Goal: Task Accomplishment & Management: Manage account settings

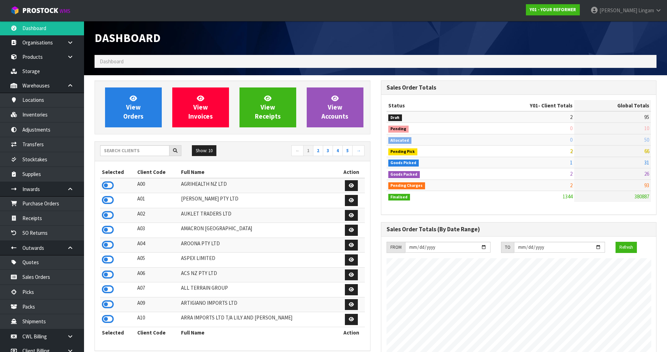
scroll to position [531, 286]
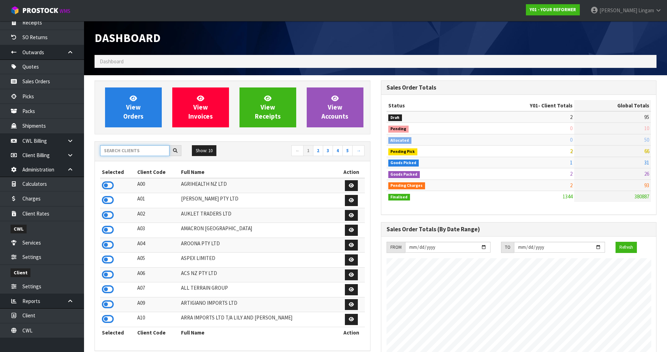
click at [129, 155] on input "text" at bounding box center [134, 150] width 69 height 11
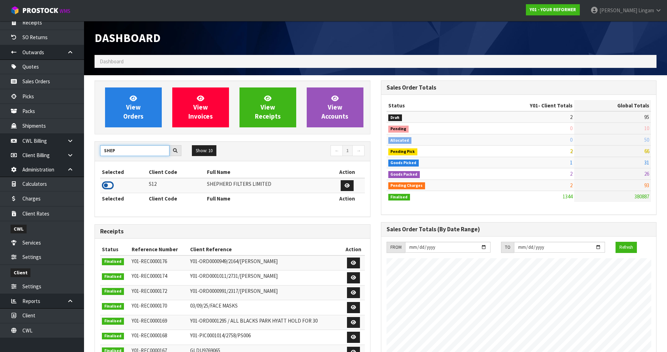
type input "SHEP"
click at [105, 187] on icon at bounding box center [108, 185] width 12 height 11
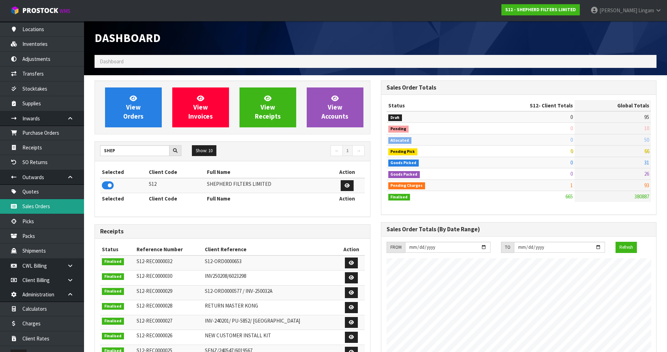
scroll to position [0, 0]
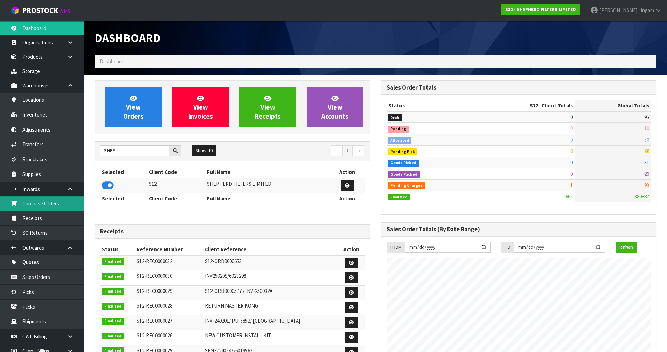
click at [51, 208] on link "Purchase Orders" at bounding box center [42, 204] width 84 height 14
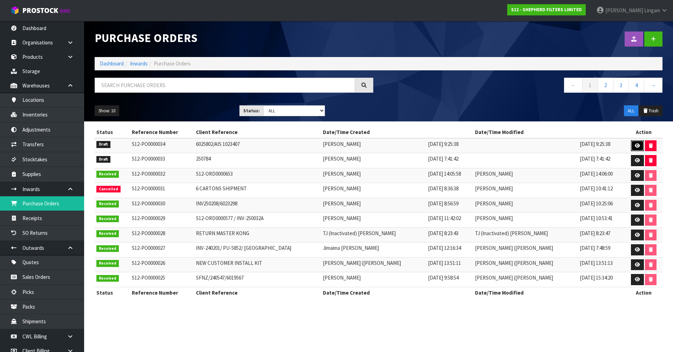
click at [639, 146] on icon at bounding box center [637, 146] width 5 height 5
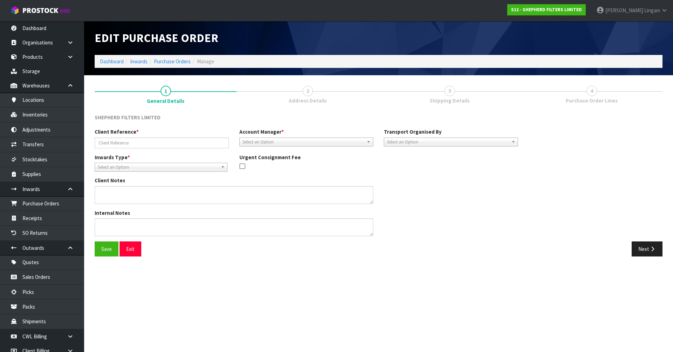
type input "6025802/AIS 1023407"
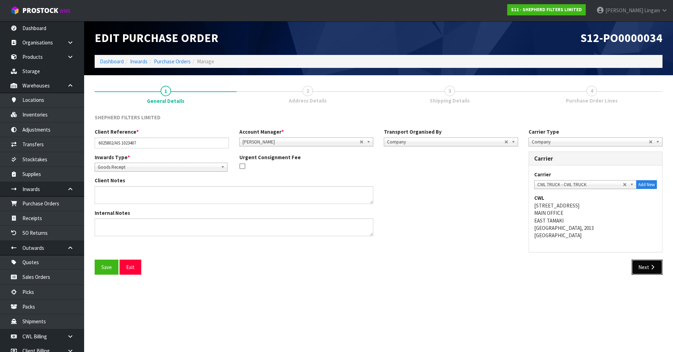
click at [645, 267] on button "Next" at bounding box center [646, 267] width 31 height 15
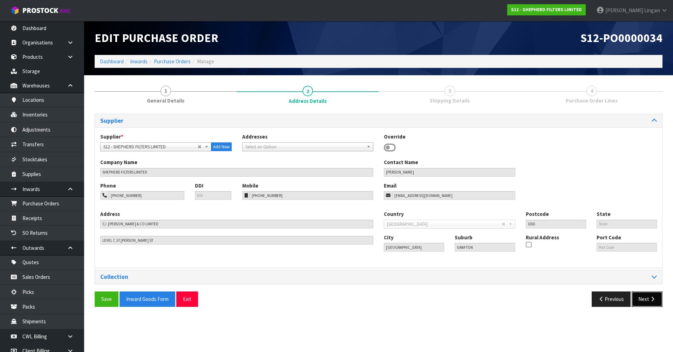
click at [649, 298] on icon "button" at bounding box center [652, 299] width 7 height 5
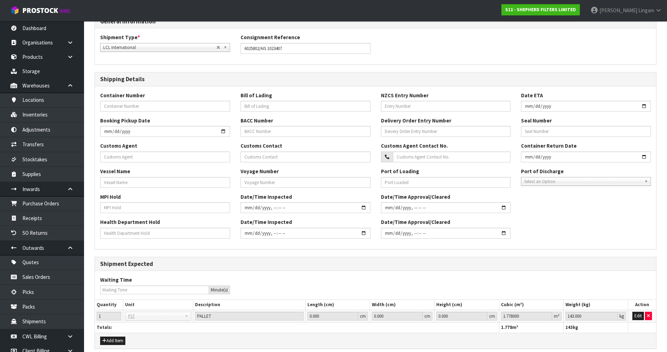
scroll to position [187, 0]
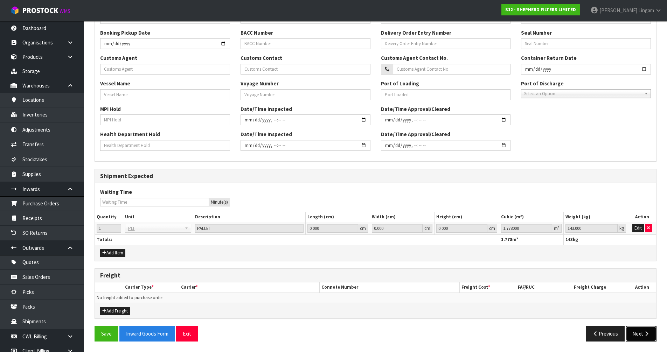
click at [635, 332] on button "Next" at bounding box center [641, 334] width 31 height 15
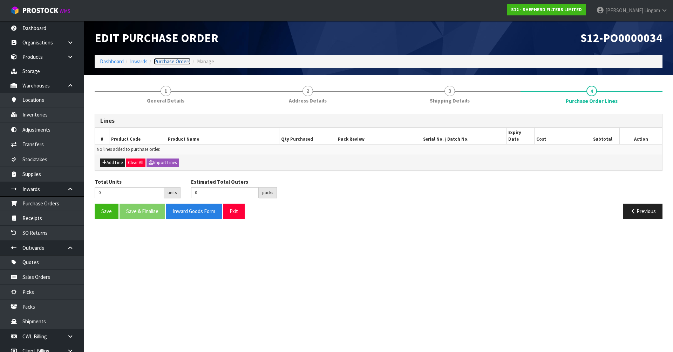
click at [181, 63] on link "Purchase Orders" at bounding box center [172, 61] width 37 height 7
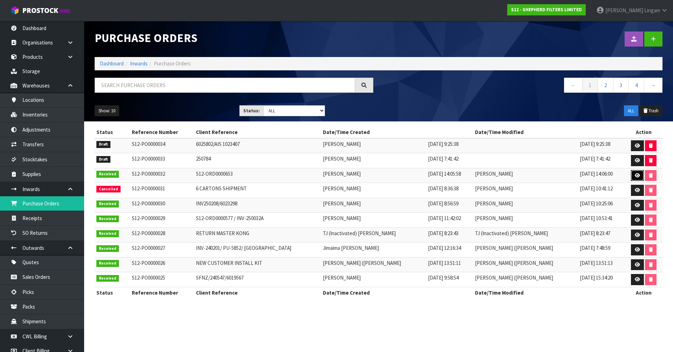
click at [633, 174] on link at bounding box center [637, 175] width 13 height 11
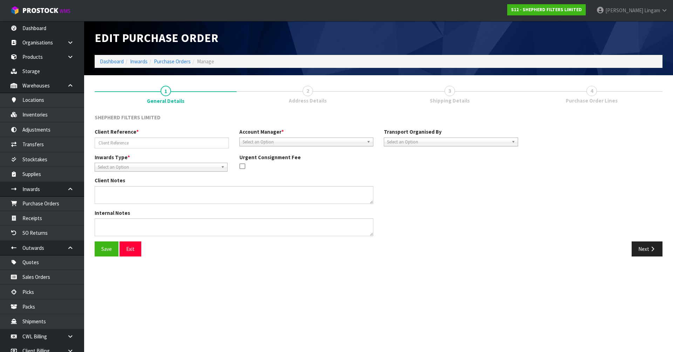
type input "S12-ORD0000653"
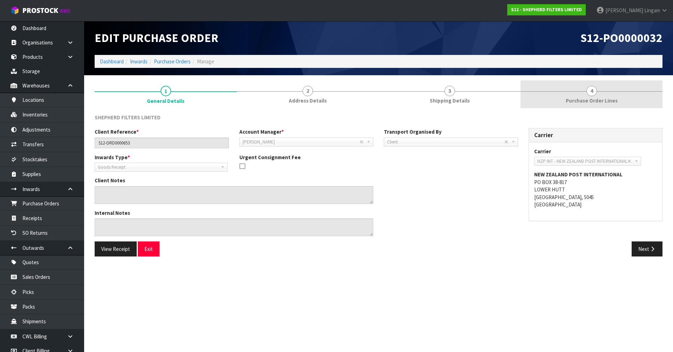
click at [623, 100] on link "4 Purchase Order Lines" at bounding box center [591, 95] width 142 height 28
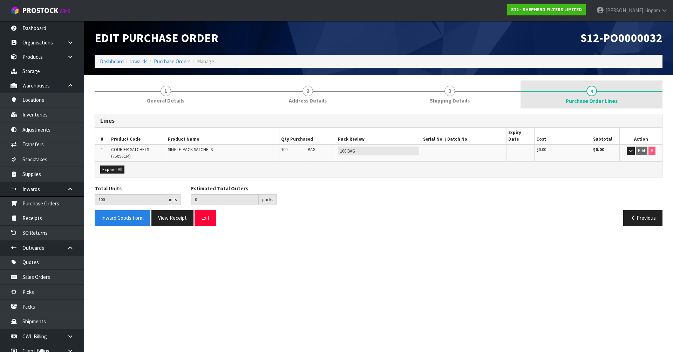
click at [623, 100] on link "4 Purchase Order Lines" at bounding box center [591, 95] width 142 height 28
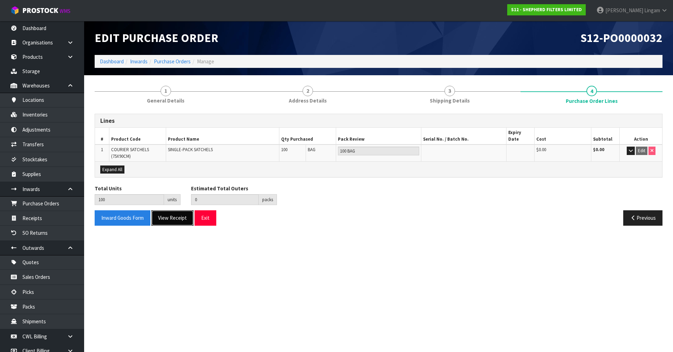
click at [183, 218] on button "View Receipt" at bounding box center [172, 218] width 42 height 15
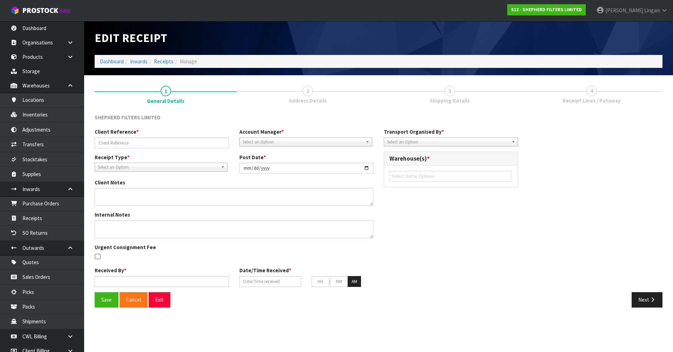
type input "S12-ORD0000653"
type input "2025-08-14"
type input "[PERSON_NAME]"
type input "14/08/2025"
type input "02"
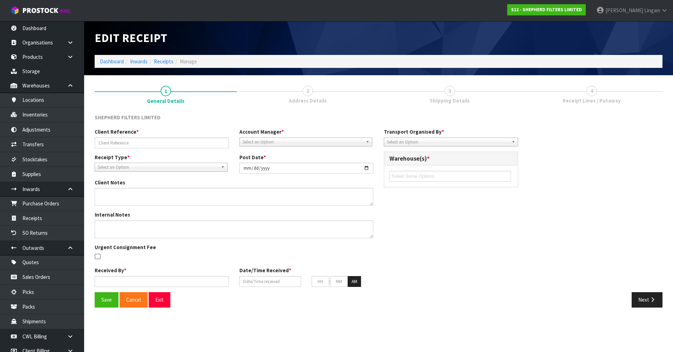
type input "06"
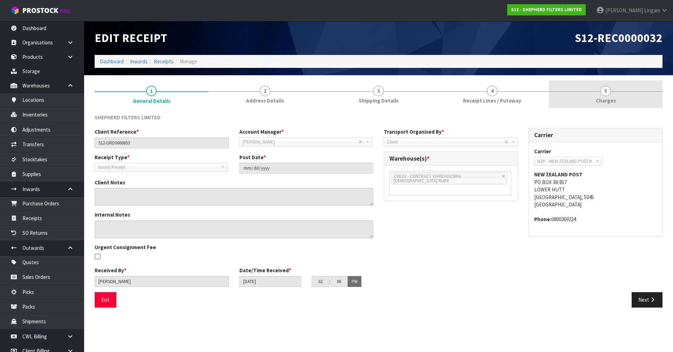
click at [614, 101] on span "Charges" at bounding box center [606, 100] width 20 height 7
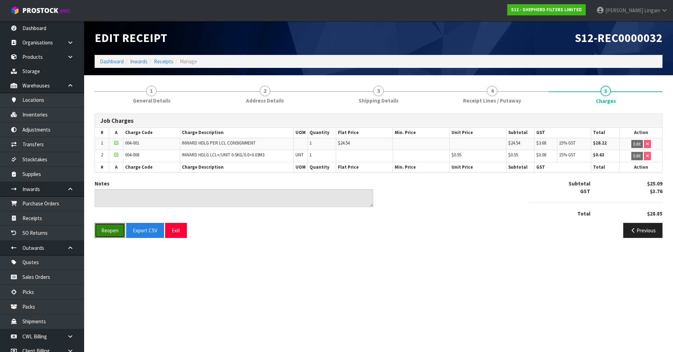
click at [114, 234] on button "Reopen" at bounding box center [110, 230] width 30 height 15
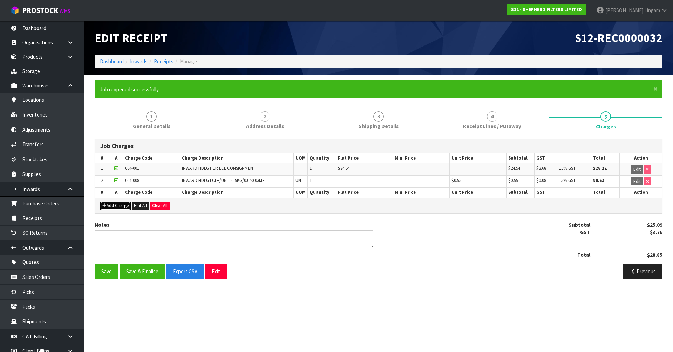
click at [124, 209] on button "Add Charge" at bounding box center [115, 206] width 30 height 8
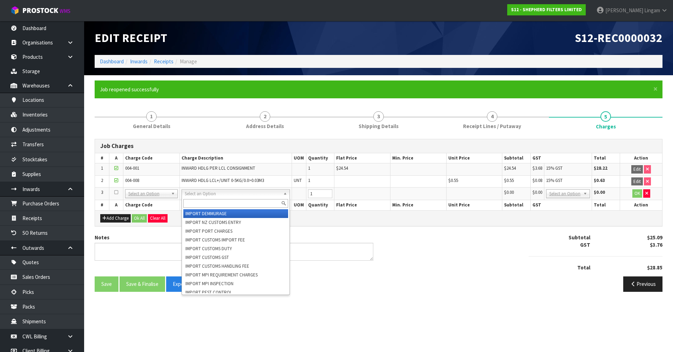
click at [189, 204] on input "text" at bounding box center [235, 203] width 105 height 9
type input "import fre"
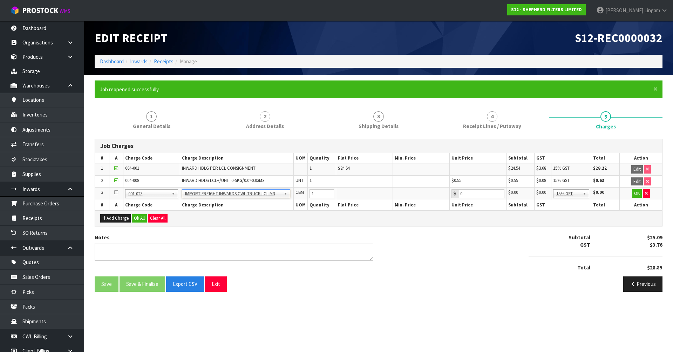
type input "29.69"
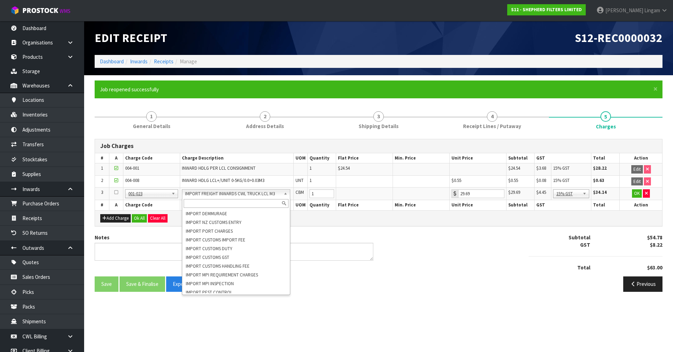
click at [247, 204] on input "text" at bounding box center [236, 203] width 105 height 9
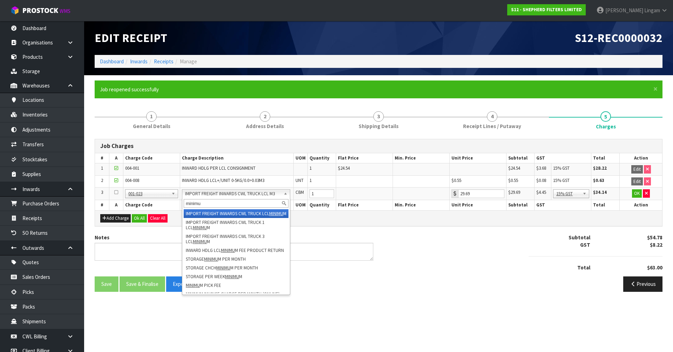
type input "minimu"
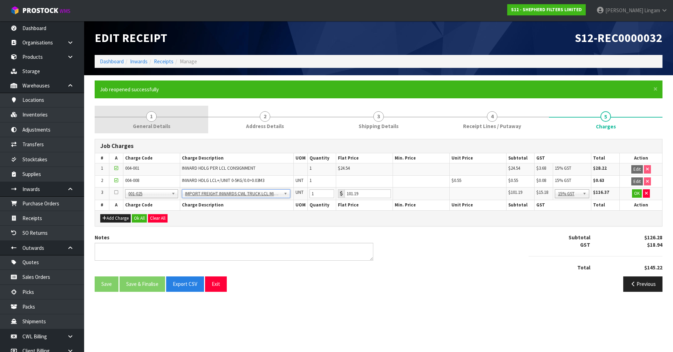
click at [171, 123] on link "1 General Details" at bounding box center [152, 120] width 114 height 28
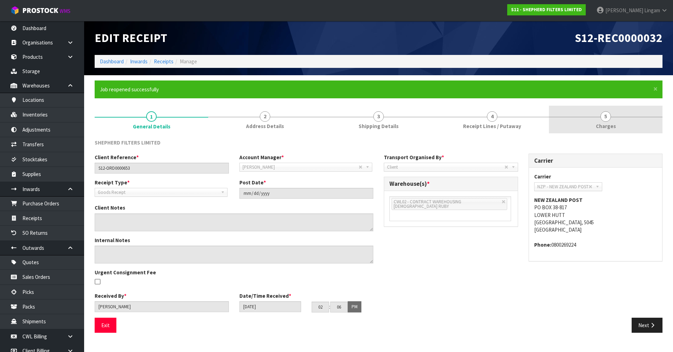
click at [609, 123] on span "Charges" at bounding box center [606, 126] width 20 height 7
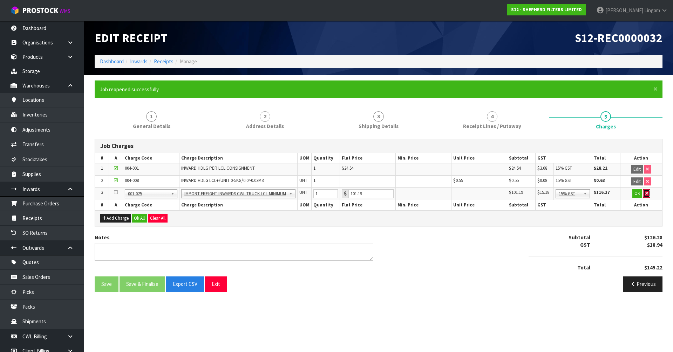
click at [649, 196] on button "button" at bounding box center [646, 194] width 7 height 8
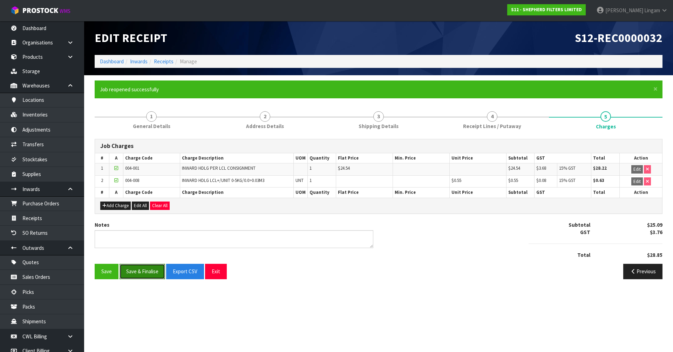
click at [146, 270] on button "Save & Finalise" at bounding box center [142, 271] width 46 height 15
click at [163, 62] on link "Receipts" at bounding box center [164, 61] width 20 height 7
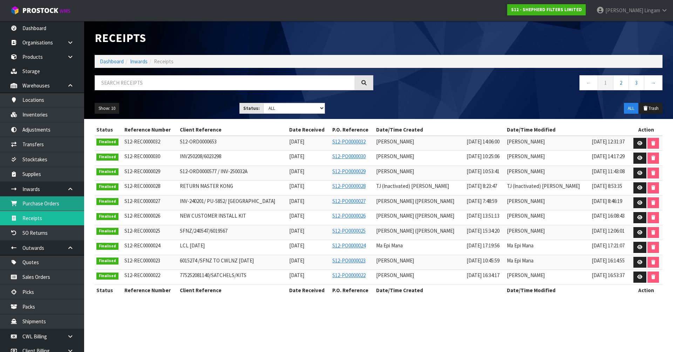
click at [53, 207] on link "Purchase Orders" at bounding box center [42, 204] width 84 height 14
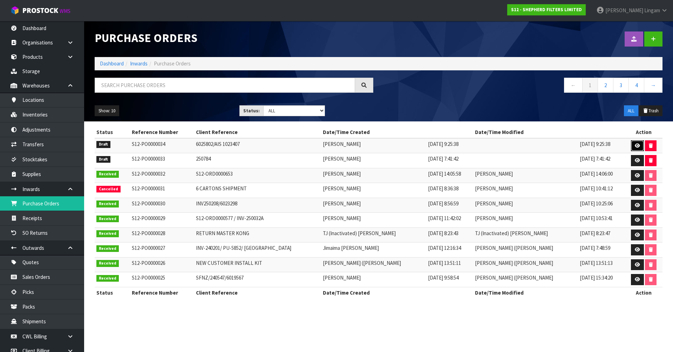
click at [636, 145] on icon at bounding box center [637, 146] width 5 height 5
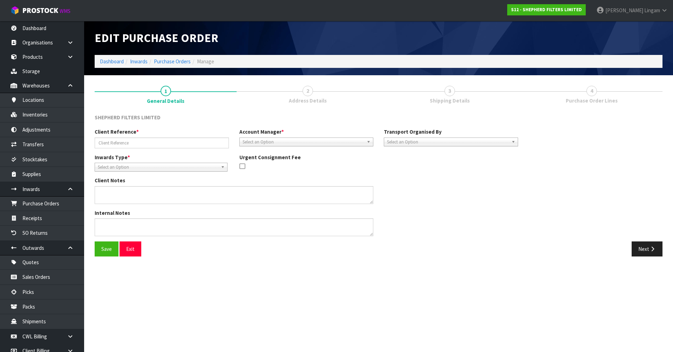
type input "6025802/AIS 1023407"
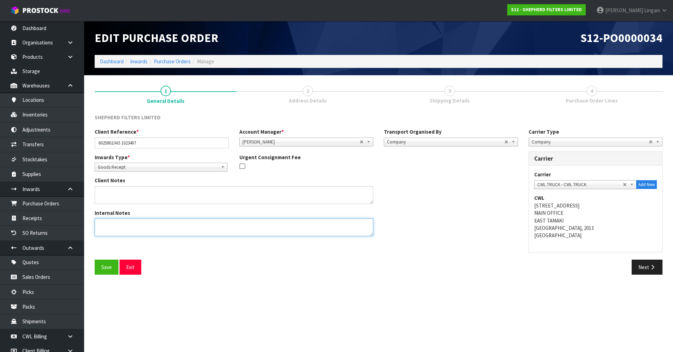
click at [106, 234] on textarea at bounding box center [234, 228] width 279 height 18
type textarea "CHARGE MINIMUM FREIGHT AUTORATE RATE - 101.19"
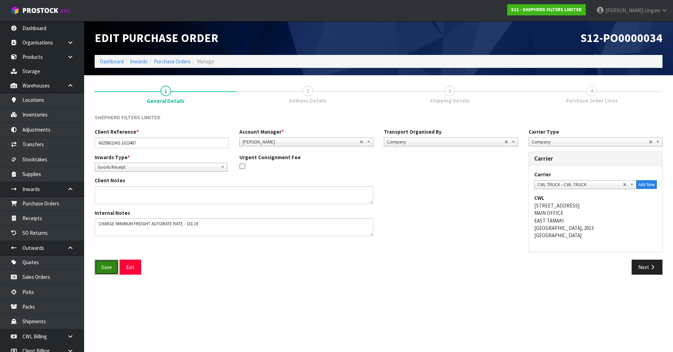
click at [102, 269] on button "Save" at bounding box center [107, 267] width 24 height 15
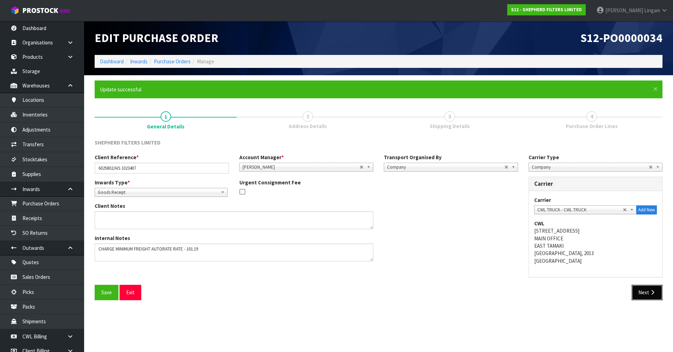
click at [639, 293] on button "Next" at bounding box center [646, 292] width 31 height 15
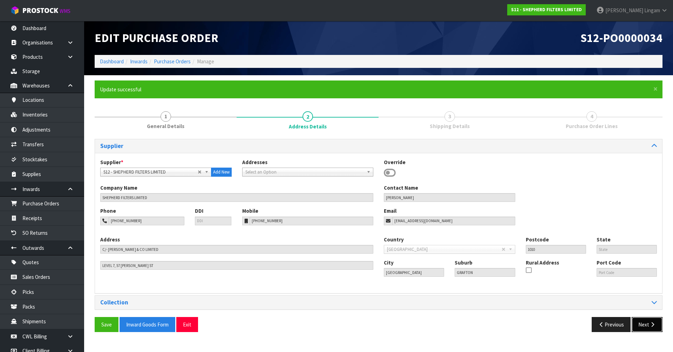
click at [648, 329] on button "Next" at bounding box center [646, 324] width 31 height 15
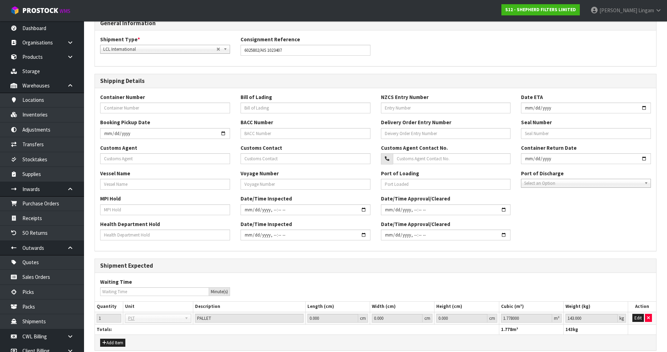
scroll to position [213, 0]
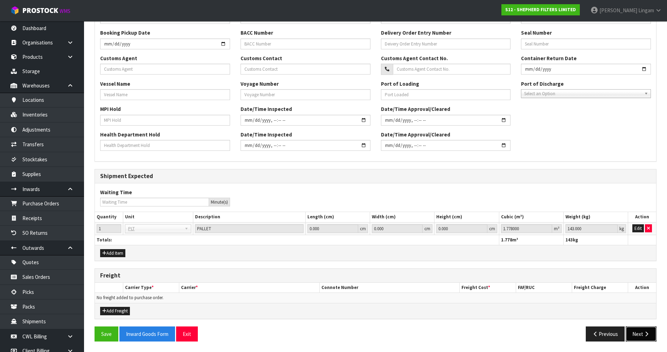
click at [635, 333] on button "Next" at bounding box center [641, 334] width 31 height 15
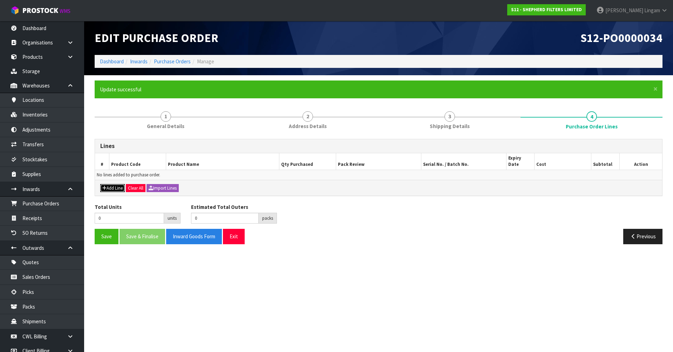
click at [115, 184] on button "Add Line" at bounding box center [112, 188] width 25 height 8
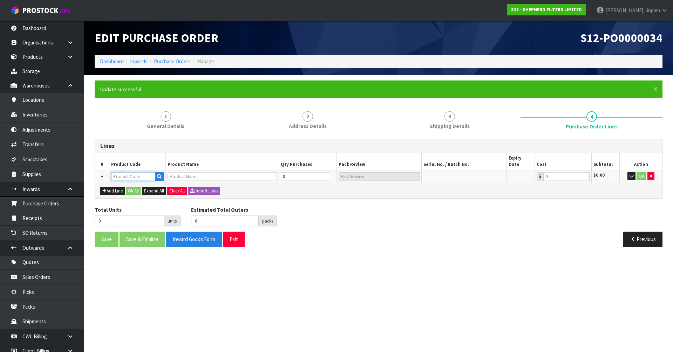
click at [126, 172] on input "text" at bounding box center [133, 176] width 44 height 9
click at [198, 172] on input "text" at bounding box center [221, 176] width 109 height 9
type input "550"
click at [122, 172] on input "text" at bounding box center [133, 176] width 44 height 9
paste input "SF550550"
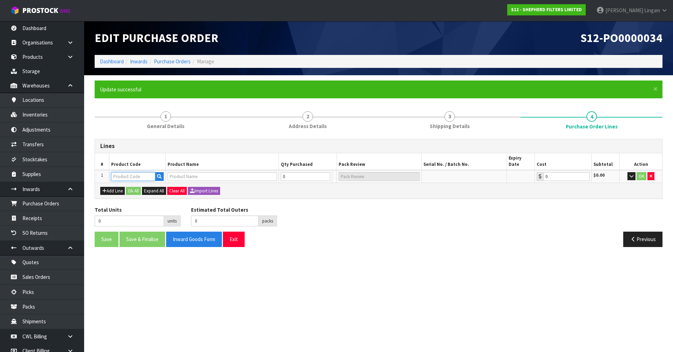
type input "SF550550"
type input "SHEPHERD FILTERS 550 X 550 - CODE SF550550"
type input "0.00"
type input "SF550550"
click at [268, 172] on tr "1 SF550550 SHEPHERD FILTERS 550 X 550 - CODE SF550550 0 PCE 0.00 $0.00 OK" at bounding box center [378, 176] width 567 height 13
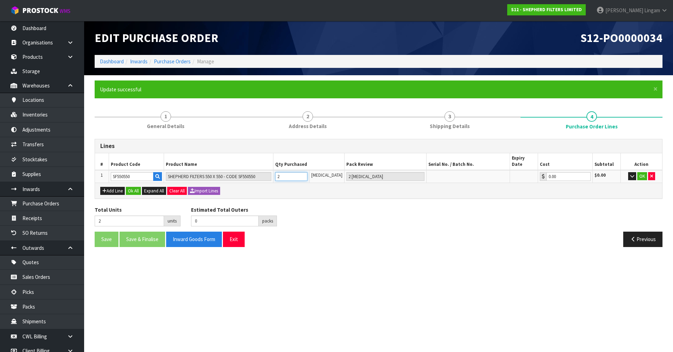
type input "2"
type input "2 PCE"
type input "20"
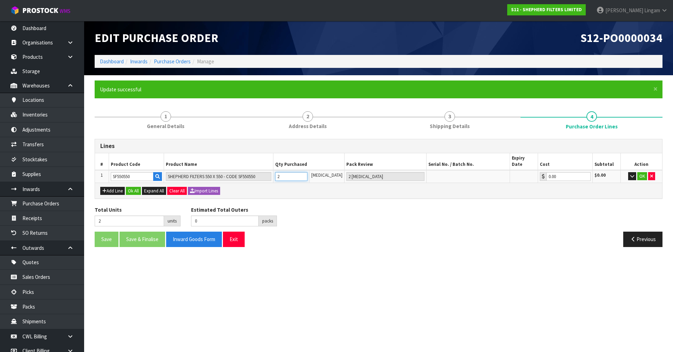
type input "20 PCE"
type input "200"
type input "4"
type input "200"
type input "4 BAG"
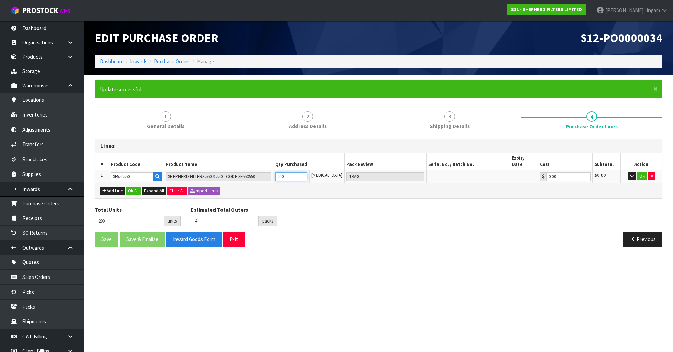
type input "2000"
type input "40"
type input "2000"
type input "40 BAG"
type input "2000"
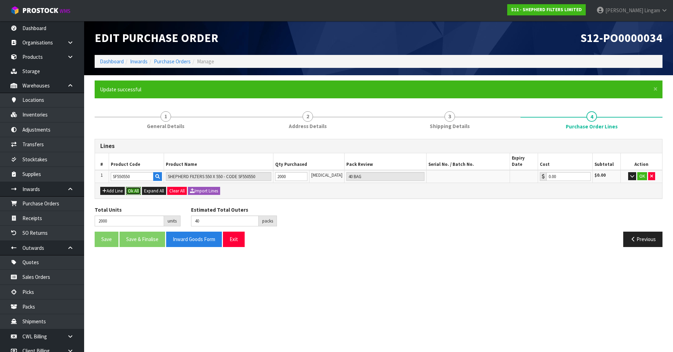
click at [139, 187] on button "Ok All" at bounding box center [133, 191] width 15 height 8
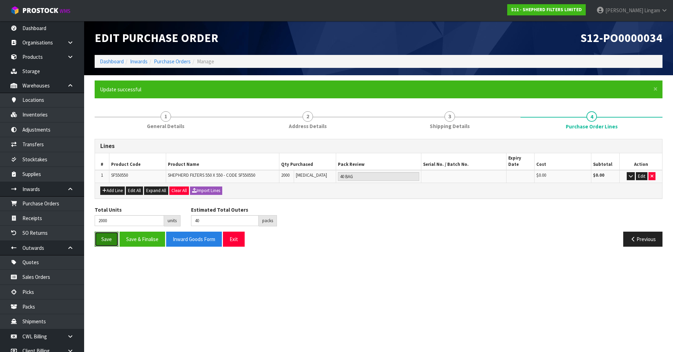
click at [109, 233] on button "Save" at bounding box center [107, 239] width 24 height 15
drag, startPoint x: 107, startPoint y: 234, endPoint x: 146, endPoint y: 167, distance: 77.1
click at [108, 233] on button "Save" at bounding box center [107, 239] width 24 height 15
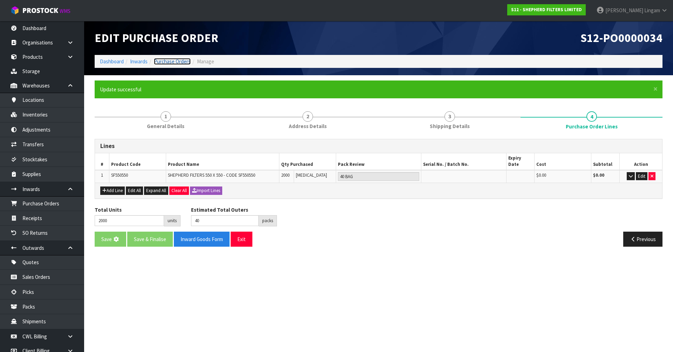
click at [182, 61] on link "Purchase Orders" at bounding box center [172, 61] width 37 height 7
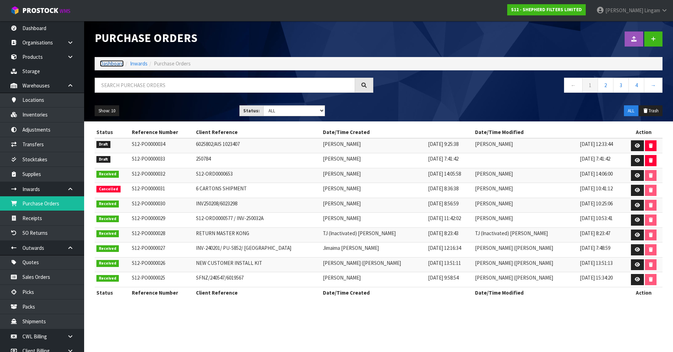
click at [103, 62] on link "Dashboard" at bounding box center [112, 63] width 24 height 7
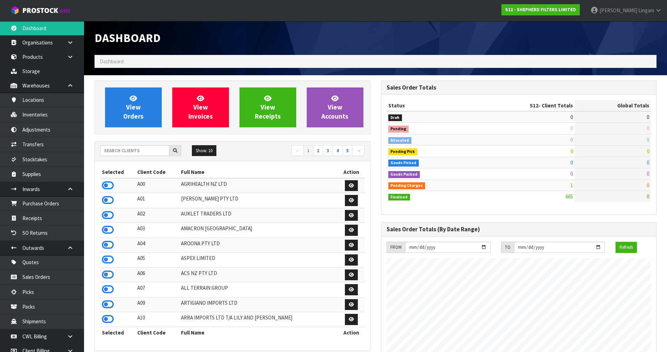
scroll to position [451, 286]
click at [149, 121] on link "View Orders" at bounding box center [133, 108] width 57 height 40
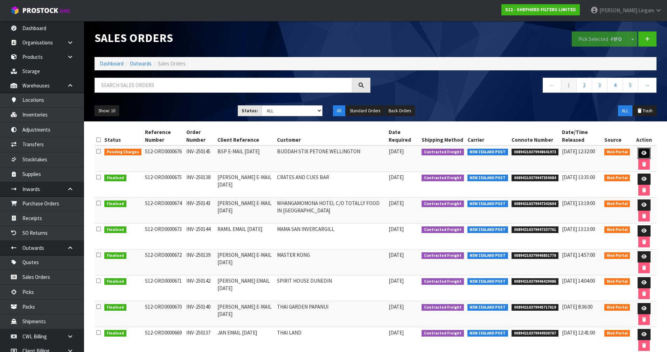
click at [642, 151] on icon at bounding box center [644, 153] width 5 height 5
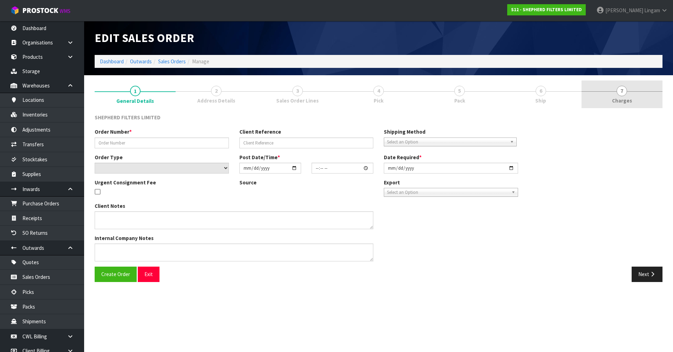
type input "INV-250145"
type input "BSP E-MAIL 08.09.25"
select select "number:0"
type input "[DATE]"
type input "16:45:00.000"
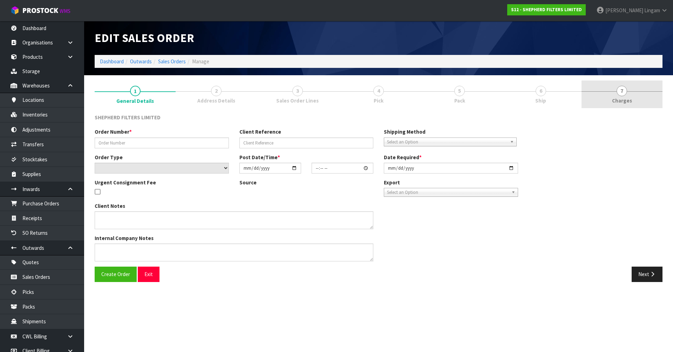
type input "[DATE]"
type textarea "PLEASE DISPATCH AS SOON AS POSSIBLE"
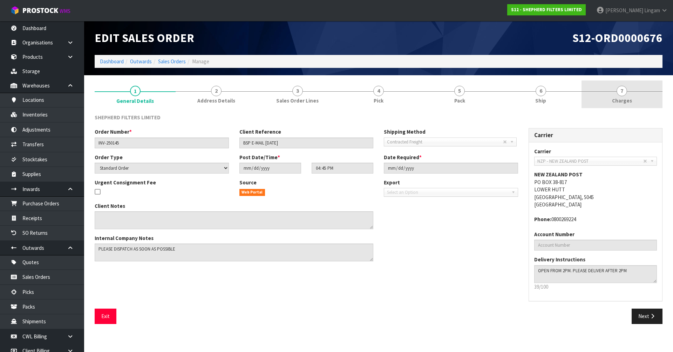
click at [645, 101] on link "7 [GEOGRAPHIC_DATA]" at bounding box center [621, 95] width 81 height 28
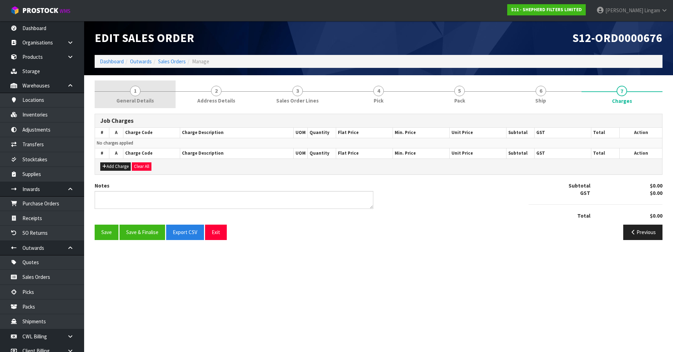
click at [128, 106] on link "1 General Details" at bounding box center [135, 95] width 81 height 28
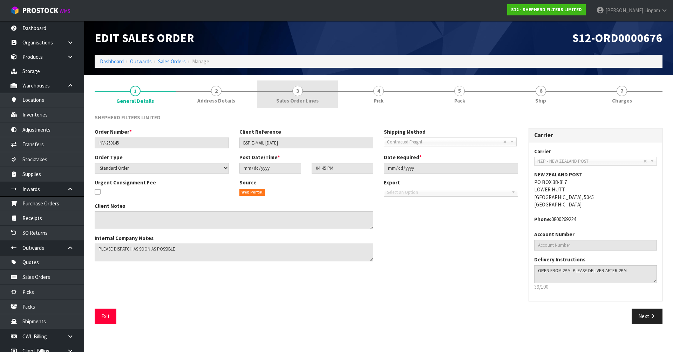
click at [300, 97] on link "3 Sales Order Lines" at bounding box center [297, 95] width 81 height 28
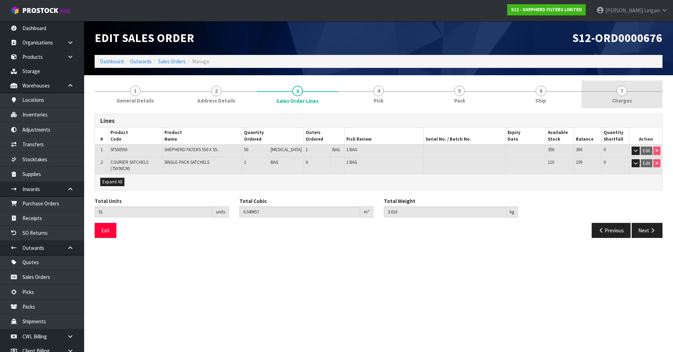
click at [644, 96] on link "7 [GEOGRAPHIC_DATA]" at bounding box center [621, 95] width 81 height 28
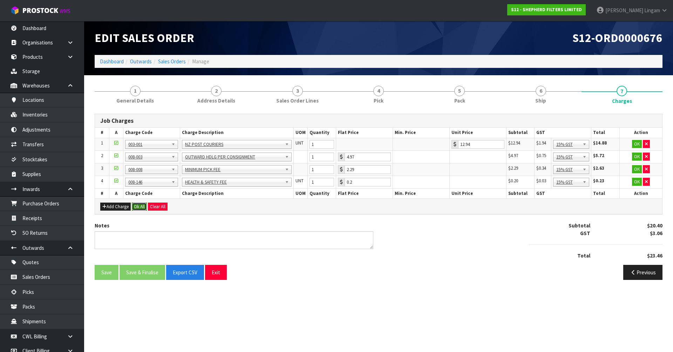
click at [136, 207] on button "Ok All" at bounding box center [139, 207] width 15 height 8
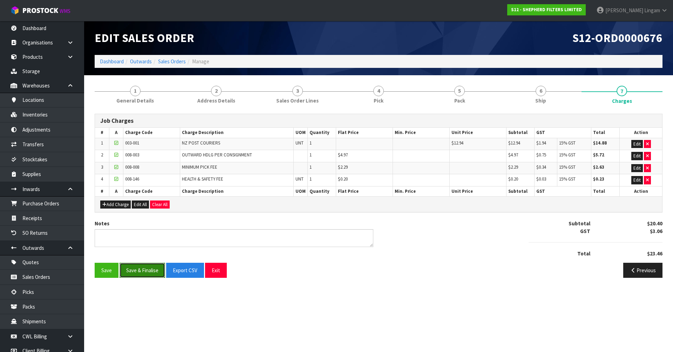
click at [149, 273] on button "Save & Finalise" at bounding box center [142, 270] width 46 height 15
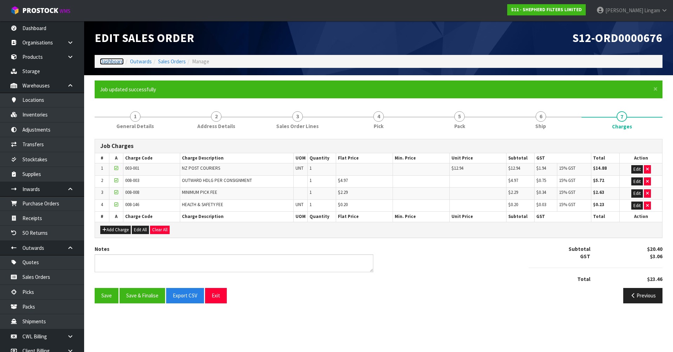
click at [112, 62] on link "Dashboard" at bounding box center [112, 61] width 24 height 7
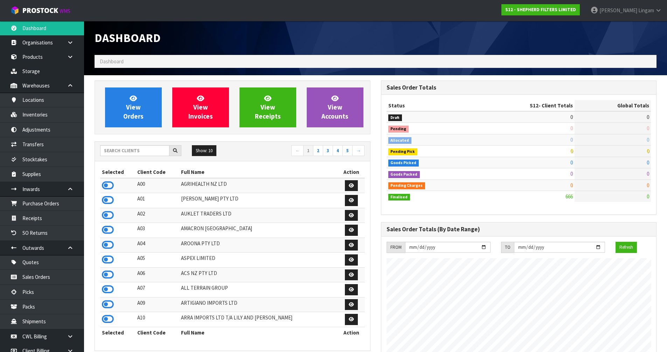
scroll to position [451, 286]
click at [156, 151] on input "text" at bounding box center [134, 150] width 69 height 11
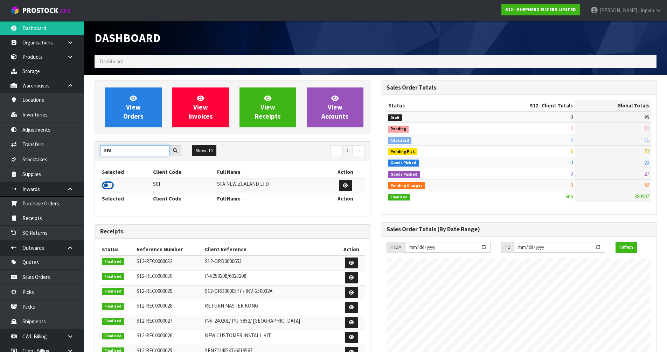
type input "SFA"
click at [108, 186] on icon at bounding box center [108, 185] width 12 height 11
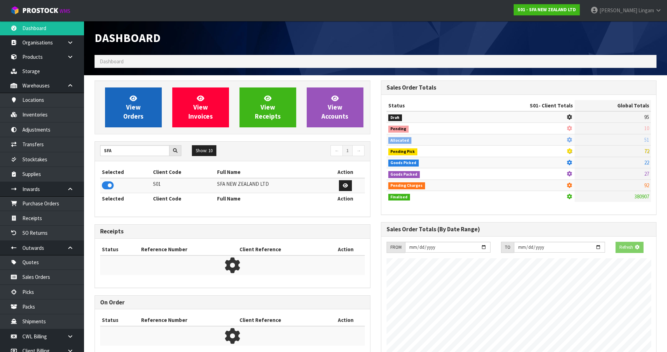
scroll to position [531, 286]
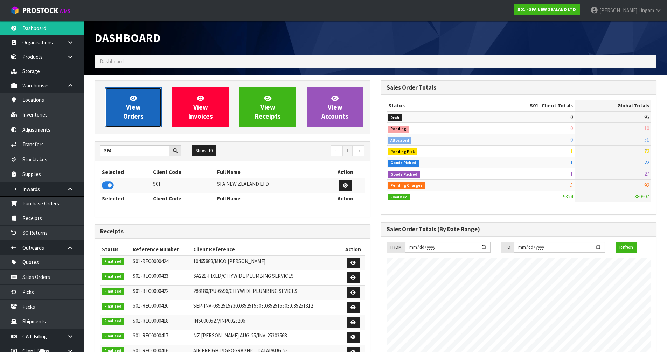
click at [134, 118] on span "View Orders" at bounding box center [133, 107] width 20 height 26
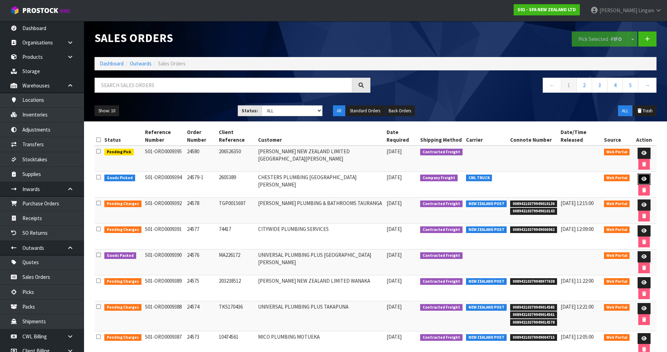
click at [642, 180] on icon at bounding box center [644, 179] width 5 height 5
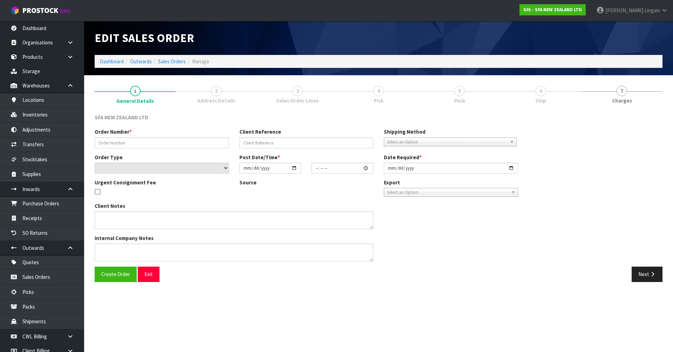
type input "24579-1"
type input "2605389"
select select "number:0"
type input "[DATE]"
type input "10:15:00.000"
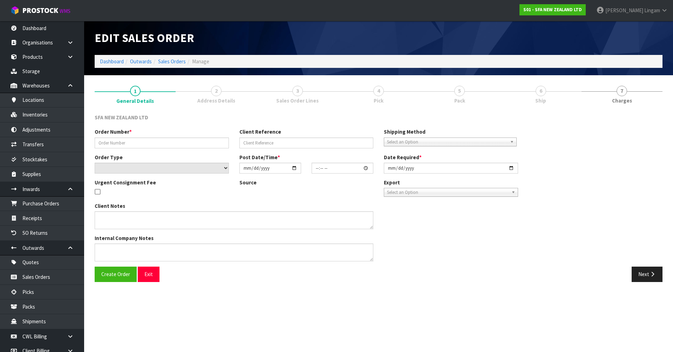
type input "[DATE]"
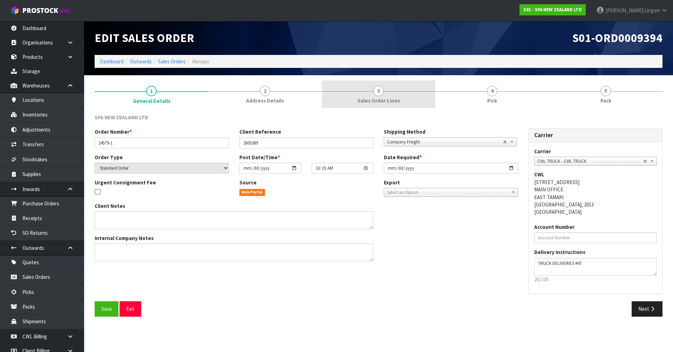
click at [390, 102] on span "Sales Order Lines" at bounding box center [378, 100] width 42 height 7
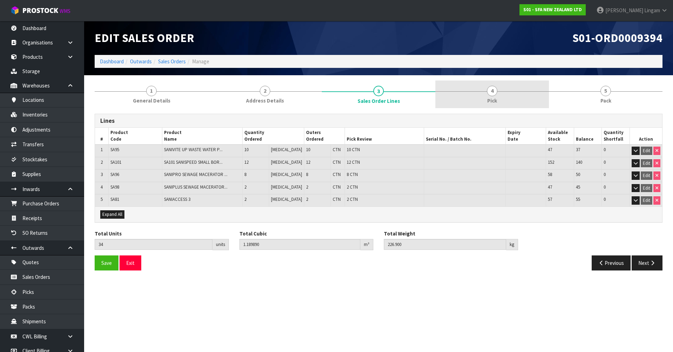
click at [513, 103] on link "4 Pick" at bounding box center [492, 95] width 114 height 28
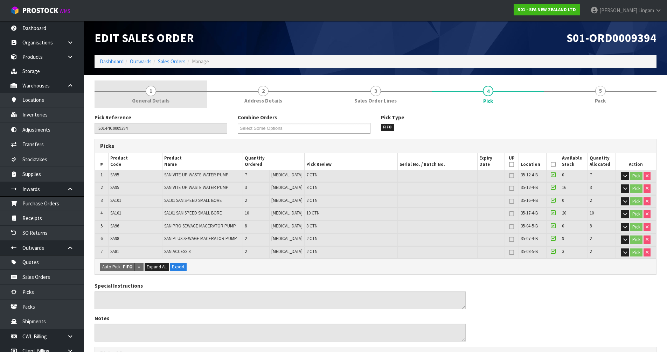
click at [199, 104] on link "1 General Details" at bounding box center [151, 95] width 112 height 28
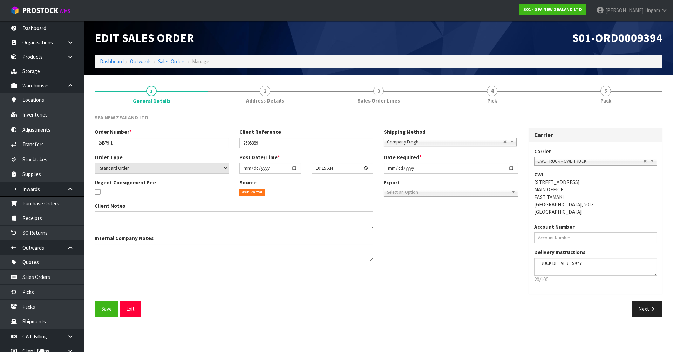
click at [403, 141] on span "Company Freight" at bounding box center [445, 142] width 116 height 8
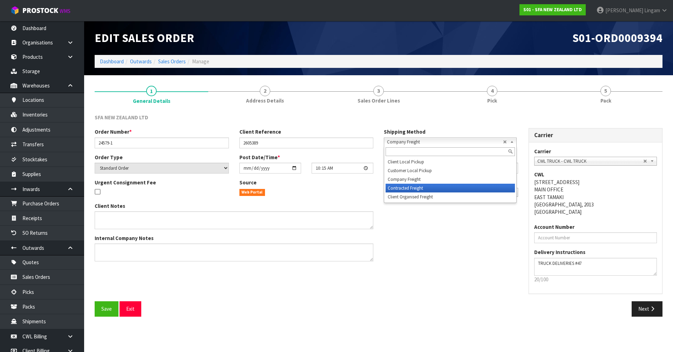
click at [406, 190] on li "Contracted Freight" at bounding box center [449, 188] width 129 height 9
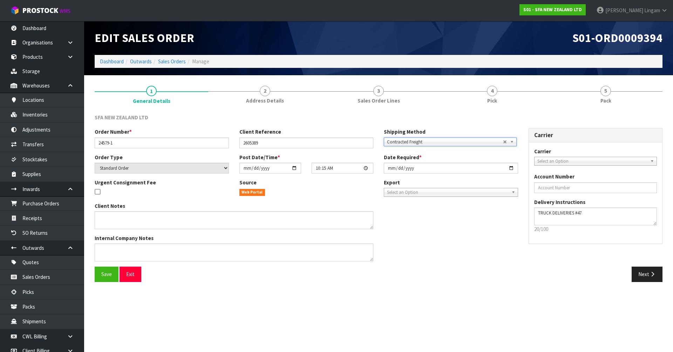
click at [573, 162] on span "Select an Option" at bounding box center [590, 161] width 106 height 8
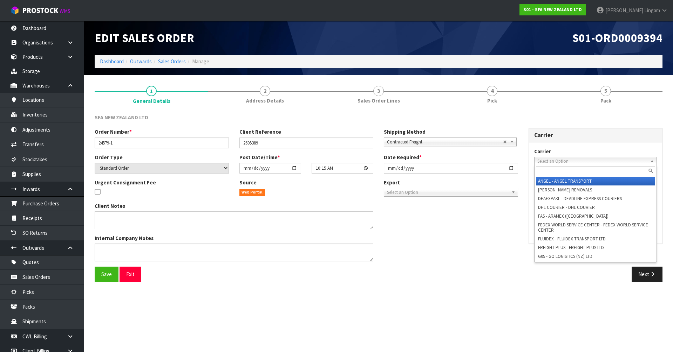
click at [460, 244] on div "Client Notes Internal Company Notes" at bounding box center [306, 235] width 434 height 65
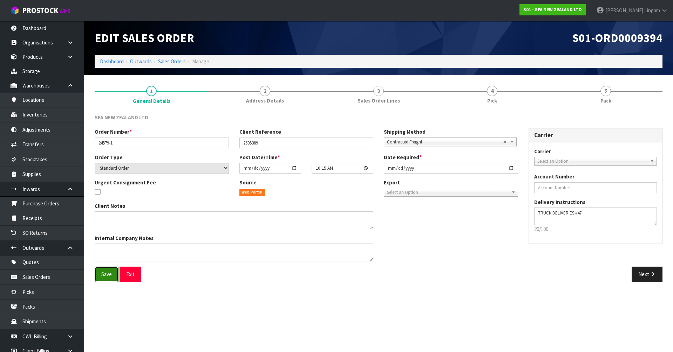
click at [109, 279] on button "Save" at bounding box center [107, 274] width 24 height 15
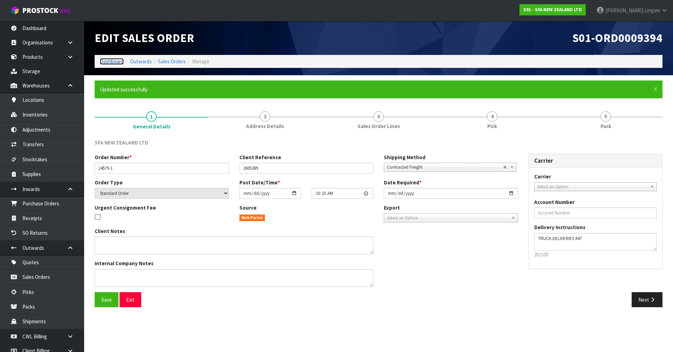
click at [115, 62] on link "Dashboard" at bounding box center [112, 61] width 24 height 7
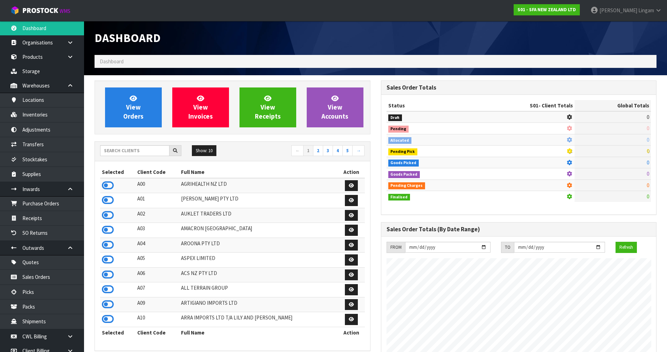
scroll to position [531, 286]
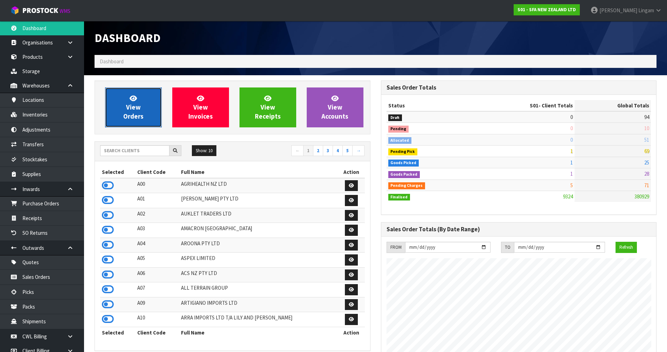
click at [138, 116] on span "View Orders" at bounding box center [133, 107] width 20 height 26
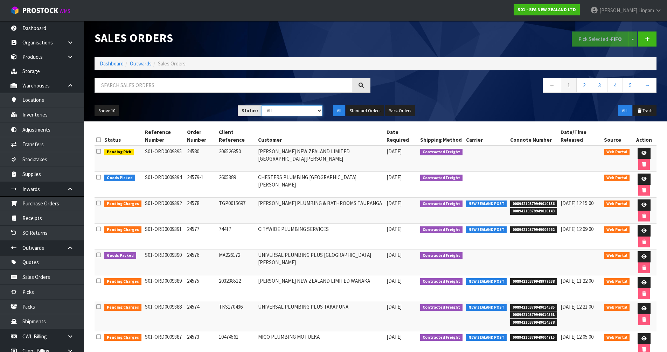
click at [309, 111] on select "Draft Pending Allocated Pending Pick Goods Picked Goods Packed Pending Charges …" at bounding box center [292, 110] width 61 height 11
select select "string:6"
click at [262, 105] on select "Draft Pending Allocated Pending Pick Goods Picked Goods Packed Pending Charges …" at bounding box center [292, 110] width 61 height 11
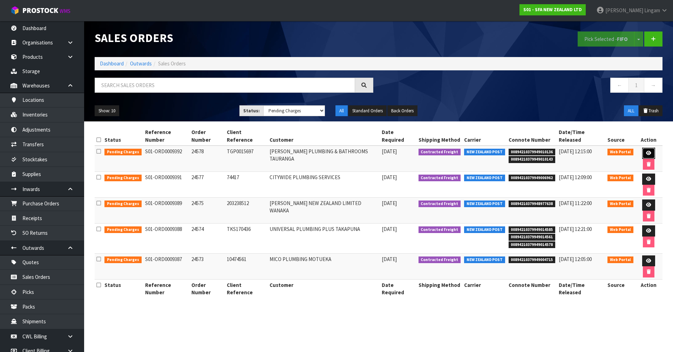
click at [647, 154] on icon at bounding box center [648, 153] width 5 height 5
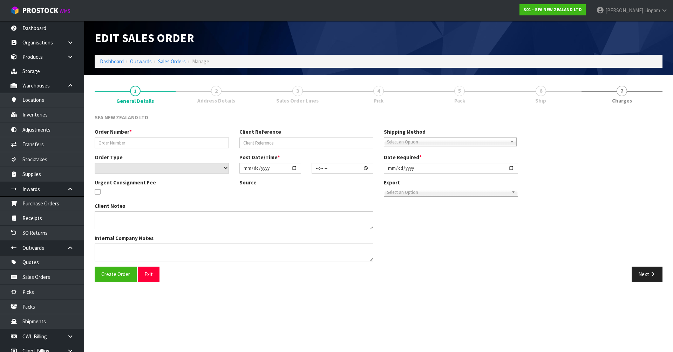
type input "24578"
type input "TGP0015697"
select select "number:0"
type input "[DATE]"
type input "09:50:00.000"
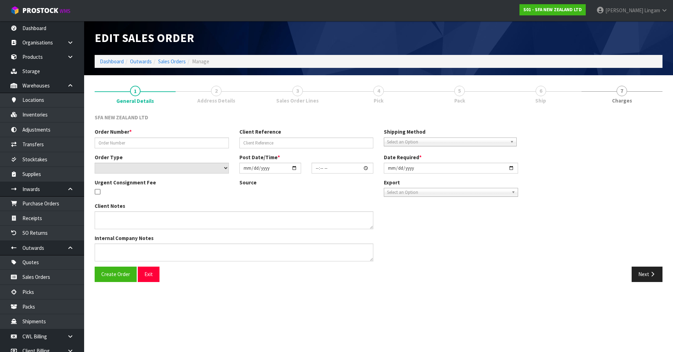
type input "[DATE]"
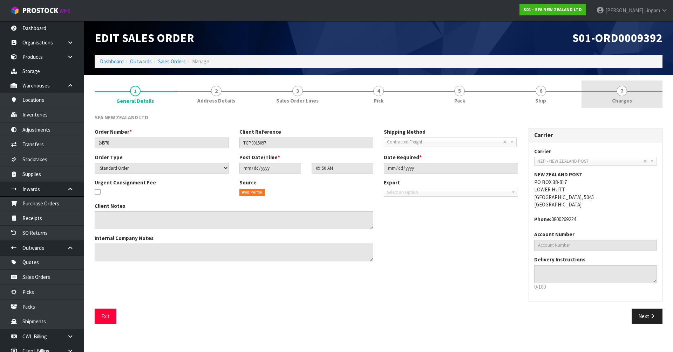
click at [644, 102] on link "7 [GEOGRAPHIC_DATA]" at bounding box center [621, 95] width 81 height 28
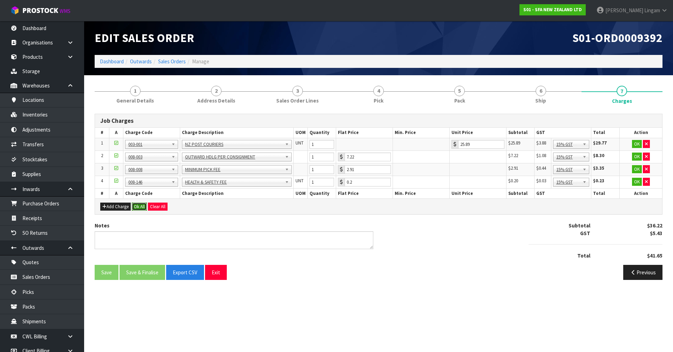
click at [139, 207] on button "Ok All" at bounding box center [139, 207] width 15 height 8
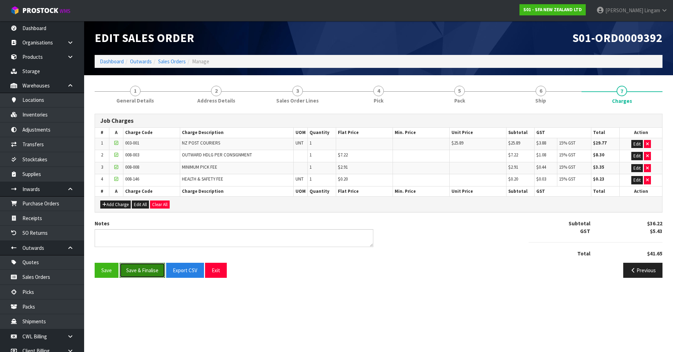
click at [149, 272] on button "Save & Finalise" at bounding box center [142, 270] width 46 height 15
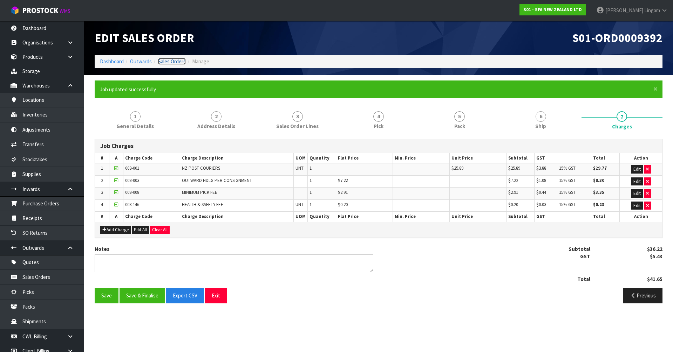
click at [173, 61] on link "Sales Orders" at bounding box center [172, 61] width 28 height 7
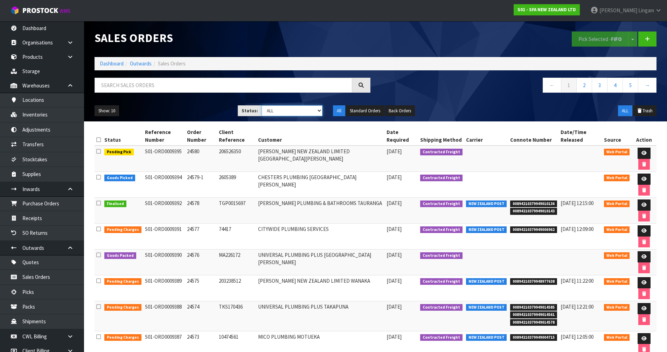
click at [309, 111] on select "Draft Pending Allocated Pending Pick Goods Picked Goods Packed Pending Charges …" at bounding box center [292, 110] width 61 height 11
select select "string:6"
click at [262, 105] on select "Draft Pending Allocated Pending Pick Goods Picked Goods Packed Pending Charges …" at bounding box center [292, 110] width 61 height 11
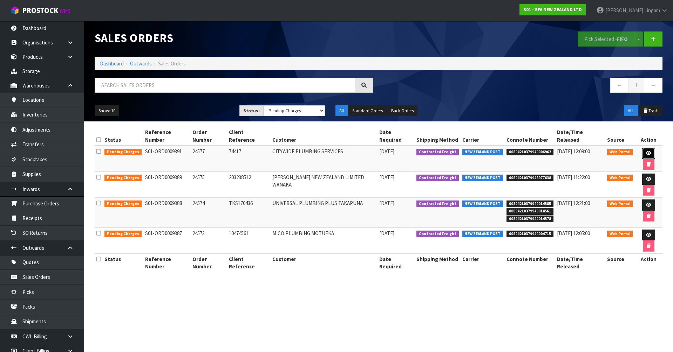
click at [646, 151] on icon at bounding box center [648, 153] width 5 height 5
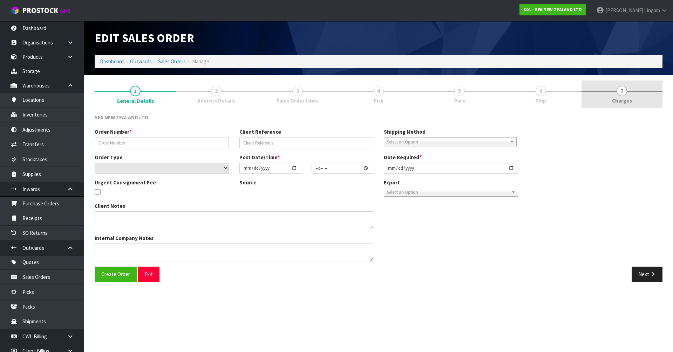
click at [627, 98] on span "Charges" at bounding box center [622, 100] width 20 height 7
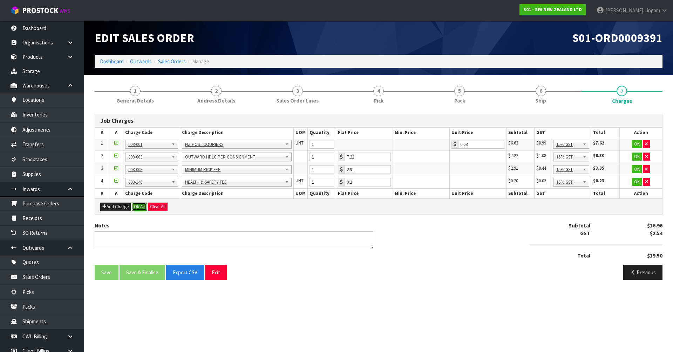
click at [138, 205] on button "Ok All" at bounding box center [139, 207] width 15 height 8
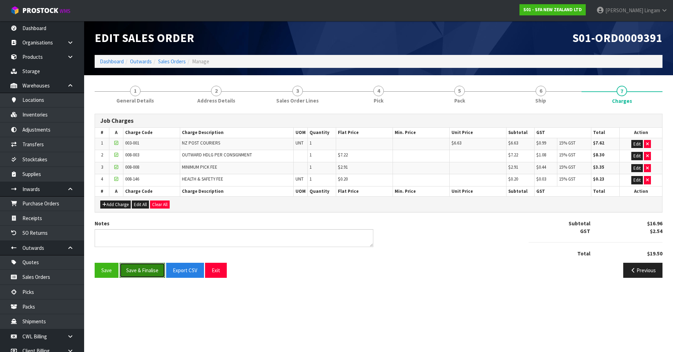
click at [143, 272] on button "Save & Finalise" at bounding box center [142, 270] width 46 height 15
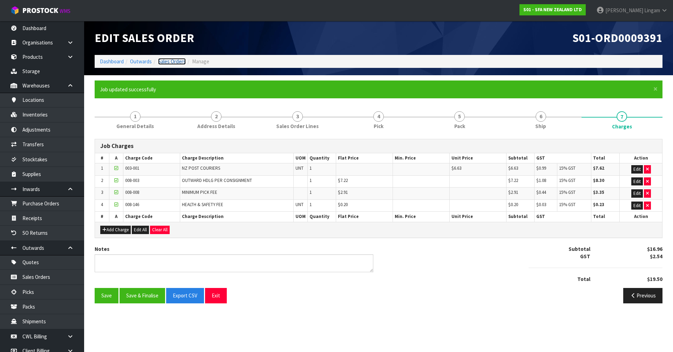
click at [169, 63] on link "Sales Orders" at bounding box center [172, 61] width 28 height 7
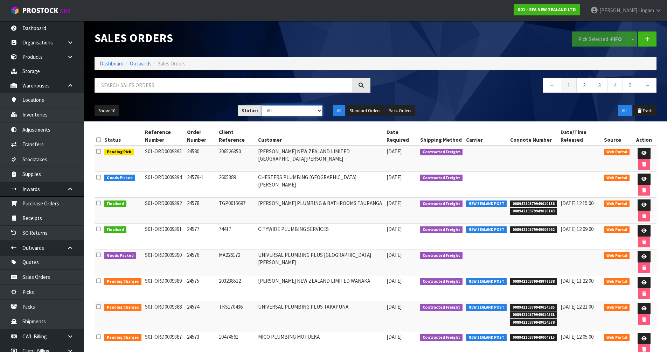
drag, startPoint x: 314, startPoint y: 110, endPoint x: 314, endPoint y: 115, distance: 4.6
click at [314, 110] on select "Draft Pending Allocated Pending Pick Goods Picked Goods Packed Pending Charges …" at bounding box center [292, 110] width 61 height 11
select select "string:6"
click at [262, 105] on select "Draft Pending Allocated Pending Pick Goods Picked Goods Packed Pending Charges …" at bounding box center [292, 110] width 61 height 11
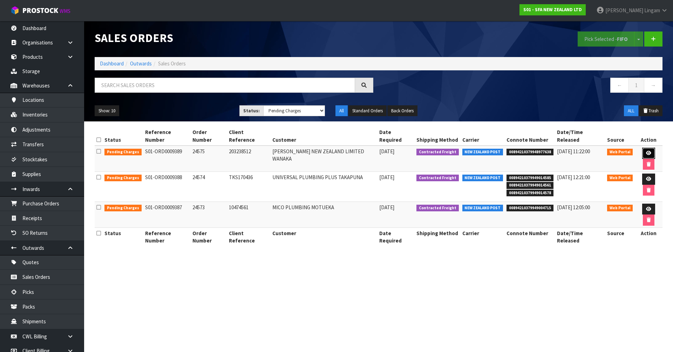
click at [646, 151] on icon at bounding box center [648, 153] width 5 height 5
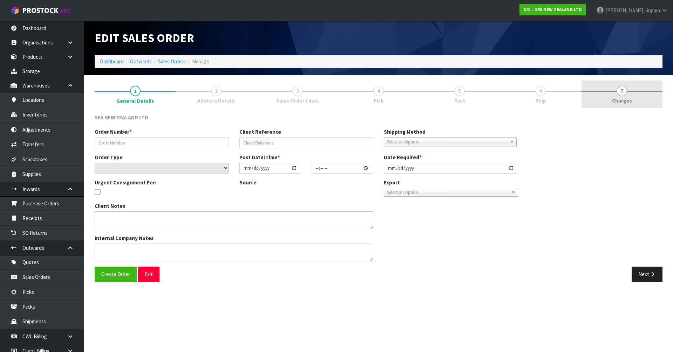
click at [645, 98] on link "7 [GEOGRAPHIC_DATA]" at bounding box center [621, 95] width 81 height 28
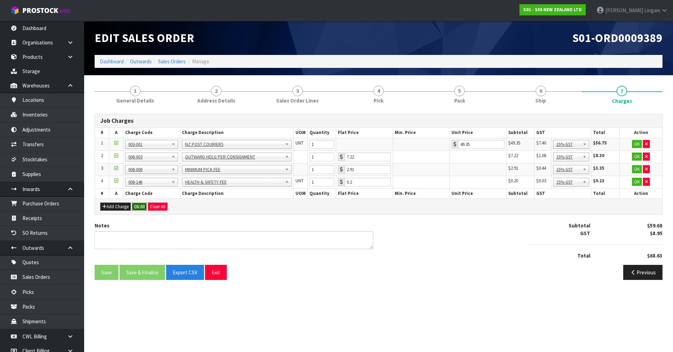
click at [135, 207] on button "Ok All" at bounding box center [139, 207] width 15 height 8
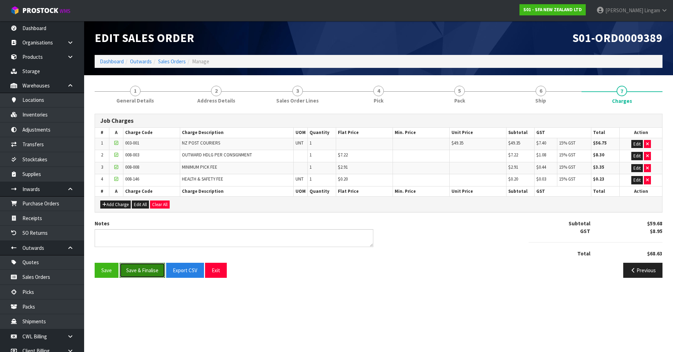
click at [142, 273] on button "Save & Finalise" at bounding box center [142, 270] width 46 height 15
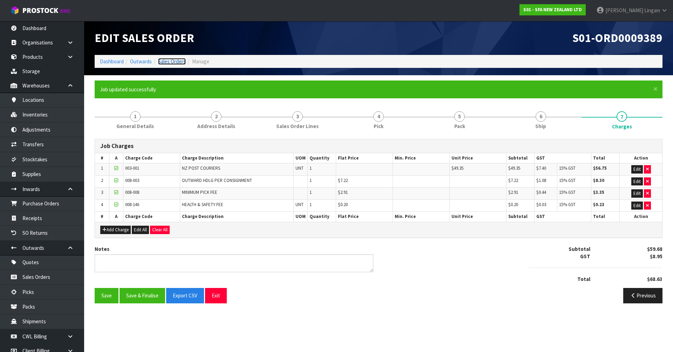
click at [173, 62] on link "Sales Orders" at bounding box center [172, 61] width 28 height 7
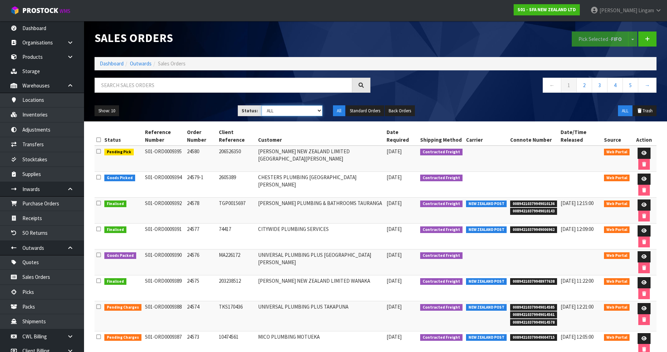
click at [313, 110] on select "Draft Pending Allocated Pending Pick Goods Picked Goods Packed Pending Charges …" at bounding box center [292, 110] width 61 height 11
select select "string:6"
click at [262, 105] on select "Draft Pending Allocated Pending Pick Goods Picked Goods Packed Pending Charges …" at bounding box center [292, 110] width 61 height 11
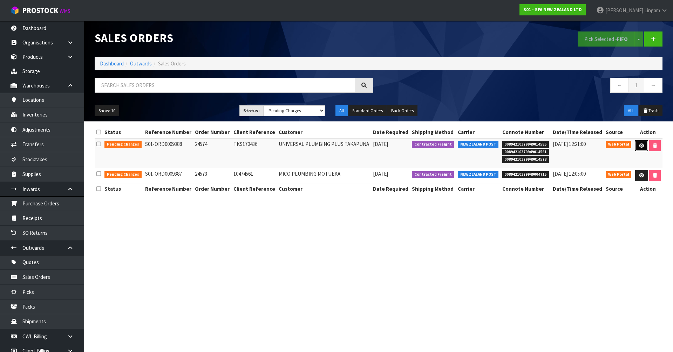
click at [642, 150] on link at bounding box center [641, 146] width 13 height 11
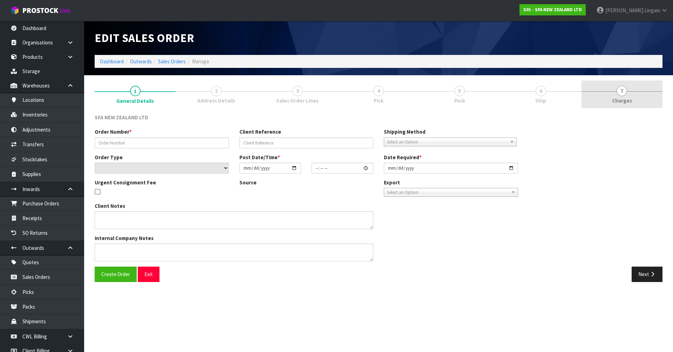
click at [634, 101] on link "7 [GEOGRAPHIC_DATA]" at bounding box center [621, 95] width 81 height 28
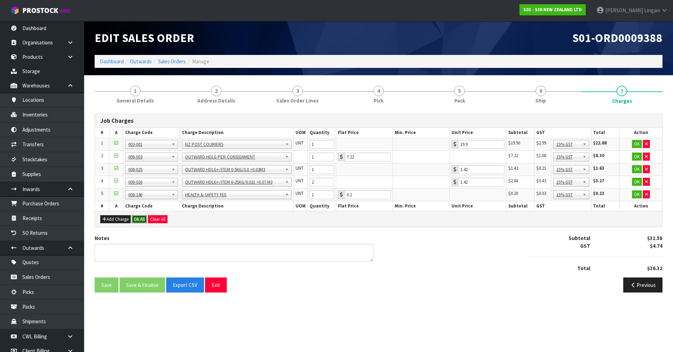
click at [139, 218] on button "Ok All" at bounding box center [139, 219] width 15 height 8
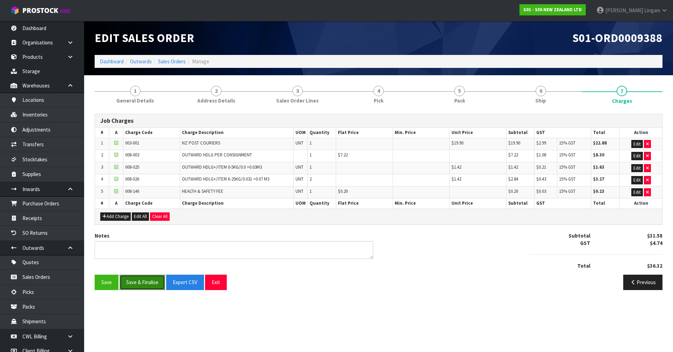
click at [140, 285] on button "Save & Finalise" at bounding box center [142, 282] width 46 height 15
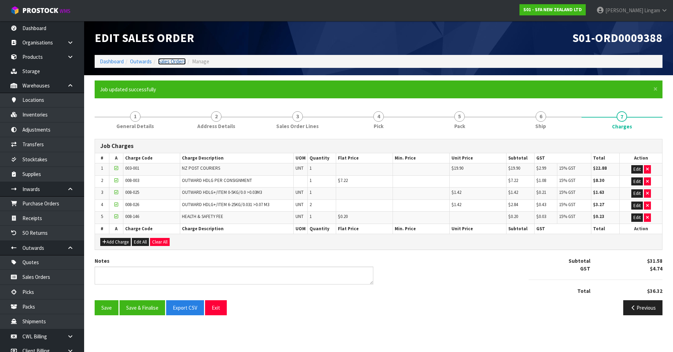
click at [176, 60] on link "Sales Orders" at bounding box center [172, 61] width 28 height 7
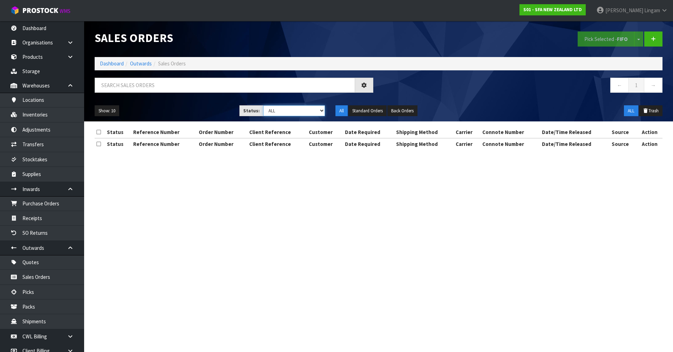
click at [316, 110] on select "Draft Pending Allocated Pending Pick Goods Picked Goods Packed Pending Charges …" at bounding box center [294, 110] width 62 height 11
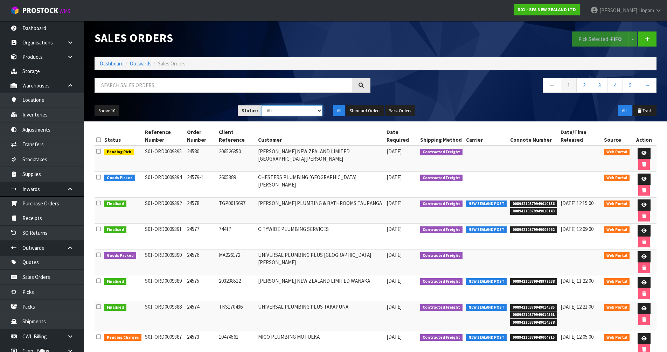
select select "string:6"
click at [262, 105] on select "Draft Pending Allocated Pending Pick Goods Picked Goods Packed Pending Charges …" at bounding box center [292, 110] width 61 height 11
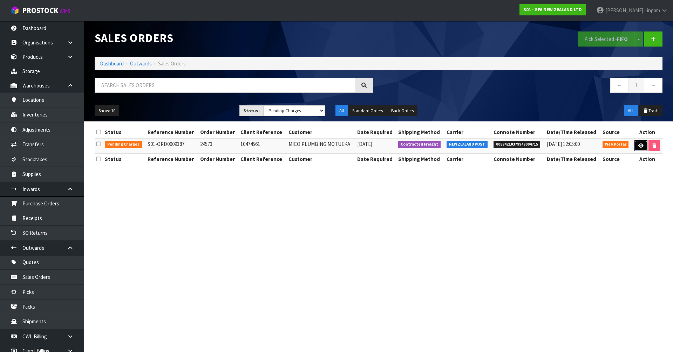
click at [638, 145] on icon at bounding box center [640, 146] width 5 height 5
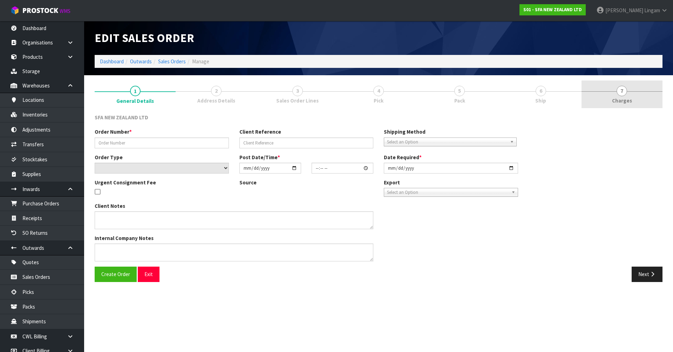
click at [634, 104] on link "7 [GEOGRAPHIC_DATA]" at bounding box center [621, 95] width 81 height 28
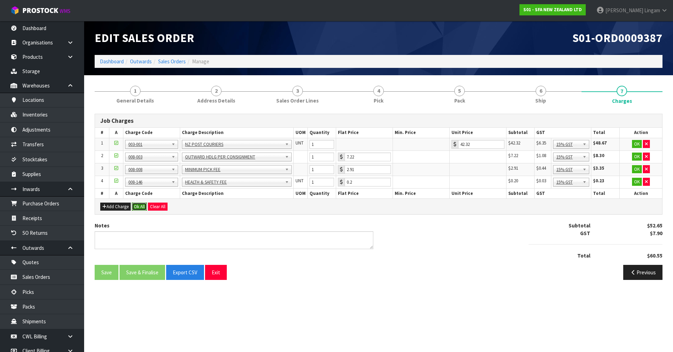
click at [139, 208] on button "Ok All" at bounding box center [139, 207] width 15 height 8
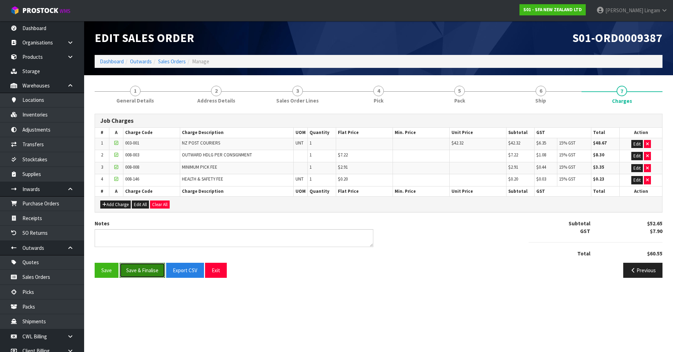
click at [143, 275] on button "Save & Finalise" at bounding box center [142, 270] width 46 height 15
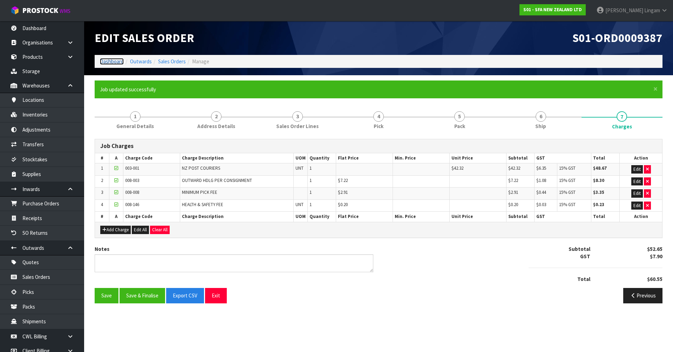
click at [109, 61] on link "Dashboard" at bounding box center [112, 61] width 24 height 7
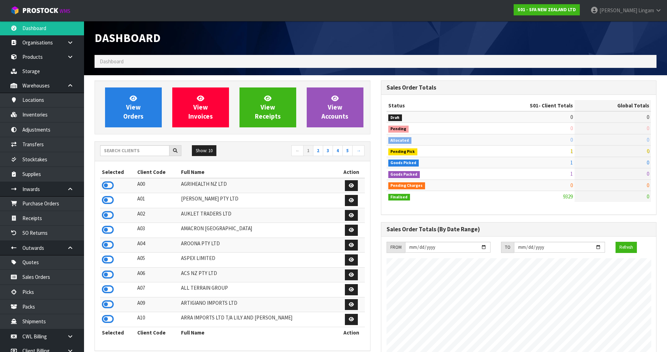
scroll to position [531, 286]
click at [159, 154] on input "text" at bounding box center [134, 150] width 69 height 11
click at [110, 183] on icon at bounding box center [108, 185] width 12 height 11
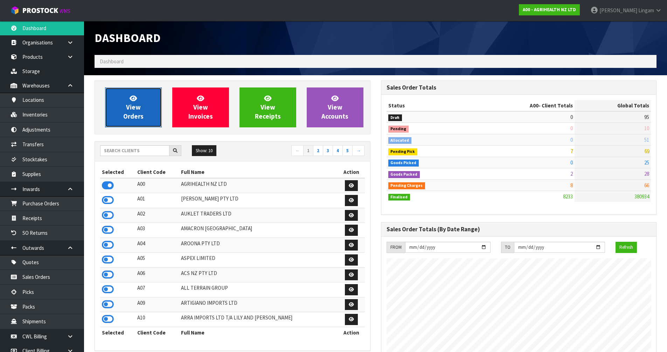
click at [138, 114] on span "View Orders" at bounding box center [133, 107] width 20 height 26
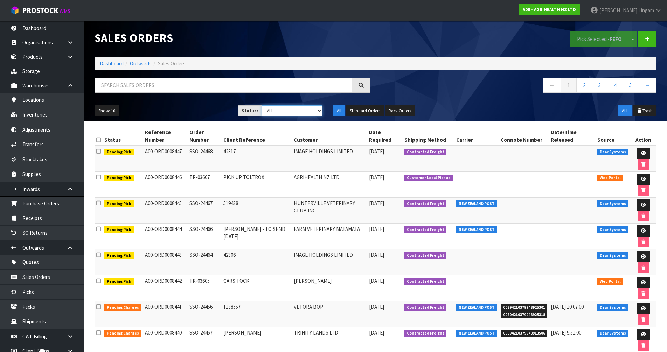
click at [299, 113] on select "Draft Pending Allocated Pending Pick Goods Picked Goods Packed Pending Charges …" at bounding box center [292, 110] width 61 height 11
select select "string:6"
click at [262, 105] on select "Draft Pending Allocated Pending Pick Goods Picked Goods Packed Pending Charges …" at bounding box center [292, 110] width 61 height 11
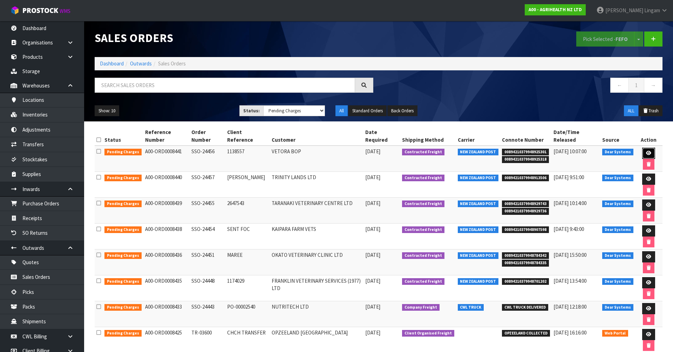
click at [646, 151] on icon at bounding box center [648, 153] width 5 height 5
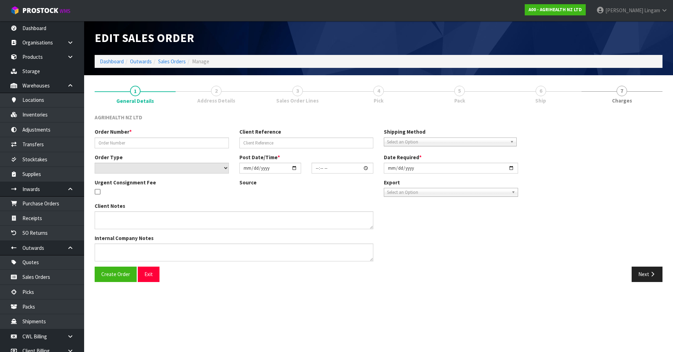
type input "SSO-24456"
type input "1138557"
select select "number:0"
type input "[DATE]"
type input "07:46:28.000"
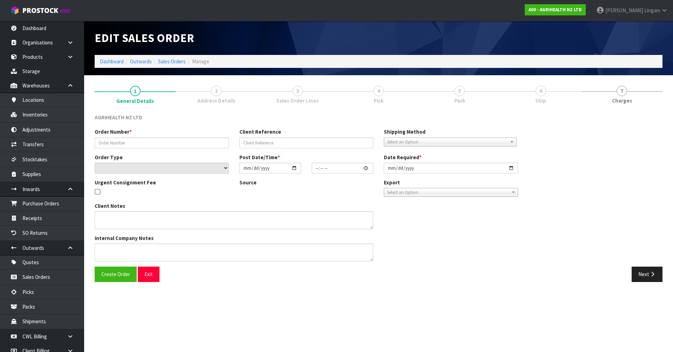
type input "[DATE]"
type textarea "SHIP BY: Overnight Courier"
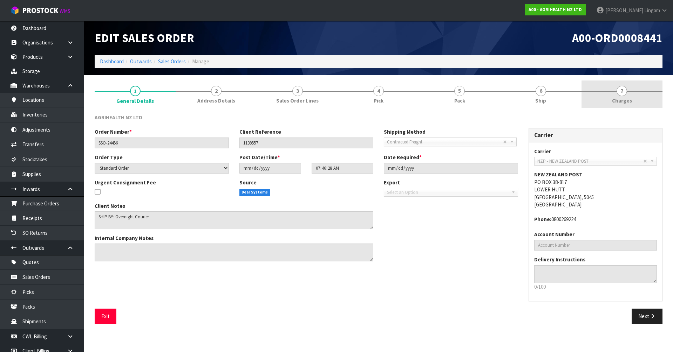
click at [655, 101] on link "7 [GEOGRAPHIC_DATA]" at bounding box center [621, 95] width 81 height 28
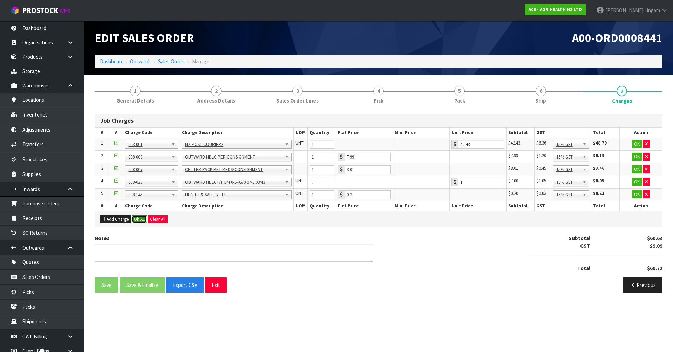
click at [139, 221] on button "Ok All" at bounding box center [139, 219] width 15 height 8
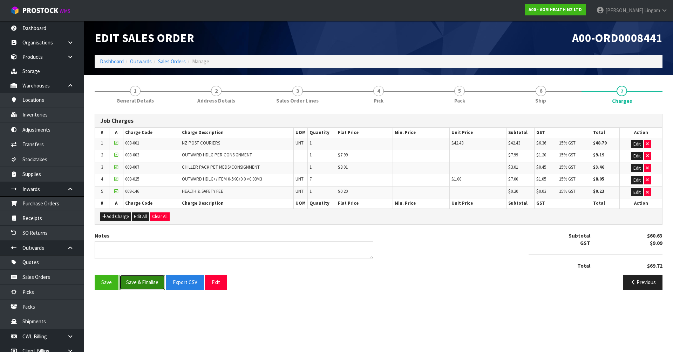
click at [141, 282] on button "Save & Finalise" at bounding box center [142, 282] width 46 height 15
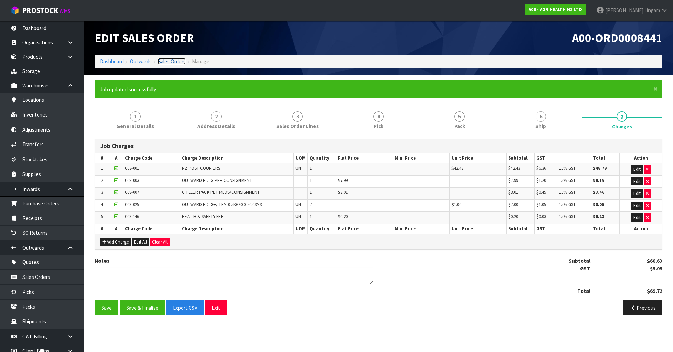
click at [175, 62] on link "Sales Orders" at bounding box center [172, 61] width 28 height 7
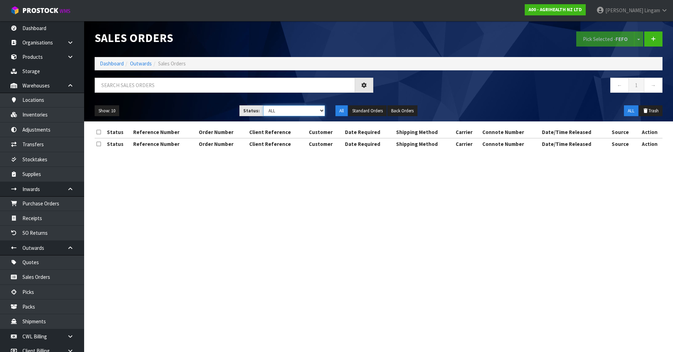
click at [315, 114] on select "Draft Pending Allocated Pending Pick Goods Picked Goods Packed Pending Charges …" at bounding box center [294, 110] width 62 height 11
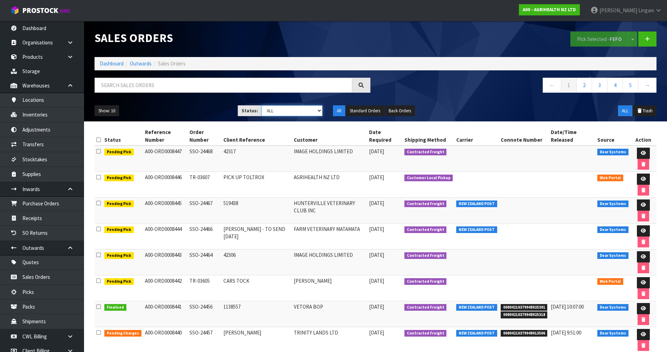
select select "string:6"
click at [262, 105] on select "Draft Pending Allocated Pending Pick Goods Picked Goods Packed Pending Charges …" at bounding box center [292, 110] width 61 height 11
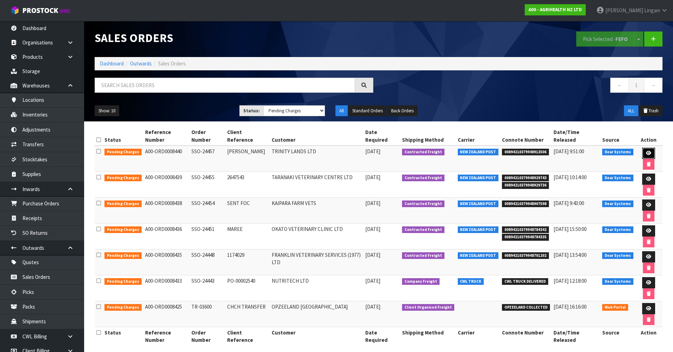
click at [646, 151] on icon at bounding box center [648, 153] width 5 height 5
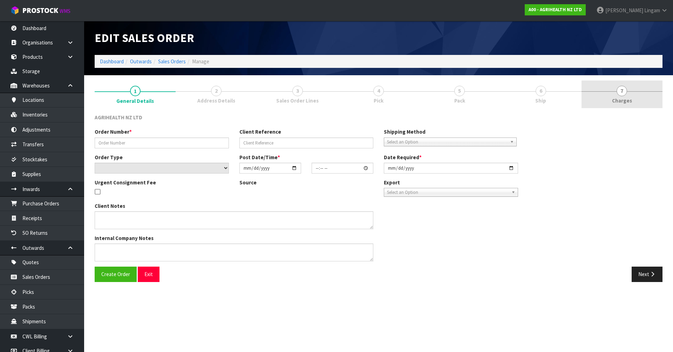
type input "SSO-24457"
type input "SHALLY"
select select "number:0"
type input "[DATE]"
type input "07:46:28.000"
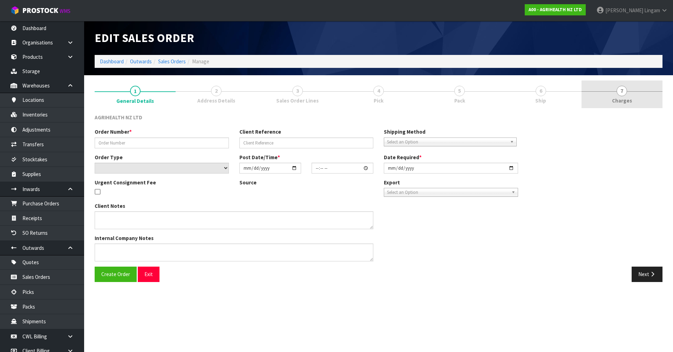
type input "[DATE]"
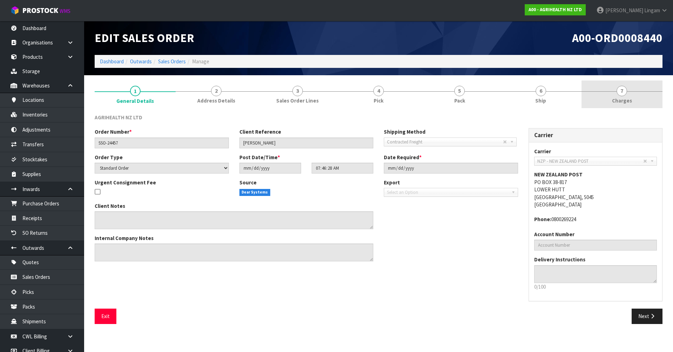
click at [628, 102] on span "Charges" at bounding box center [622, 100] width 20 height 7
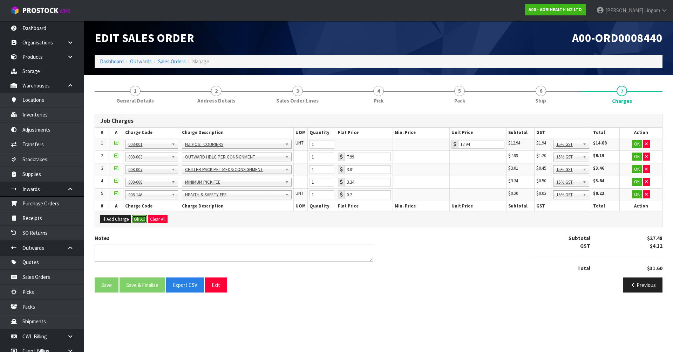
click at [139, 217] on button "Ok All" at bounding box center [139, 219] width 15 height 8
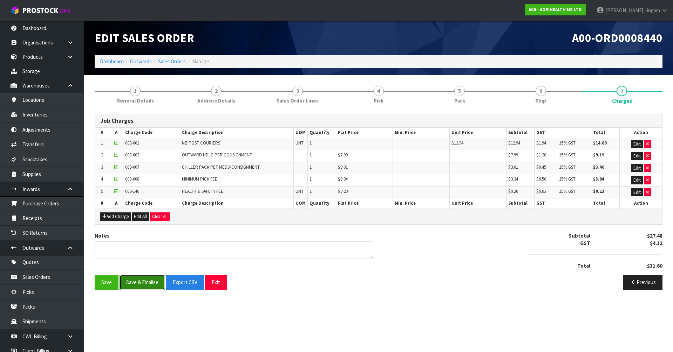
click at [145, 283] on button "Save & Finalise" at bounding box center [142, 282] width 46 height 15
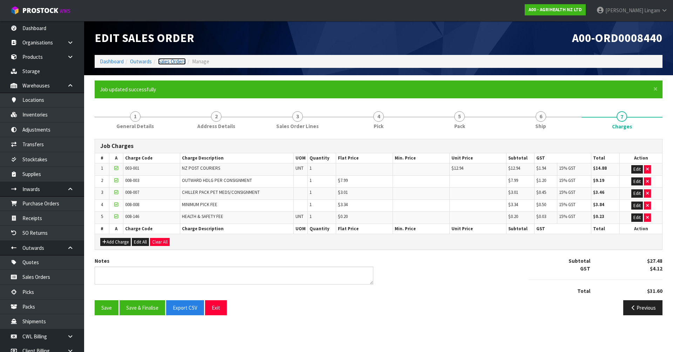
click at [174, 63] on link "Sales Orders" at bounding box center [172, 61] width 28 height 7
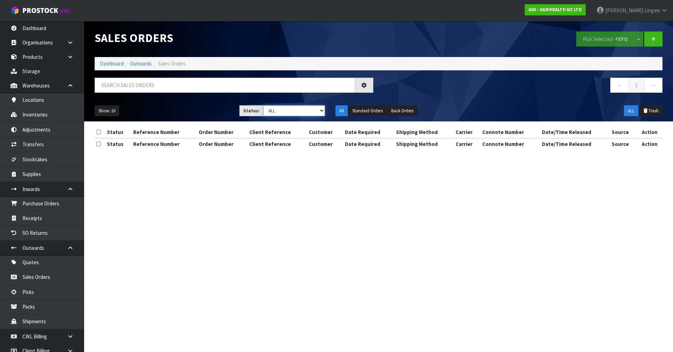
click at [317, 111] on select "Draft Pending Allocated Pending Pick Goods Picked Goods Packed Pending Charges …" at bounding box center [294, 110] width 62 height 11
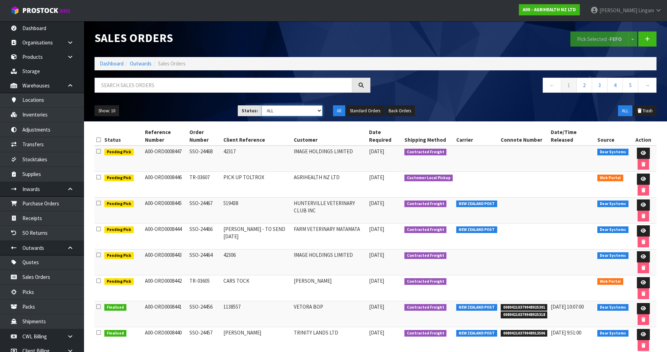
select select "string:6"
click at [262, 105] on select "Draft Pending Allocated Pending Pick Goods Picked Goods Packed Pending Charges …" at bounding box center [292, 110] width 61 height 11
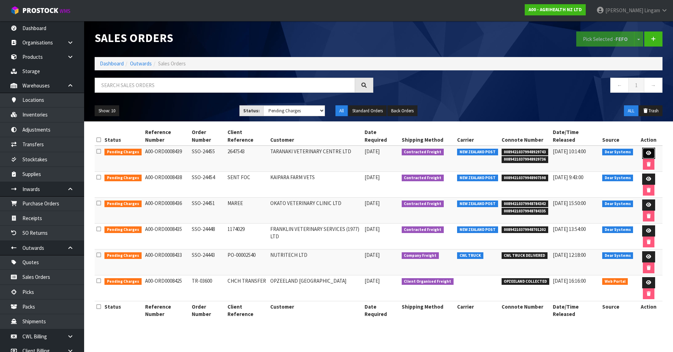
click at [646, 151] on icon at bounding box center [648, 153] width 5 height 5
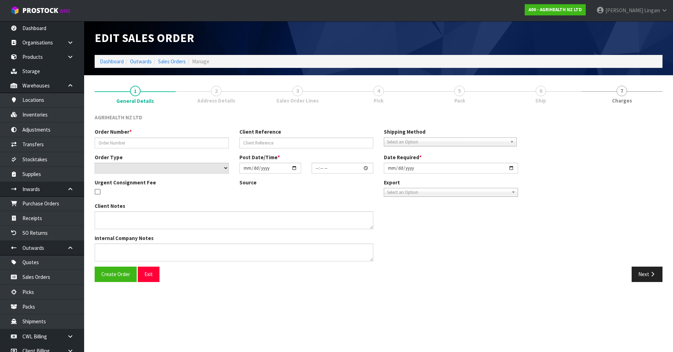
type input "SSO-24455"
type input "2647543"
select select "number:0"
type input "[DATE]"
type input "07:37:56.000"
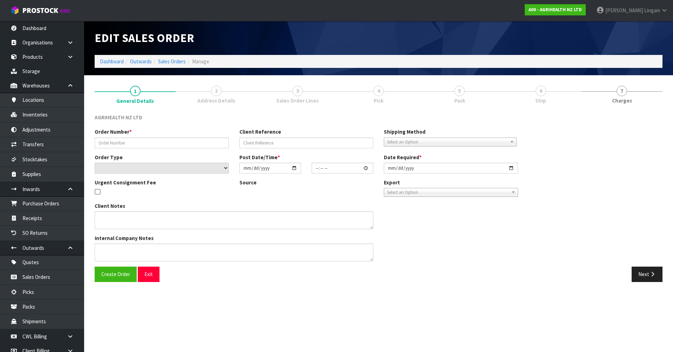
type input "[DATE]"
type textarea "SHIP BY: Overnight Courier"
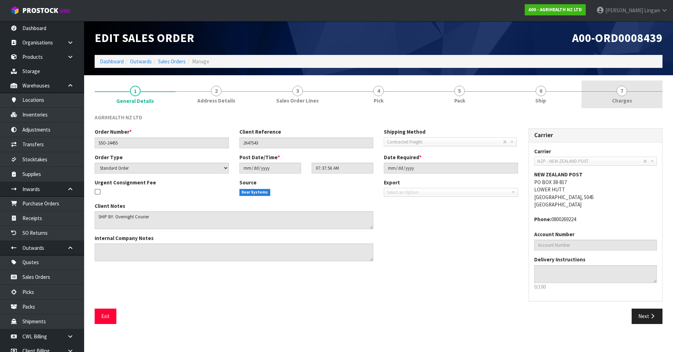
click at [639, 101] on link "7 [GEOGRAPHIC_DATA]" at bounding box center [621, 95] width 81 height 28
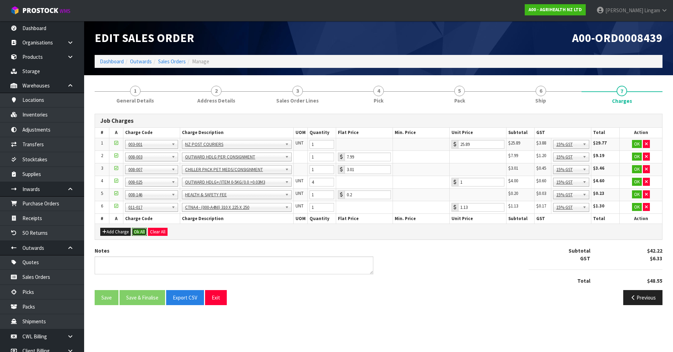
click at [136, 233] on button "Ok All" at bounding box center [139, 232] width 15 height 8
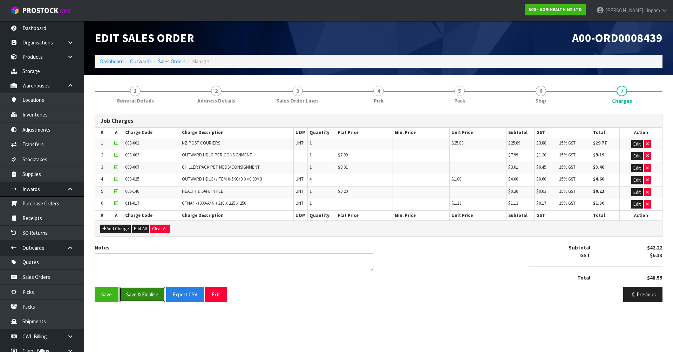
click at [151, 294] on button "Save & Finalise" at bounding box center [142, 294] width 46 height 15
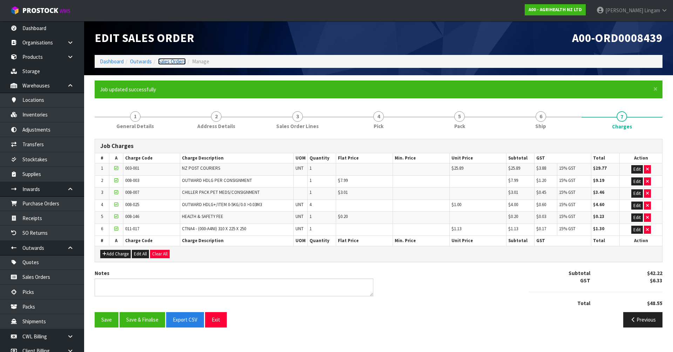
click at [169, 63] on link "Sales Orders" at bounding box center [172, 61] width 28 height 7
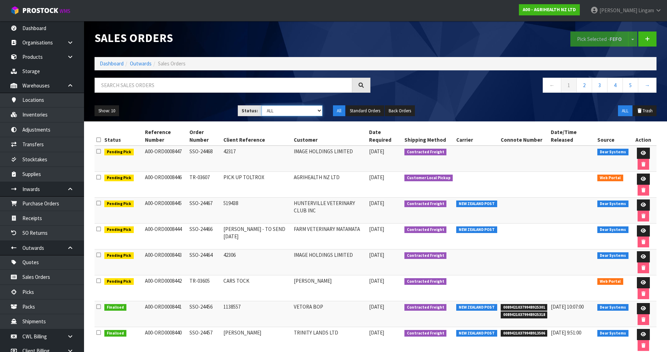
click at [312, 110] on select "Draft Pending Allocated Pending Pick Goods Picked Goods Packed Pending Charges …" at bounding box center [292, 110] width 61 height 11
select select "string:6"
click at [262, 105] on select "Draft Pending Allocated Pending Pick Goods Picked Goods Packed Pending Charges …" at bounding box center [292, 110] width 61 height 11
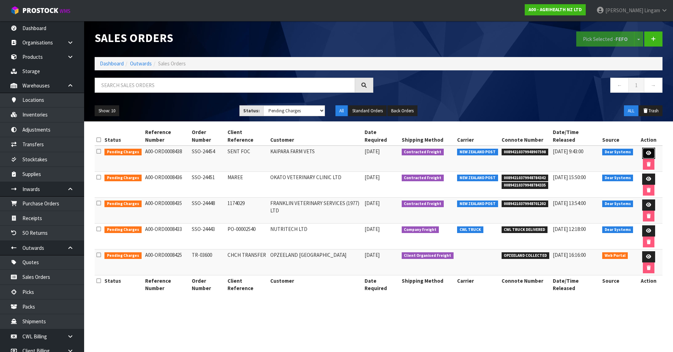
click at [646, 151] on icon at bounding box center [648, 153] width 5 height 5
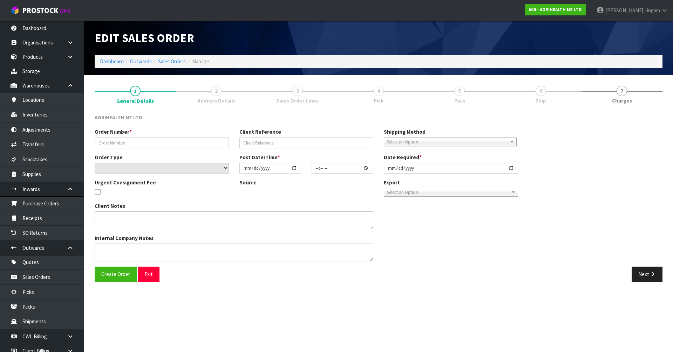
type input "SSO-24454"
type input "SENT FOC"
select select "number:0"
type input "[DATE]"
type input "07:34:31.000"
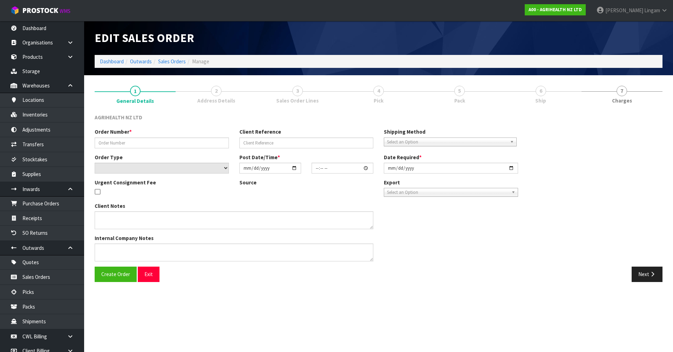
type input "[DATE]"
type textarea "SHIP BY: Overnight Courier"
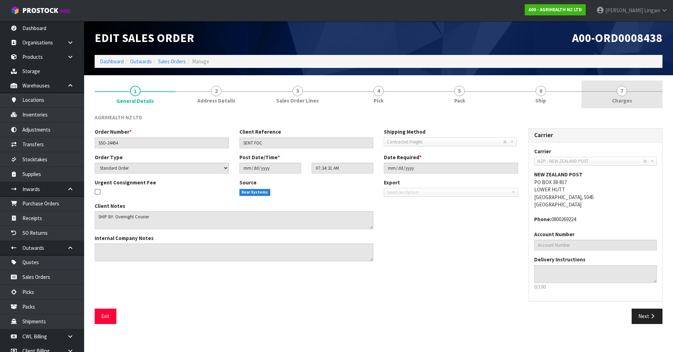
click at [642, 106] on link "7 [GEOGRAPHIC_DATA]" at bounding box center [621, 95] width 81 height 28
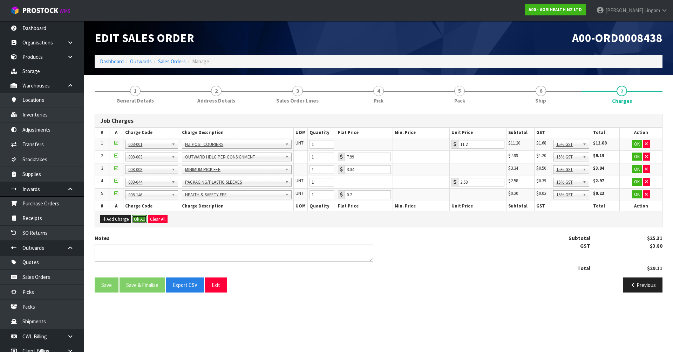
click at [143, 221] on button "Ok All" at bounding box center [139, 219] width 15 height 8
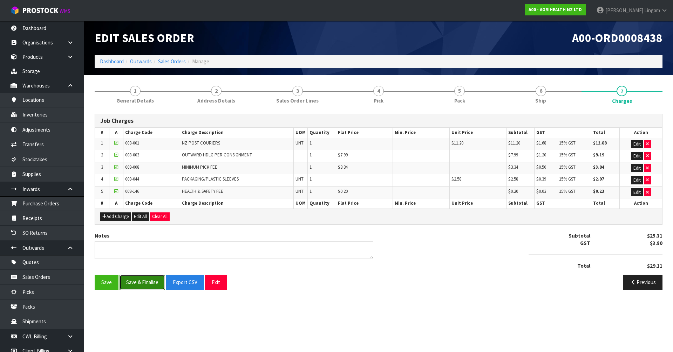
click at [151, 281] on button "Save & Finalise" at bounding box center [142, 282] width 46 height 15
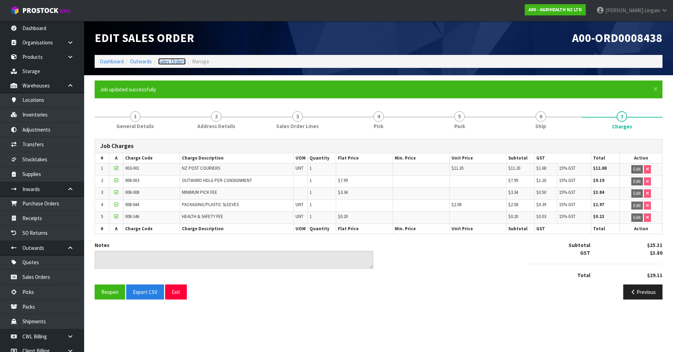
click at [173, 59] on link "Sales Orders" at bounding box center [172, 61] width 28 height 7
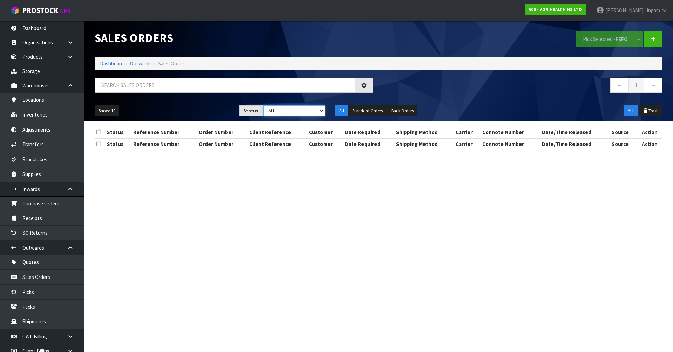
click at [310, 109] on select "Draft Pending Allocated Pending Pick Goods Picked Goods Packed Pending Charges …" at bounding box center [294, 110] width 62 height 11
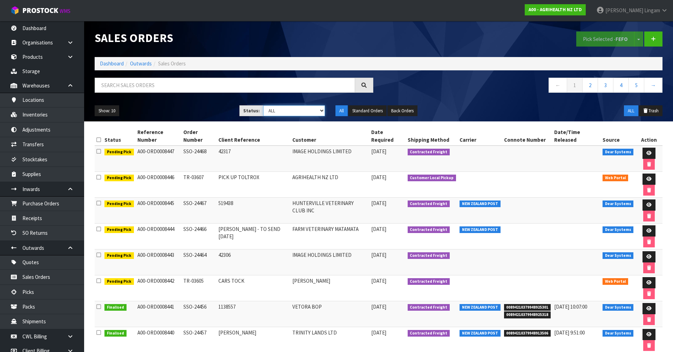
select select "string:6"
click at [263, 105] on select "Draft Pending Allocated Pending Pick Goods Picked Goods Packed Pending Charges …" at bounding box center [294, 110] width 62 height 11
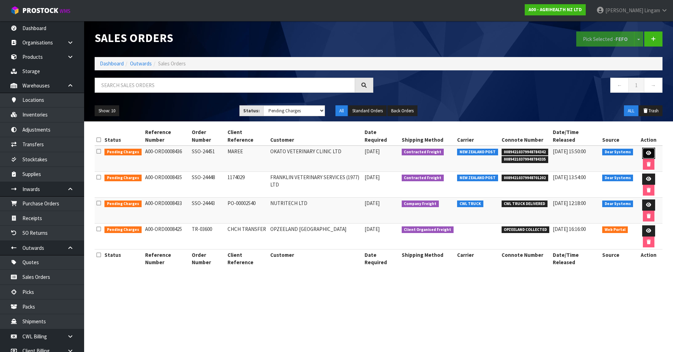
click at [646, 151] on icon at bounding box center [648, 153] width 5 height 5
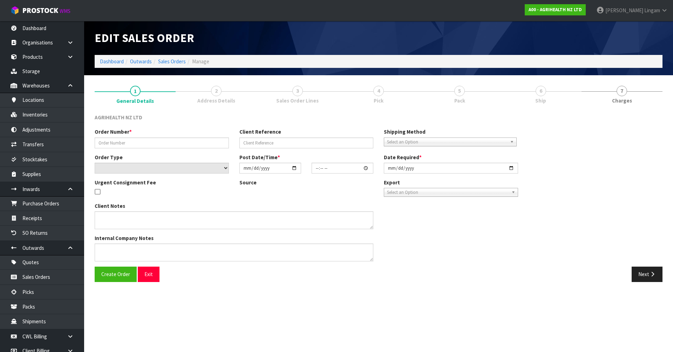
type input "SSO-24451"
type input "MAREE"
select select "number:0"
type input "[DATE]"
type input "13:56:17.000"
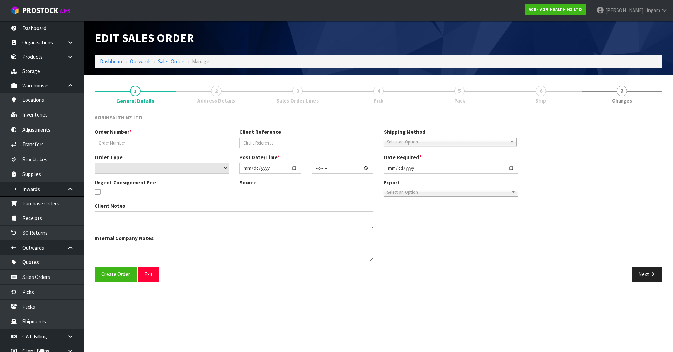
type input "[DATE]"
type textarea "SHIP BY: Overnight Courier ph order"
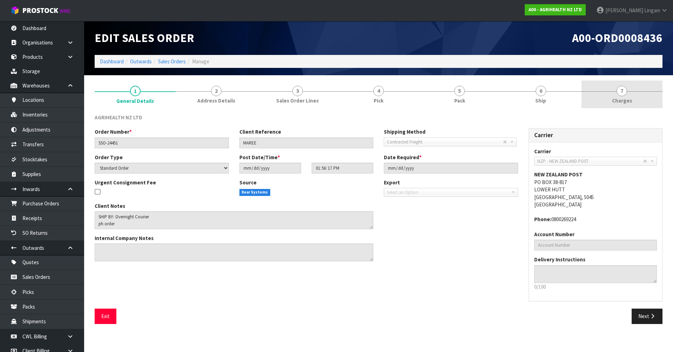
click at [636, 100] on link "7 [GEOGRAPHIC_DATA]" at bounding box center [621, 95] width 81 height 28
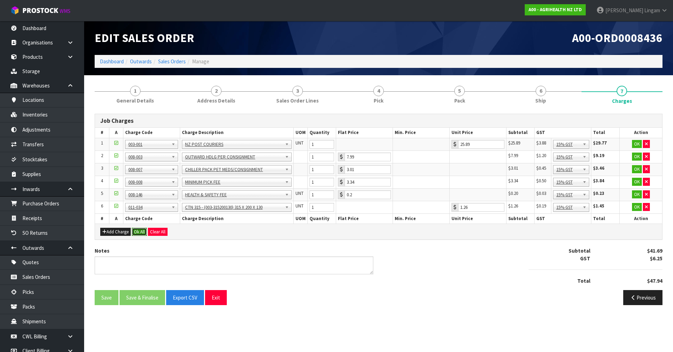
click at [140, 233] on button "Ok All" at bounding box center [139, 232] width 15 height 8
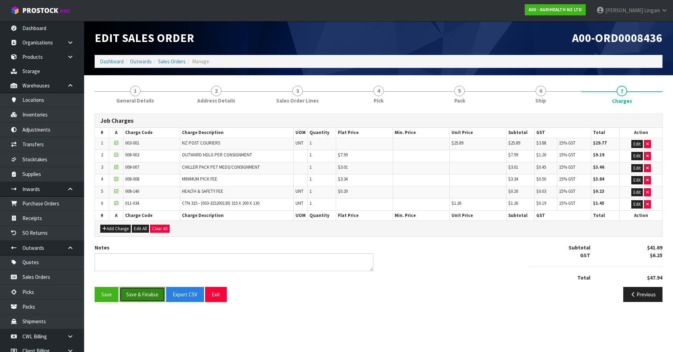
click at [139, 289] on button "Save & Finalise" at bounding box center [142, 294] width 46 height 15
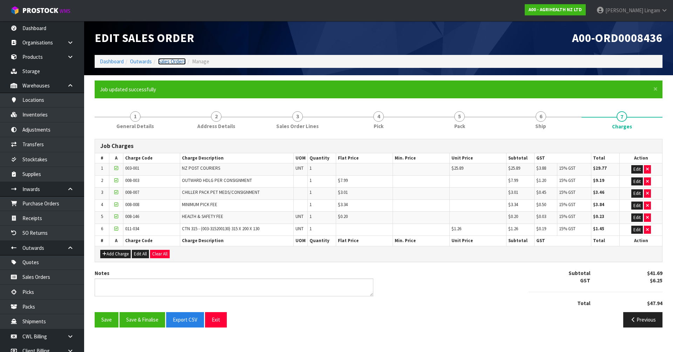
click at [174, 61] on link "Sales Orders" at bounding box center [172, 61] width 28 height 7
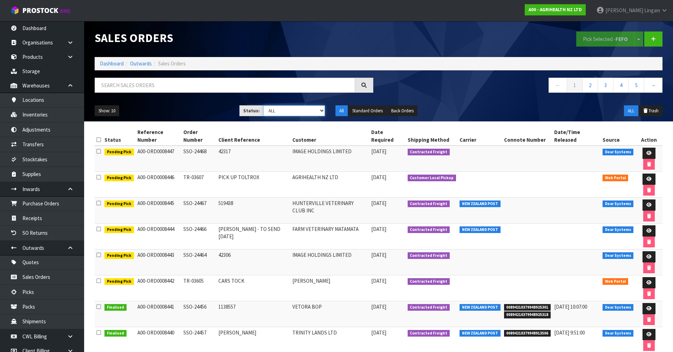
click at [311, 110] on select "Draft Pending Allocated Pending Pick Goods Picked Goods Packed Pending Charges …" at bounding box center [294, 110] width 62 height 11
select select "string:6"
click at [263, 105] on select "Draft Pending Allocated Pending Pick Goods Picked Goods Packed Pending Charges …" at bounding box center [294, 110] width 62 height 11
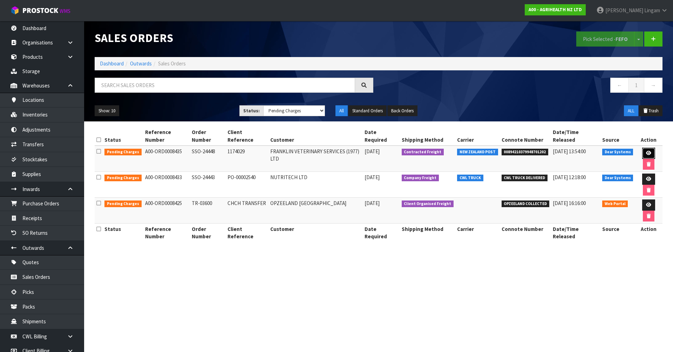
click at [646, 151] on icon at bounding box center [648, 153] width 5 height 5
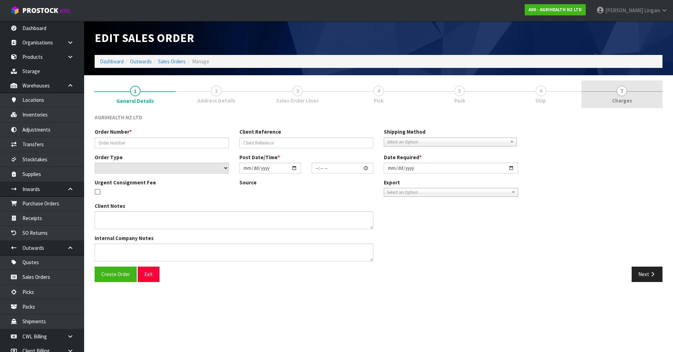
type input "SSO-24448"
type input "1174029"
select select "number:0"
type input "[DATE]"
type input "11:59:29.000"
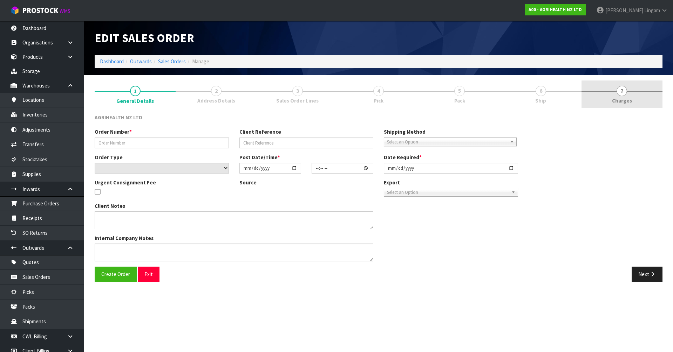
type input "[DATE]"
type textarea "SHIP BY: Overnight Courier"
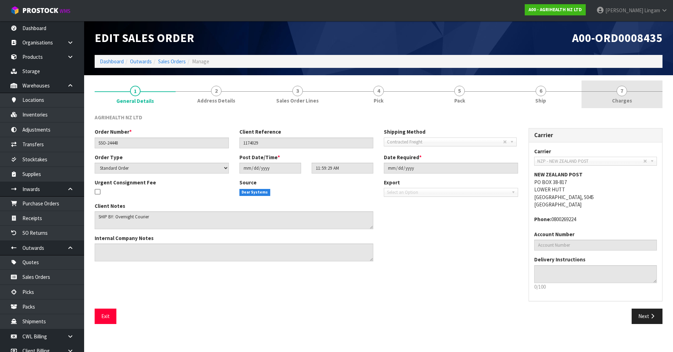
click at [643, 104] on link "7 [GEOGRAPHIC_DATA]" at bounding box center [621, 95] width 81 height 28
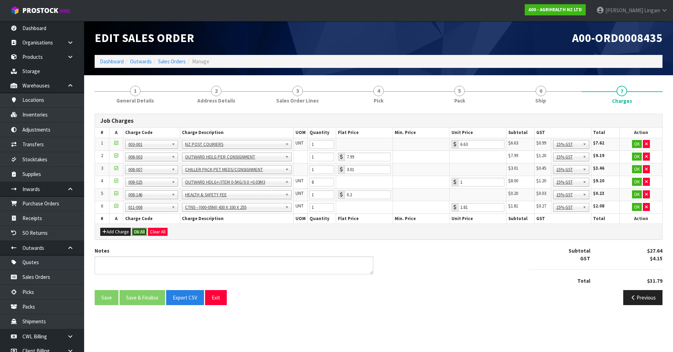
click at [140, 232] on button "Ok All" at bounding box center [139, 232] width 15 height 8
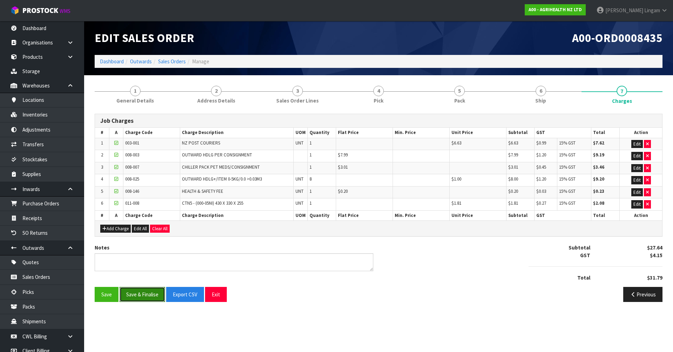
click at [147, 293] on button "Save & Finalise" at bounding box center [142, 294] width 46 height 15
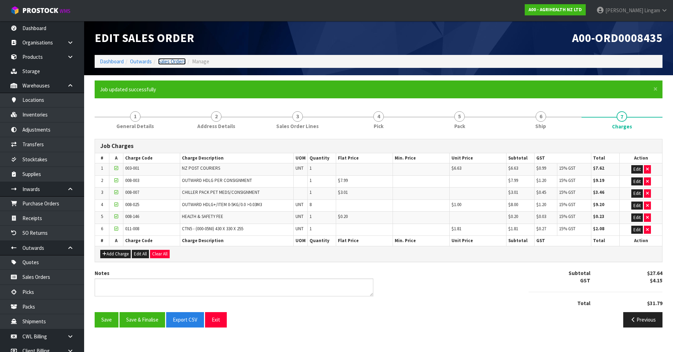
click at [169, 62] on link "Sales Orders" at bounding box center [172, 61] width 28 height 7
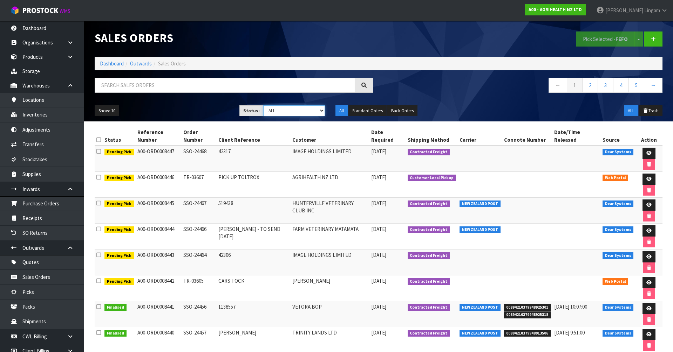
click at [311, 112] on select "Draft Pending Allocated Pending Pick Goods Picked Goods Packed Pending Charges …" at bounding box center [294, 110] width 62 height 11
select select "string:6"
click at [263, 105] on select "Draft Pending Allocated Pending Pick Goods Picked Goods Packed Pending Charges …" at bounding box center [294, 110] width 62 height 11
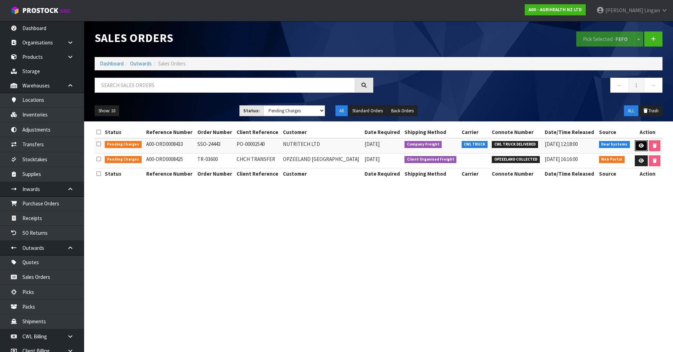
click at [638, 146] on icon at bounding box center [640, 146] width 5 height 5
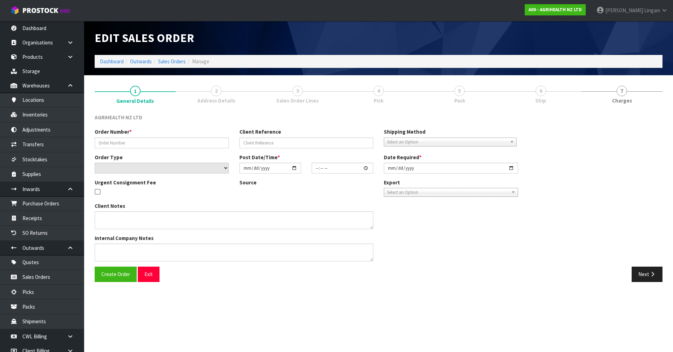
type input "SSO-24443"
type input "PO-00002540"
select select "number:0"
type input "[DATE]"
type input "15:58:51.000"
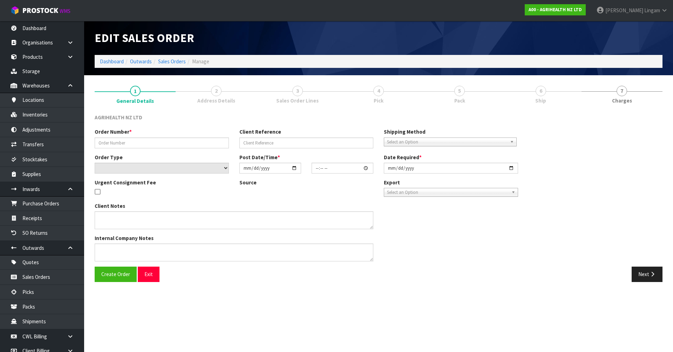
type input "[DATE]"
type textarea "SHIP BY: Freight"
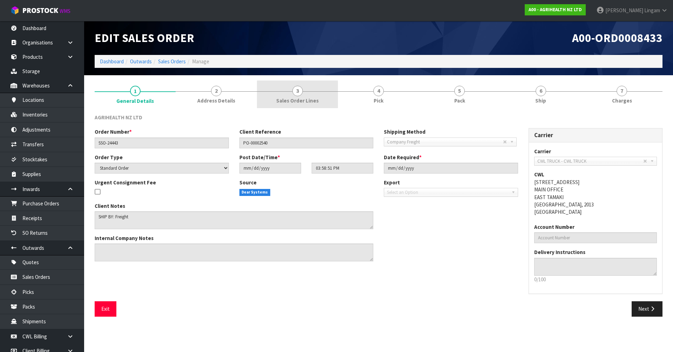
click at [319, 100] on link "3 Sales Order Lines" at bounding box center [297, 95] width 81 height 28
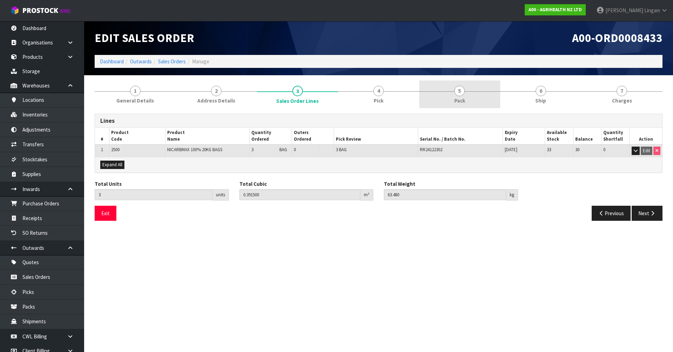
click at [446, 94] on link "5 Pack" at bounding box center [459, 95] width 81 height 28
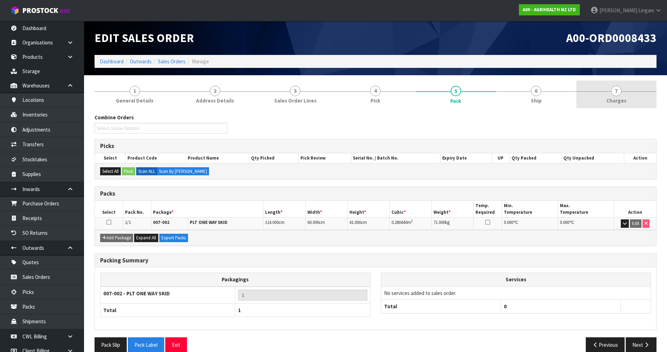
click at [626, 92] on link "7 [GEOGRAPHIC_DATA]" at bounding box center [617, 95] width 80 height 28
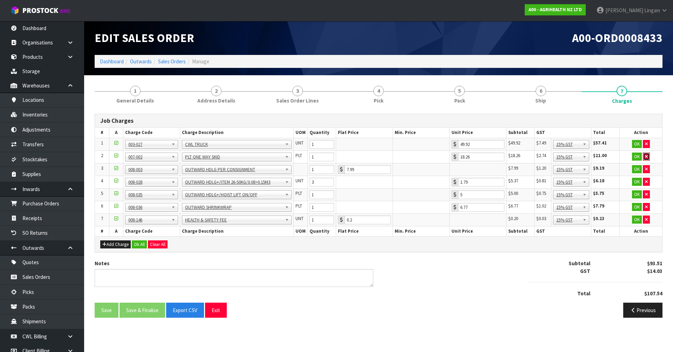
click at [645, 156] on icon "button" at bounding box center [646, 157] width 3 height 5
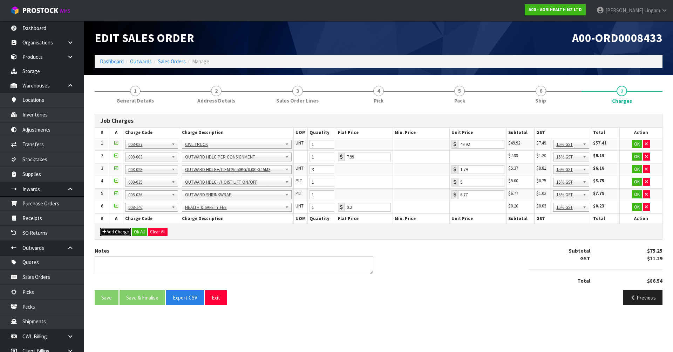
drag, startPoint x: 114, startPoint y: 229, endPoint x: 149, endPoint y: 227, distance: 35.1
click at [114, 229] on button "Add Charge" at bounding box center [115, 232] width 30 height 8
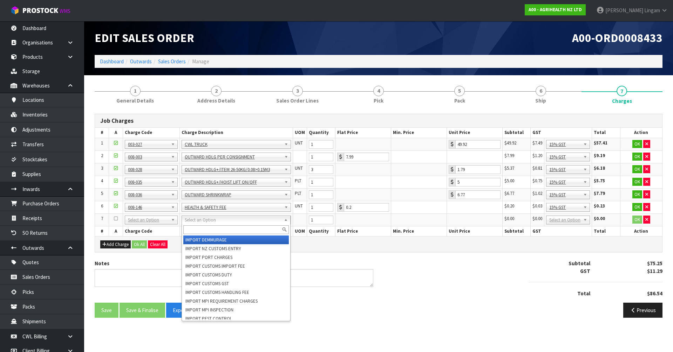
click at [204, 229] on input "text" at bounding box center [236, 230] width 106 height 9
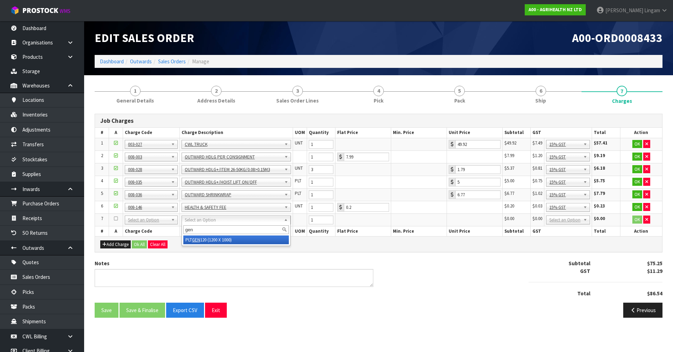
type input "gen"
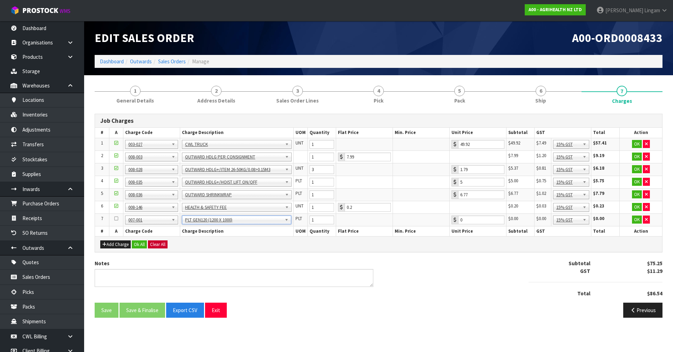
type input "23.86"
click at [144, 244] on button "Ok All" at bounding box center [139, 245] width 15 height 8
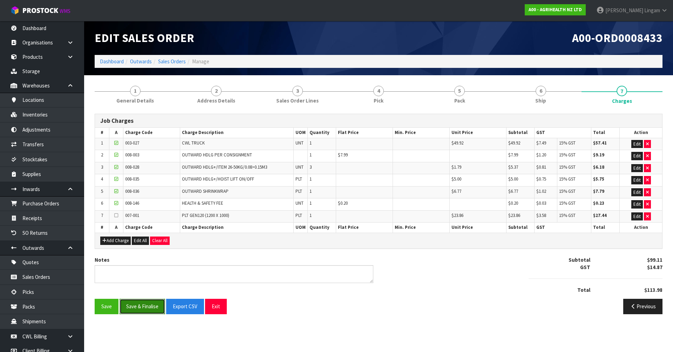
click at [140, 313] on button "Save & Finalise" at bounding box center [142, 306] width 46 height 15
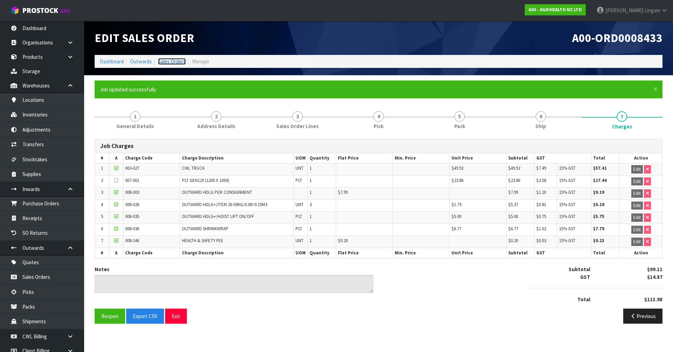
click at [172, 60] on link "Sales Orders" at bounding box center [172, 61] width 28 height 7
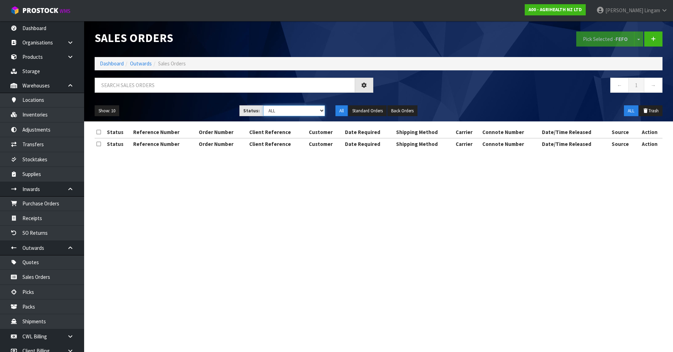
click at [313, 111] on select "Draft Pending Allocated Pending Pick Goods Picked Goods Packed Pending Charges …" at bounding box center [294, 110] width 62 height 11
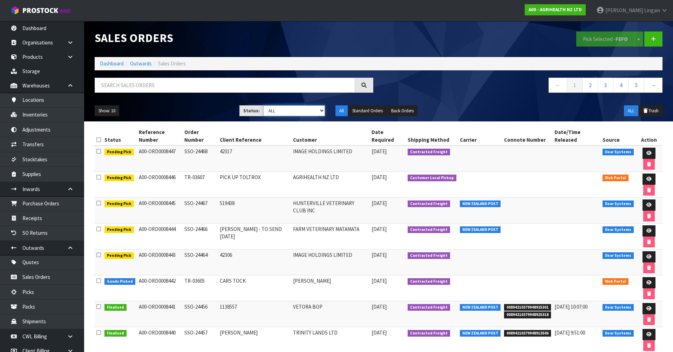
select select "string:6"
click at [263, 105] on select "Draft Pending Allocated Pending Pick Goods Picked Goods Packed Pending Charges …" at bounding box center [294, 110] width 62 height 11
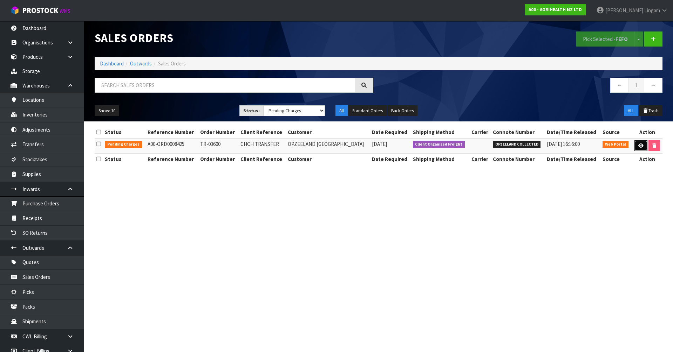
click at [640, 145] on icon at bounding box center [640, 146] width 5 height 5
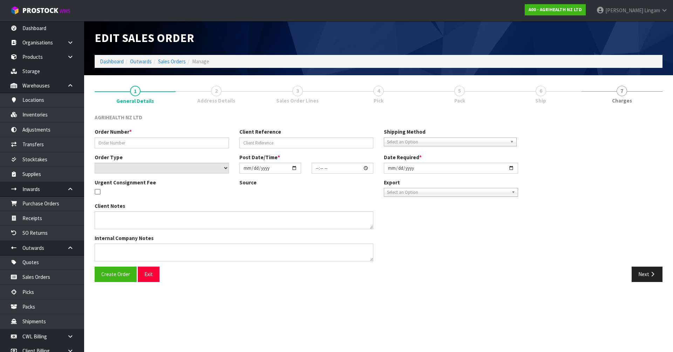
type input "TR-03600"
type input "CHCH TRANSFER"
select select "number:0"
type input "[DATE]"
type input "08:52:00.000"
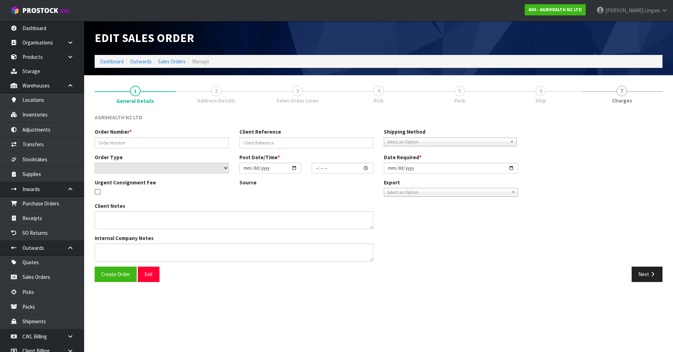
type input "[DATE]"
type textarea "OPZEELAND TO PICK UP"
type textarea "PLEASE CONFIRM EXPIRY DATE FOR CODE 2325: 31/05/2025 OR 31/03"
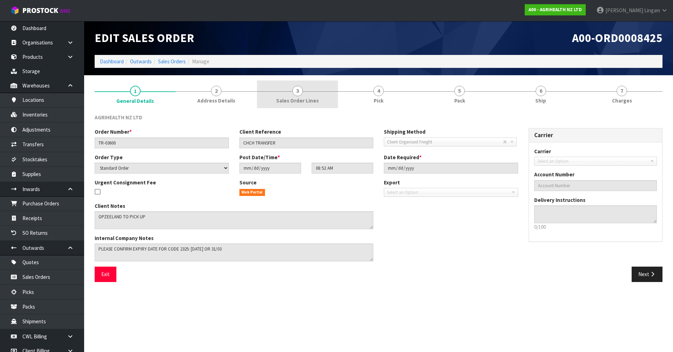
click at [321, 99] on link "3 Sales Order Lines" at bounding box center [297, 95] width 81 height 28
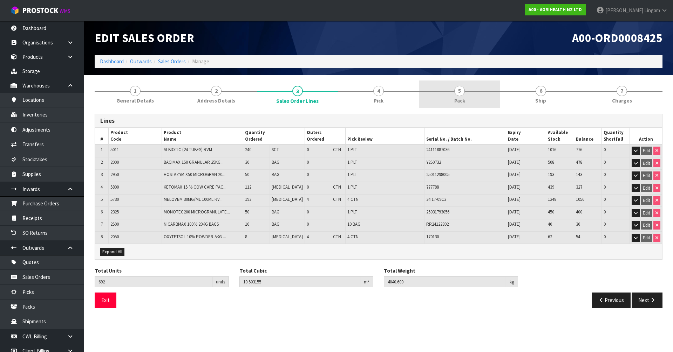
click at [463, 97] on link "5 Pack" at bounding box center [459, 95] width 81 height 28
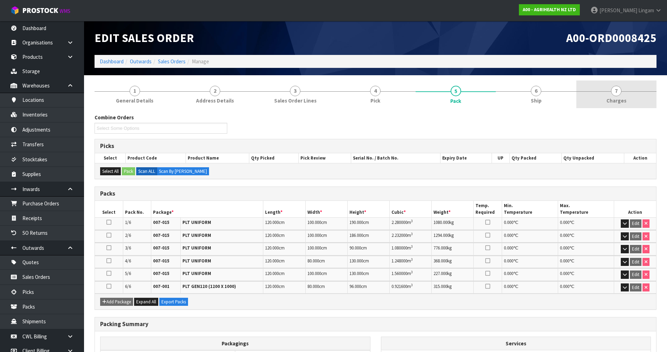
click at [618, 97] on span "Charges" at bounding box center [617, 100] width 20 height 7
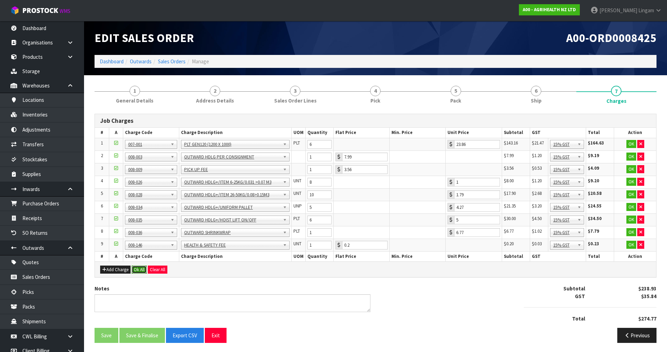
click at [138, 270] on button "Ok All" at bounding box center [139, 270] width 15 height 8
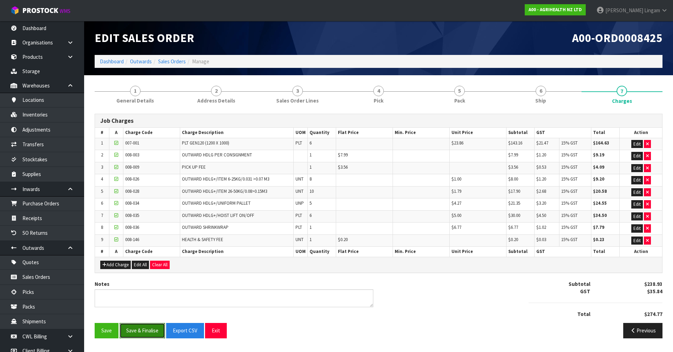
click at [142, 329] on button "Save & Finalise" at bounding box center [142, 330] width 46 height 15
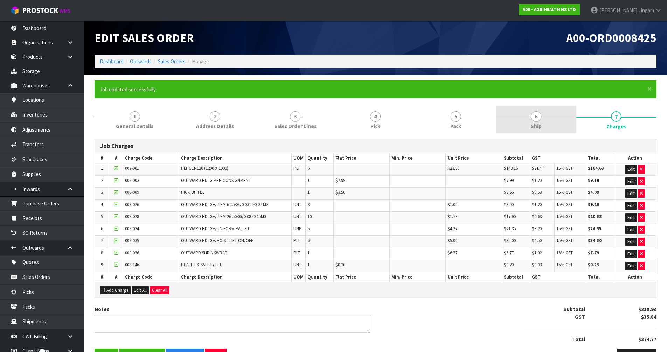
click at [549, 121] on link "6 Ship" at bounding box center [536, 120] width 80 height 28
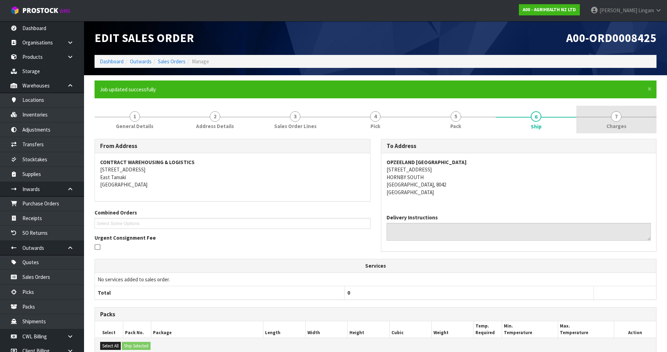
click at [643, 124] on link "7 [GEOGRAPHIC_DATA]" at bounding box center [617, 120] width 80 height 28
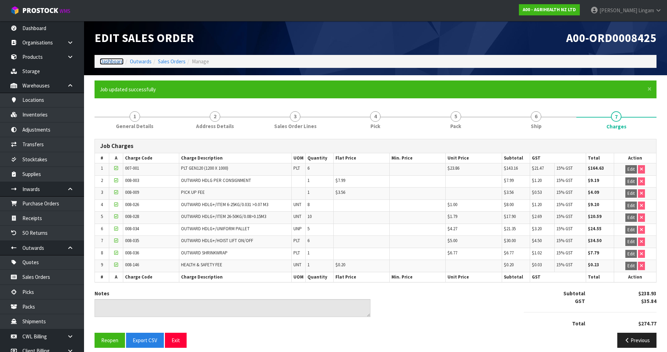
click at [116, 64] on link "Dashboard" at bounding box center [112, 61] width 24 height 7
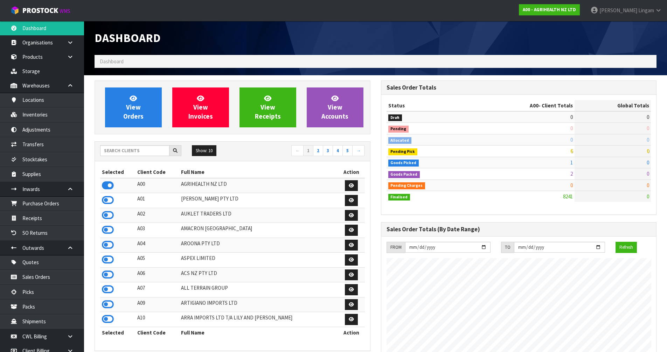
scroll to position [531, 286]
click at [119, 150] on input "text" at bounding box center [134, 150] width 69 height 11
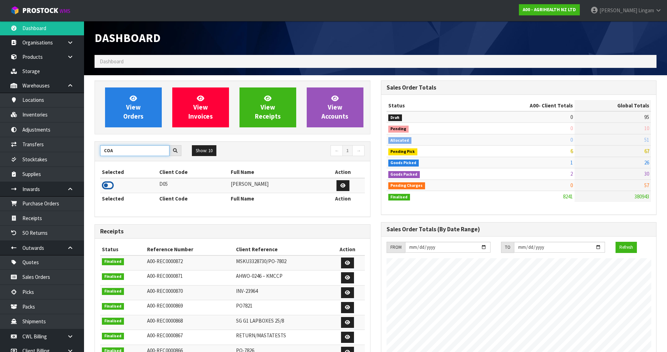
type input "COA"
click at [109, 187] on icon at bounding box center [108, 185] width 12 height 11
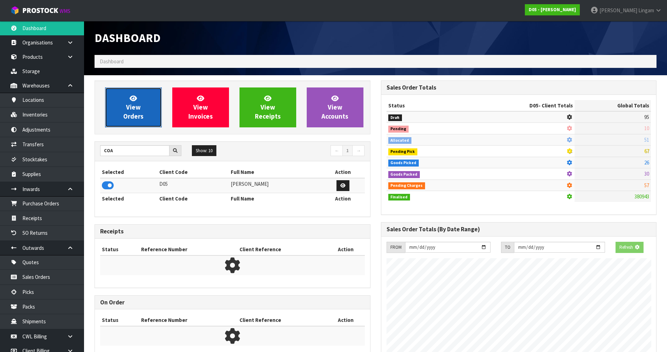
scroll to position [613, 286]
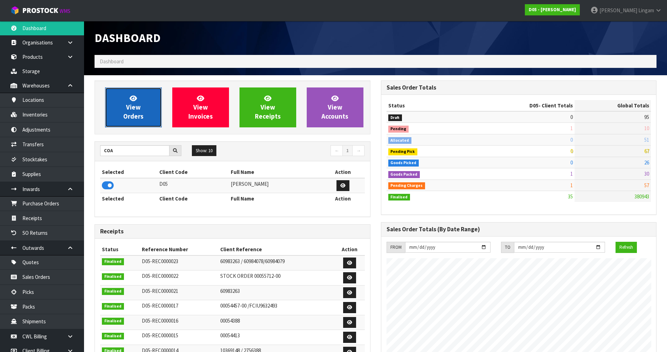
click at [136, 109] on span "View Orders" at bounding box center [133, 107] width 20 height 26
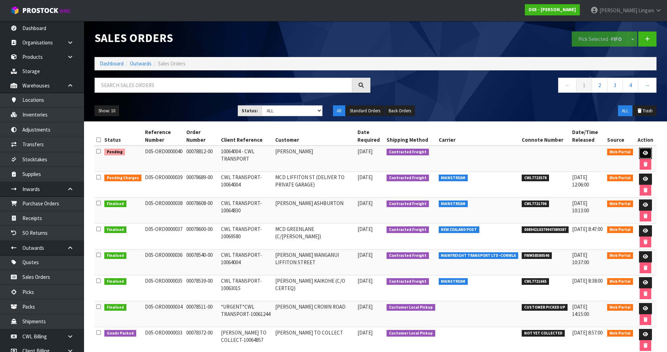
click at [644, 153] on icon at bounding box center [645, 153] width 5 height 5
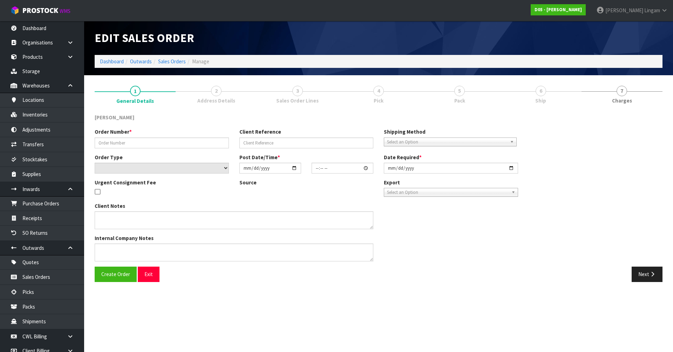
type input "00078812-00"
type input "10064004 - CWL TRANSPORT"
select select "number:0"
type input "[DATE]"
type input "08:08:00.000"
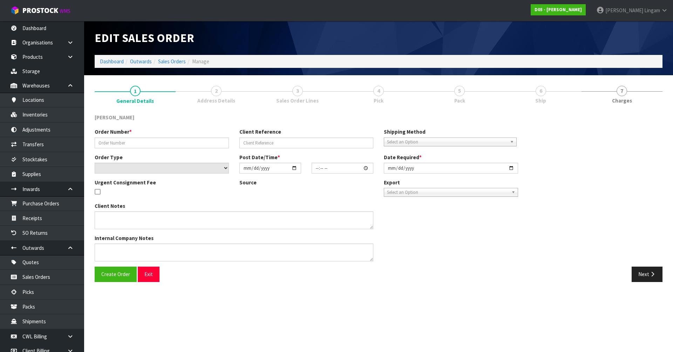
type input "2025-09-15"
type textarea "REMAINING STOCK DUE IN ON LCL TCNU7240441 (40HC) ETA 13/9. PLEASE RECEIVE PICK …"
type textarea "I HAVE INCLUDED INFORMATION IN THE CLIENT NOTES. WE ARE WAITING FOR A DELIVERY …"
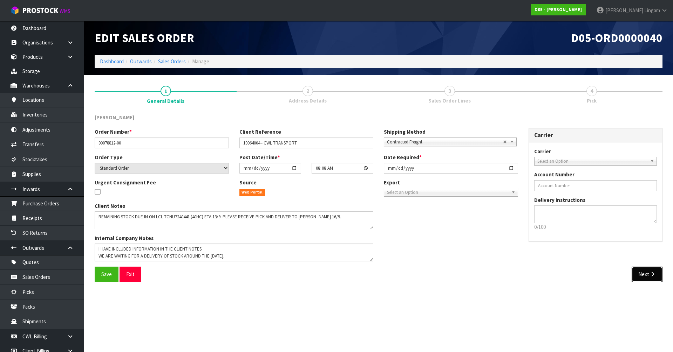
click at [648, 276] on button "Next" at bounding box center [646, 274] width 31 height 15
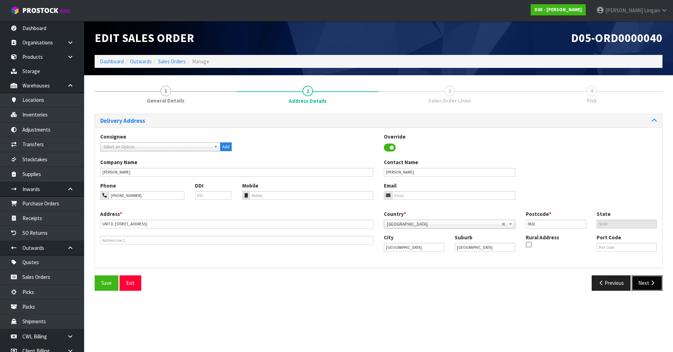
click at [647, 283] on button "Next" at bounding box center [646, 283] width 31 height 15
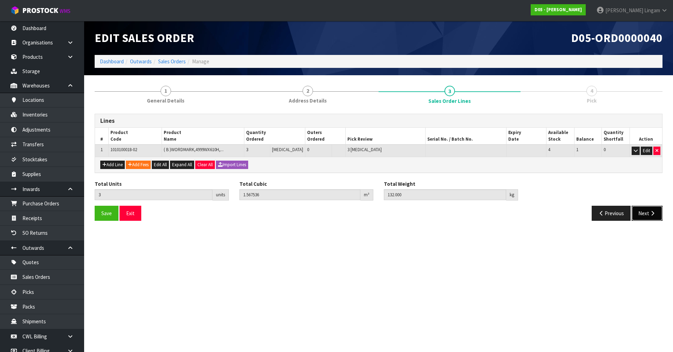
click at [645, 214] on button "Next" at bounding box center [646, 213] width 31 height 15
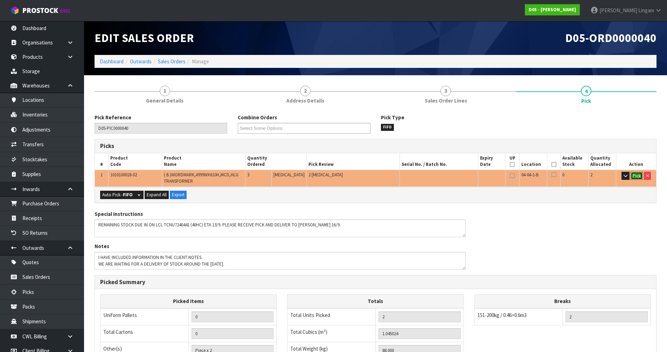
click at [637, 176] on button "Pick" at bounding box center [637, 176] width 12 height 8
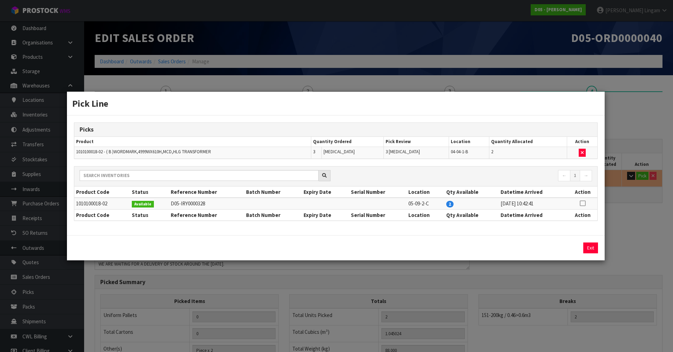
click at [584, 204] on icon at bounding box center [583, 204] width 6 height 0
click at [569, 252] on button "Assign Pick" at bounding box center [566, 248] width 29 height 11
type input "3"
type input "1.567536"
type input "132"
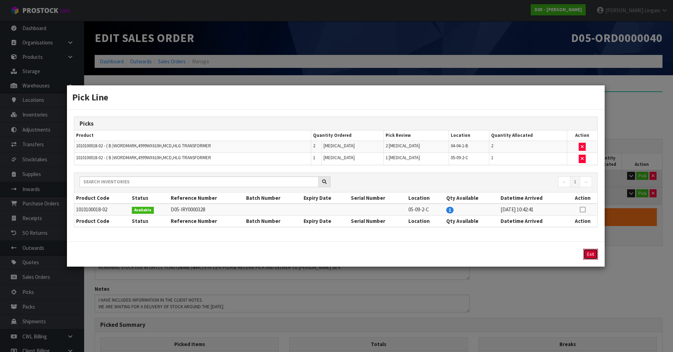
click at [589, 252] on button "Exit" at bounding box center [590, 254] width 15 height 11
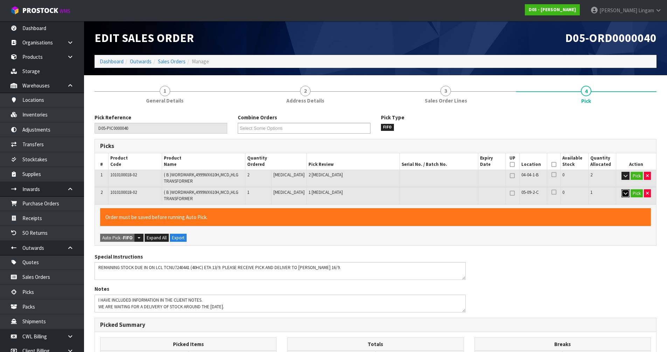
click at [625, 192] on icon "button" at bounding box center [626, 193] width 4 height 5
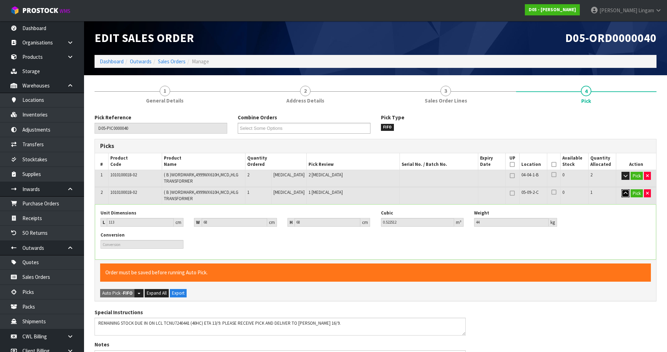
click at [625, 192] on icon "button" at bounding box center [626, 193] width 4 height 5
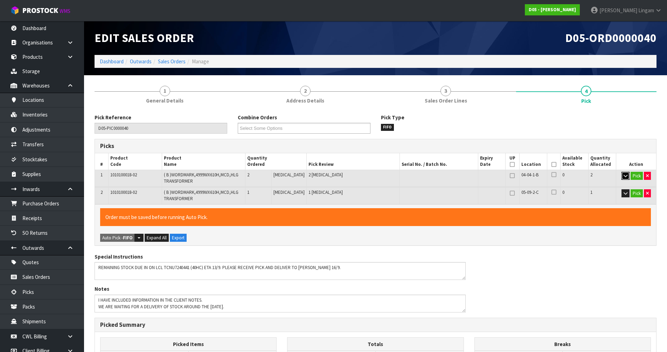
click at [627, 177] on icon "button" at bounding box center [626, 176] width 4 height 5
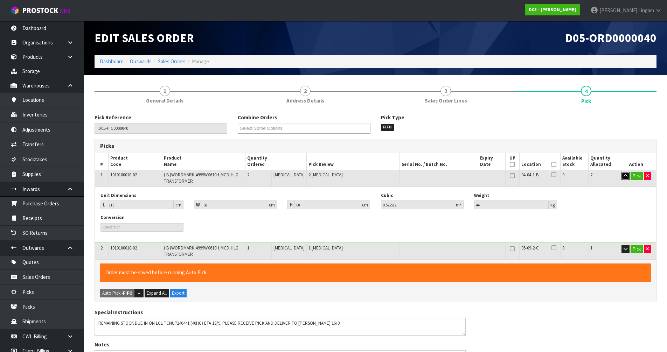
click at [627, 177] on icon "button" at bounding box center [626, 176] width 4 height 5
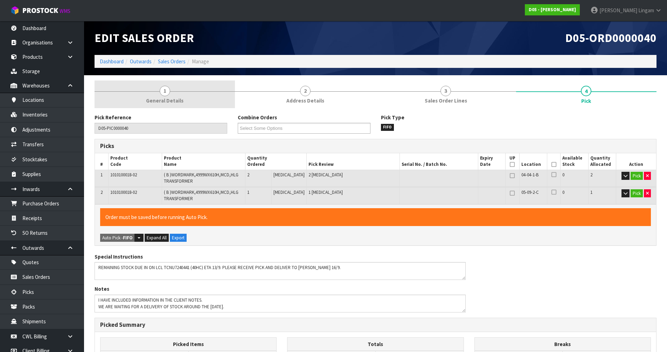
click at [178, 89] on link "1 General Details" at bounding box center [165, 95] width 141 height 28
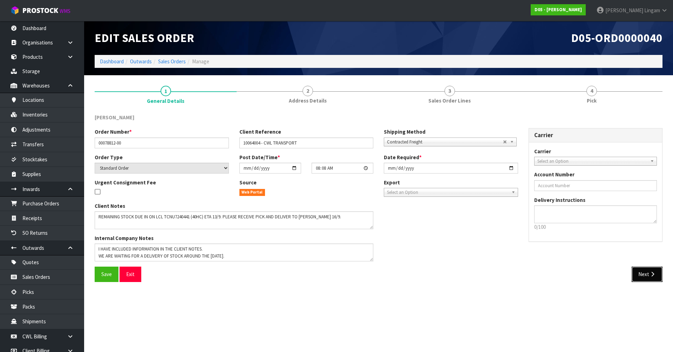
click at [637, 277] on button "Next" at bounding box center [646, 274] width 31 height 15
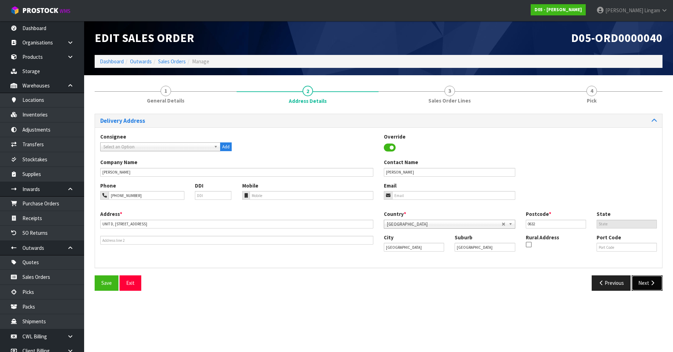
click at [648, 285] on button "Next" at bounding box center [646, 283] width 31 height 15
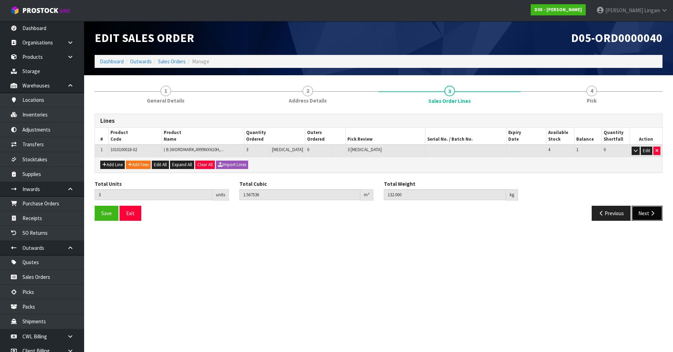
click at [644, 220] on button "Next" at bounding box center [646, 213] width 31 height 15
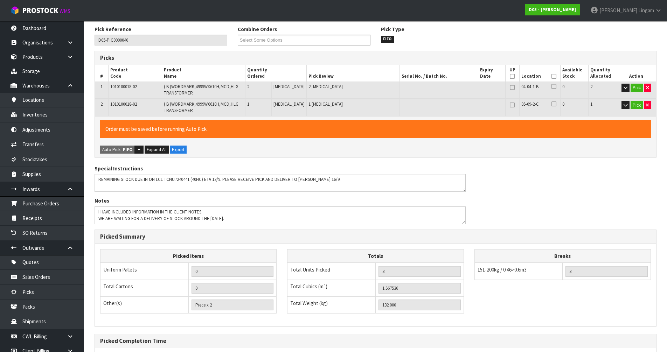
scroll to position [159, 0]
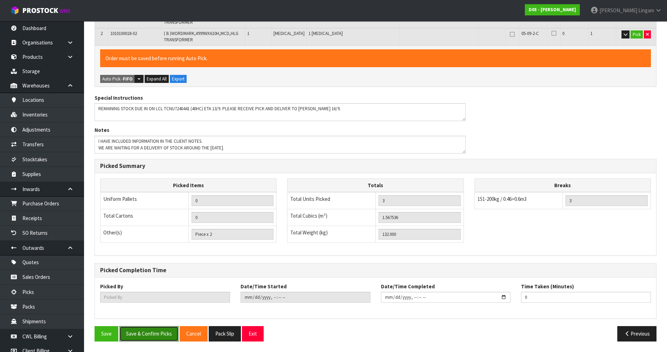
drag, startPoint x: 146, startPoint y: 337, endPoint x: 212, endPoint y: 307, distance: 72.6
click at [179, 304] on div "Pick Reference D05-PIC0000040 Combine Orders D05-ORD0000033 Select Some Options…" at bounding box center [376, 151] width 562 height 392
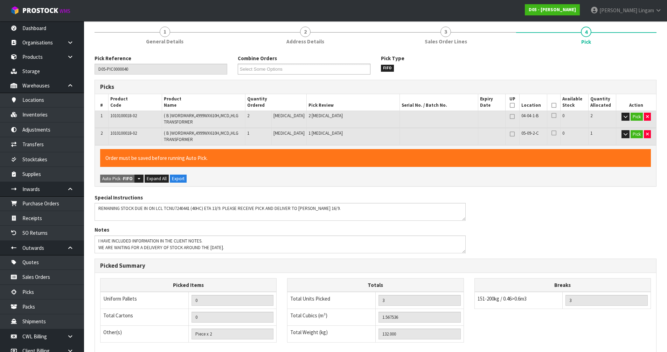
scroll to position [0, 0]
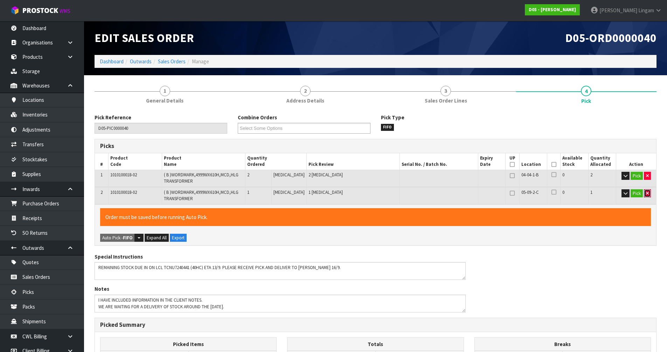
click at [646, 194] on icon "button" at bounding box center [647, 193] width 3 height 5
type input "2"
type input "1.045024"
type input "88"
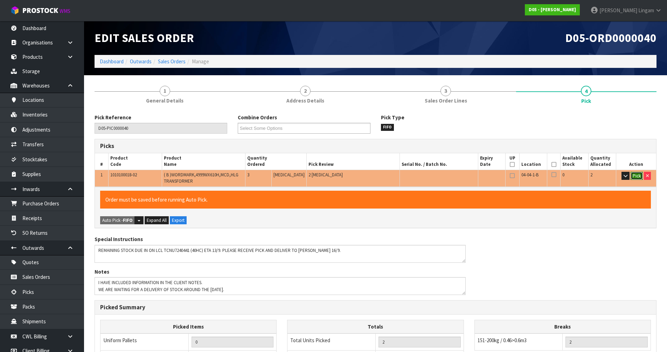
click at [635, 176] on button "Pick" at bounding box center [637, 176] width 12 height 8
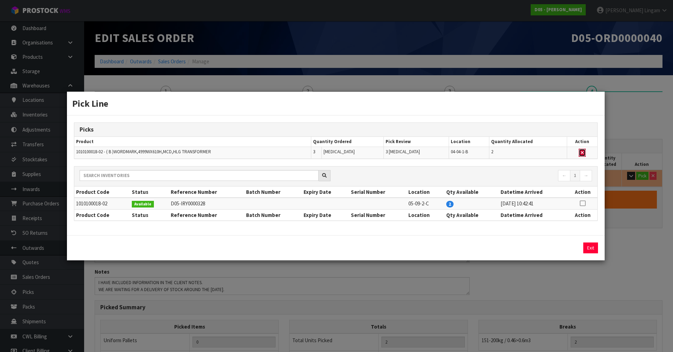
click at [582, 150] on button "button" at bounding box center [581, 153] width 7 height 8
type input "Piece x 0"
type input "0"
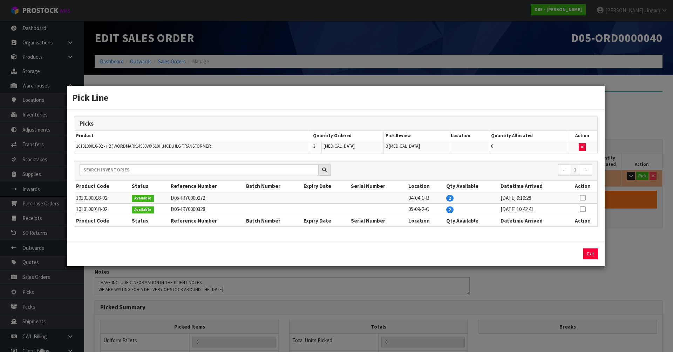
click at [582, 198] on icon at bounding box center [583, 198] width 6 height 0
click at [573, 256] on button "Assign Pick" at bounding box center [566, 254] width 29 height 11
type input "Piece x 2"
type input "2"
type input "1.045024"
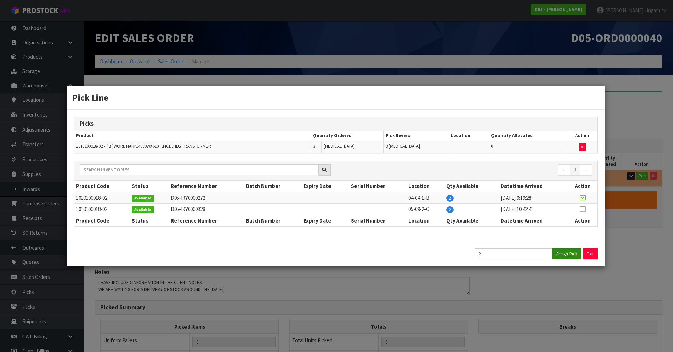
type input "88"
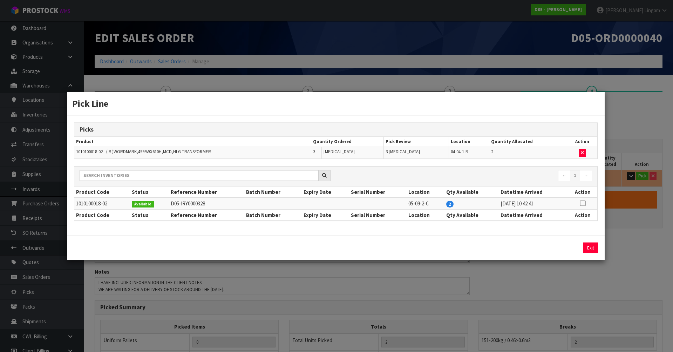
click at [582, 204] on icon at bounding box center [583, 204] width 6 height 0
click at [571, 246] on button "Assign Pick" at bounding box center [566, 248] width 29 height 11
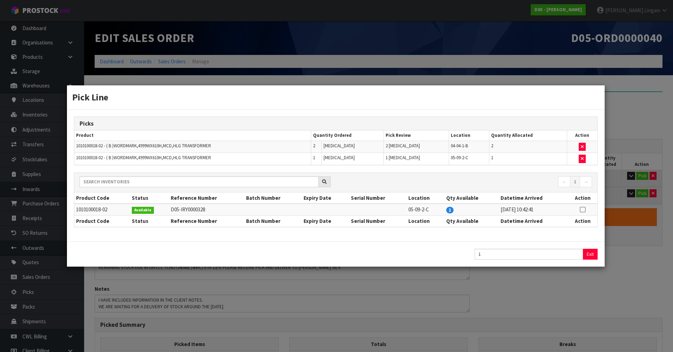
type input "3"
type input "1.567536"
type input "132"
click at [591, 253] on button "Exit" at bounding box center [590, 254] width 15 height 11
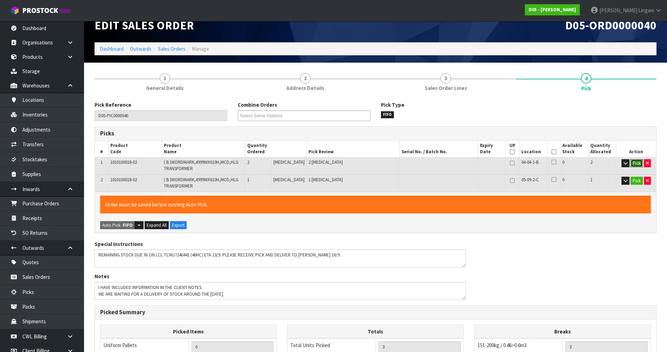
scroll to position [159, 0]
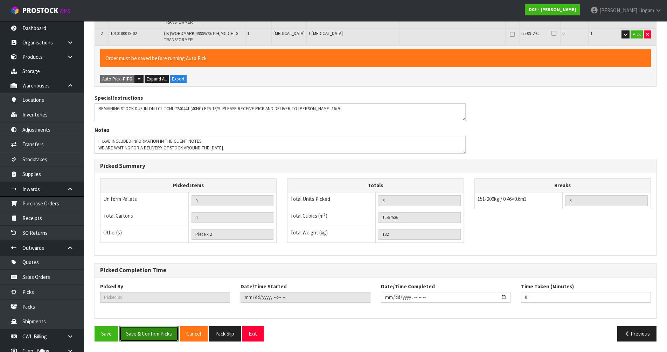
click at [152, 337] on button "Save & Confirm Picks" at bounding box center [148, 334] width 59 height 15
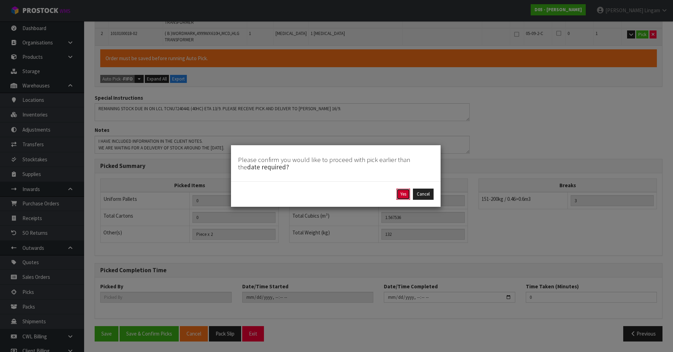
click at [402, 194] on button "Yes" at bounding box center [403, 194] width 14 height 11
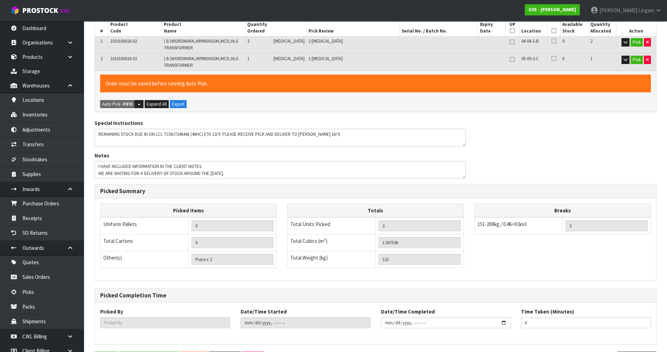
scroll to position [0, 0]
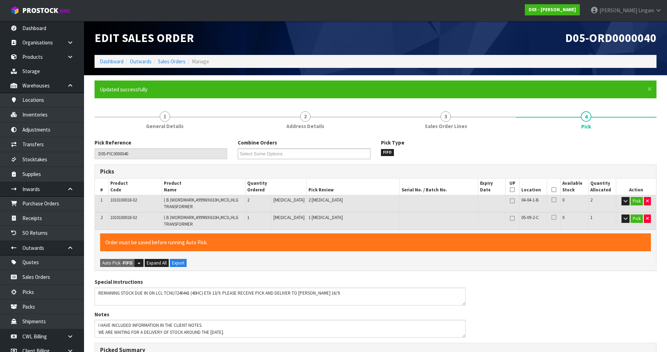
type input "Piece x 3"
type input "[PERSON_NAME]"
type input "2025-09-12T12:49:05"
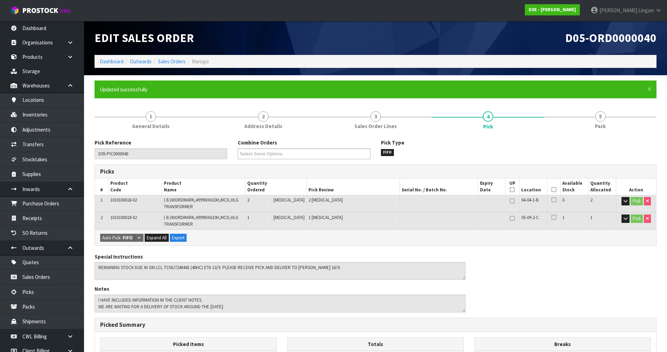
scroll to position [159, 0]
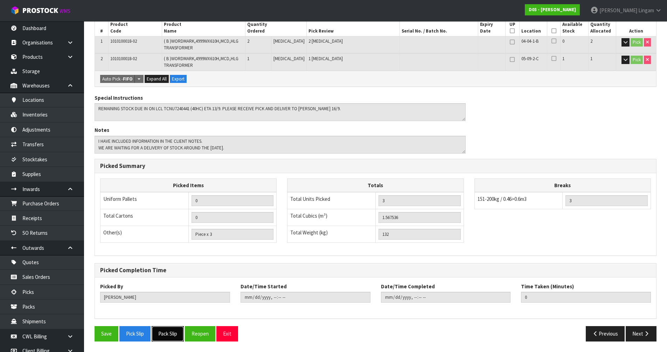
click at [170, 337] on button "Pack Slip" at bounding box center [168, 334] width 32 height 15
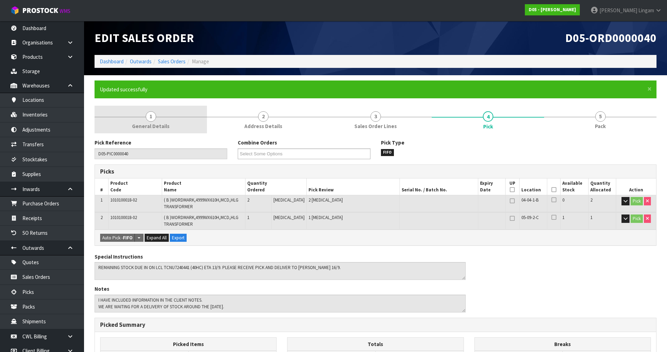
click at [160, 127] on span "General Details" at bounding box center [150, 126] width 37 height 7
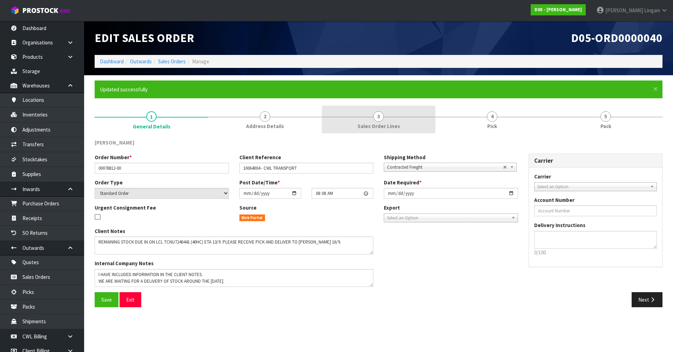
click at [406, 130] on link "3 Sales Order Lines" at bounding box center [379, 120] width 114 height 28
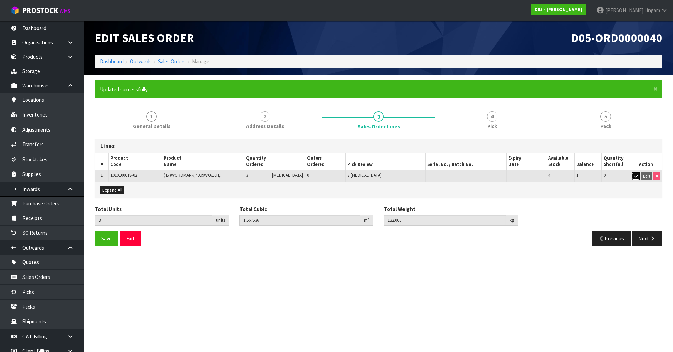
click at [636, 178] on icon "button" at bounding box center [635, 176] width 4 height 5
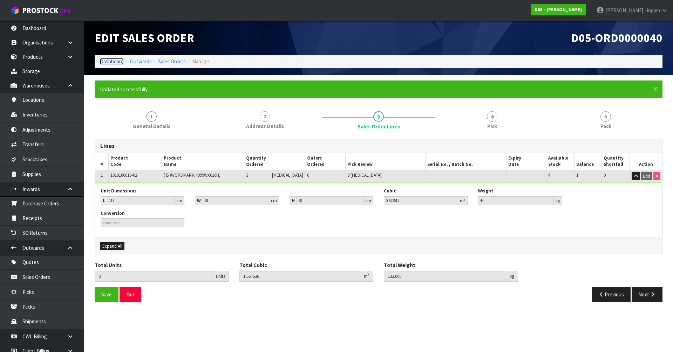
click at [115, 62] on link "Dashboard" at bounding box center [112, 61] width 24 height 7
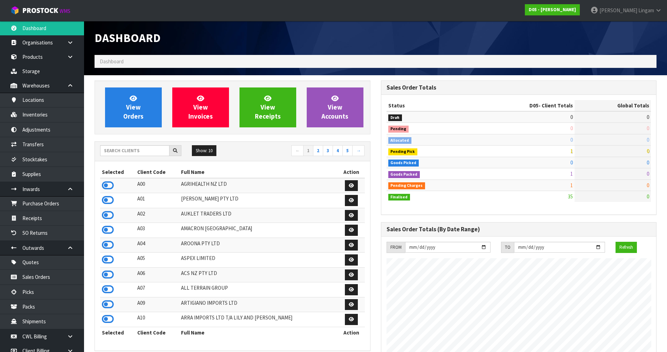
scroll to position [613, 286]
click at [132, 150] on input "text" at bounding box center [134, 150] width 69 height 11
click at [144, 152] on input "text" at bounding box center [134, 150] width 69 height 11
click at [151, 154] on input "text" at bounding box center [134, 150] width 69 height 11
click at [137, 110] on span "View Orders" at bounding box center [133, 107] width 20 height 26
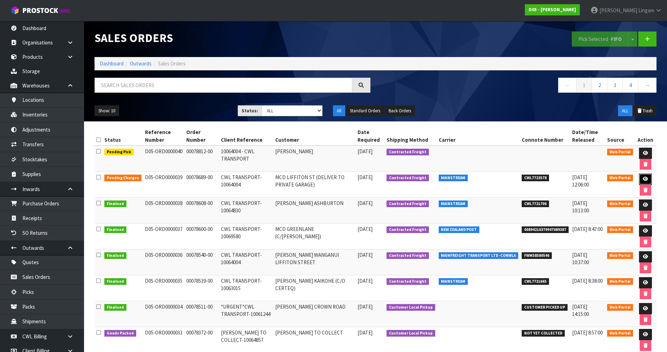
click at [648, 182] on link at bounding box center [645, 179] width 13 height 11
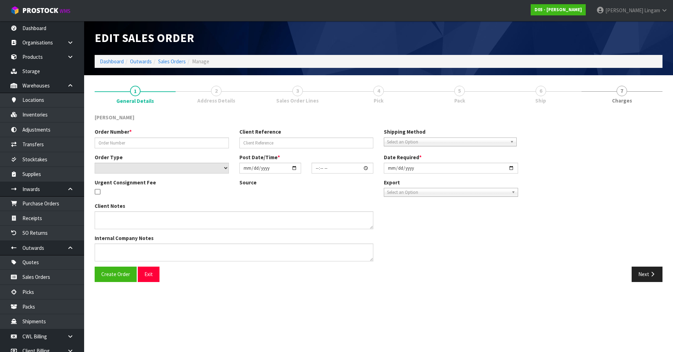
type input "00078689-00"
type input "CWL TRANSPORT-10064004"
select select "number:0"
type input "[DATE]"
type input "10:02:00.000"
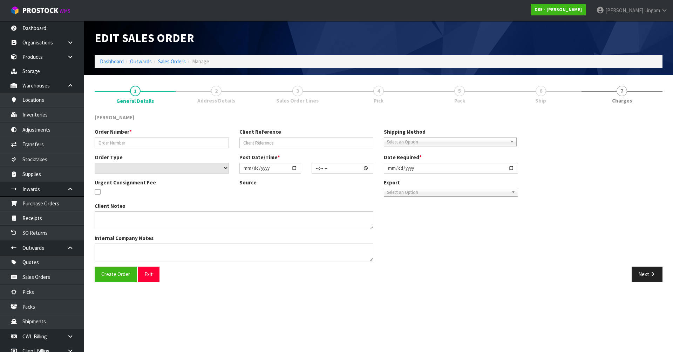
type input "2025-09-15"
type textarea "DELIVERY TO PRIVATE GARAGE - CALL WAYNE 027 258 0666 PRIOR SO HE CAN MEET DRIVE…"
type textarea "I AM TRYING TO FIND OUT WHERE THESE SCREENS ARE. I HAVE SENT EMAILS BASE RATE O…"
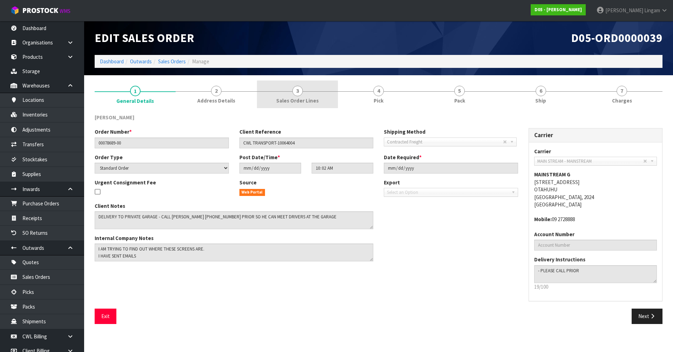
click at [306, 105] on link "3 Sales Order Lines" at bounding box center [297, 95] width 81 height 28
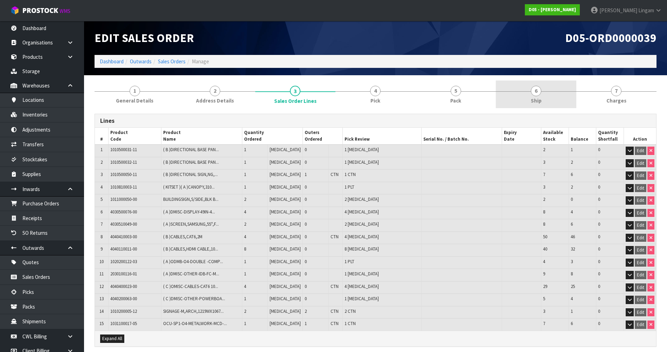
click at [535, 99] on span "Ship" at bounding box center [536, 100] width 11 height 7
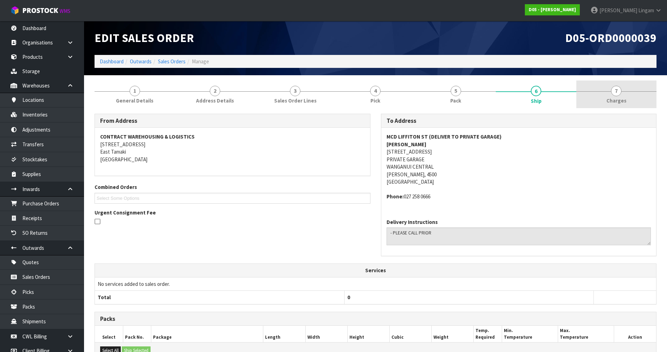
click at [622, 105] on link "7 [GEOGRAPHIC_DATA]" at bounding box center [617, 95] width 80 height 28
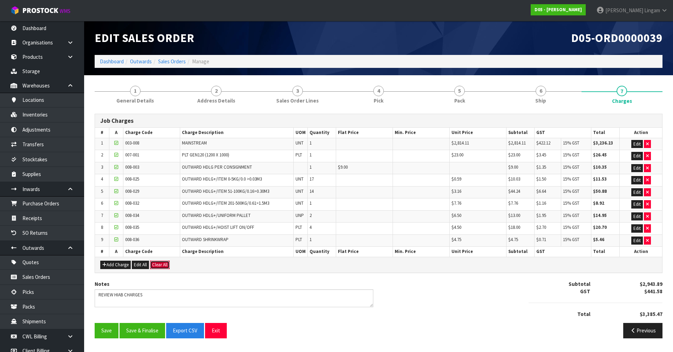
click at [161, 268] on button "Clear All" at bounding box center [160, 265] width 20 height 8
click at [161, 268] on span "Confirm" at bounding box center [159, 265] width 15 height 6
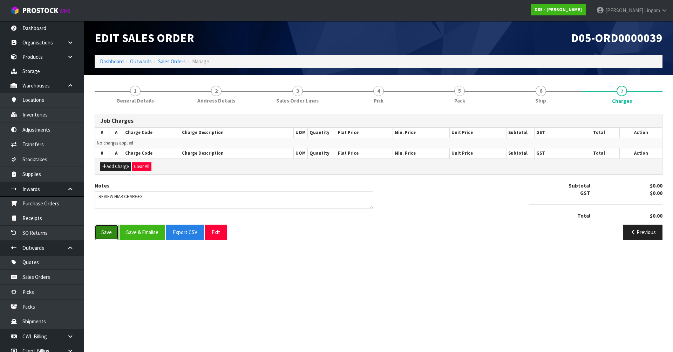
click at [116, 237] on button "Save" at bounding box center [107, 232] width 24 height 15
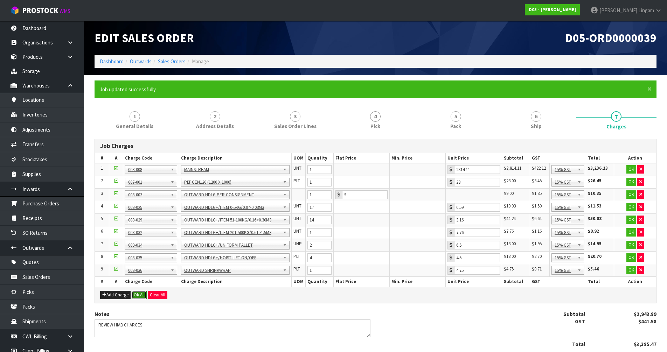
click at [138, 294] on button "Ok All" at bounding box center [139, 295] width 15 height 8
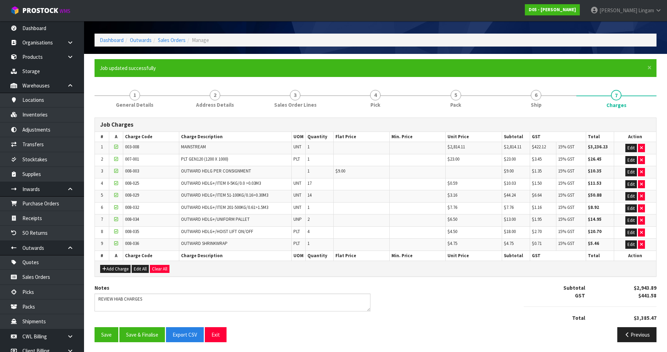
scroll to position [22, 0]
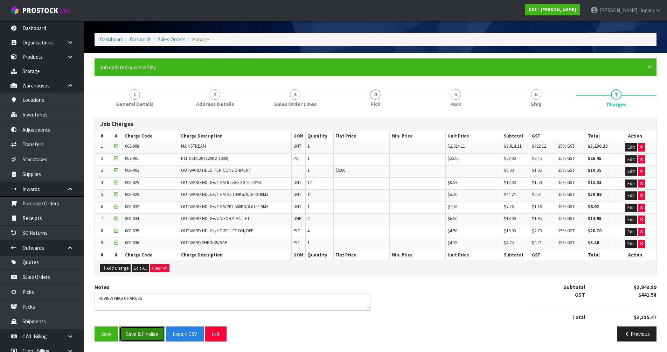
click at [140, 336] on button "Save & Finalise" at bounding box center [142, 334] width 46 height 15
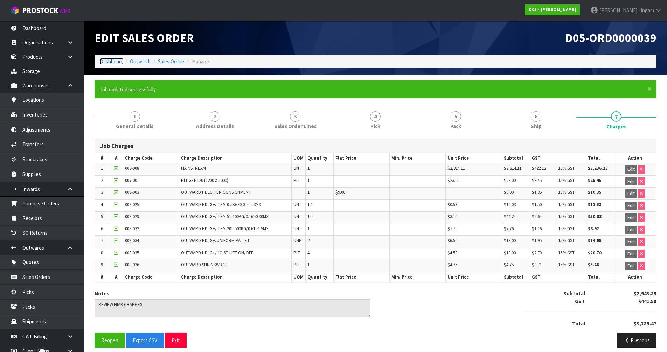
click at [113, 61] on link "Dashboard" at bounding box center [112, 61] width 24 height 7
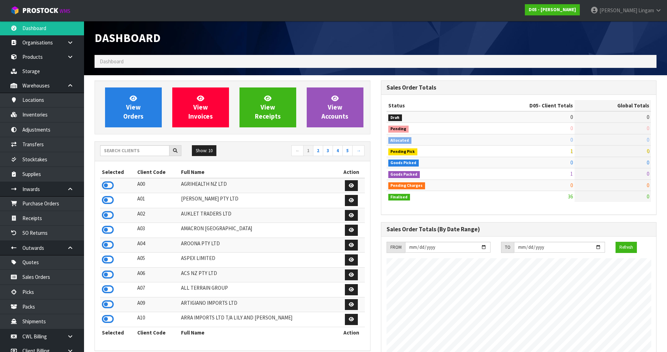
scroll to position [613, 286]
click at [108, 186] on icon at bounding box center [108, 185] width 12 height 11
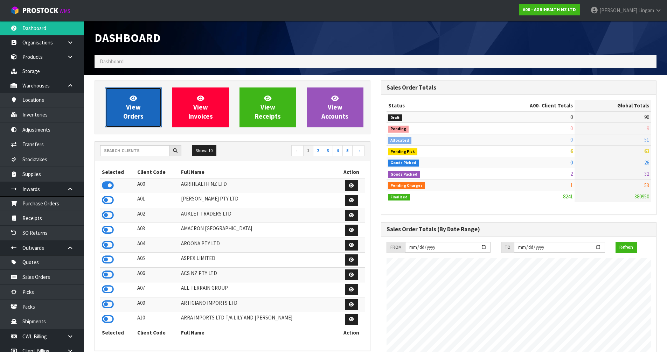
click at [136, 110] on span "View Orders" at bounding box center [133, 107] width 20 height 26
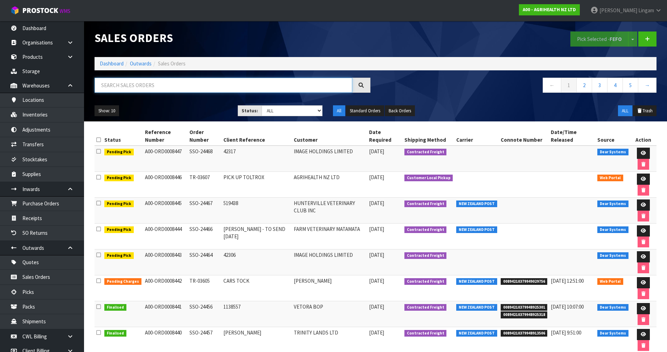
click at [165, 84] on input "text" at bounding box center [224, 85] width 258 height 15
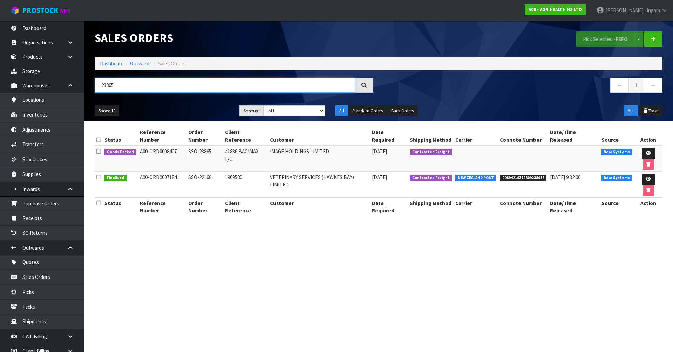
type input "23865"
click at [645, 151] on icon at bounding box center [647, 153] width 5 height 5
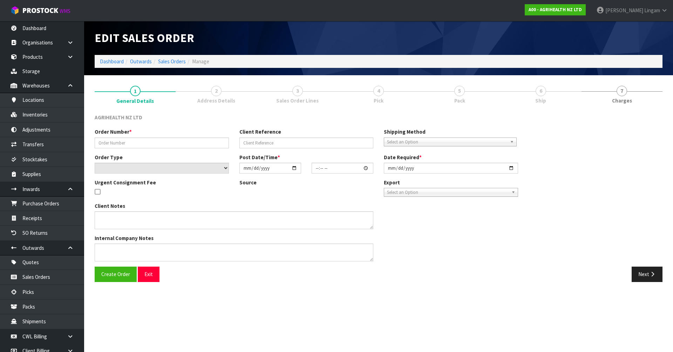
type input "SSO-23865"
type input "41886 BACIMAX F/O"
select select "number:0"
type input "[DATE]"
type input "09:20:55.000"
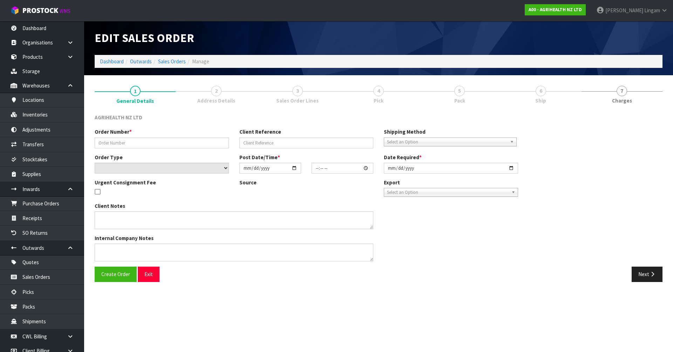
type input "[DATE]"
type textarea "SHIP BY: Freight requested dispatch on 12/9 (updatedd from 8/10)"
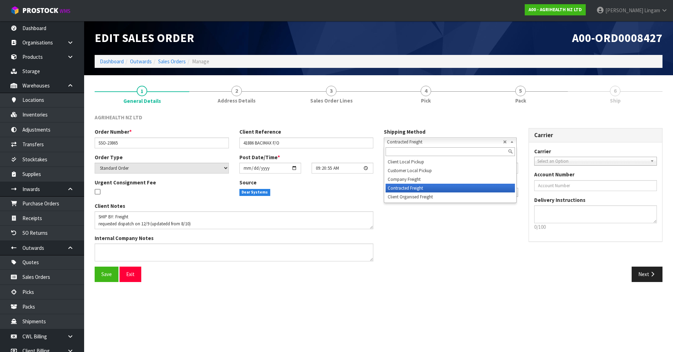
click at [417, 141] on span "Contracted Freight" at bounding box center [445, 142] width 116 height 8
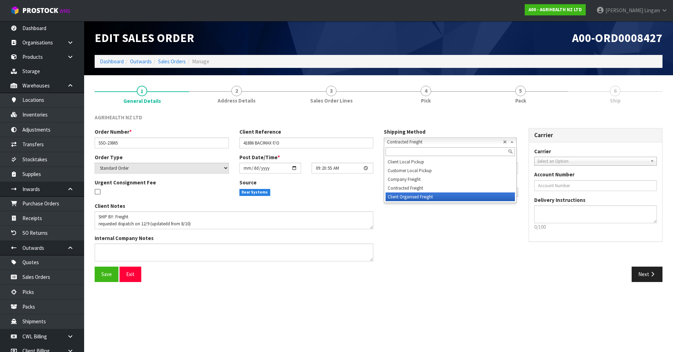
click at [418, 198] on li "Client Organised Freight" at bounding box center [449, 197] width 129 height 9
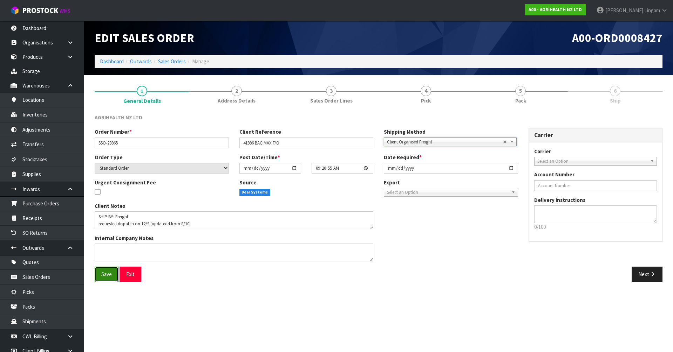
click at [107, 276] on span "Save" at bounding box center [106, 274] width 11 height 7
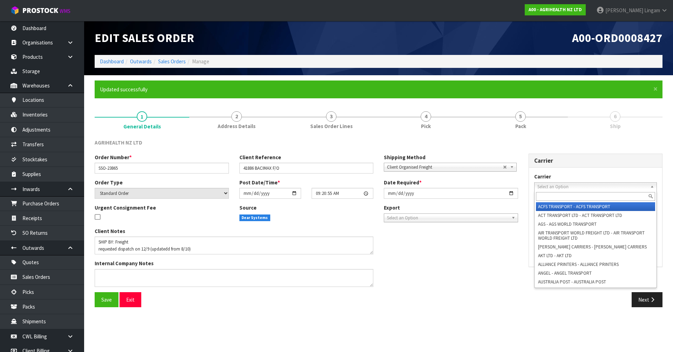
click at [553, 186] on span "Select an Option" at bounding box center [592, 187] width 110 height 8
click at [554, 197] on input "text" at bounding box center [595, 196] width 119 height 9
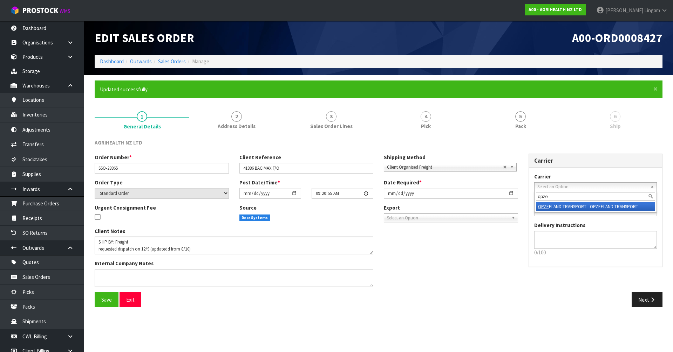
type input "opze"
click at [573, 203] on li "OPZE ELAND TRANSPORT - OPZEELAND TRANSPORT" at bounding box center [595, 207] width 119 height 9
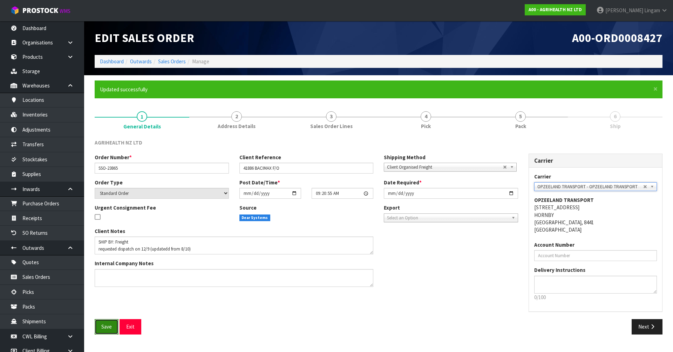
click at [103, 330] on span "Save" at bounding box center [106, 327] width 11 height 7
click at [112, 60] on link "Dashboard" at bounding box center [112, 61] width 24 height 7
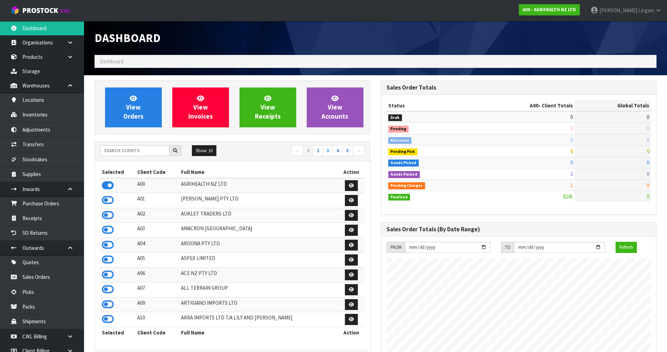
scroll to position [531, 286]
click at [145, 152] on input "text" at bounding box center [134, 150] width 69 height 11
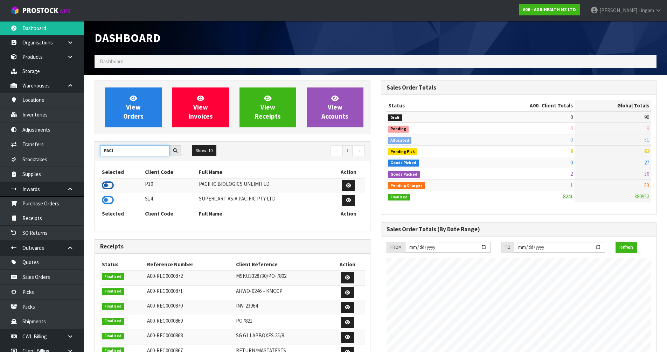
type input "PACI"
click at [109, 187] on icon at bounding box center [108, 185] width 12 height 11
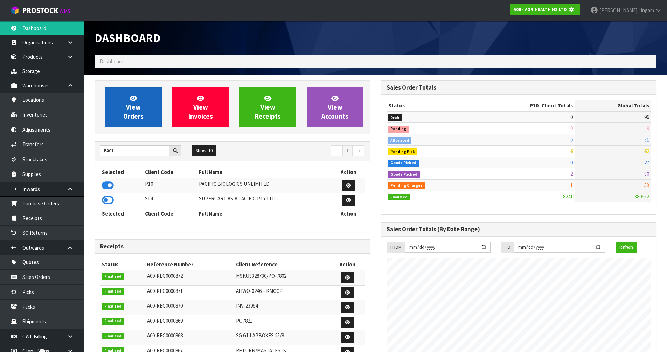
scroll to position [437, 286]
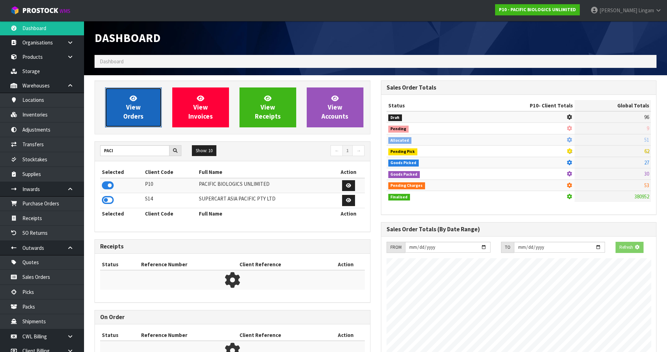
click at [128, 111] on span "View Orders" at bounding box center [133, 107] width 20 height 26
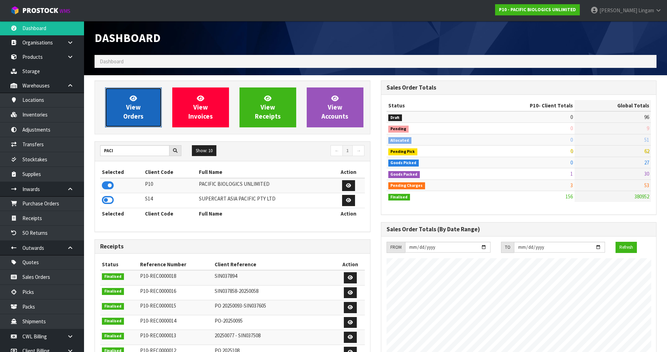
scroll to position [531, 286]
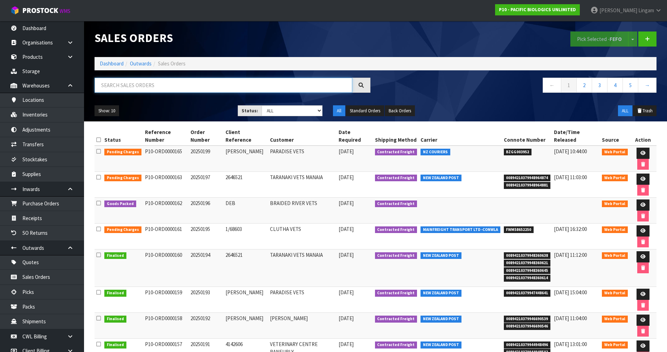
click at [197, 86] on input "text" at bounding box center [224, 85] width 258 height 15
paste input "20250199"
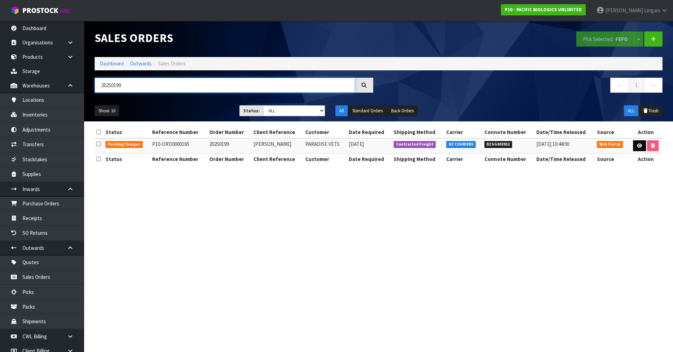
type input "20250199"
click at [638, 145] on icon at bounding box center [639, 146] width 5 height 5
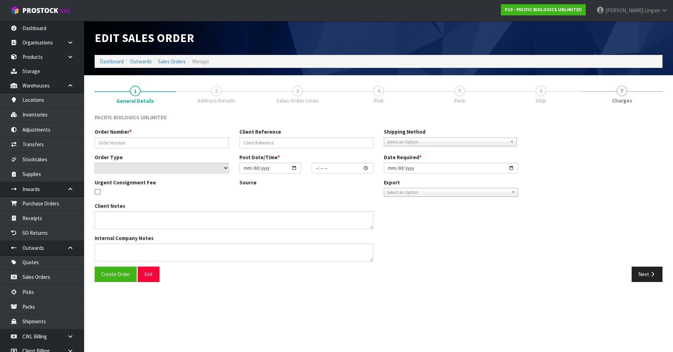
type input "20250199"
type input "KELLY"
select select "number:0"
type input "[DATE]"
type input "09:02:00.000"
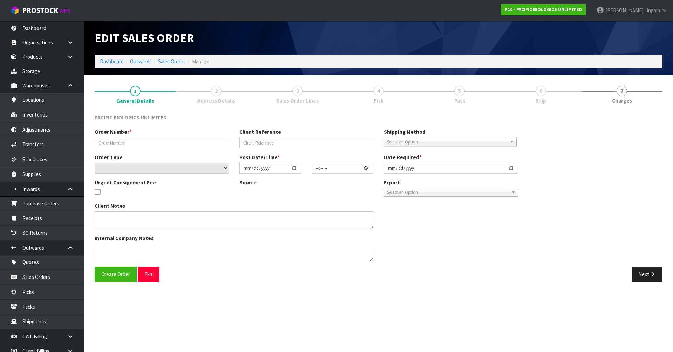
type input "[DATE]"
type textarea "URGENT OVERNIGHT COURIER PLEASE - SATURDAY DELIVERY"
type textarea "AS PER NOTES THIS IS URGENT FOR OVERNIGHT COURIER PLEASE."
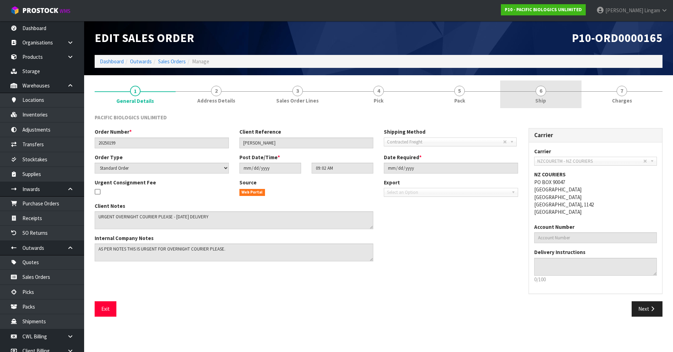
click at [543, 102] on span "Ship" at bounding box center [540, 100] width 11 height 7
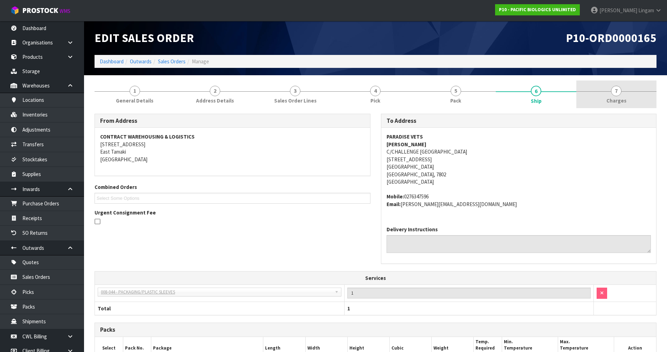
click at [624, 101] on span "Charges" at bounding box center [617, 100] width 20 height 7
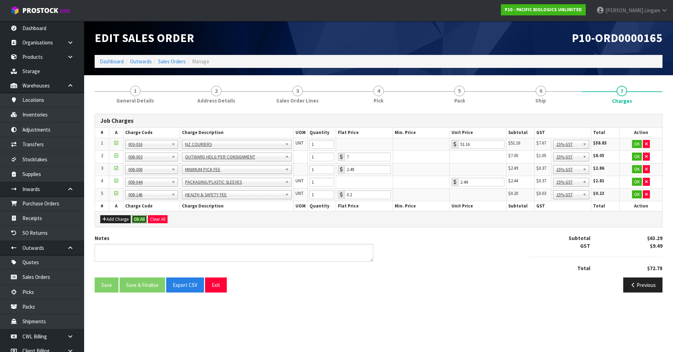
click at [139, 220] on button "Ok All" at bounding box center [139, 219] width 15 height 8
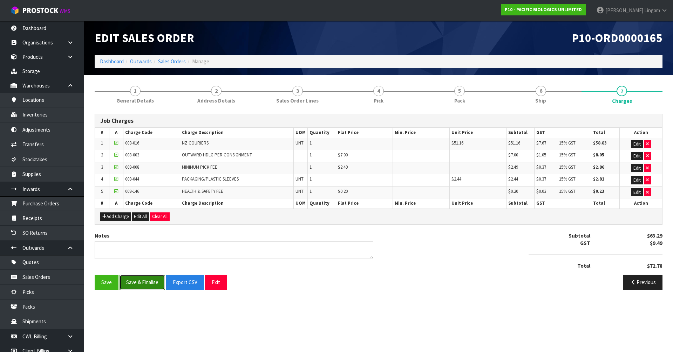
click at [147, 282] on button "Save & Finalise" at bounding box center [142, 282] width 46 height 15
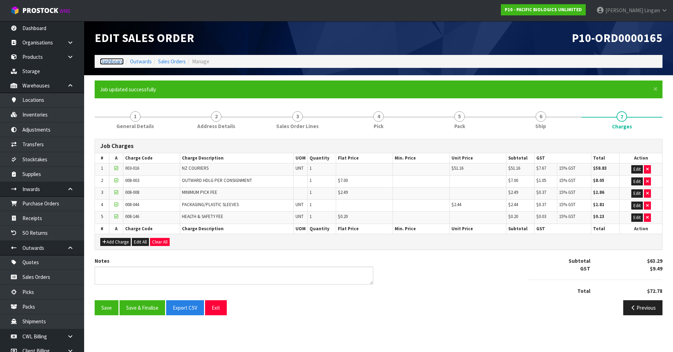
click at [105, 63] on link "Dashboard" at bounding box center [112, 61] width 24 height 7
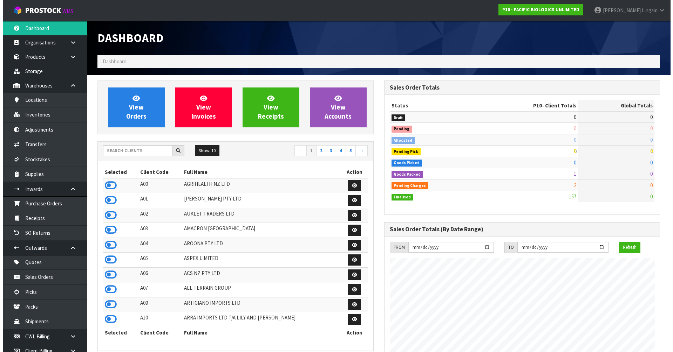
scroll to position [531, 286]
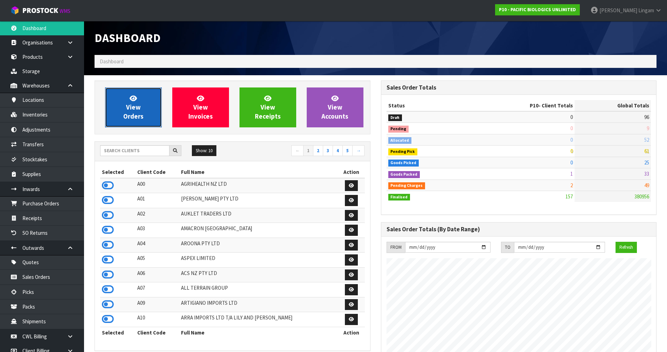
click at [129, 115] on span "View Orders" at bounding box center [133, 107] width 20 height 26
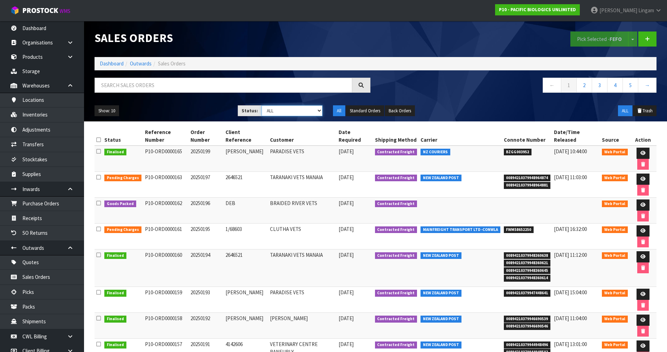
click at [314, 110] on select "Draft Pending Allocated Pending Pick Goods Picked Goods Packed Pending Charges …" at bounding box center [292, 110] width 61 height 11
select select "string:6"
click at [262, 105] on select "Draft Pending Allocated Pending Pick Goods Picked Goods Packed Pending Charges …" at bounding box center [292, 110] width 61 height 11
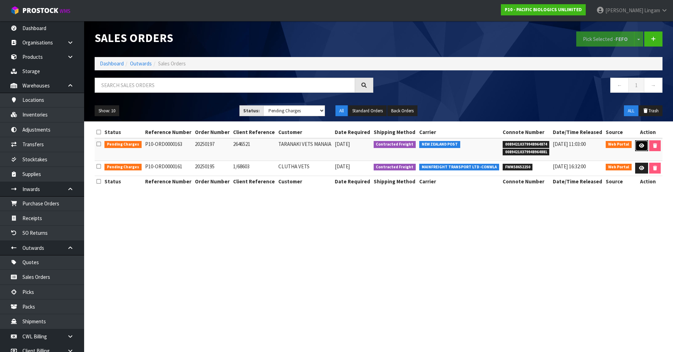
click at [639, 142] on link at bounding box center [641, 146] width 13 height 11
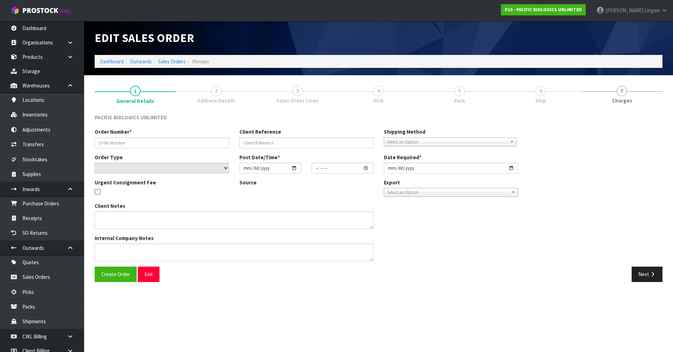
type input "20250197"
type input "2646521"
select select "number:0"
type input "[DATE]"
type input "06:59:00.000"
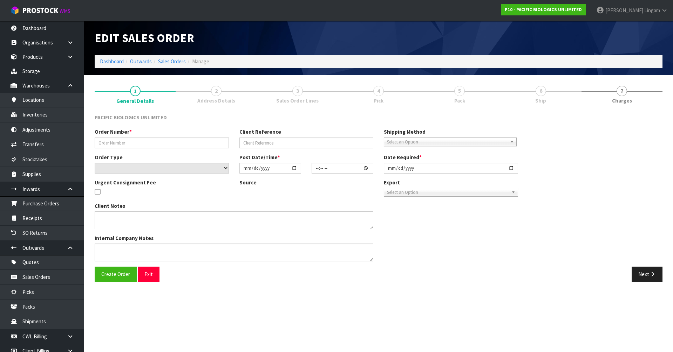
type input "[DATE]"
type textarea "PLEASE DISPATCH TODAY IF POSSIBLE"
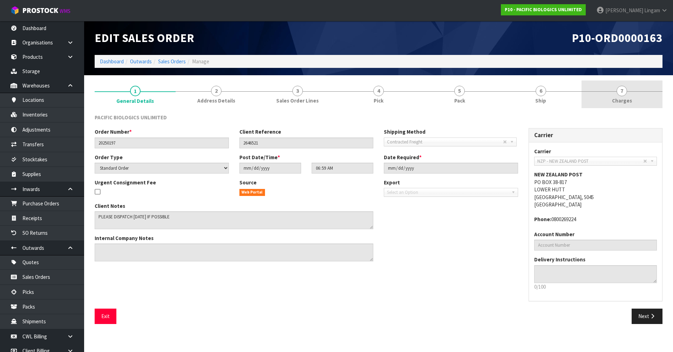
click at [632, 98] on link "7 [GEOGRAPHIC_DATA]" at bounding box center [621, 95] width 81 height 28
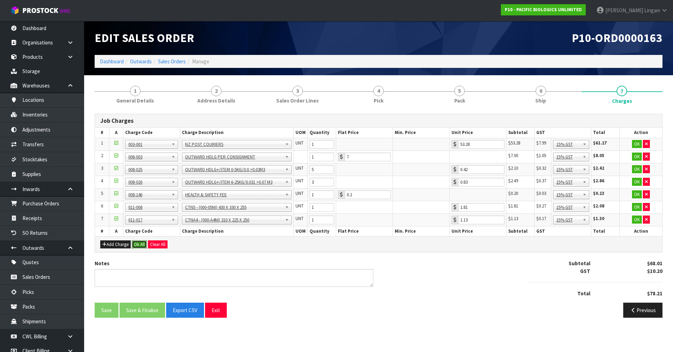
click at [140, 246] on button "Ok All" at bounding box center [139, 245] width 15 height 8
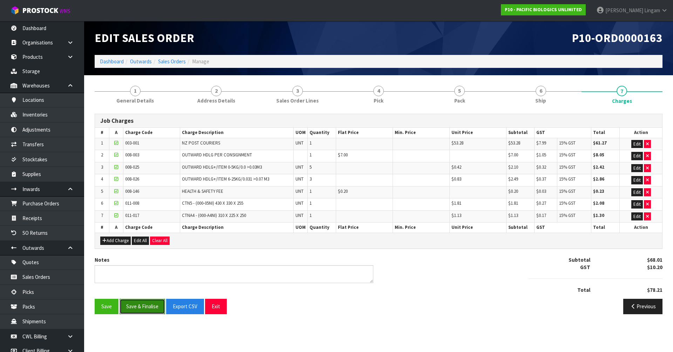
click at [140, 308] on button "Save & Finalise" at bounding box center [142, 306] width 46 height 15
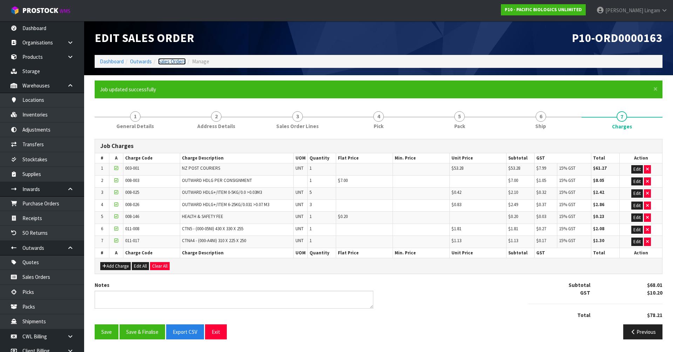
click at [178, 62] on link "Sales Orders" at bounding box center [172, 61] width 28 height 7
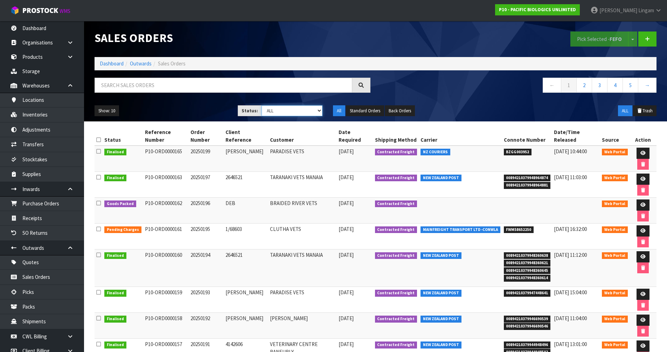
click at [317, 110] on select "Draft Pending Allocated Pending Pick Goods Picked Goods Packed Pending Charges …" at bounding box center [292, 110] width 61 height 11
select select "string:6"
click at [262, 105] on select "Draft Pending Allocated Pending Pick Goods Picked Goods Packed Pending Charges …" at bounding box center [292, 110] width 61 height 11
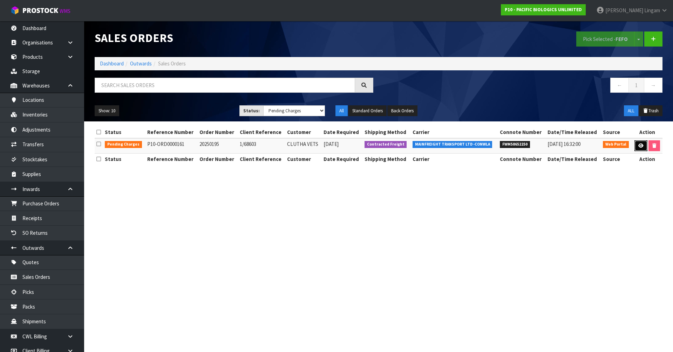
click at [637, 144] on link at bounding box center [640, 146] width 13 height 11
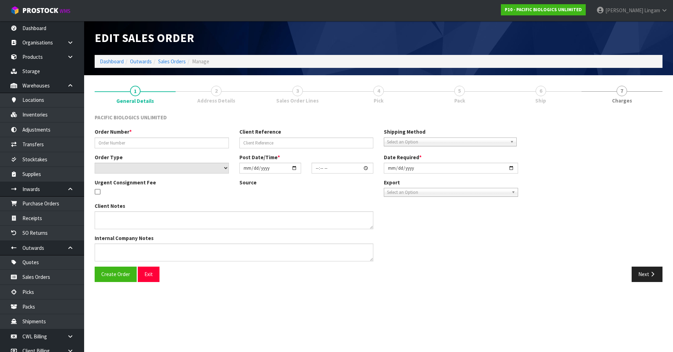
type input "20250195"
type input "1/68603"
select select "number:0"
type input "[DATE]"
type input "10:16:00.000"
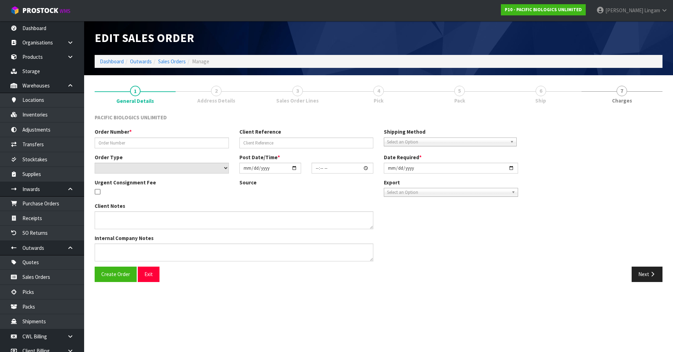
type input "[DATE]"
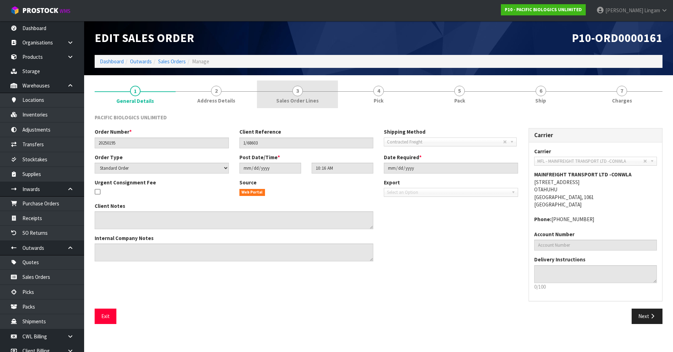
click at [315, 99] on span "Sales Order Lines" at bounding box center [297, 100] width 42 height 7
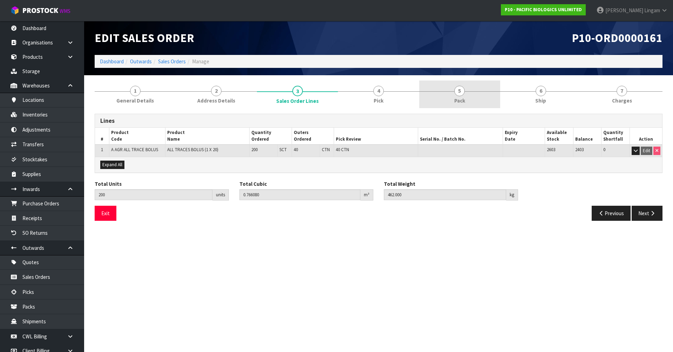
click at [474, 105] on link "5 Pack" at bounding box center [459, 95] width 81 height 28
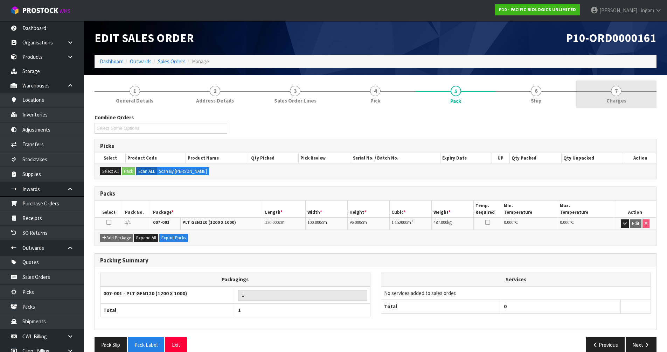
click at [632, 100] on link "7 [GEOGRAPHIC_DATA]" at bounding box center [617, 95] width 80 height 28
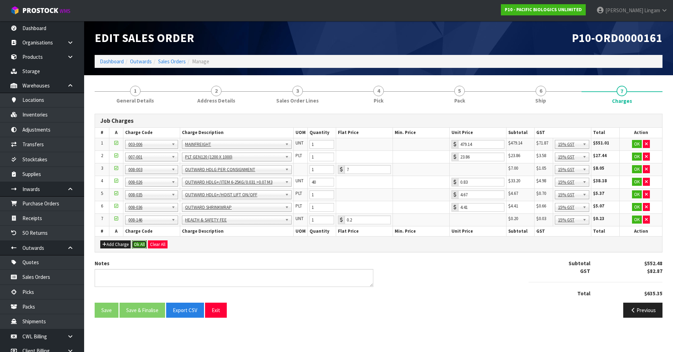
click at [137, 245] on button "Ok All" at bounding box center [139, 245] width 15 height 8
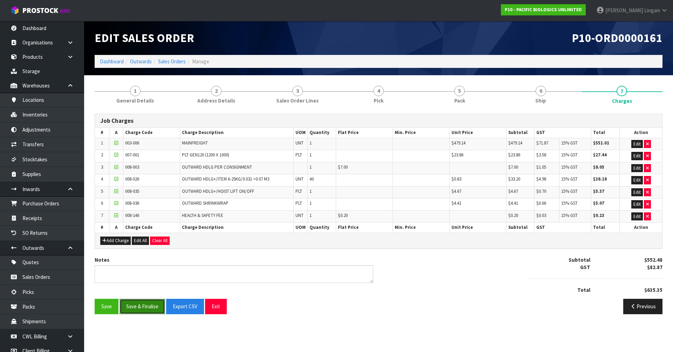
click at [147, 307] on button "Save & Finalise" at bounding box center [142, 306] width 46 height 15
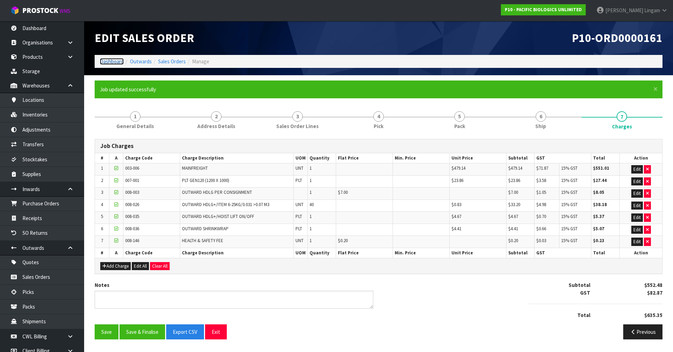
click at [112, 61] on link "Dashboard" at bounding box center [112, 61] width 24 height 7
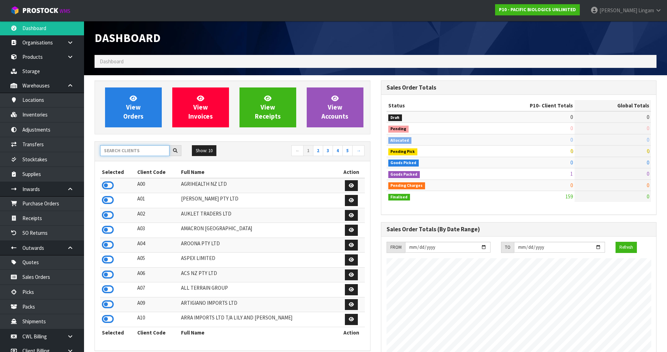
click at [120, 150] on input "text" at bounding box center [134, 150] width 69 height 11
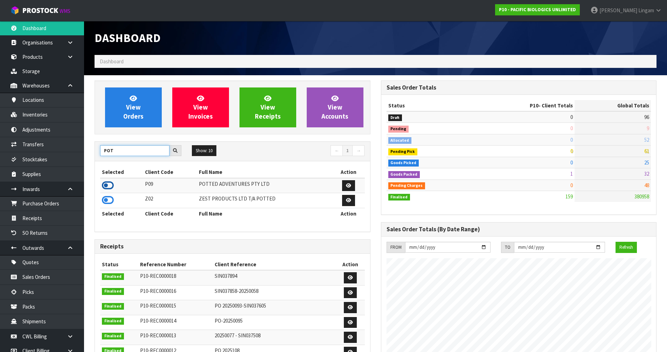
type input "POT"
click at [105, 186] on icon at bounding box center [108, 185] width 12 height 11
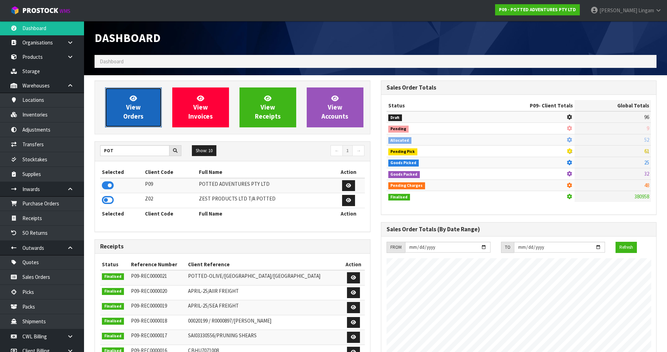
scroll to position [519, 286]
click at [128, 116] on span "View Orders" at bounding box center [133, 107] width 20 height 26
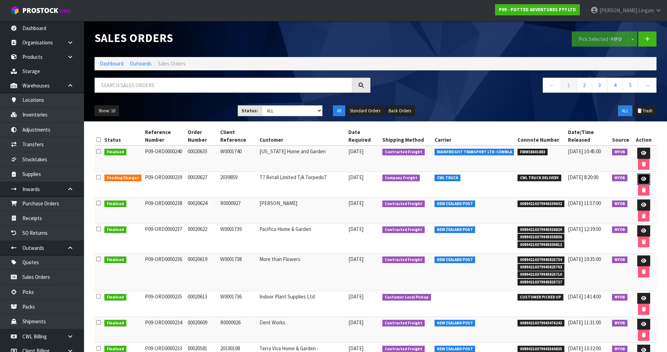
click at [638, 177] on link at bounding box center [644, 179] width 13 height 11
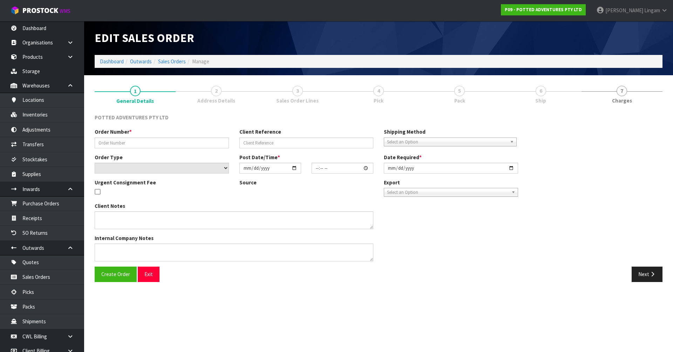
type input "00020627"
type input "2039859"
select select "number:0"
type input "[DATE]"
type input "17:00:22.000"
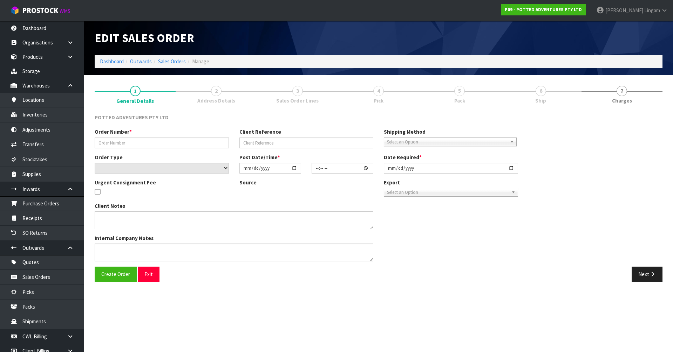
type input "2025-09-05"
type textarea "LUCY.OFEE@NGAHUIAGROUP.NZ; REMOVED 32-084-RSND X 8"
type textarea "EVERY THING PACKED ON PALLET BUT MIXED NOT AS MIXED PALLET UPDATED ADDRESS - RE…"
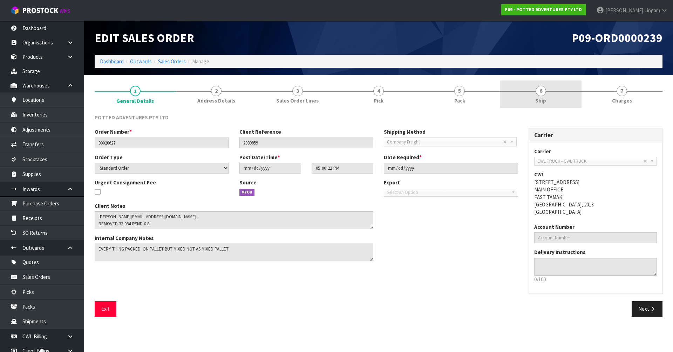
click at [563, 100] on link "6 Ship" at bounding box center [540, 95] width 81 height 28
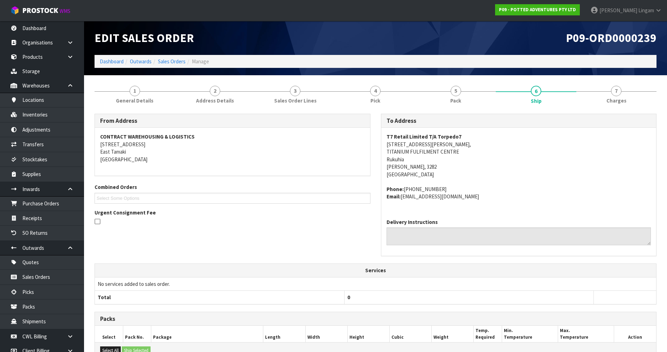
scroll to position [190, 0]
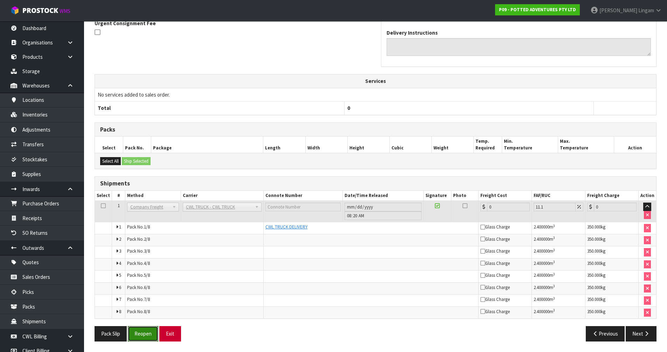
drag, startPoint x: 146, startPoint y: 338, endPoint x: 171, endPoint y: 328, distance: 27.7
click at [146, 338] on button "Reopen" at bounding box center [143, 334] width 30 height 15
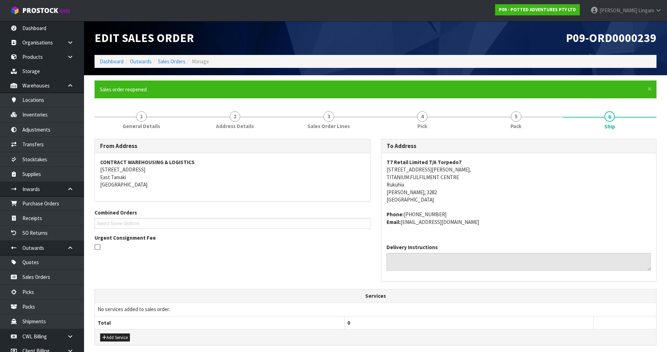
scroll to position [215, 0]
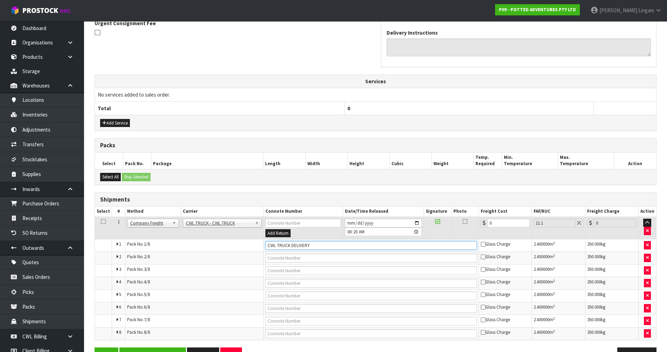
click at [320, 248] on input "CWL TRUCK DELIVERY" at bounding box center [372, 245] width 212 height 9
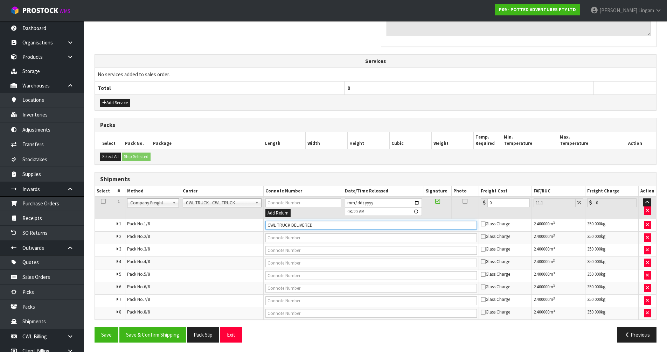
scroll to position [236, 0]
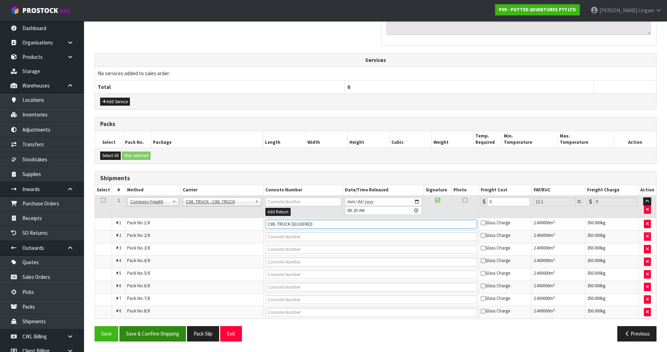
type input "CWL TRUCK DELIVERED"
click at [171, 329] on button "Save & Confirm Shipping" at bounding box center [152, 334] width 67 height 15
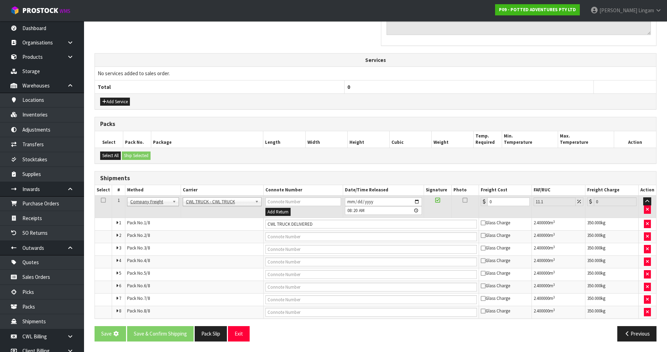
scroll to position [0, 0]
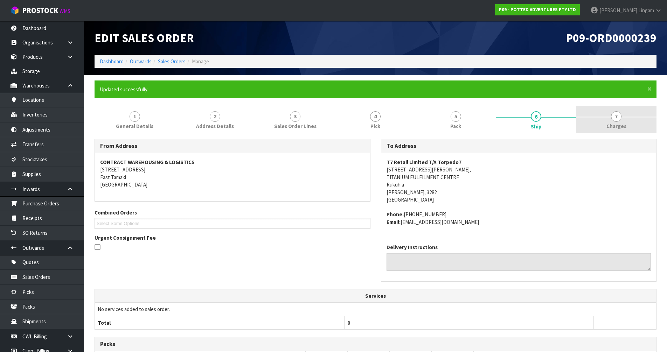
click at [619, 124] on span "Charges" at bounding box center [617, 126] width 20 height 7
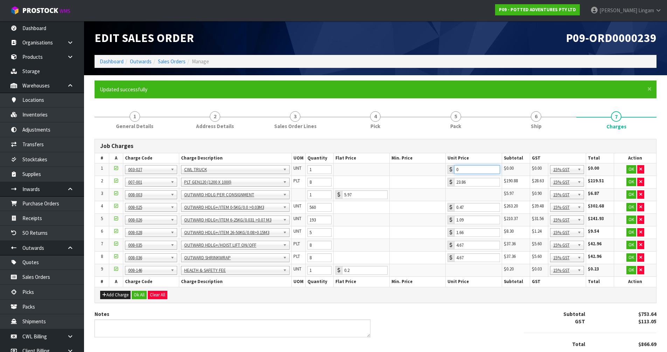
drag, startPoint x: 469, startPoint y: 172, endPoint x: 433, endPoint y: 166, distance: 36.5
click at [433, 166] on tr "1 001-001 001-002 001-003 001-004 001-005 001-006 001-007 001-008 001-009 001-0…" at bounding box center [376, 170] width 562 height 13
type input "2535.02"
click at [140, 296] on button "Ok All" at bounding box center [139, 295] width 15 height 8
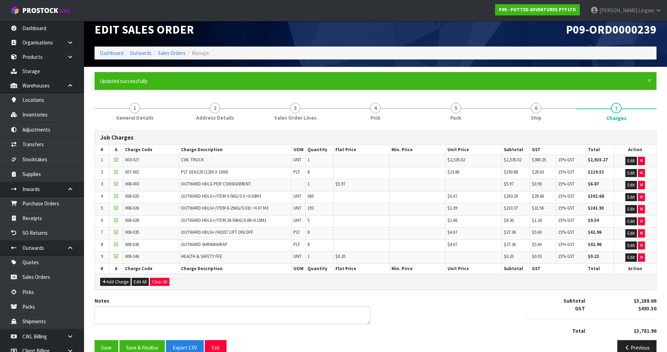
scroll to position [22, 0]
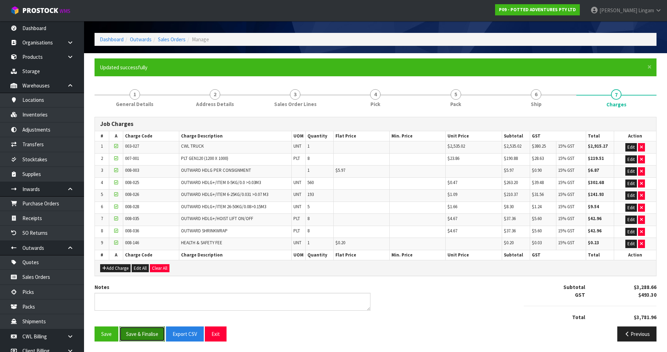
click at [155, 336] on button "Save & Finalise" at bounding box center [142, 334] width 46 height 15
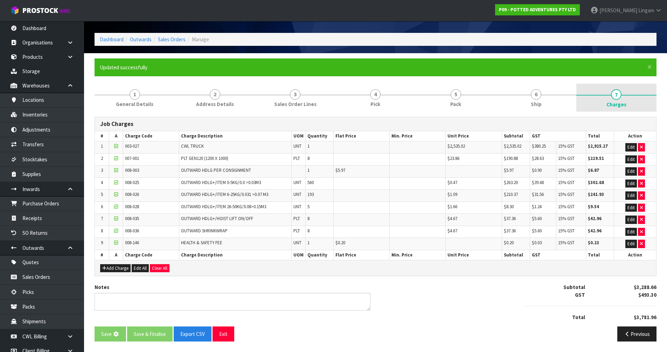
scroll to position [0, 0]
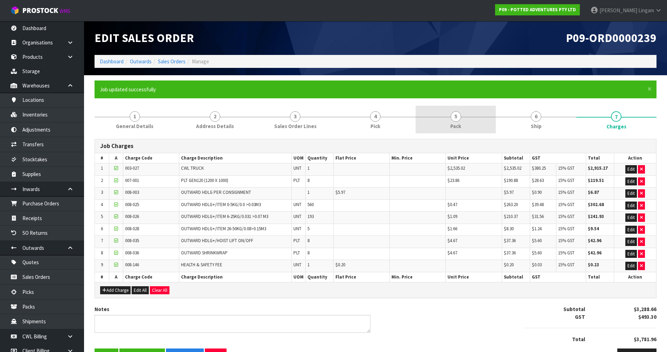
click at [476, 124] on link "5 Pack" at bounding box center [456, 120] width 80 height 28
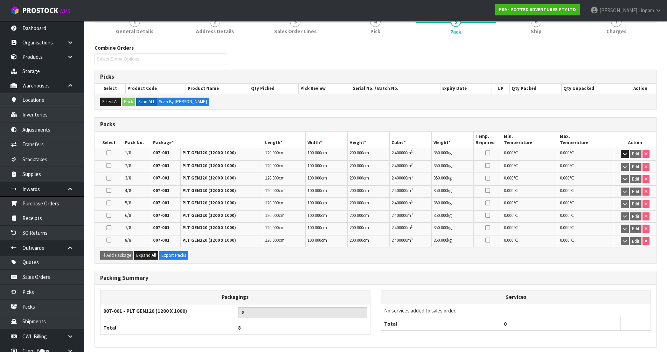
scroll to position [123, 0]
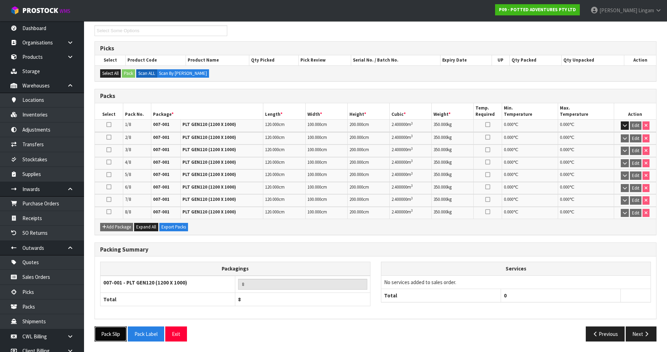
click at [117, 335] on button "Pack Slip" at bounding box center [111, 334] width 32 height 15
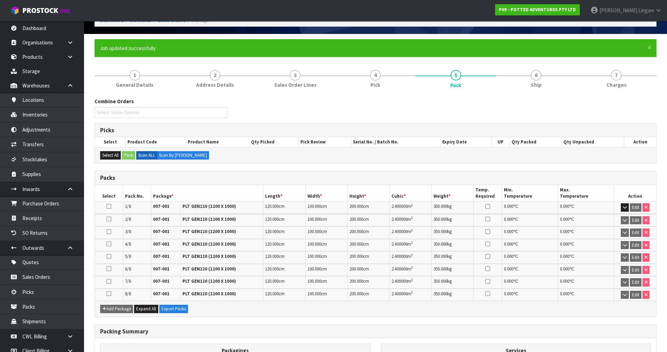
scroll to position [0, 0]
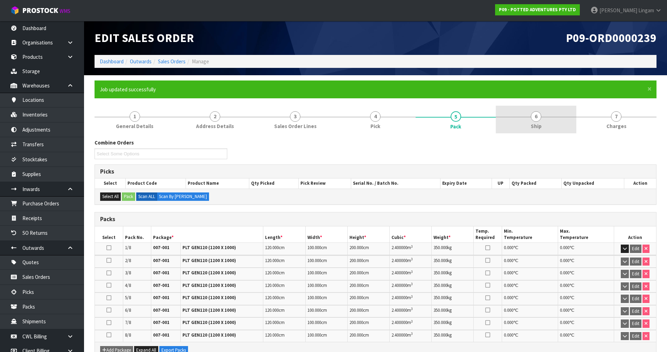
click at [556, 125] on link "6 Ship" at bounding box center [536, 120] width 80 height 28
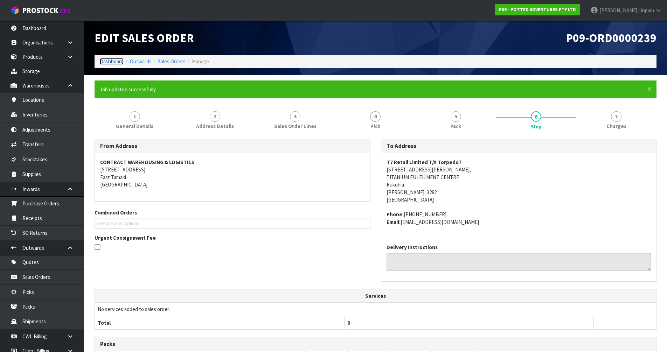
click at [110, 61] on link "Dashboard" at bounding box center [112, 61] width 24 height 7
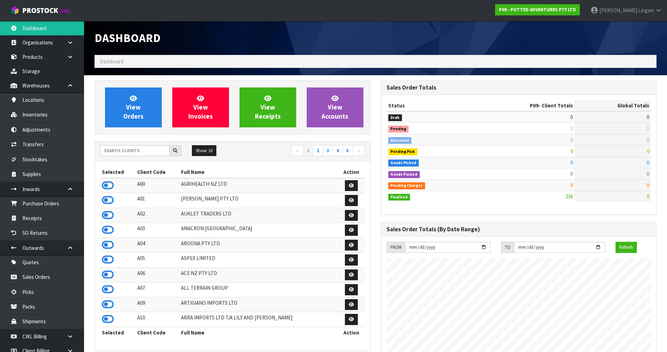
scroll to position [519, 286]
click at [137, 151] on input "text" at bounding box center [134, 150] width 69 height 11
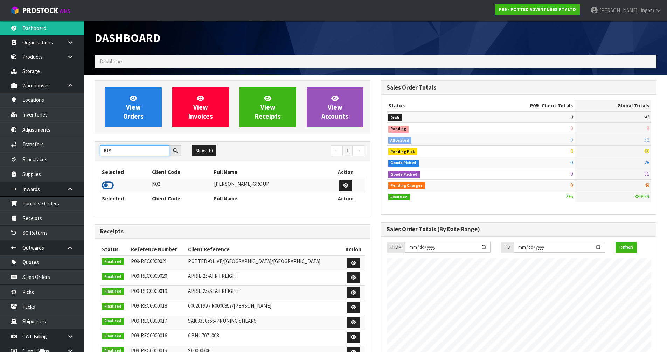
type input "KIR"
click at [107, 183] on icon at bounding box center [108, 185] width 12 height 11
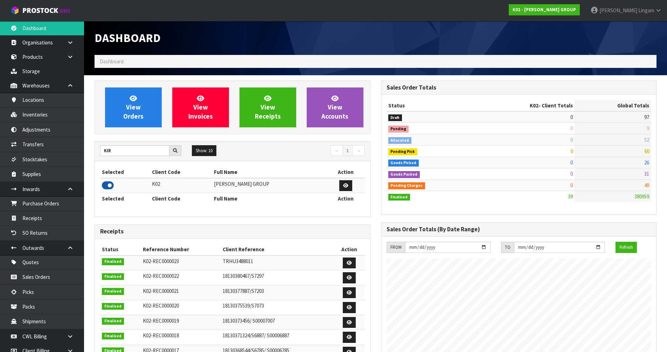
scroll to position [429, 286]
click at [48, 204] on link "Purchase Orders" at bounding box center [42, 204] width 84 height 14
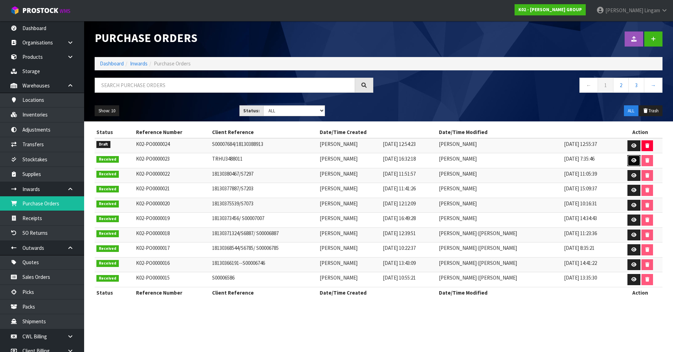
click at [633, 159] on icon at bounding box center [633, 160] width 5 height 5
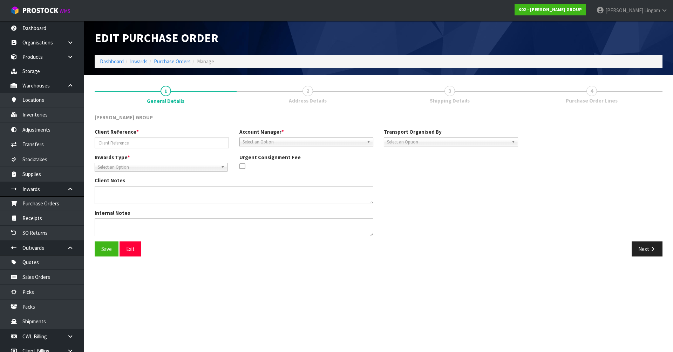
type input "TRHU3488011"
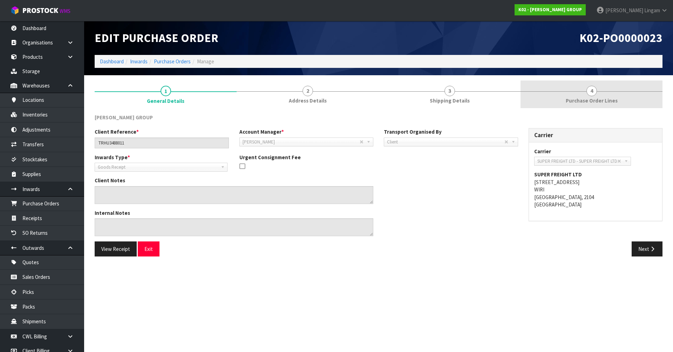
click at [612, 100] on span "Purchase Order Lines" at bounding box center [592, 100] width 52 height 7
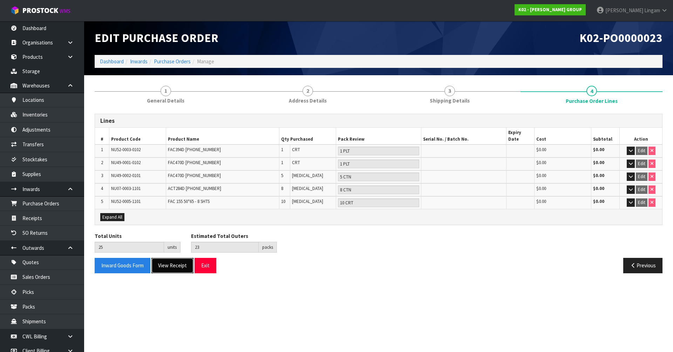
click at [182, 260] on button "View Receipt" at bounding box center [172, 265] width 42 height 15
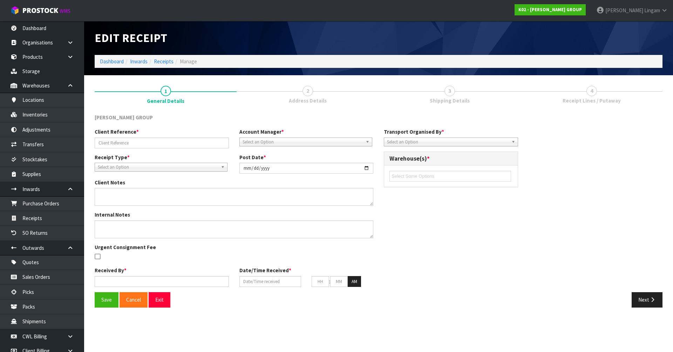
type input "TRHU3488011"
type input "2025-07-28"
type input "[PERSON_NAME]"
type input "24/07/2025"
type input "07"
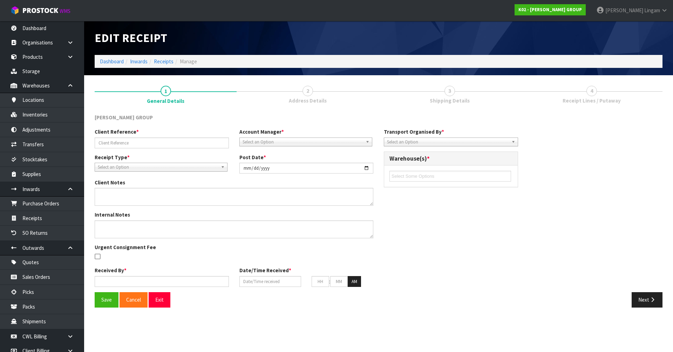
type input "35"
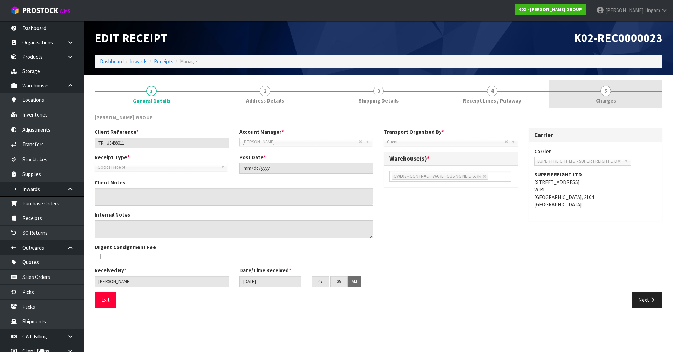
click at [609, 101] on span "Charges" at bounding box center [606, 100] width 20 height 7
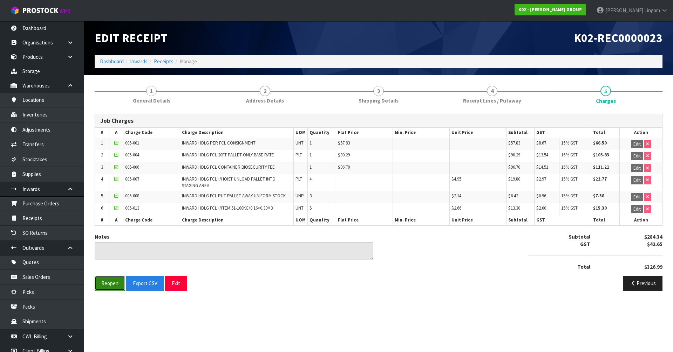
click at [112, 285] on button "Reopen" at bounding box center [110, 283] width 30 height 15
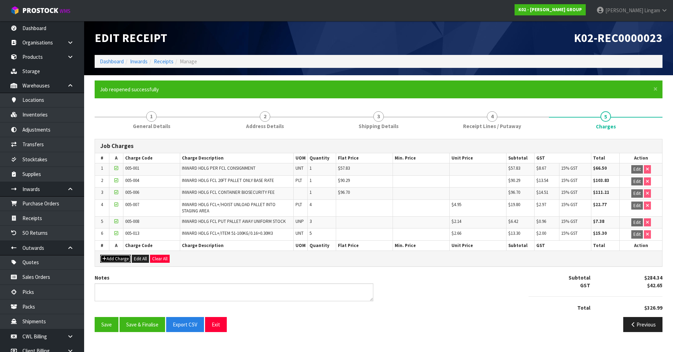
drag, startPoint x: 115, startPoint y: 257, endPoint x: 196, endPoint y: 256, distance: 80.6
click at [116, 257] on button "Add Charge" at bounding box center [115, 259] width 30 height 8
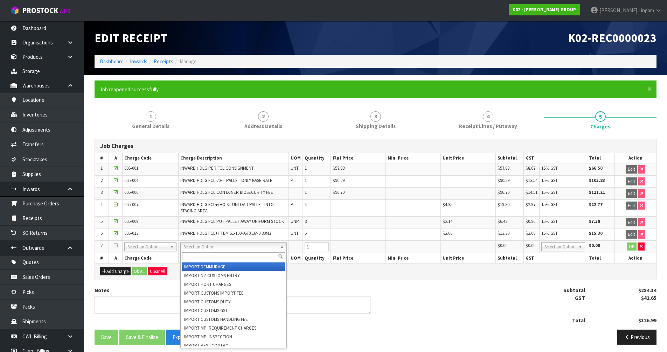
click at [216, 258] on input "text" at bounding box center [233, 257] width 103 height 9
type input "minim"
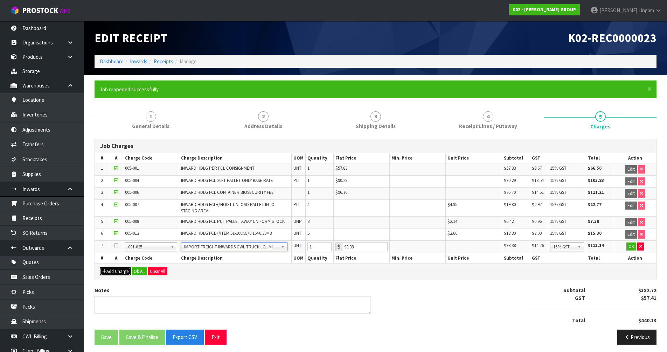
click at [115, 272] on button "Add Charge" at bounding box center [115, 272] width 30 height 8
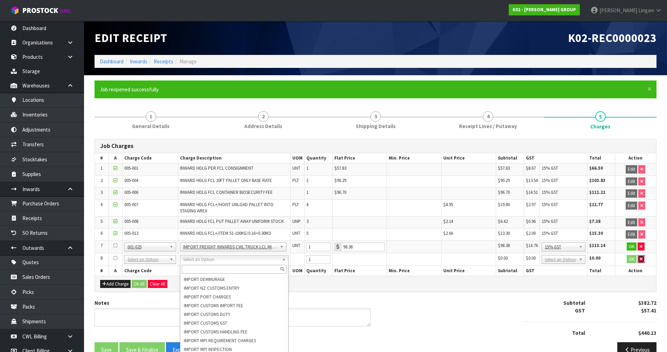
click at [641, 260] on icon "button" at bounding box center [641, 259] width 3 height 5
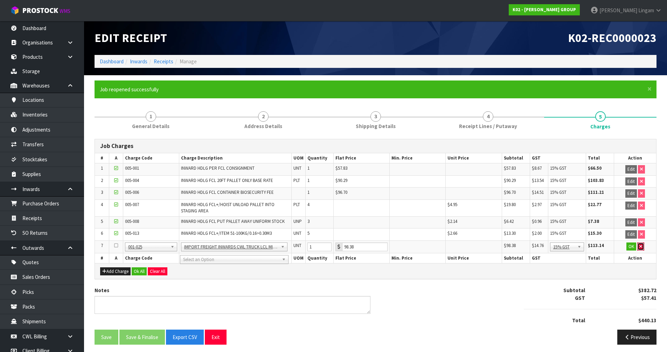
click at [638, 248] on button "button" at bounding box center [641, 247] width 7 height 8
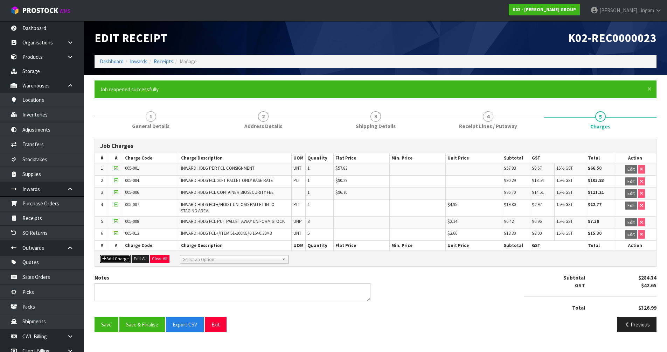
click at [125, 259] on button "Add Charge" at bounding box center [115, 259] width 30 height 8
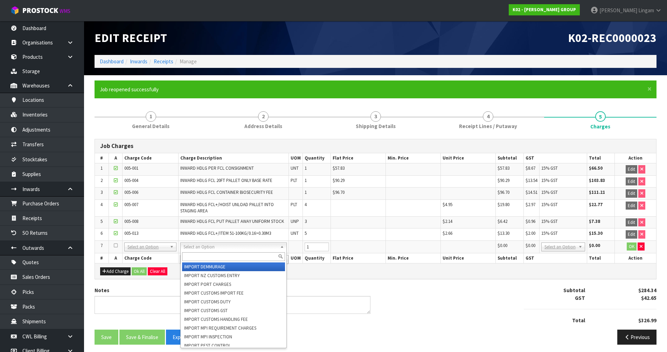
drag, startPoint x: 190, startPoint y: 258, endPoint x: 189, endPoint y: 249, distance: 8.5
click at [190, 256] on input "text" at bounding box center [233, 257] width 103 height 9
type input "lcl"
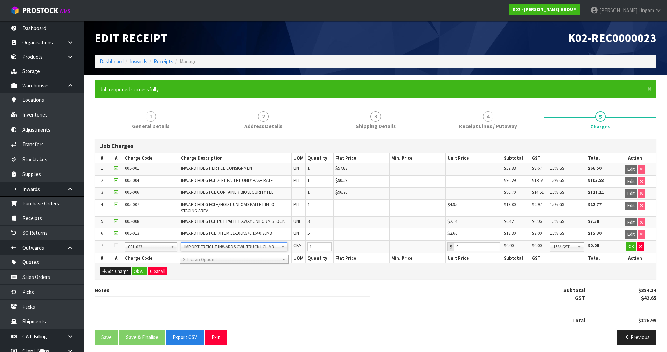
type input "32.33"
drag, startPoint x: 317, startPoint y: 245, endPoint x: 308, endPoint y: 246, distance: 9.9
click at [308, 246] on input "1" at bounding box center [320, 247] width 24 height 9
type input "5"
click at [472, 289] on div "Notes Subtotal $445.99 GST $66.90 Total $512.89" at bounding box center [375, 308] width 573 height 43
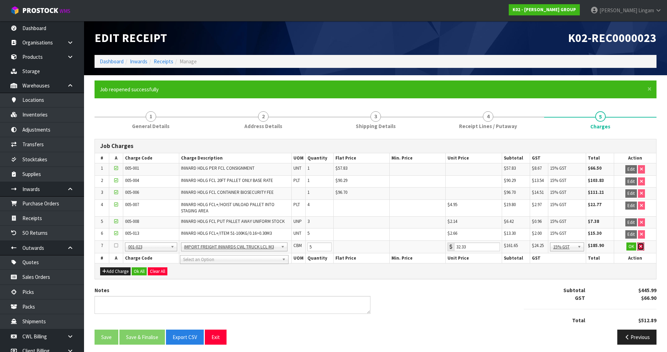
click at [640, 247] on icon "button" at bounding box center [641, 247] width 3 height 5
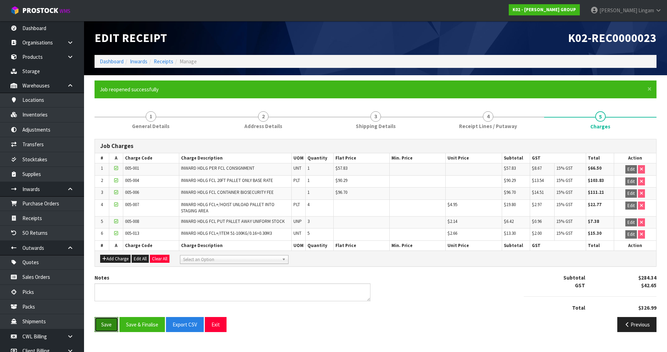
click at [107, 328] on button "Save" at bounding box center [107, 324] width 24 height 15
click at [148, 323] on button "Save & Finalise" at bounding box center [142, 324] width 46 height 15
click at [163, 61] on link "Receipts" at bounding box center [164, 61] width 20 height 7
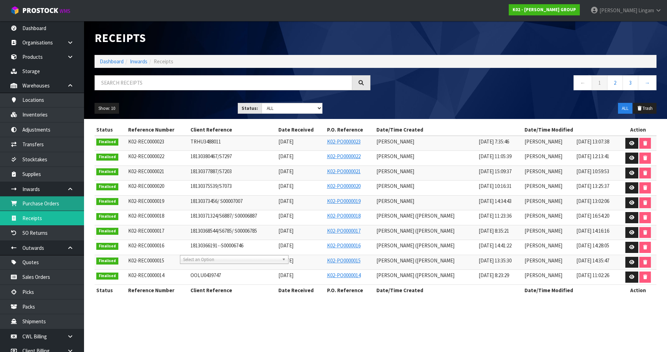
click at [44, 205] on link "Purchase Orders" at bounding box center [42, 204] width 84 height 14
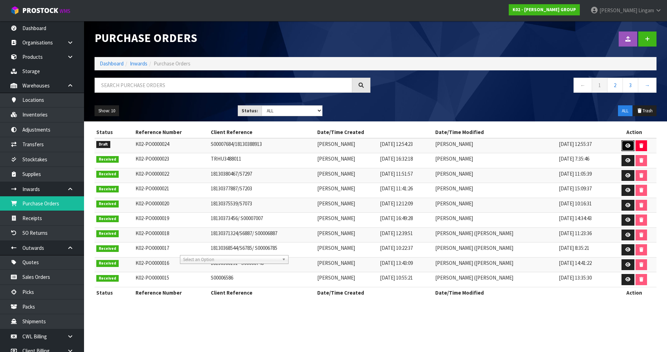
click at [628, 144] on icon at bounding box center [628, 146] width 5 height 5
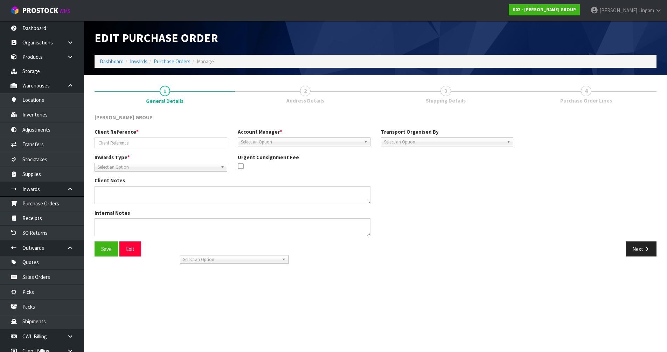
type input "S00007684/18130388913"
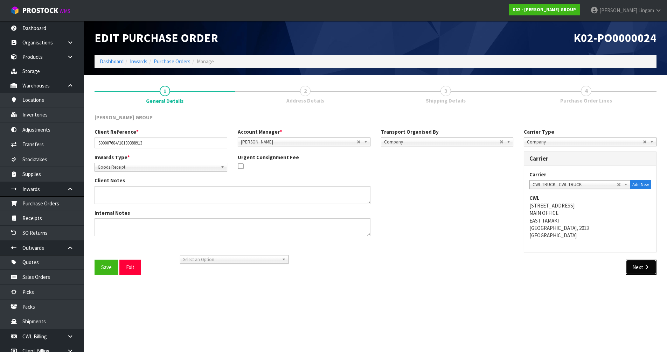
click at [649, 268] on icon "button" at bounding box center [647, 267] width 7 height 5
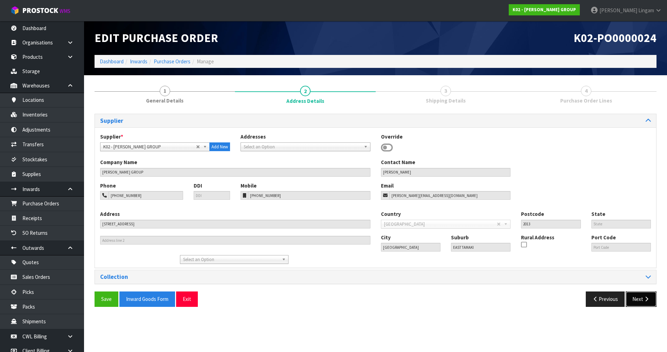
click at [640, 302] on button "Next" at bounding box center [641, 299] width 31 height 15
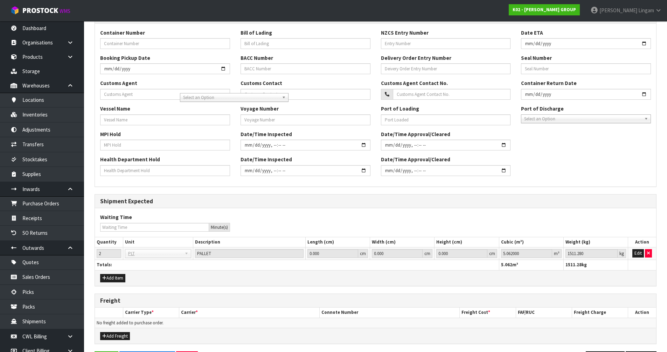
scroll to position [187, 0]
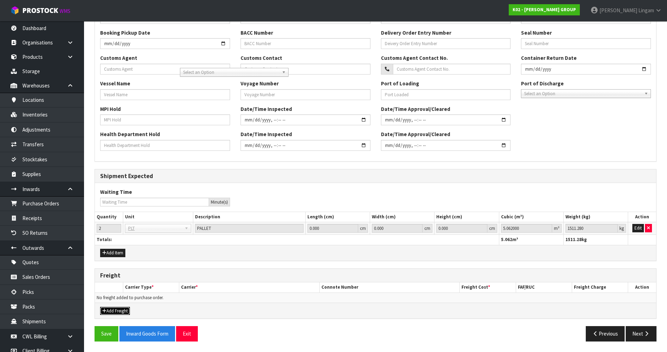
click at [114, 313] on button "Add Freight" at bounding box center [115, 311] width 30 height 8
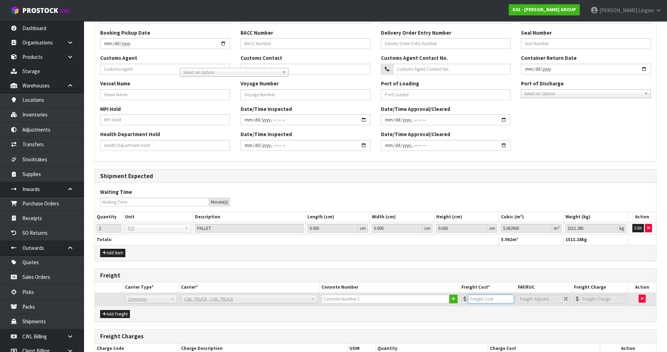
click at [487, 301] on input "number" at bounding box center [491, 299] width 46 height 9
type input "161.65"
click at [342, 301] on input "text" at bounding box center [386, 299] width 129 height 9
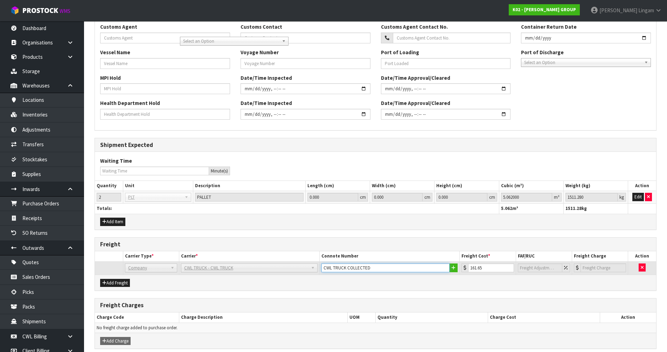
scroll to position [249, 0]
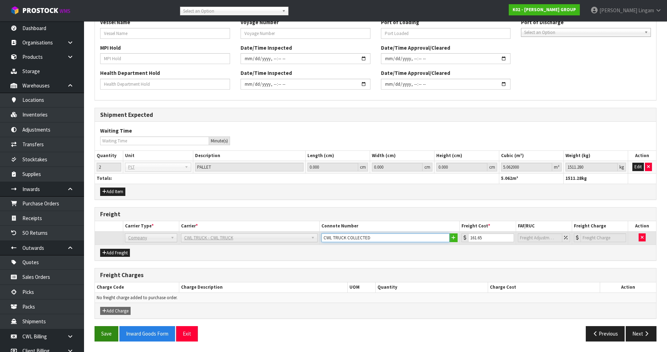
type input "CWL TRUCK COLLECTED"
click at [105, 340] on button "Save" at bounding box center [107, 334] width 24 height 15
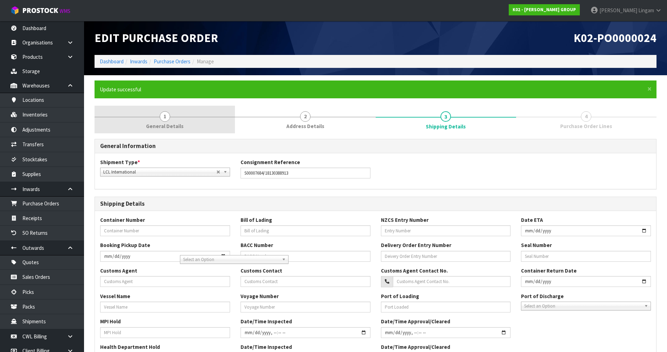
click at [202, 124] on link "1 General Details" at bounding box center [165, 120] width 141 height 28
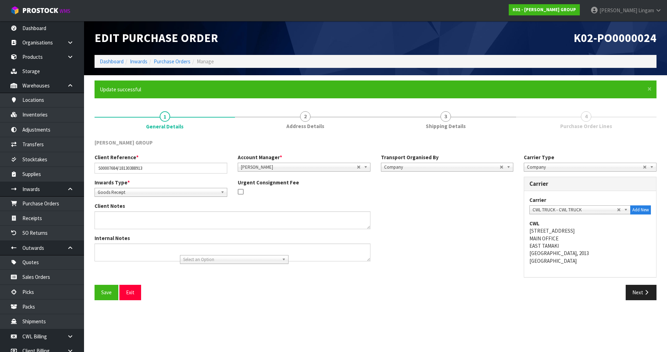
click at [457, 247] on div "Internal Notes" at bounding box center [304, 251] width 430 height 32
click at [178, 62] on link "Purchase Orders" at bounding box center [172, 61] width 37 height 7
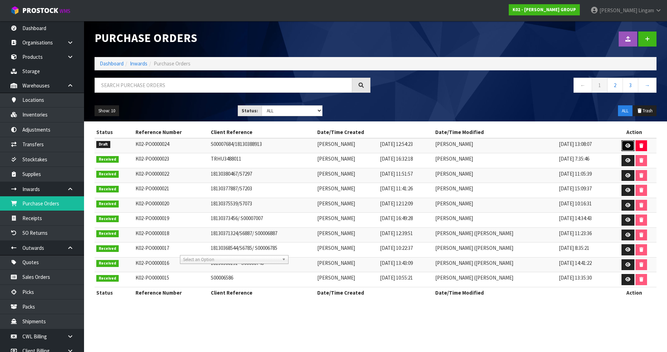
click at [628, 144] on icon at bounding box center [628, 146] width 5 height 5
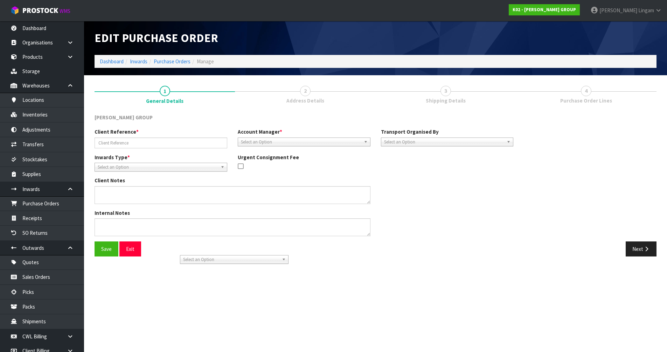
type input "S00007684/18130388913"
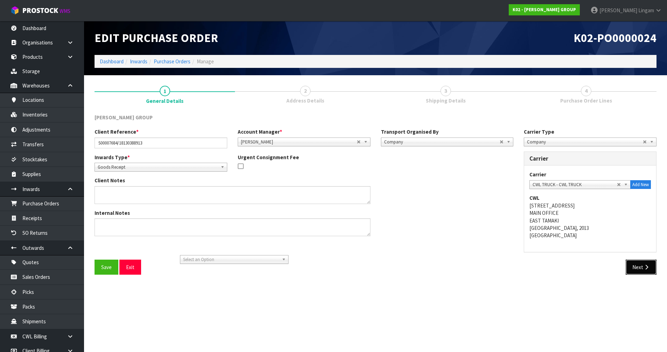
click at [637, 262] on button "Next" at bounding box center [641, 267] width 31 height 15
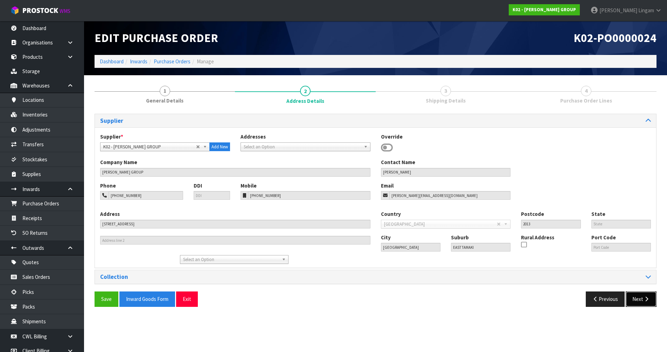
click at [634, 296] on button "Next" at bounding box center [641, 299] width 31 height 15
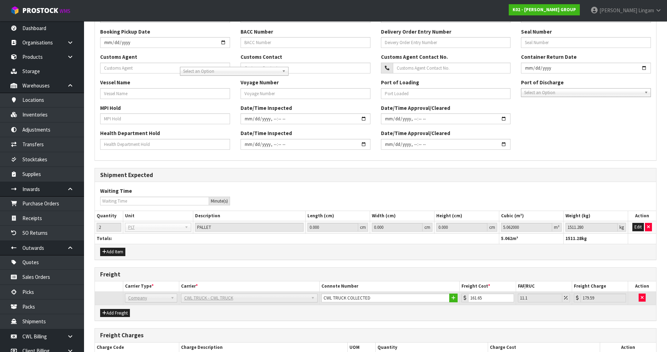
scroll to position [249, 0]
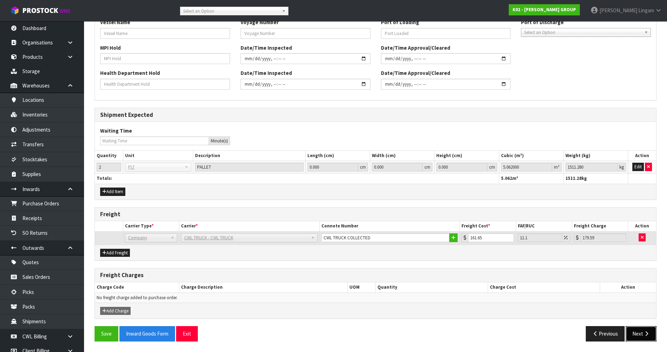
click at [638, 333] on button "Next" at bounding box center [641, 334] width 31 height 15
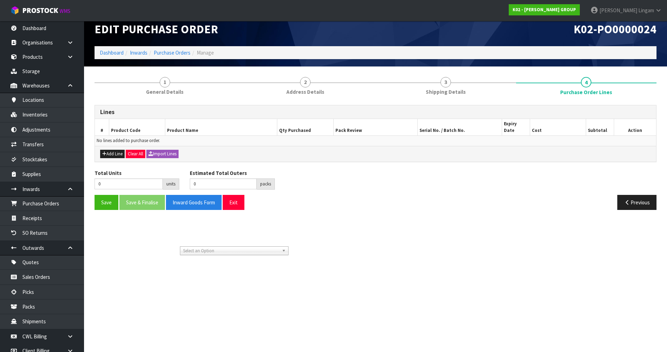
scroll to position [0, 0]
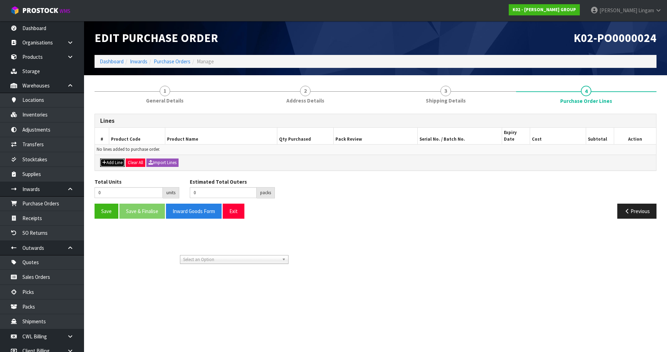
click at [115, 159] on button "Add Line" at bounding box center [112, 163] width 25 height 8
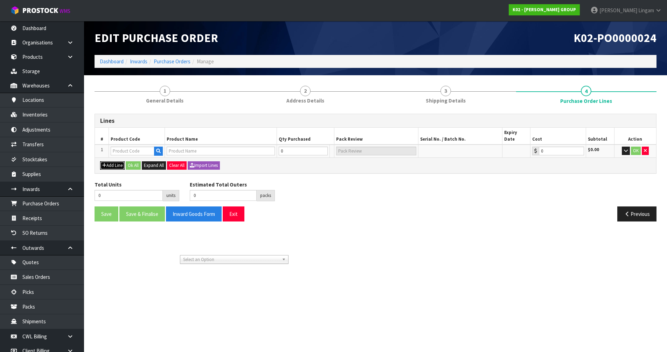
click at [116, 162] on button "Add Line" at bounding box center [112, 166] width 25 height 8
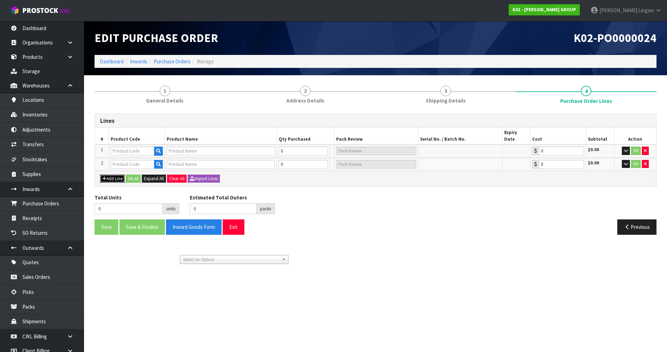
click at [115, 175] on button "Add Line" at bounding box center [112, 179] width 25 height 8
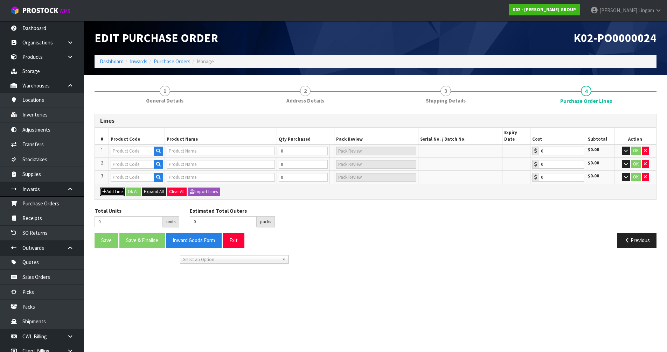
click at [118, 188] on button "Add Line" at bounding box center [112, 192] width 25 height 8
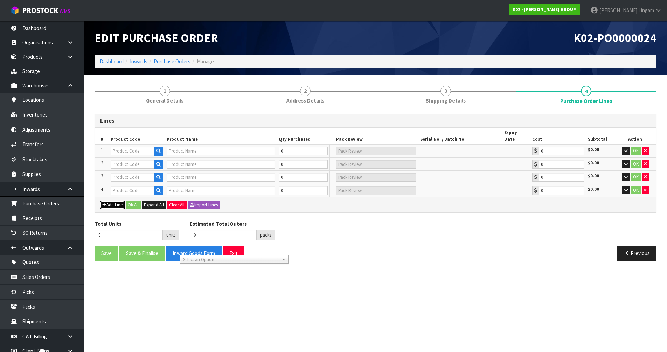
click at [110, 201] on button "Add Line" at bounding box center [112, 205] width 25 height 8
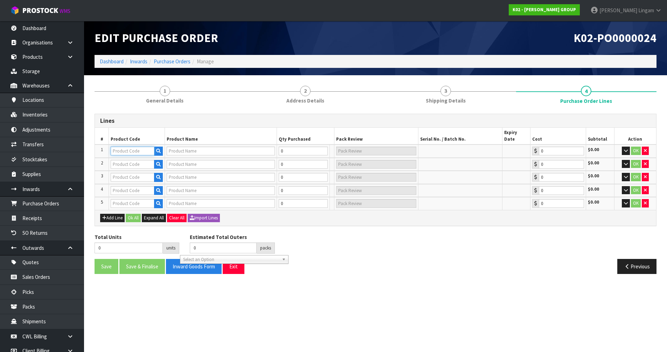
click at [129, 147] on input "text" at bounding box center [133, 151] width 44 height 9
paste input "NU52-0003-0102"
type input "NU52-0003-0102"
type input "FAC394D (155) 1270X2032"
type input "0.00"
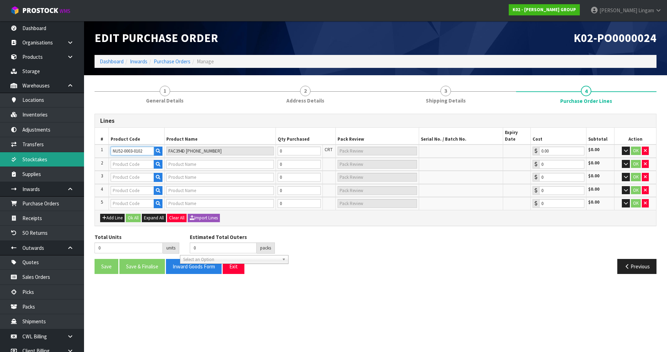
type input "NU52-0003-0102"
click at [145, 160] on input "text" at bounding box center [132, 164] width 43 height 9
paste input "NU49-0001-0102"
type input "NU49-0001-0102"
type input "FAC470D (185) 1270X2032"
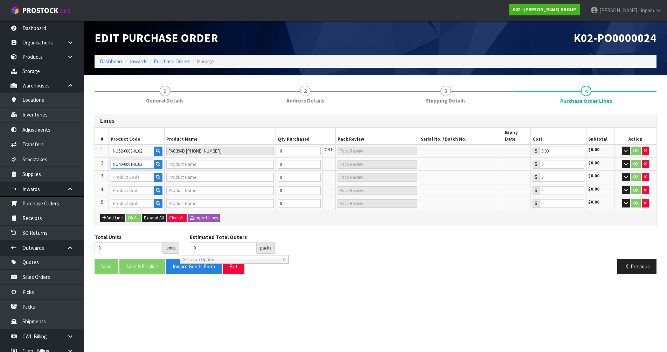
type input "0.00"
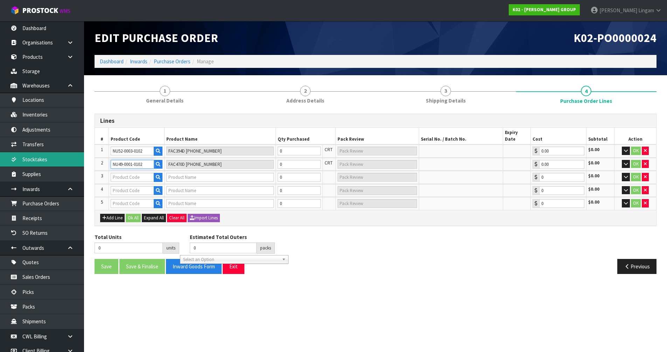
type input "NU49-0001-0102"
click at [142, 173] on input "text" at bounding box center [132, 177] width 43 height 9
paste input "NU49-0002-0101"
type input "NU49-0002-0101"
type input "FAC470D (185) 1270X1650"
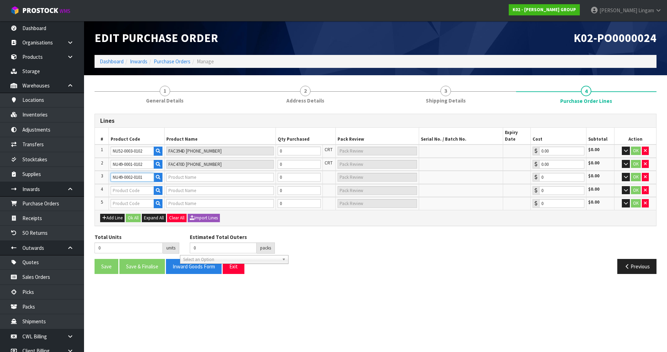
type input "0.00"
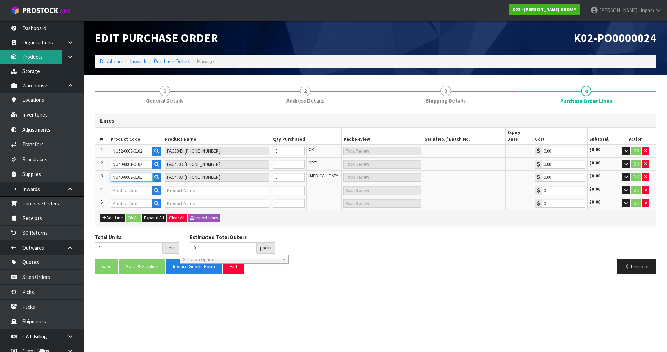
type input "NU49-0002-0101"
click at [129, 186] on input "text" at bounding box center [132, 190] width 42 height 9
paste input "NU07-0003-1101"
type input "NU07-0003-1101"
type input "ACT284D (112) 1270X2032"
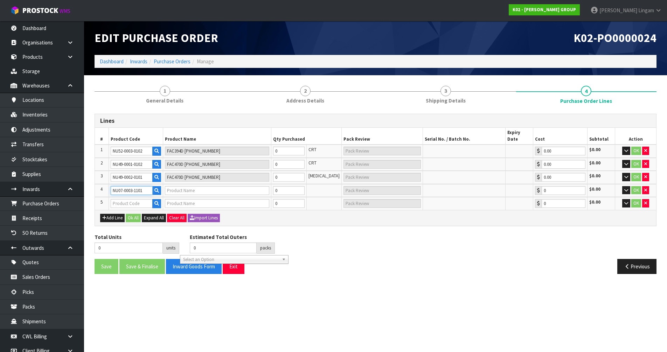
type input "0.00"
type input "NU07-0003-1101"
click at [124, 199] on input "text" at bounding box center [132, 203] width 42 height 9
paste input "NU52-0005-1101"
type input "NU52-0005-1101"
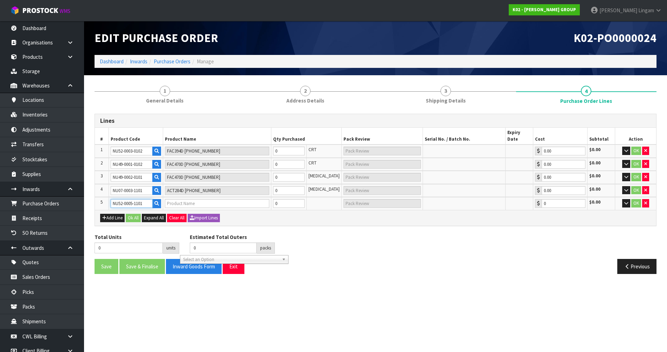
type input "FAC 155 50*65 - 8 SHTS"
type input "0.00"
type input "NU52-0005-1101"
drag, startPoint x: 285, startPoint y: 145, endPoint x: 274, endPoint y: 146, distance: 10.5
click at [274, 146] on tr "1 NU52-0003-0102 FAC394D (155) 1270X2032 0 CRT 0.00 $0.00 OK" at bounding box center [376, 151] width 562 height 13
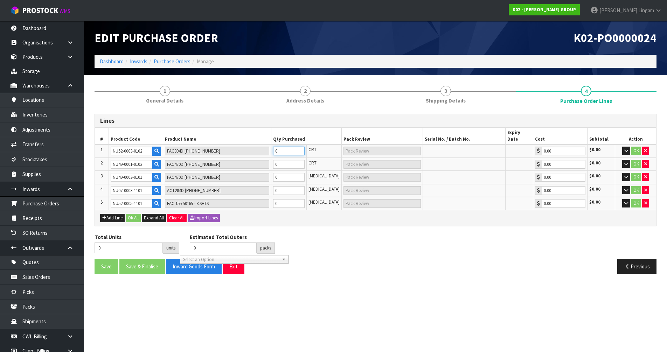
type input "1"
type input "1 CRT"
type input "1"
drag, startPoint x: 290, startPoint y: 152, endPoint x: 283, endPoint y: 159, distance: 9.9
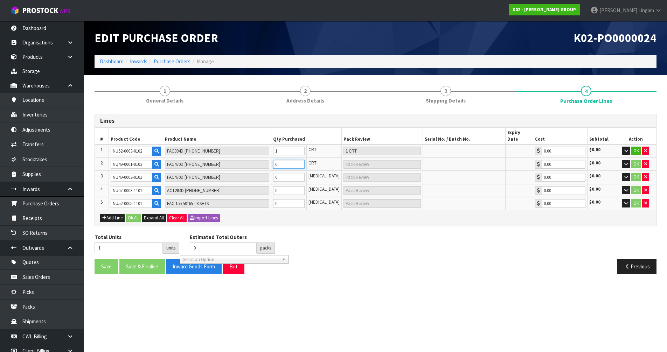
click at [282, 159] on td "0" at bounding box center [289, 164] width 35 height 13
click at [268, 158] on tr "2 NU49-0001-0102 FAC470D (185) 1270X2032 0 CRT 0.00 $0.00 OK" at bounding box center [376, 164] width 562 height 13
type input "2"
type input "1"
type input "1 CRT"
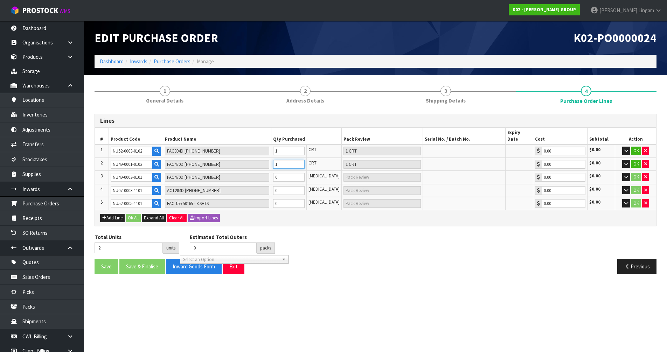
type input "1"
click at [270, 172] on tr "3 NU49-0002-0101 FAC470D (185) 1270X1650 0 PCE 0.00 $0.00 OK" at bounding box center [376, 177] width 562 height 13
type input "7"
type input "5"
type input "5 PCE"
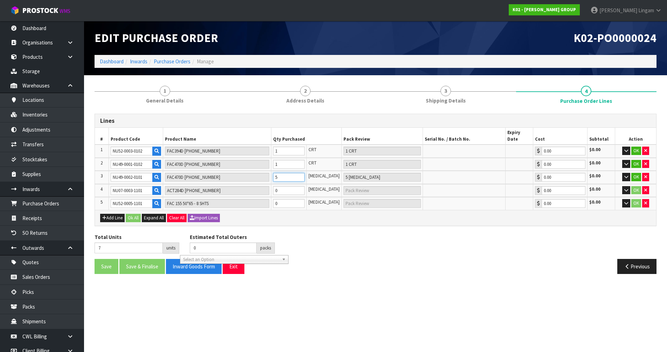
type input "5"
drag, startPoint x: 284, startPoint y: 184, endPoint x: 278, endPoint y: 184, distance: 5.6
click at [278, 186] on input "0" at bounding box center [289, 190] width 32 height 9
type input "15"
type input "8"
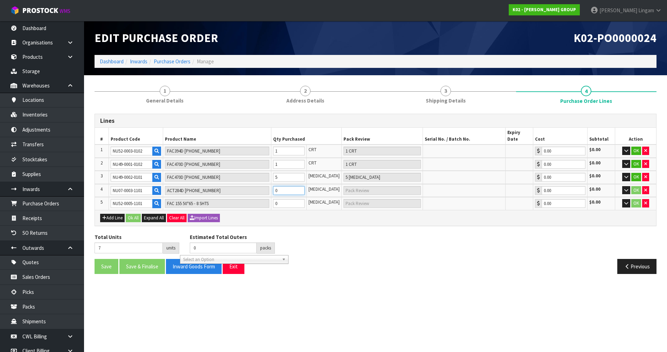
type input "8 PCE"
type input "8"
click at [292, 199] on input "0" at bounding box center [289, 203] width 32 height 9
type input "16"
type input "1"
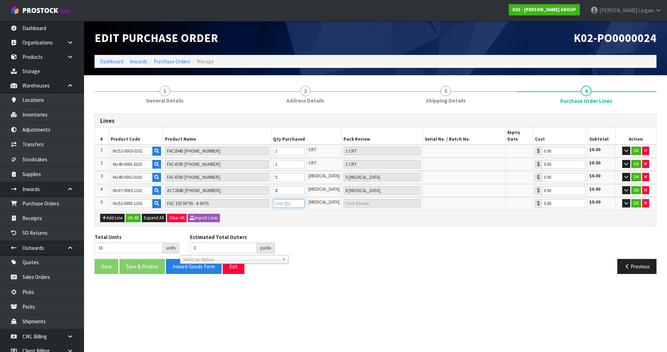
type input "1 [MEDICAL_DATA]"
type input "25"
type input "10"
type input "10 PCE"
type input "10"
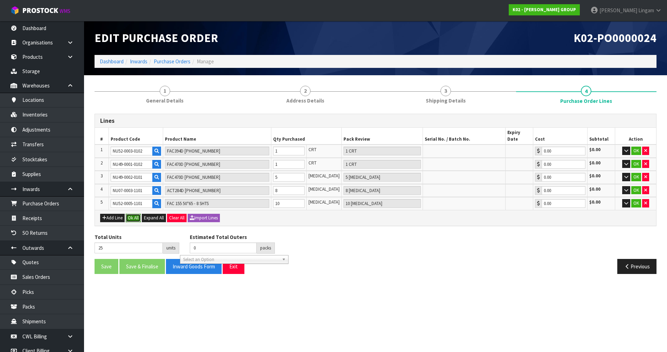
click at [135, 214] on button "Ok All" at bounding box center [133, 218] width 15 height 8
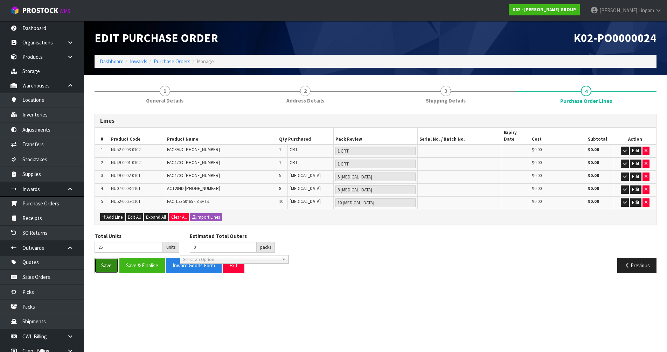
click at [110, 261] on button "Save" at bounding box center [107, 265] width 24 height 15
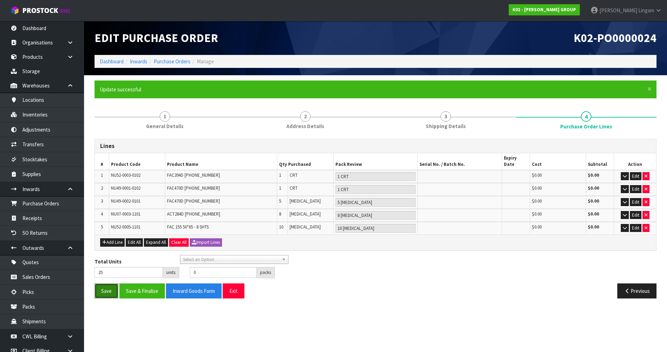
click at [105, 288] on button "Save" at bounding box center [107, 291] width 24 height 15
click at [430, 291] on div "Previous" at bounding box center [519, 291] width 287 height 15
click at [108, 288] on button "Save" at bounding box center [107, 291] width 24 height 15
click at [107, 61] on link "Dashboard" at bounding box center [112, 61] width 24 height 7
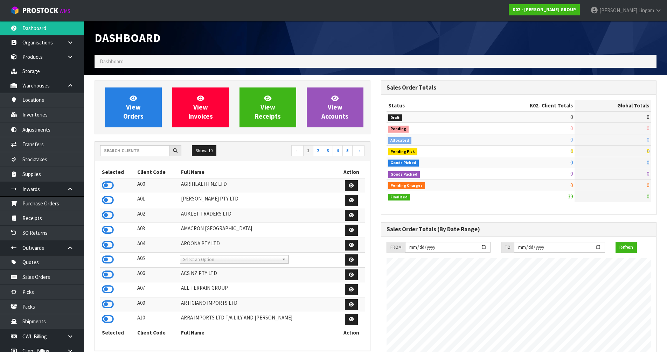
scroll to position [429, 286]
click at [131, 151] on input "text" at bounding box center [134, 150] width 69 height 11
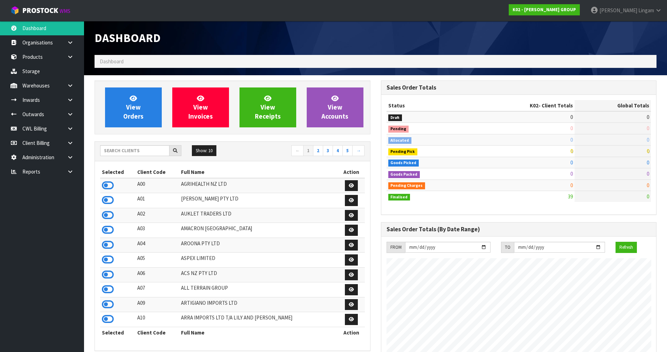
scroll to position [429, 286]
click at [138, 151] on input "text" at bounding box center [134, 150] width 69 height 11
click at [145, 149] on input "text" at bounding box center [134, 150] width 69 height 11
click at [124, 150] on input "text" at bounding box center [134, 150] width 69 height 11
click at [155, 149] on input "text" at bounding box center [134, 150] width 69 height 11
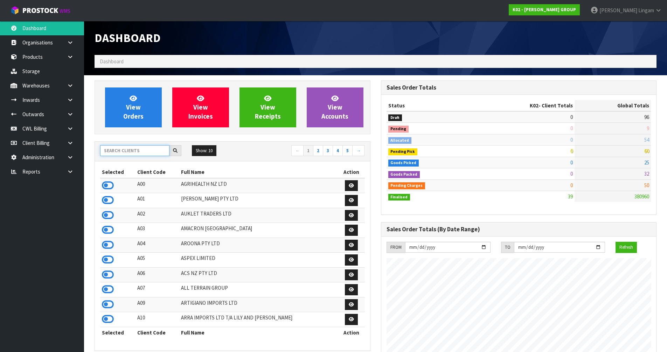
click at [146, 151] on input "text" at bounding box center [134, 150] width 69 height 11
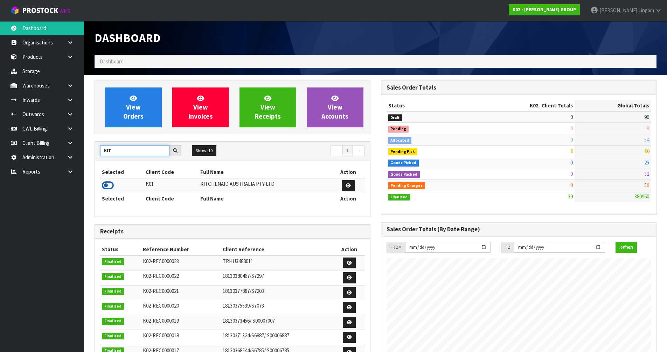
type input "KIT"
click at [107, 185] on icon at bounding box center [108, 185] width 12 height 11
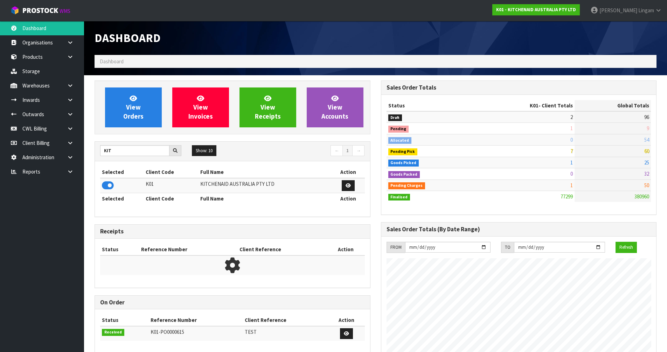
scroll to position [531, 286]
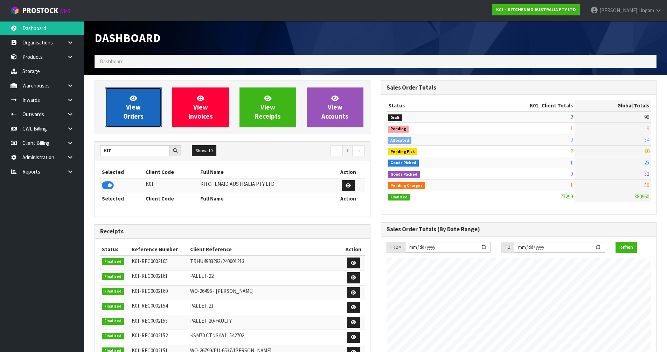
click at [139, 118] on span "View Orders" at bounding box center [133, 107] width 20 height 26
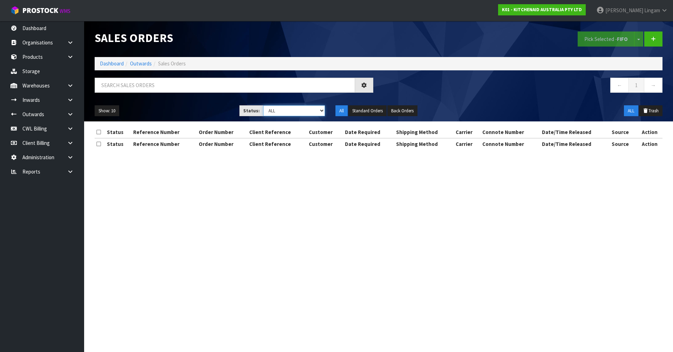
click at [314, 108] on select "Draft Pending Allocated Pending Pick Goods Picked Goods Packed Pending Charges …" at bounding box center [294, 110] width 62 height 11
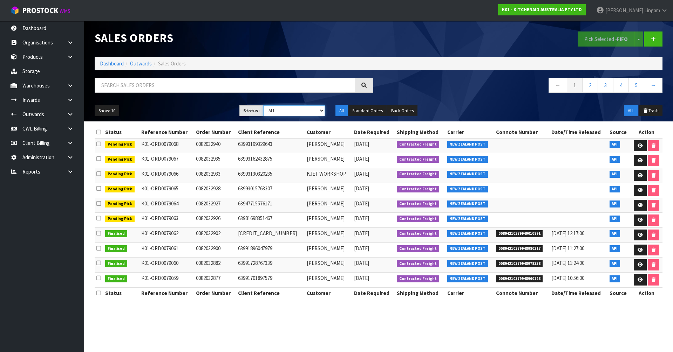
select select "string:6"
click at [263, 105] on select "Draft Pending Allocated Pending Pick Goods Picked Goods Packed Pending Charges …" at bounding box center [294, 110] width 62 height 11
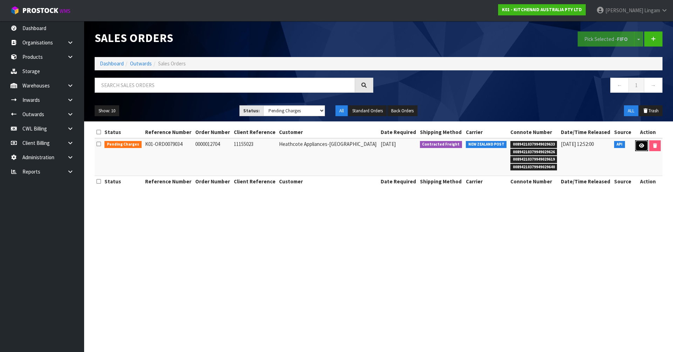
click at [640, 146] on icon at bounding box center [641, 146] width 5 height 5
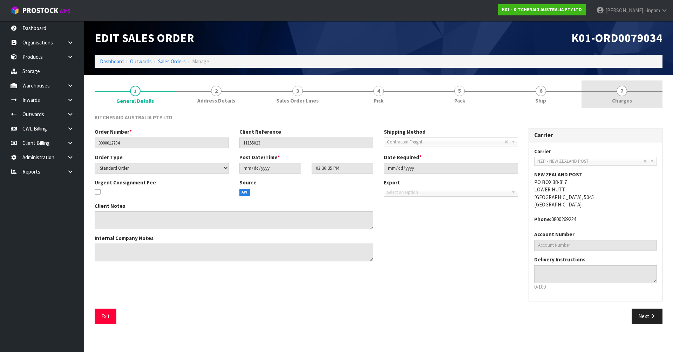
click at [638, 103] on link "7 [GEOGRAPHIC_DATA]" at bounding box center [621, 95] width 81 height 28
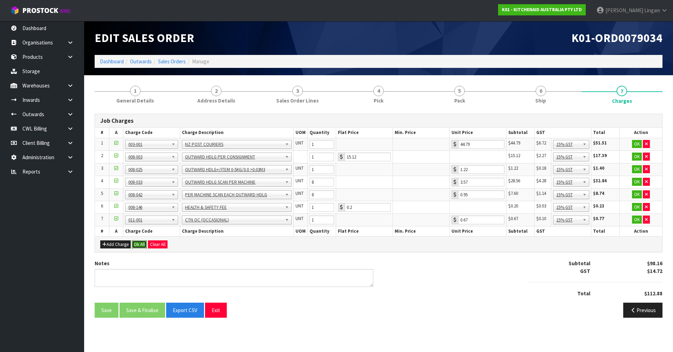
click at [136, 243] on button "Ok All" at bounding box center [139, 245] width 15 height 8
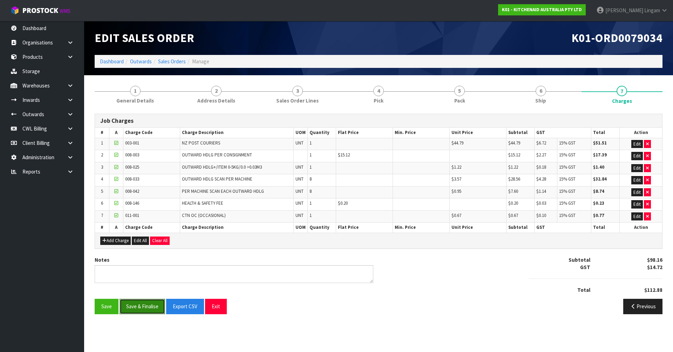
click at [148, 306] on button "Save & Finalise" at bounding box center [142, 306] width 46 height 15
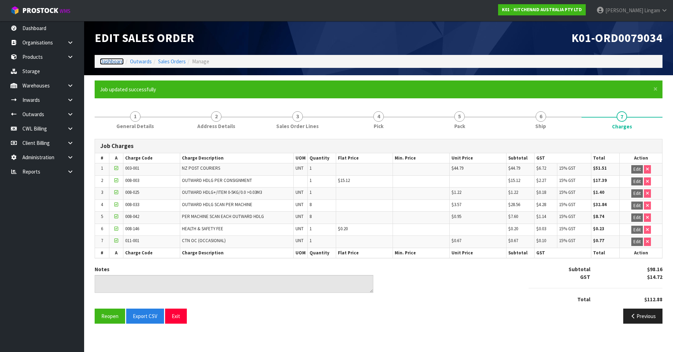
click at [109, 62] on link "Dashboard" at bounding box center [112, 61] width 24 height 7
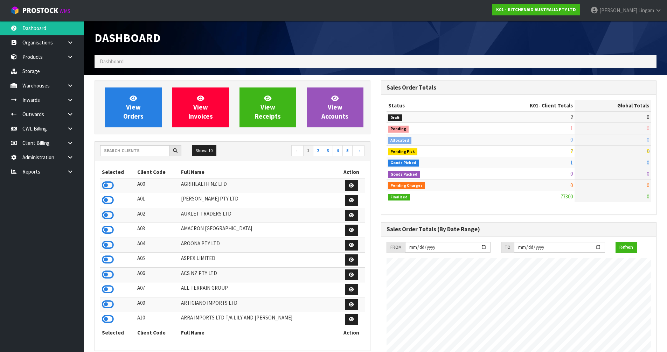
scroll to position [531, 286]
click at [152, 153] on input "text" at bounding box center [134, 150] width 69 height 11
click at [143, 153] on input "text" at bounding box center [134, 150] width 69 height 11
click at [144, 151] on input "text" at bounding box center [134, 150] width 69 height 11
click at [157, 153] on input "text" at bounding box center [134, 150] width 69 height 11
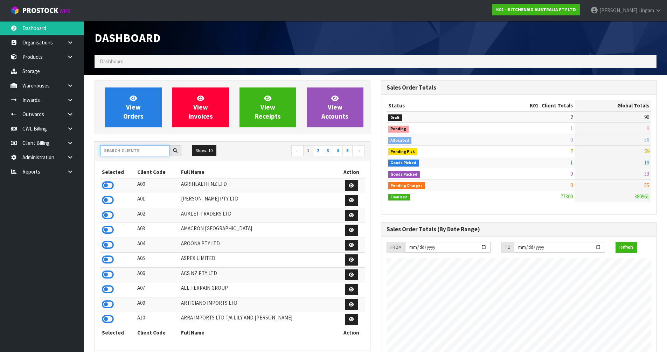
click at [146, 153] on input "text" at bounding box center [134, 150] width 69 height 11
click at [143, 150] on input "text" at bounding box center [134, 150] width 69 height 11
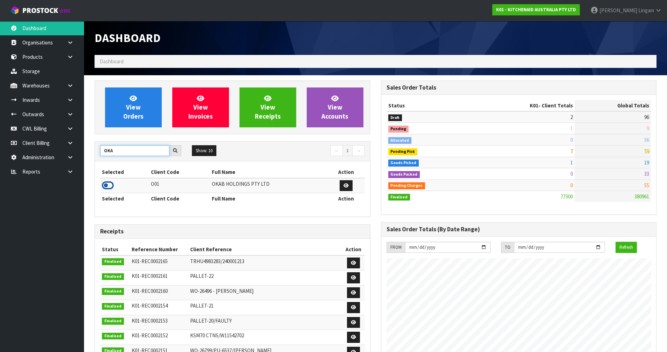
type input "OKA"
click at [111, 185] on icon at bounding box center [108, 185] width 12 height 11
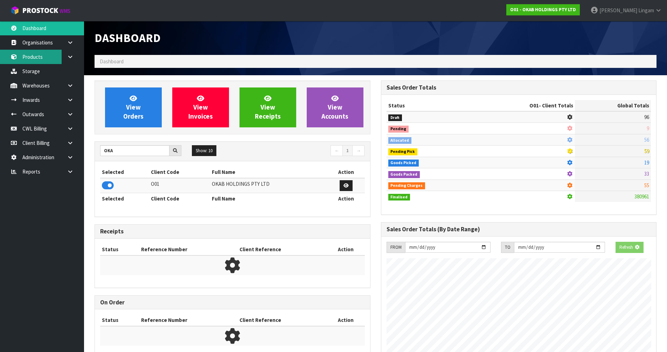
scroll to position [485, 286]
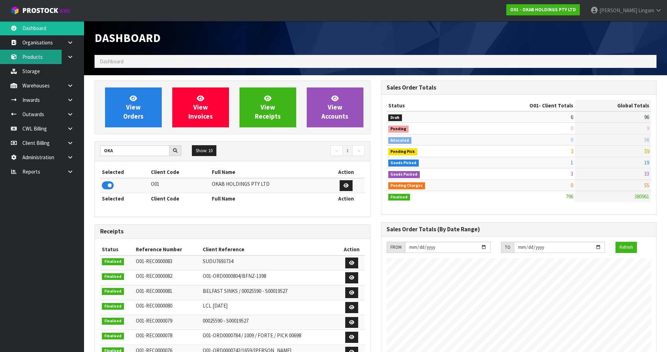
click at [37, 57] on link "Products" at bounding box center [42, 57] width 84 height 14
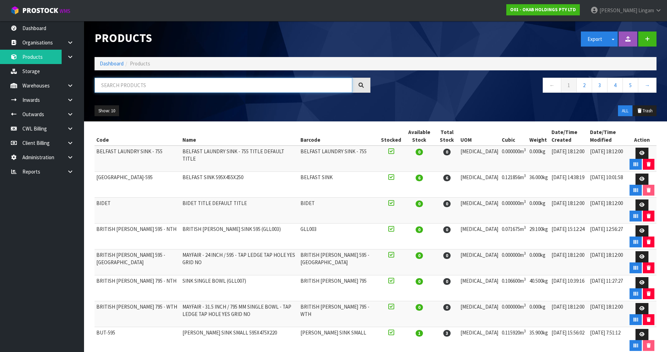
click at [199, 85] on input "text" at bounding box center [224, 85] width 258 height 15
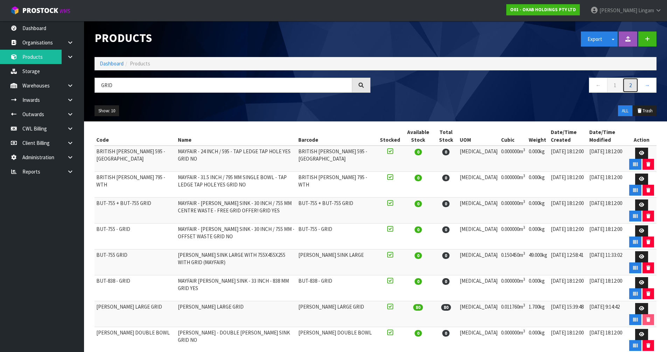
click at [633, 85] on link "2" at bounding box center [631, 85] width 16 height 15
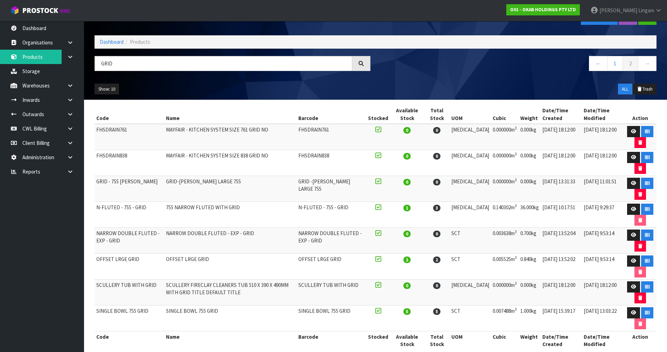
scroll to position [32, 0]
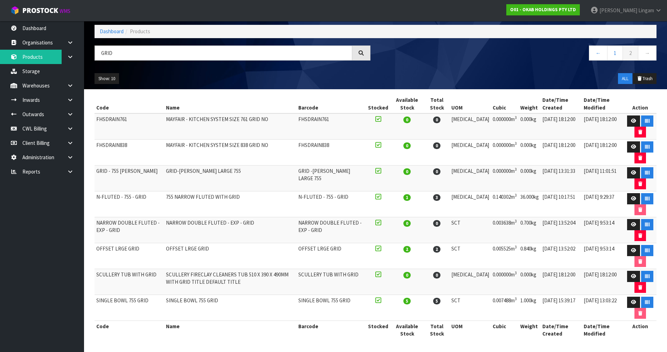
click at [199, 255] on td "OFFSET LRGE GRID" at bounding box center [230, 257] width 132 height 26
click at [231, 255] on td "OFFSET LRGE GRID" at bounding box center [230, 257] width 132 height 26
click at [231, 304] on td "SINGLE BOWL 755 GRID" at bounding box center [230, 308] width 132 height 26
click at [32, 59] on link "Products" at bounding box center [42, 57] width 84 height 14
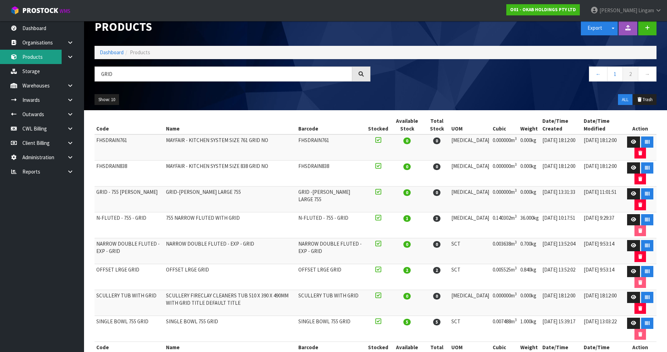
scroll to position [0, 0]
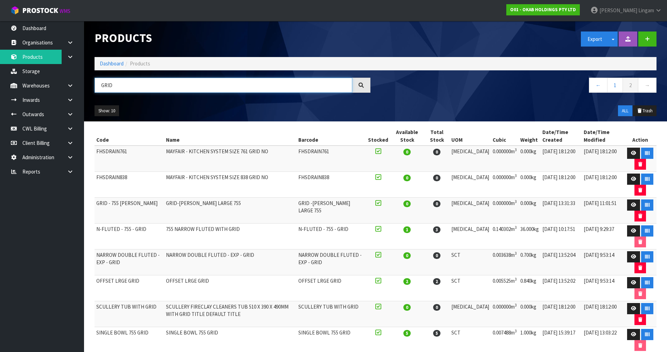
drag, startPoint x: 100, startPoint y: 88, endPoint x: 94, endPoint y: 88, distance: 5.6
click at [94, 88] on div "GRID" at bounding box center [232, 88] width 287 height 20
paste input "BUT-755"
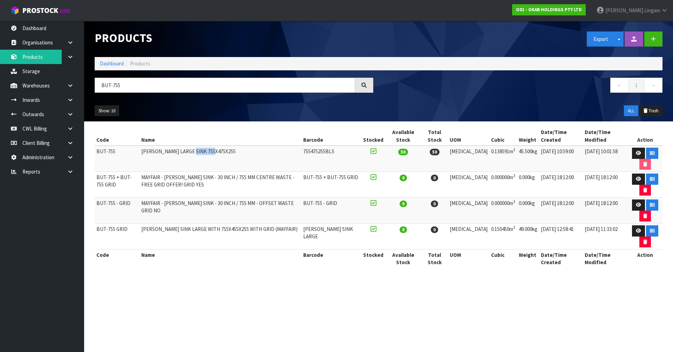
drag, startPoint x: 207, startPoint y: 157, endPoint x: 221, endPoint y: 159, distance: 14.1
click at [221, 159] on td "[PERSON_NAME] LARGE SINK 755X475X255" at bounding box center [220, 159] width 162 height 26
click at [260, 151] on td "[PERSON_NAME] LARGE SINK 755X475X255" at bounding box center [220, 159] width 162 height 26
click at [276, 189] on td "MAYFAIR - [PERSON_NAME] SINK - 30 INCH / 755 MM CENTRE WASTE - FREE GRID OFFER!…" at bounding box center [220, 185] width 162 height 26
click at [262, 154] on td "[PERSON_NAME] LARGE SINK 755X475X255" at bounding box center [220, 159] width 162 height 26
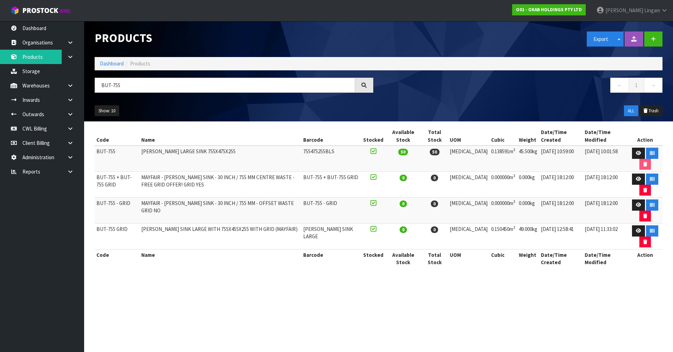
click at [261, 157] on td "[PERSON_NAME] LARGE SINK 755X475X255" at bounding box center [220, 159] width 162 height 26
drag, startPoint x: 137, startPoint y: 85, endPoint x: 55, endPoint y: 90, distance: 81.8
click at [55, 90] on body "Toggle navigation ProStock WMS O01 - OKAB HOLDINGS PTY LTD [PERSON_NAME] Logout…" at bounding box center [336, 176] width 673 height 352
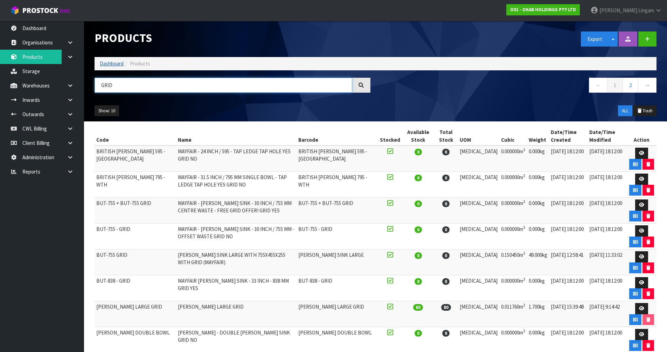
type input "GRID"
click at [114, 63] on link "Dashboard" at bounding box center [112, 63] width 24 height 7
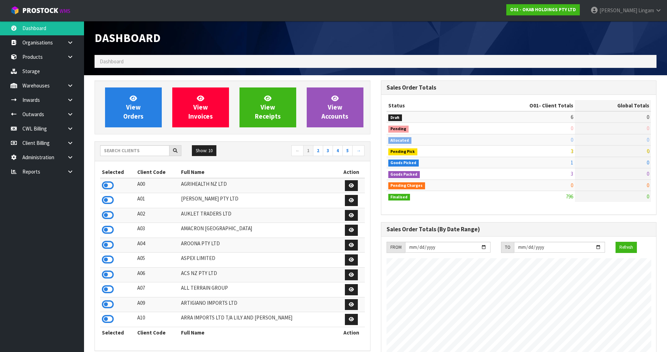
scroll to position [485, 286]
click at [117, 113] on link "View Orders" at bounding box center [133, 108] width 57 height 40
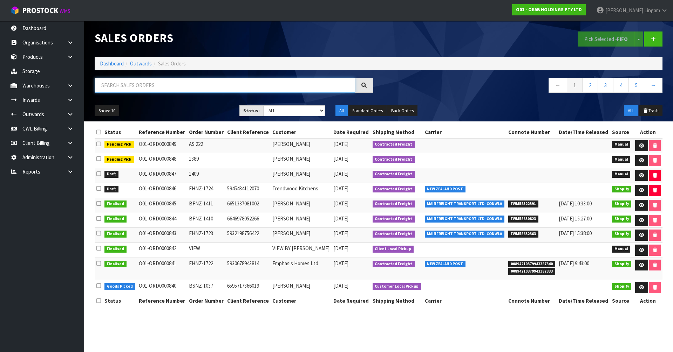
click at [177, 84] on input "text" at bounding box center [225, 85] width 260 height 15
paste input "BUT-755"
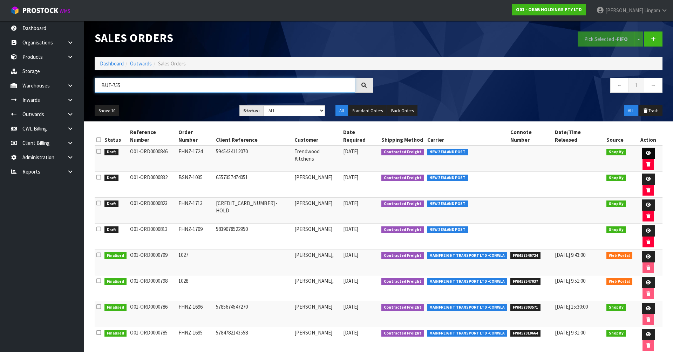
type input "BUT-755"
click at [642, 150] on link at bounding box center [648, 153] width 13 height 11
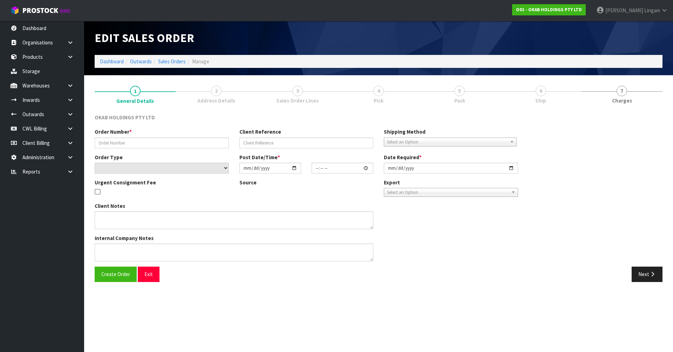
type input "FHNZ-1724"
type input "5945434112070"
select select "number:0"
type input "[DATE]"
type input "18:45:21.000"
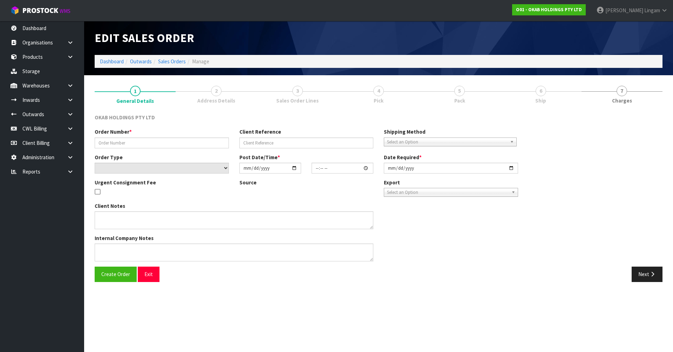
type input "[DATE]"
type textarea "#1724 [DATE] AT 02:45 PM [PERSON_NAME] ONLINE STORE $906.00 COMPLETEPAID ATTENT…"
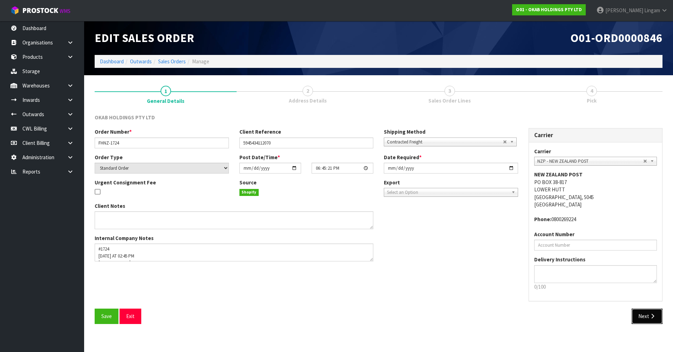
click at [644, 321] on button "Next" at bounding box center [646, 316] width 31 height 15
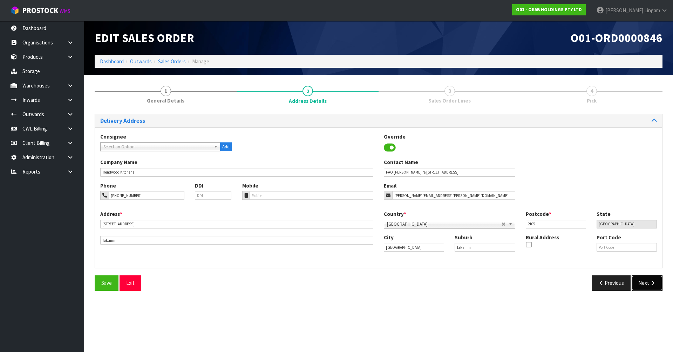
click at [646, 280] on button "Next" at bounding box center [646, 283] width 31 height 15
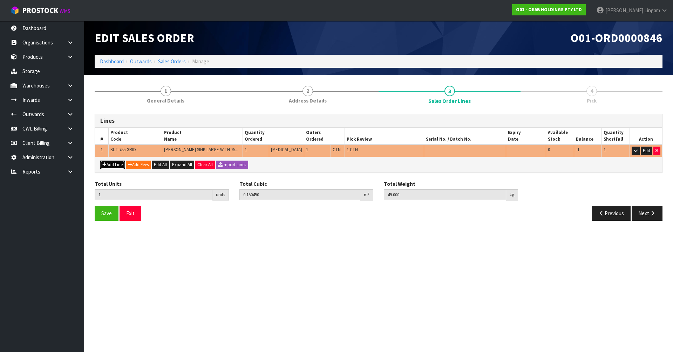
click at [110, 166] on button "Add Line" at bounding box center [112, 165] width 25 height 8
type input "0"
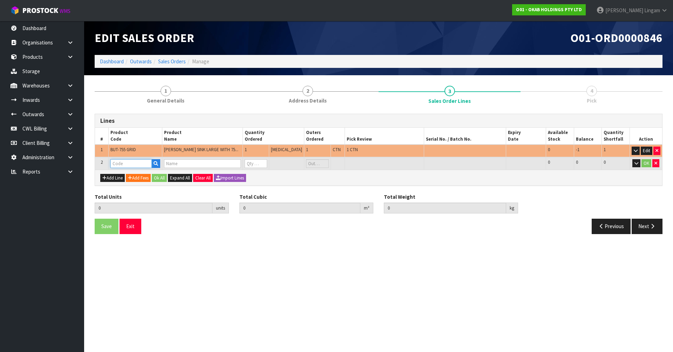
click at [112, 164] on input "text" at bounding box center [130, 163] width 41 height 9
paste input "BUT-755"
type input "BUT-755"
click at [130, 175] on strong "BUT-755" at bounding box center [128, 175] width 20 height 7
type input "BUT-755"
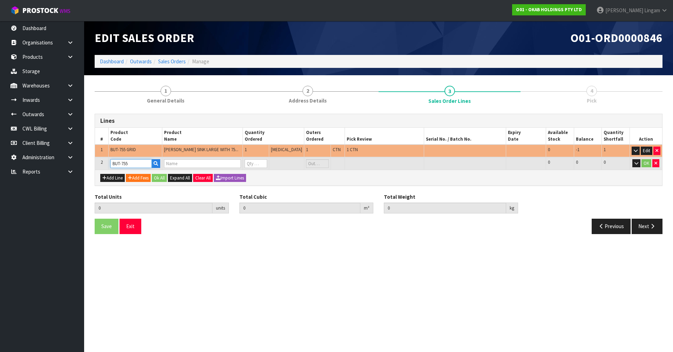
type input "1"
type input "0.15045"
type input "49"
type input "[PERSON_NAME] LARGE SINK 755X475X255"
type input "0"
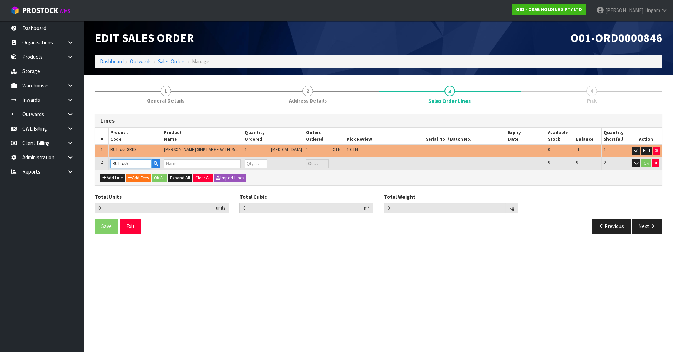
type input "0"
click at [114, 177] on button "Add Line" at bounding box center [112, 178] width 25 height 8
type input "0"
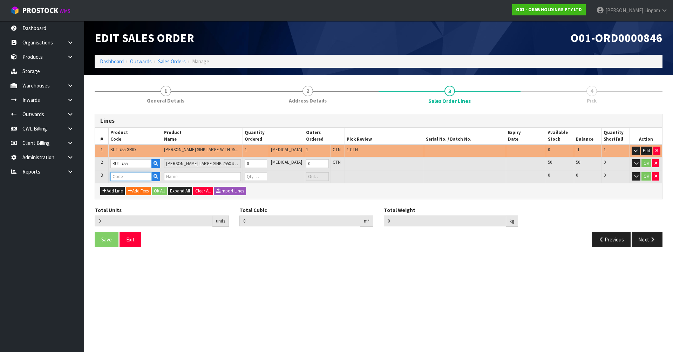
click at [122, 178] on input "text" at bounding box center [130, 176] width 41 height 9
click at [178, 176] on input "text" at bounding box center [202, 176] width 77 height 9
type input "GRI"
click at [201, 189] on link "GRI [PERSON_NAME] LARGE 755" at bounding box center [209, 188] width 84 height 9
type input "GRID-[PERSON_NAME] LARGE 755"
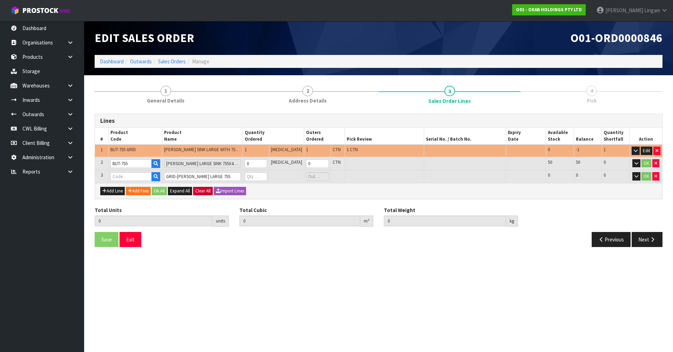
type input "1"
type input "0.15045"
type input "49"
type input "GRID - 755 [PERSON_NAME]"
type input "0"
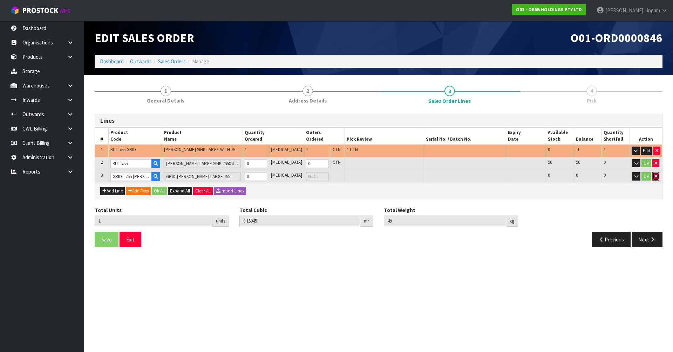
click at [658, 178] on button "button" at bounding box center [655, 176] width 7 height 8
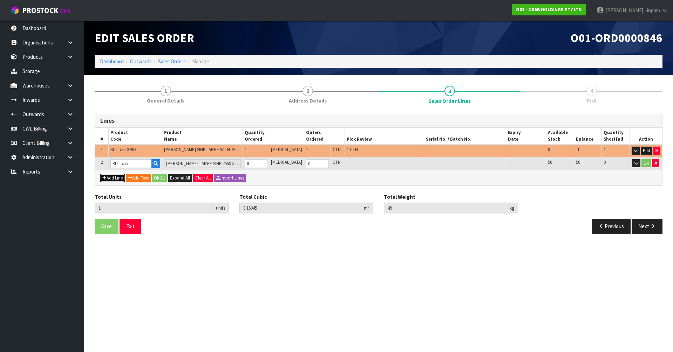
click at [108, 180] on button "Add Line" at bounding box center [112, 178] width 25 height 8
type input "0"
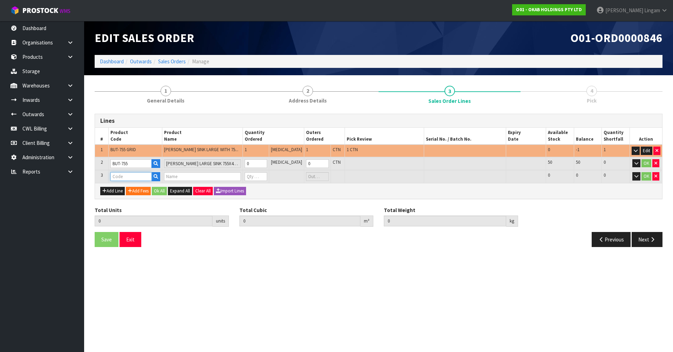
click at [124, 179] on input "text" at bounding box center [130, 176] width 41 height 9
click at [133, 178] on input "text" at bounding box center [130, 176] width 41 height 9
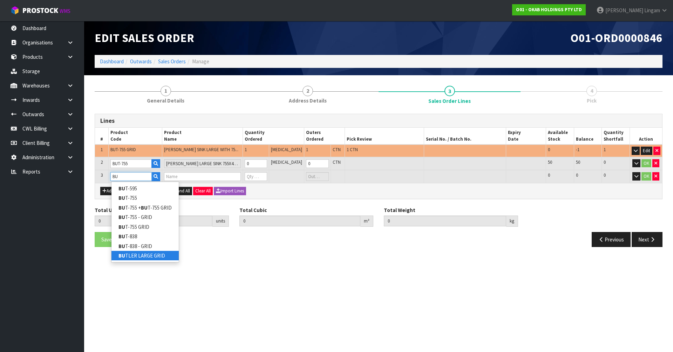
type input "BU"
click at [144, 257] on link "BU TLER LARGE GRID" at bounding box center [144, 255] width 67 height 9
type input "[PERSON_NAME] LARGE GRID"
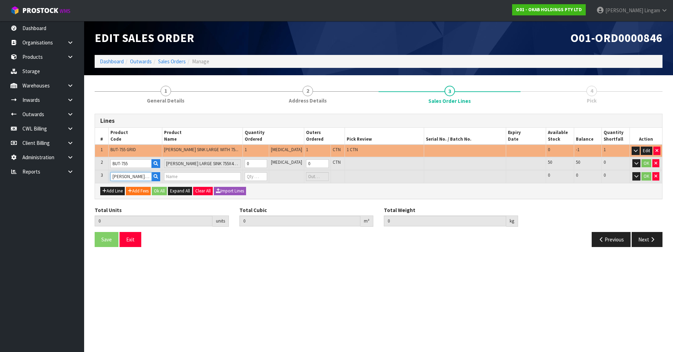
type input "1"
type input "0.15045"
type input "49"
type input "[PERSON_NAME] LARGE GRID"
type input "0"
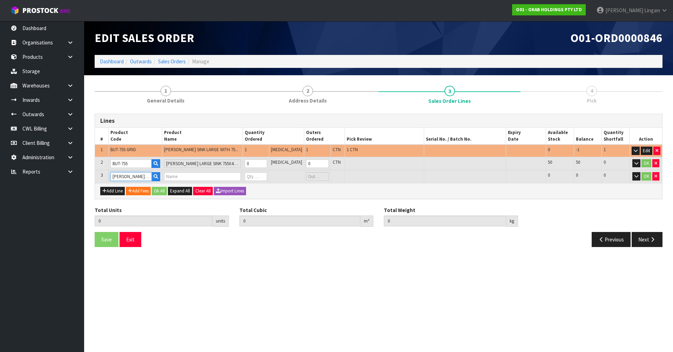
type input "0"
click at [247, 164] on tr "2 BUT-755 [PERSON_NAME] LARGE SINK 755X475X255 0 [MEDICAL_DATA] 0 CTN 50 50 0 OK" at bounding box center [378, 163] width 567 height 13
type input "2"
type input "0.289041"
type input "94.5"
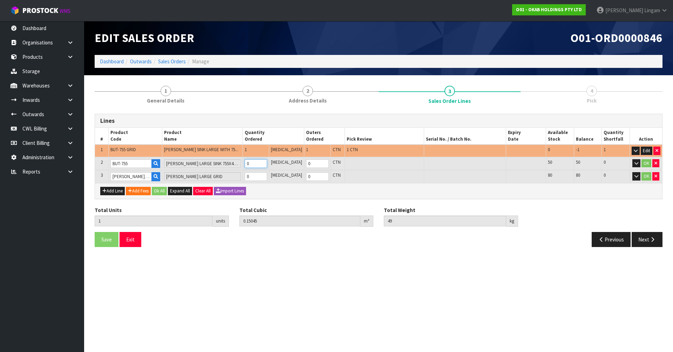
type input "1"
drag, startPoint x: 259, startPoint y: 178, endPoint x: 251, endPoint y: 178, distance: 8.4
click at [251, 178] on td "0" at bounding box center [255, 176] width 27 height 13
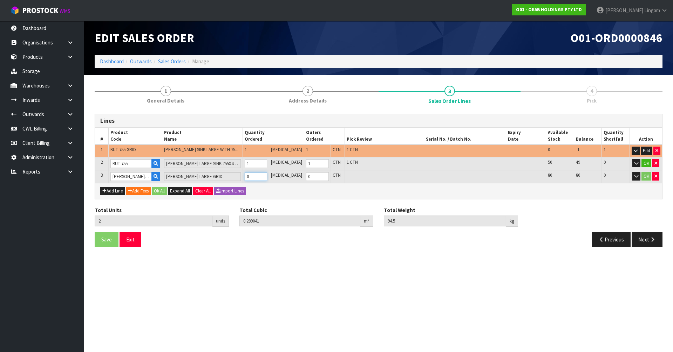
type input "3"
type input "0.300801"
type input "96.2"
type input "1"
click at [304, 252] on div "Save Exit Previous Next" at bounding box center [378, 242] width 578 height 20
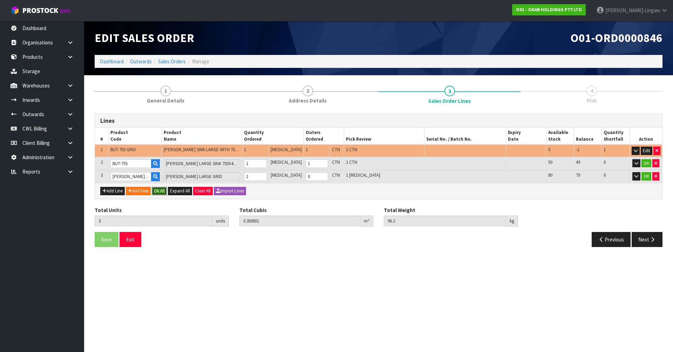
click at [164, 193] on button "Ok All" at bounding box center [159, 191] width 15 height 8
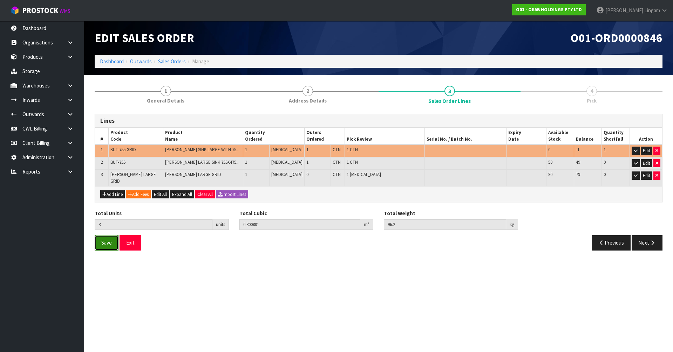
click at [105, 241] on button "Save" at bounding box center [107, 242] width 24 height 15
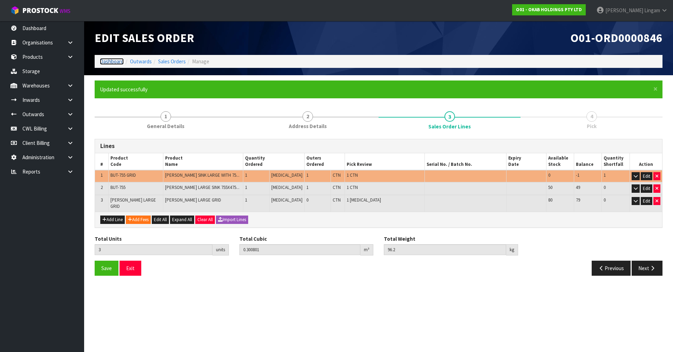
click at [109, 62] on link "Dashboard" at bounding box center [112, 61] width 24 height 7
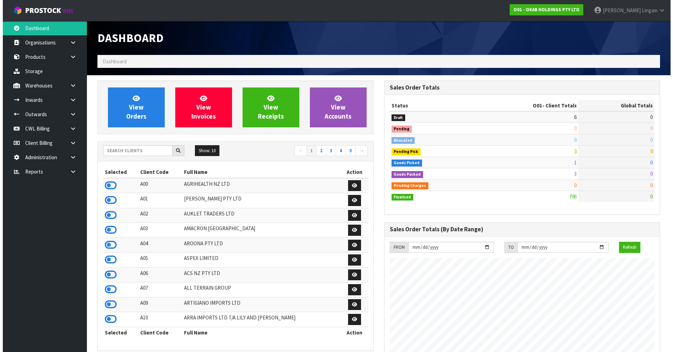
scroll to position [515, 286]
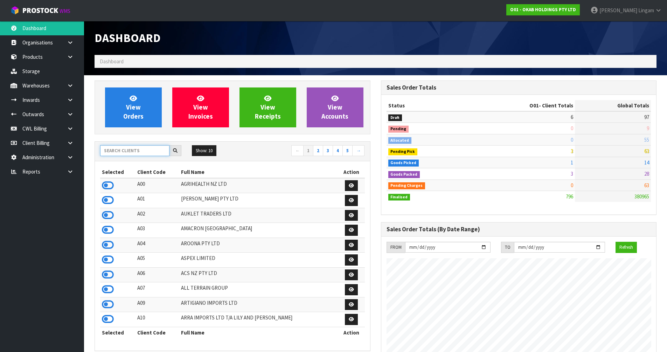
click at [132, 151] on input "text" at bounding box center [134, 150] width 69 height 11
click at [140, 152] on input "text" at bounding box center [134, 150] width 69 height 11
click at [70, 159] on icon at bounding box center [70, 157] width 7 height 5
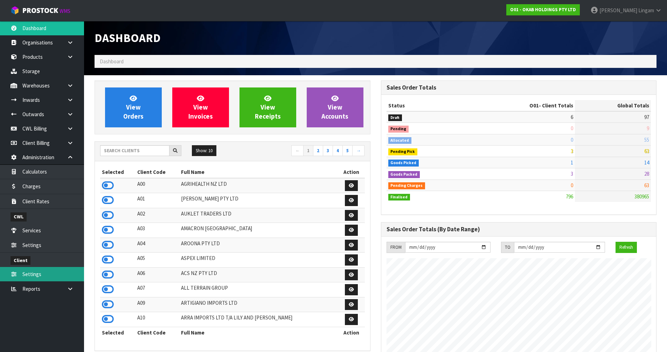
click at [47, 276] on link "Settings" at bounding box center [42, 274] width 84 height 14
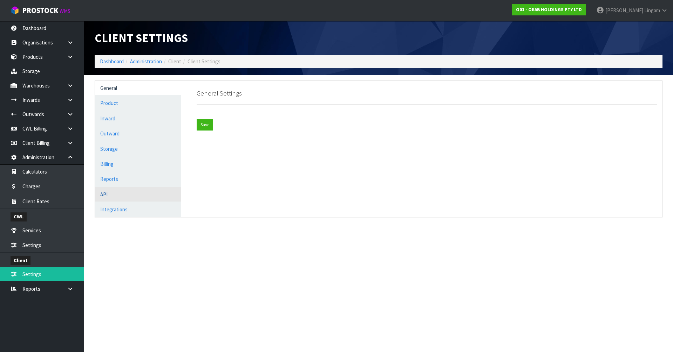
click at [122, 195] on link "API" at bounding box center [138, 194] width 86 height 14
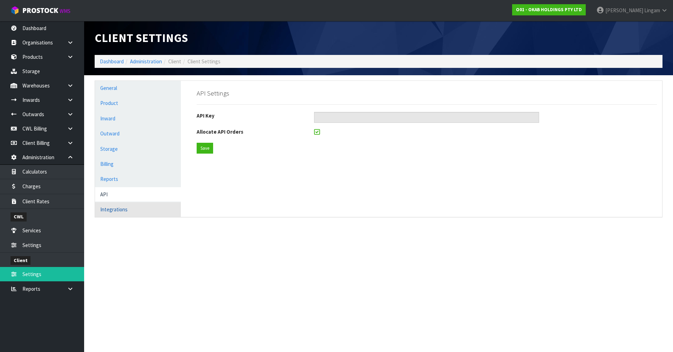
click at [125, 212] on link "Integrations" at bounding box center [138, 210] width 86 height 14
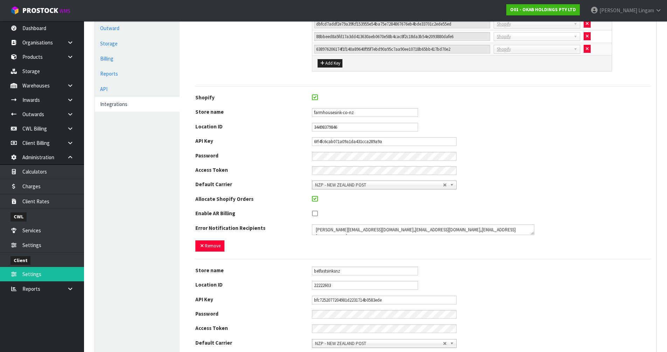
scroll to position [175, 0]
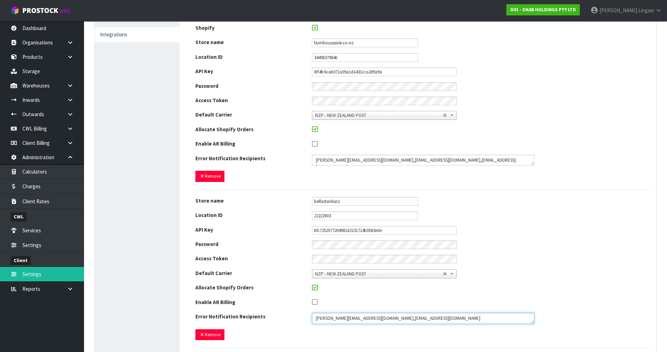
click at [410, 319] on textarea at bounding box center [423, 318] width 222 height 11
paste textarea "[EMAIL_ADDRESS][DOMAIN_NAME]"
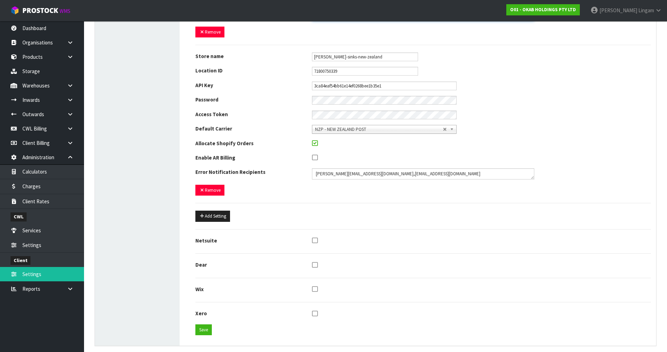
scroll to position [485, 0]
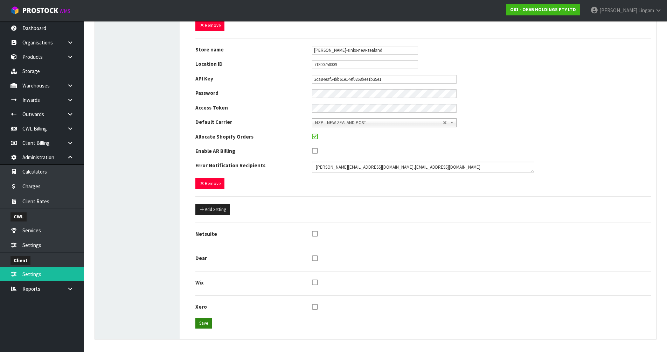
type textarea "[PERSON_NAME][EMAIL_ADDRESS][DOMAIN_NAME],[EMAIL_ADDRESS][DOMAIN_NAME],[EMAIL_A…"
click at [207, 328] on button "Save" at bounding box center [204, 323] width 16 height 11
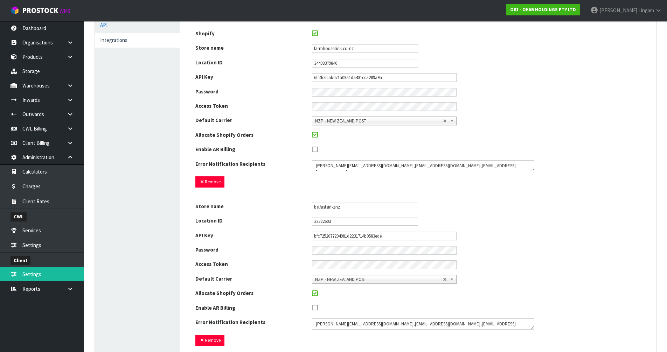
scroll to position [0, 0]
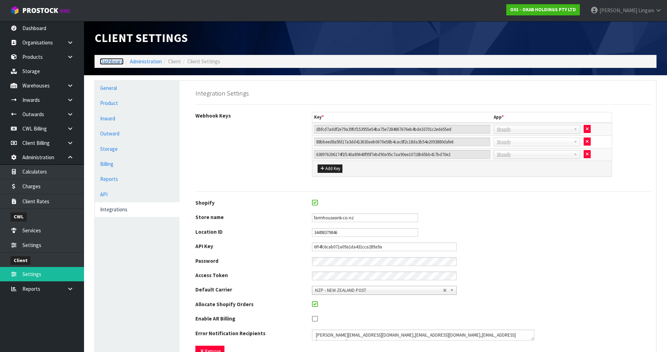
click at [109, 60] on link "Dashboard" at bounding box center [112, 61] width 24 height 7
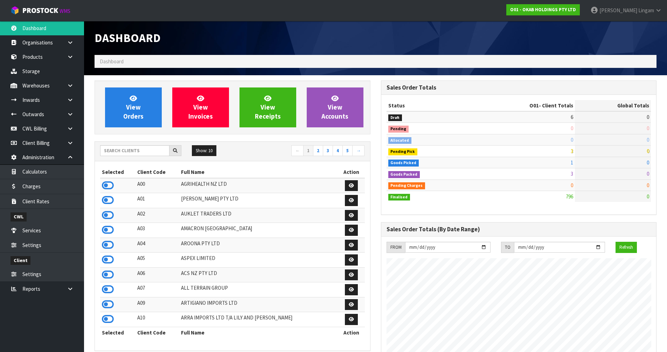
scroll to position [515, 286]
click at [33, 58] on link "Products" at bounding box center [42, 57] width 84 height 14
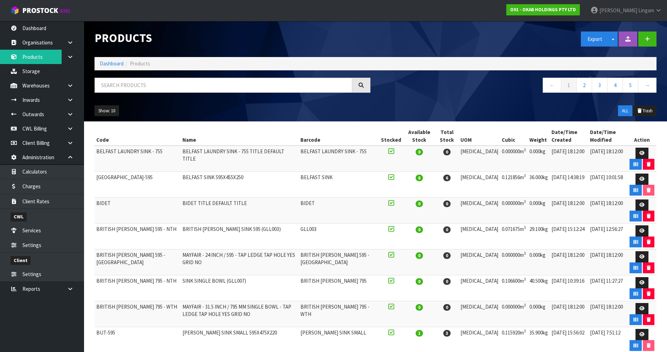
click at [420, 81] on nav "← 1 2 3 4 5 →" at bounding box center [519, 86] width 276 height 17
click at [403, 38] on div "Export Split button! SOH Summary Measurements Dangerous Goods" at bounding box center [519, 39] width 287 height 36
click at [368, 36] on h1 "Products" at bounding box center [233, 38] width 276 height 13
click at [423, 34] on div "Export Split button! SOH Summary Measurements Dangerous Goods" at bounding box center [519, 39] width 287 height 36
click at [613, 41] on button "Split button!" at bounding box center [613, 39] width 9 height 15
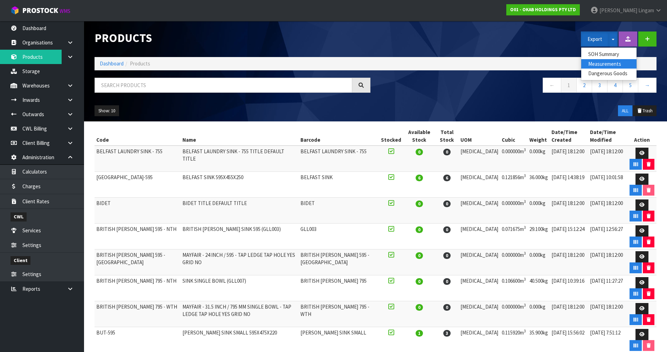
click at [609, 64] on link "Measurements" at bounding box center [609, 63] width 55 height 9
click at [118, 65] on link "Dashboard" at bounding box center [112, 63] width 24 height 7
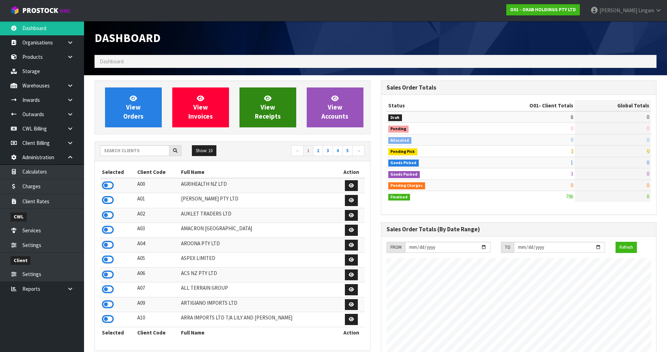
scroll to position [515, 286]
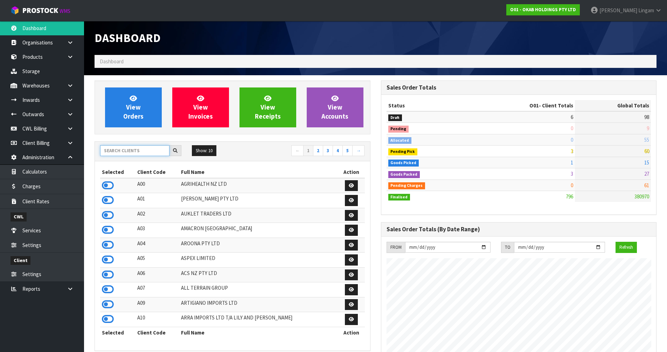
click at [140, 152] on input "text" at bounding box center [134, 150] width 69 height 11
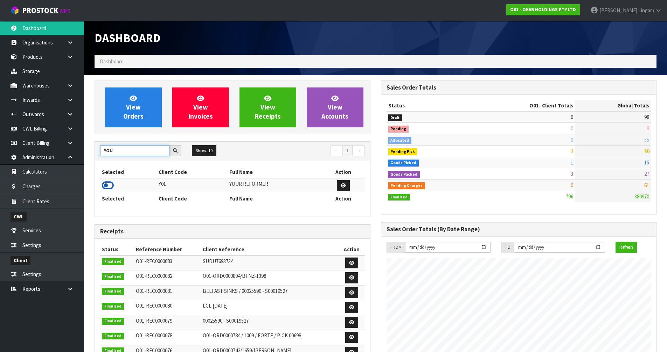
type input "YOU"
click at [107, 183] on icon at bounding box center [108, 185] width 12 height 11
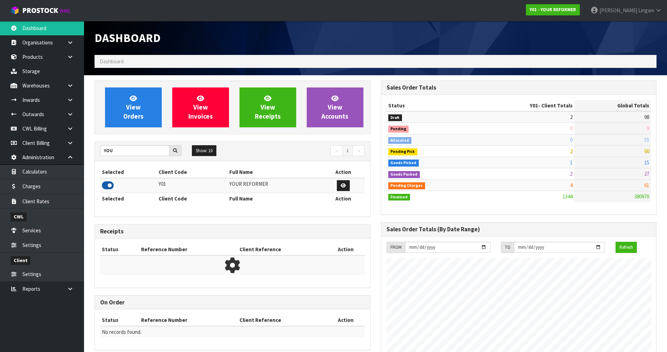
scroll to position [531, 286]
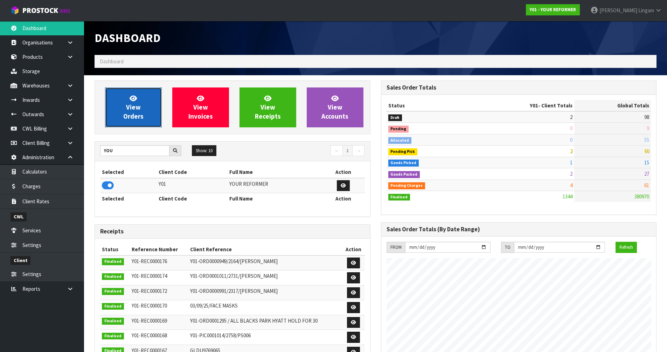
click at [132, 115] on span "View Orders" at bounding box center [133, 107] width 20 height 26
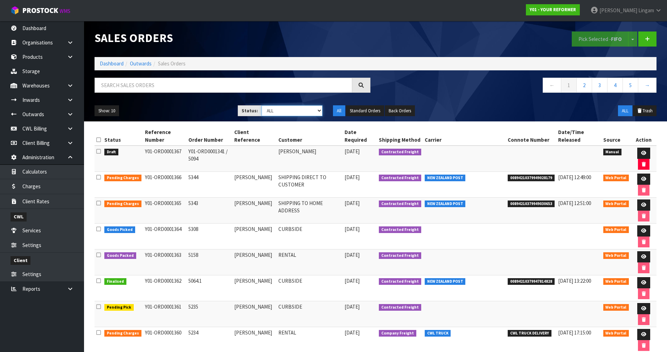
click at [303, 115] on select "Draft Pending Allocated Pending Pick Goods Picked Goods Packed Pending Charges …" at bounding box center [292, 110] width 61 height 11
select select "string:6"
click at [262, 105] on select "Draft Pending Allocated Pending Pick Goods Picked Goods Packed Pending Charges …" at bounding box center [292, 110] width 61 height 11
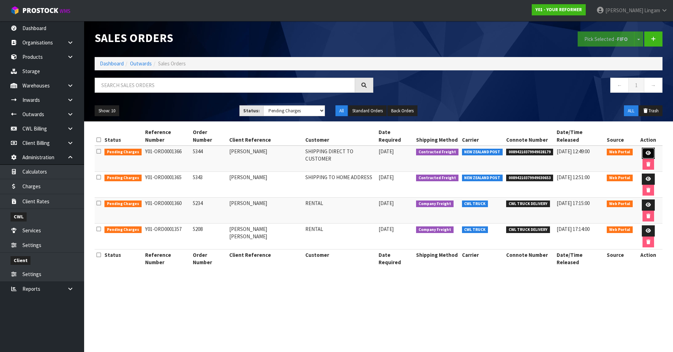
click at [645, 151] on icon at bounding box center [647, 153] width 5 height 5
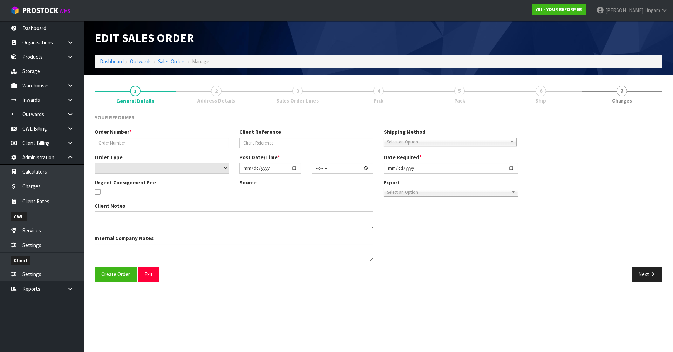
type input "5344"
type input "[PERSON_NAME]"
select select "number:0"
type input "[DATE]"
type input "11:40:00.000"
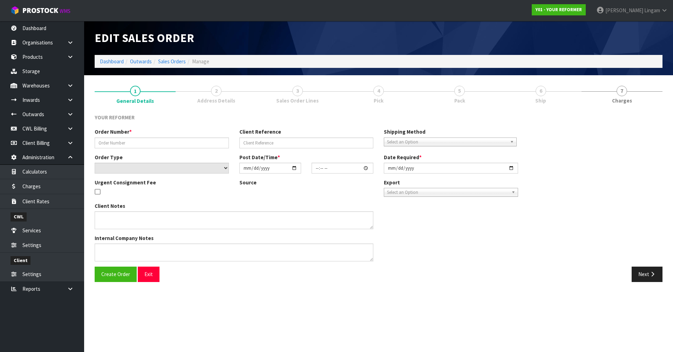
type input "[DATE]"
type textarea "[PERSON_NAME] 4 DURNESS [STREET_ADDRESS] [PHONE_NUMBER]"
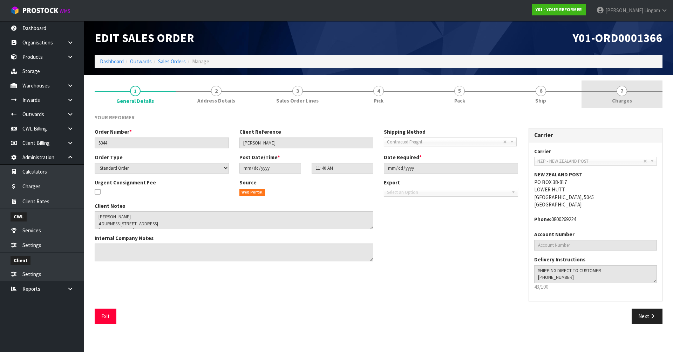
click at [644, 98] on link "7 [GEOGRAPHIC_DATA]" at bounding box center [621, 95] width 81 height 28
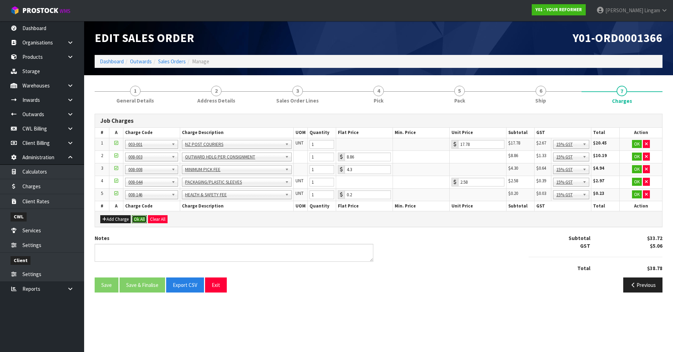
click at [142, 218] on button "Ok All" at bounding box center [139, 219] width 15 height 8
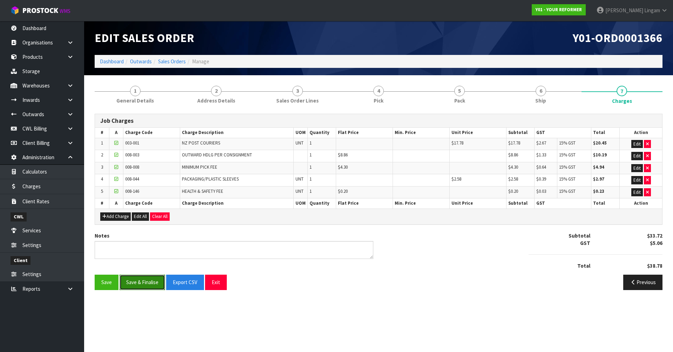
click at [144, 285] on button "Save & Finalise" at bounding box center [142, 282] width 46 height 15
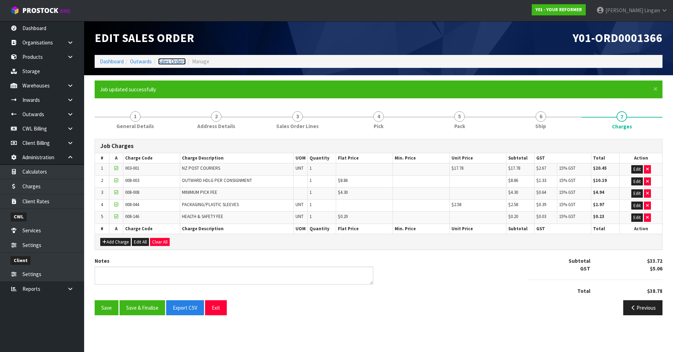
click at [170, 62] on link "Sales Orders" at bounding box center [172, 61] width 28 height 7
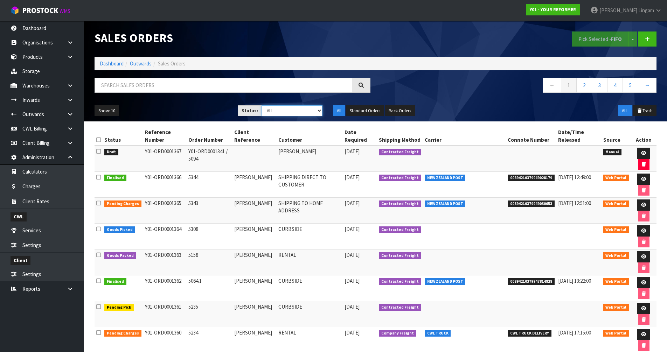
click at [309, 111] on select "Draft Pending Allocated Pending Pick Goods Picked Goods Packed Pending Charges …" at bounding box center [292, 110] width 61 height 11
select select "string:6"
click at [262, 105] on select "Draft Pending Allocated Pending Pick Goods Picked Goods Packed Pending Charges …" at bounding box center [292, 110] width 61 height 11
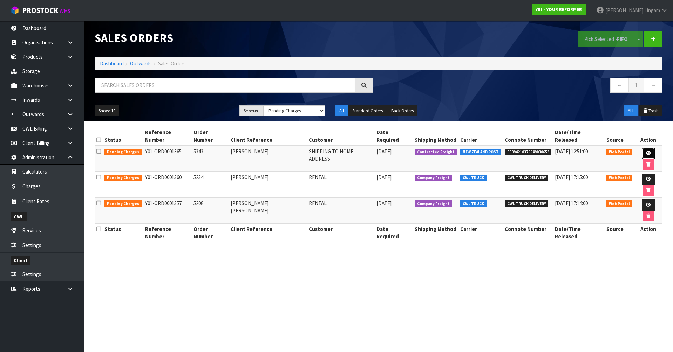
click at [645, 151] on icon at bounding box center [647, 153] width 5 height 5
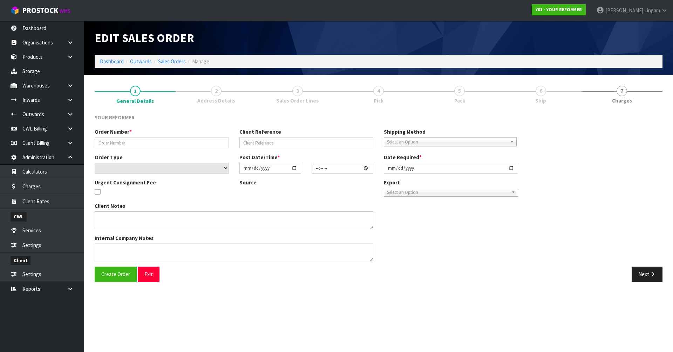
type input "5343"
type input "[PERSON_NAME]"
select select "number:0"
type input "[DATE]"
type input "11:18:00.000"
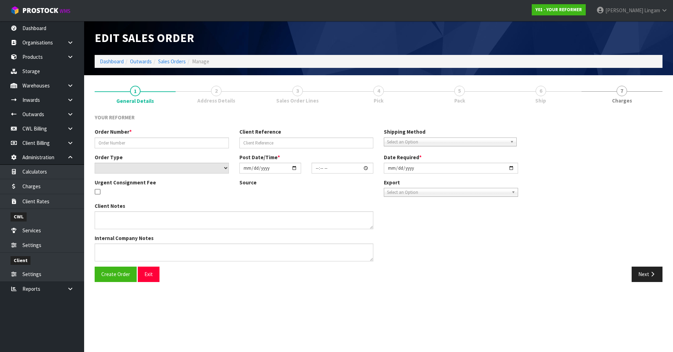
type input "[DATE]"
type textarea "[PERSON_NAME] TASMAN HONDA [STREET_ADDRESS][PERSON_NAME] [PHONE_NUMBER]"
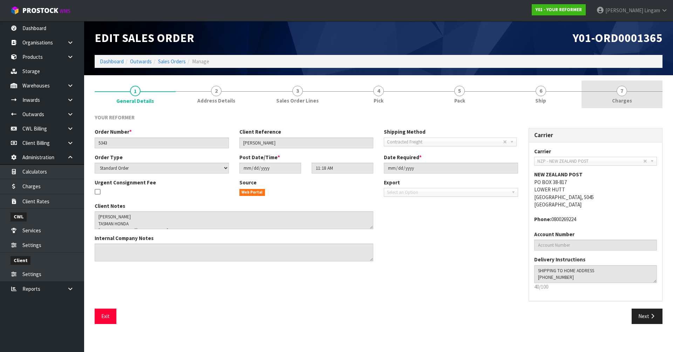
click at [645, 100] on link "7 [GEOGRAPHIC_DATA]" at bounding box center [621, 95] width 81 height 28
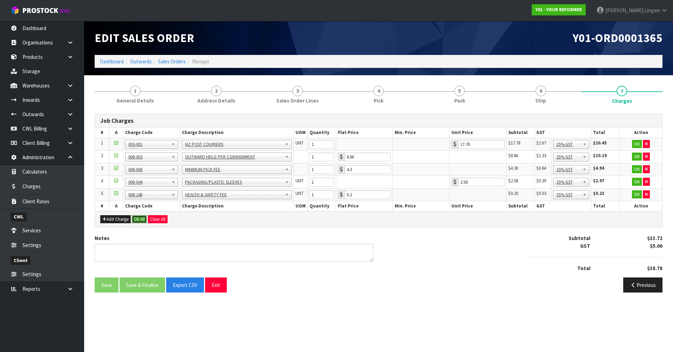
click at [140, 220] on button "Ok All" at bounding box center [139, 219] width 15 height 8
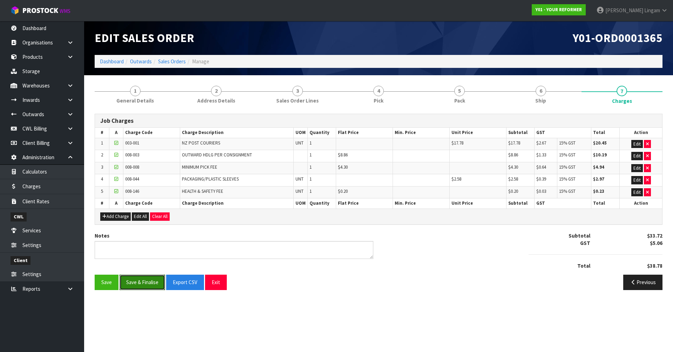
drag, startPoint x: 145, startPoint y: 281, endPoint x: 176, endPoint y: 239, distance: 52.3
click at [145, 281] on button "Save & Finalise" at bounding box center [142, 282] width 46 height 15
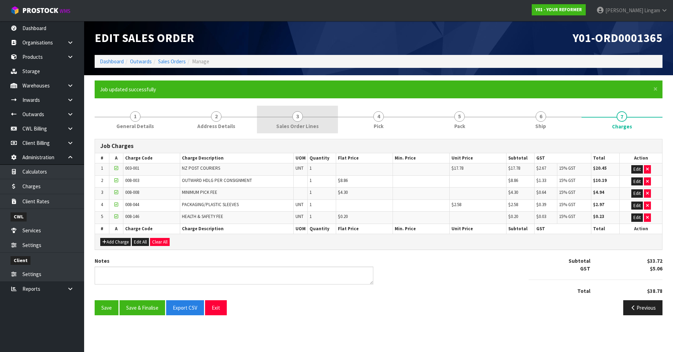
click at [311, 122] on link "3 Sales Order Lines" at bounding box center [297, 120] width 81 height 28
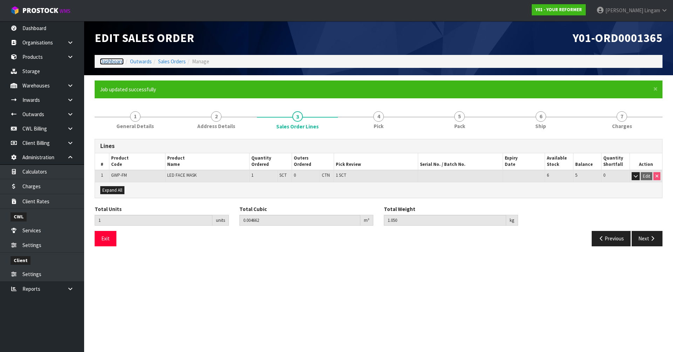
click at [107, 61] on link "Dashboard" at bounding box center [112, 61] width 24 height 7
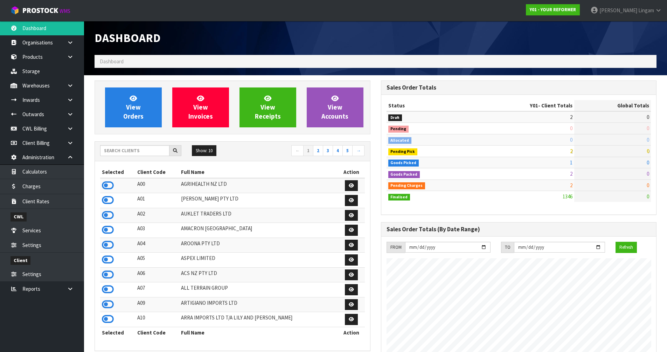
scroll to position [531, 286]
click at [130, 112] on span "View Orders" at bounding box center [133, 107] width 20 height 26
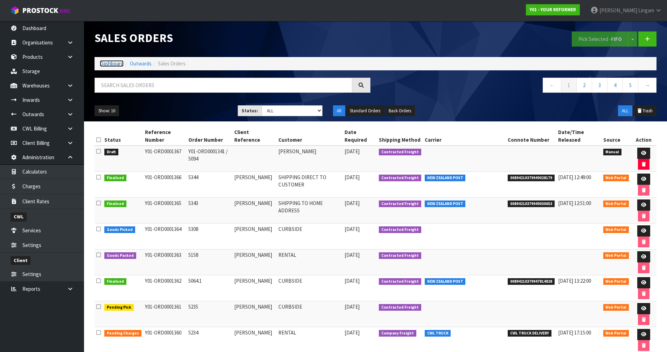
click at [111, 64] on link "Dashboard" at bounding box center [112, 63] width 24 height 7
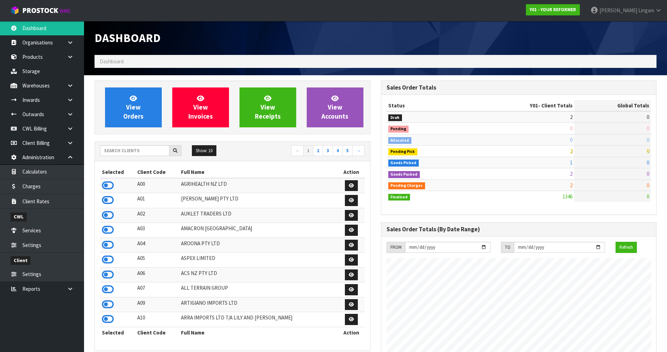
scroll to position [531, 286]
click at [131, 111] on span "View Orders" at bounding box center [133, 107] width 20 height 26
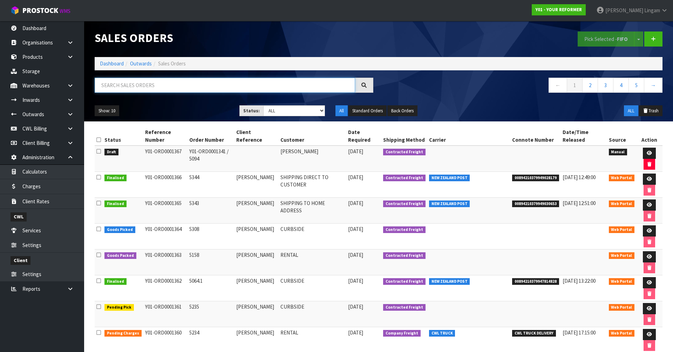
click at [179, 87] on input "text" at bounding box center [225, 85] width 260 height 15
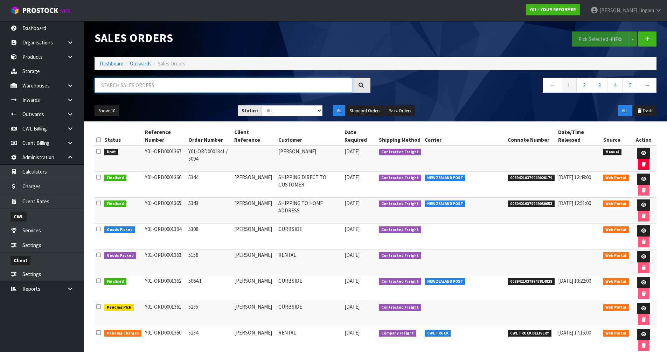
paste input "ORD0001341"
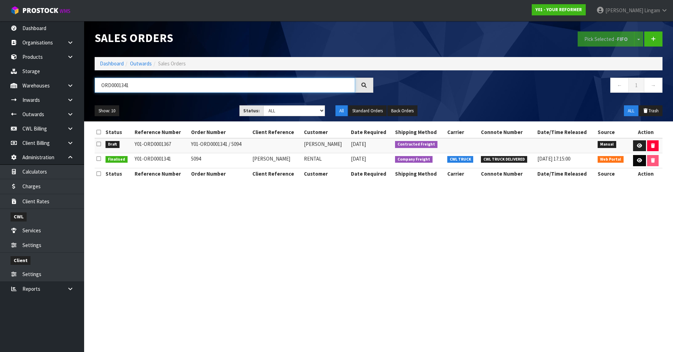
type input "ORD0001341"
click at [639, 162] on icon at bounding box center [639, 160] width 5 height 5
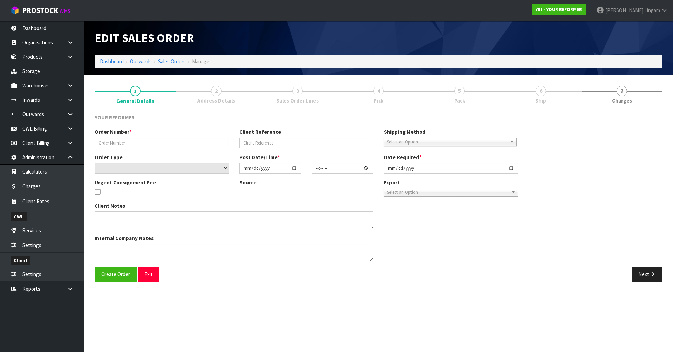
type input "5094"
type input "[PERSON_NAME]"
select select "number:0"
type input "[DATE]"
type input "12:46:00.000"
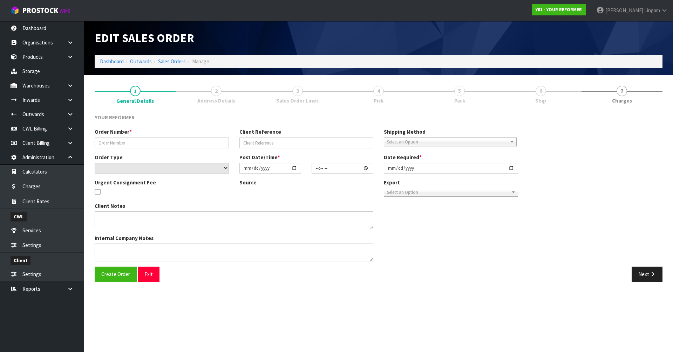
type input "[DATE]"
type textarea "[PERSON_NAME] [STREET_ADDRESS][PERSON_NAME] [PHONE_NUMBER]"
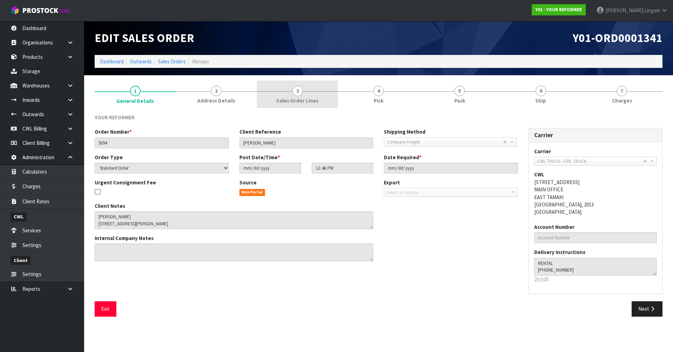
click at [290, 96] on link "3 Sales Order Lines" at bounding box center [297, 95] width 81 height 28
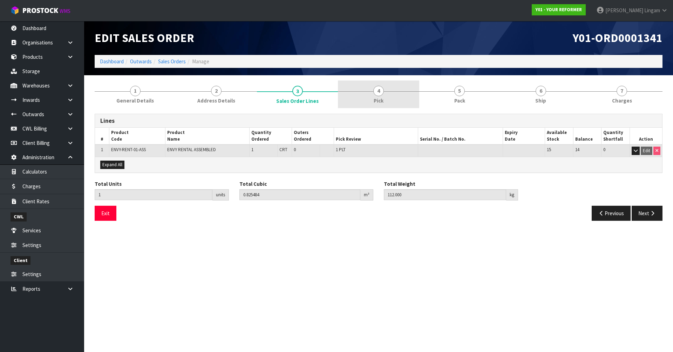
click at [391, 102] on link "4 Pick" at bounding box center [378, 95] width 81 height 28
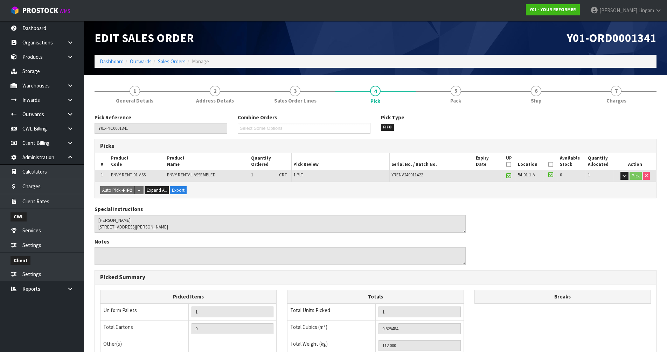
click at [417, 176] on span "YRENV240011422" at bounding box center [408, 175] width 32 height 6
copy span "YRENV240011422"
click at [70, 88] on link at bounding box center [73, 85] width 22 height 14
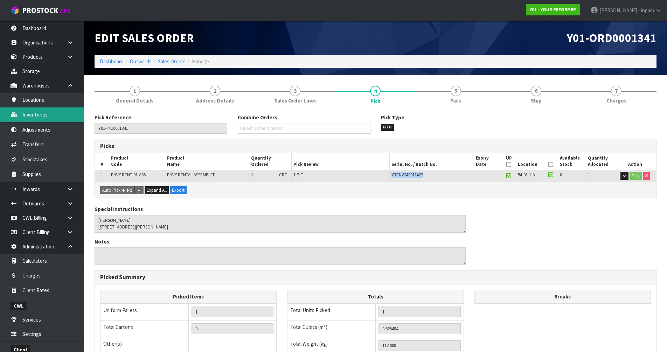
click at [38, 120] on link "Inventories" at bounding box center [42, 115] width 84 height 14
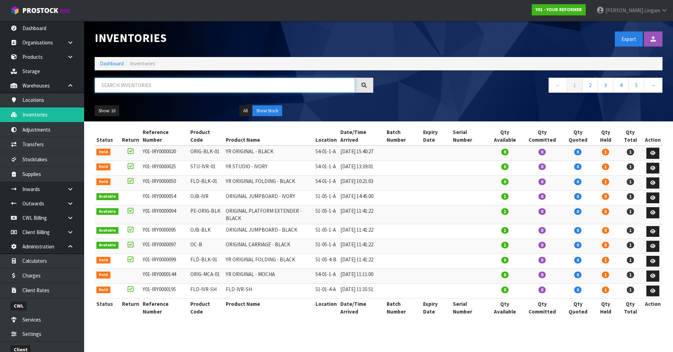
click at [159, 86] on input "text" at bounding box center [225, 85] width 260 height 15
paste input "YRENV240011422"
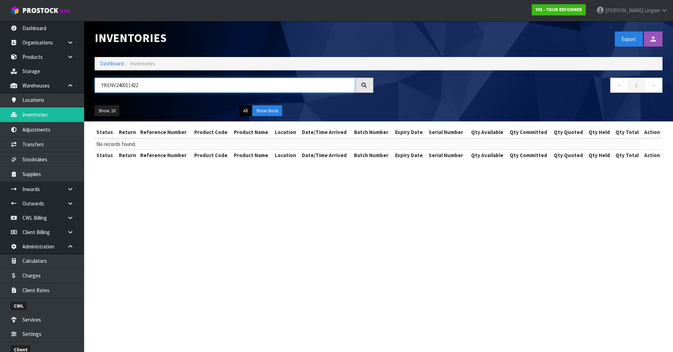
type input "YRENV240011422"
click at [249, 114] on button "All" at bounding box center [245, 110] width 12 height 11
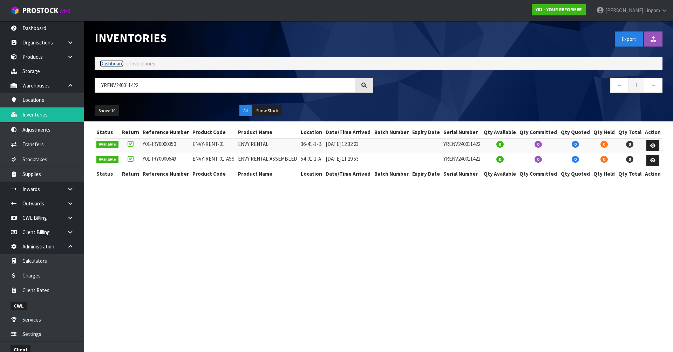
click at [114, 63] on link "Dashboard" at bounding box center [112, 63] width 24 height 7
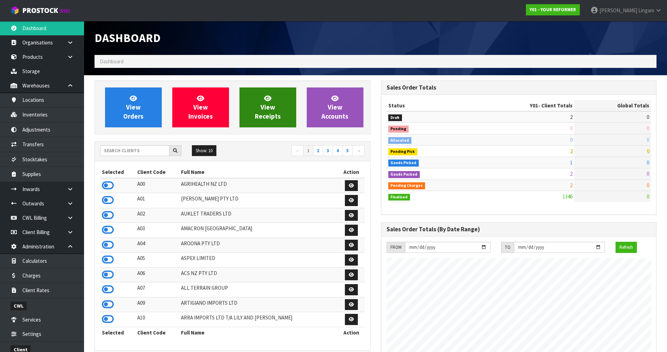
scroll to position [531, 286]
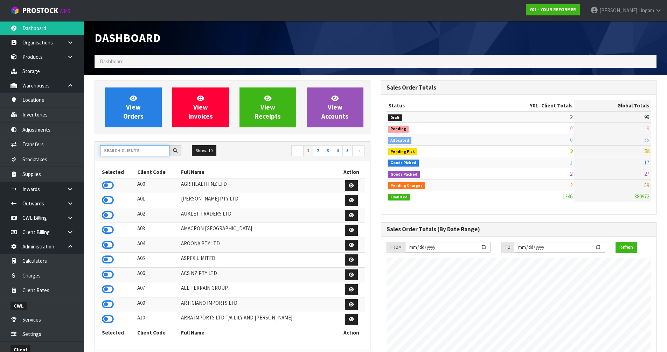
click at [130, 152] on input "text" at bounding box center [134, 150] width 69 height 11
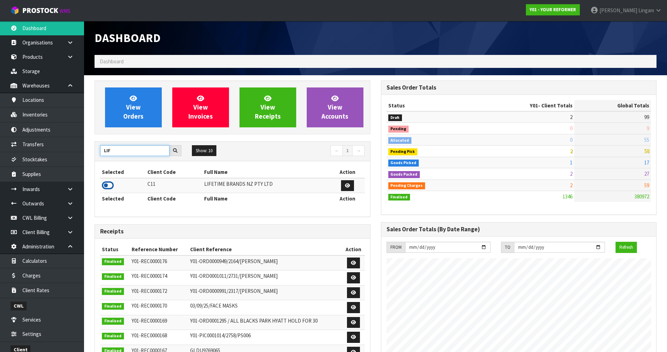
type input "LIF"
click at [107, 184] on icon at bounding box center [108, 185] width 12 height 11
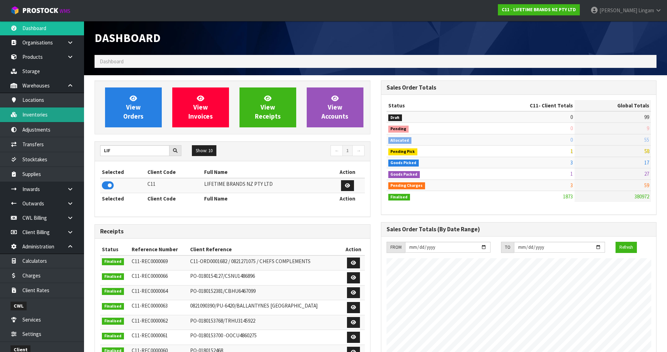
click at [33, 114] on link "Inventories" at bounding box center [42, 115] width 84 height 14
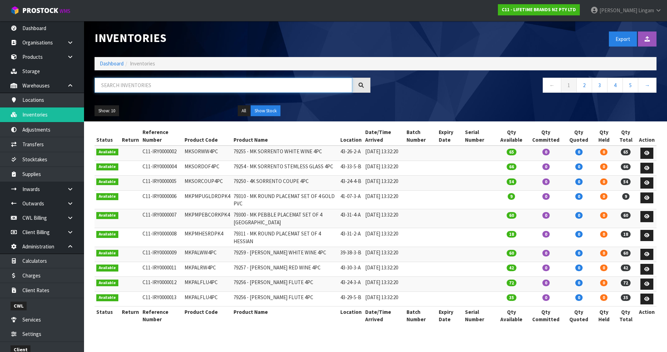
click at [214, 85] on input "text" at bounding box center [224, 85] width 258 height 15
paste input "JOBLSSERVER34"
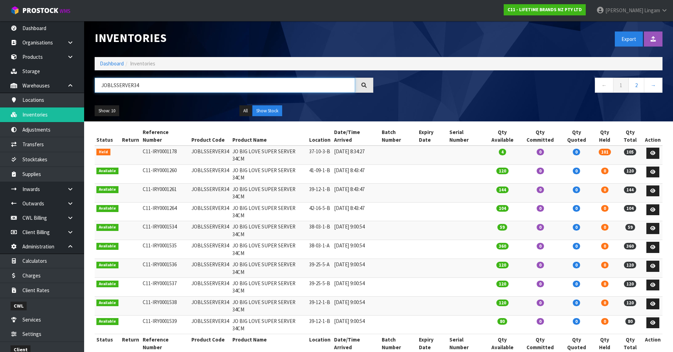
type input "JOBLSSERVER34"
click at [112, 112] on button "Show: 10" at bounding box center [107, 110] width 25 height 11
click at [115, 151] on link "50" at bounding box center [122, 152] width 55 height 9
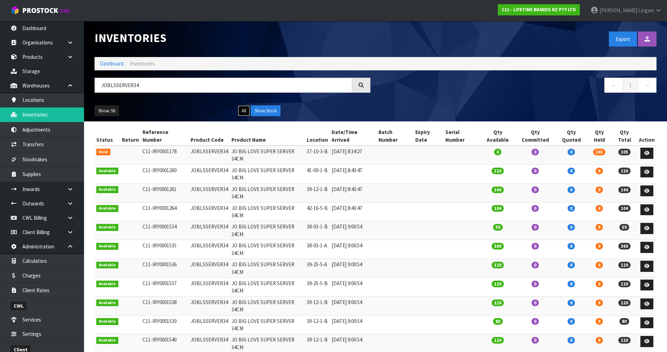
click at [246, 112] on button "All" at bounding box center [244, 110] width 12 height 11
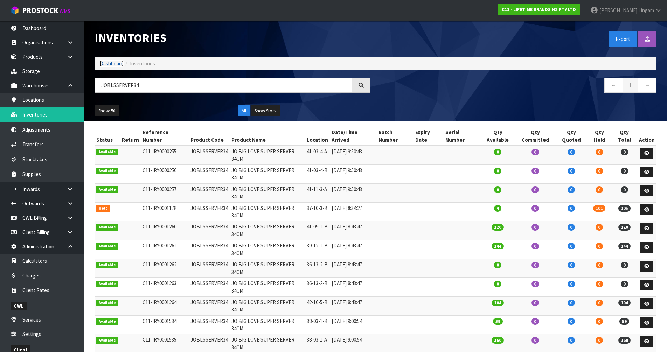
click at [118, 64] on link "Dashboard" at bounding box center [112, 63] width 24 height 7
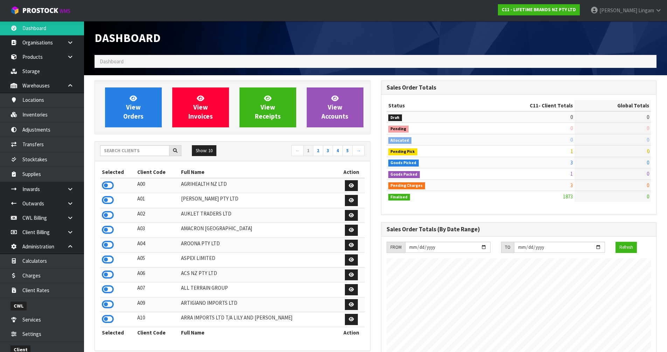
scroll to position [531, 286]
click at [144, 110] on link "View Orders" at bounding box center [133, 108] width 57 height 40
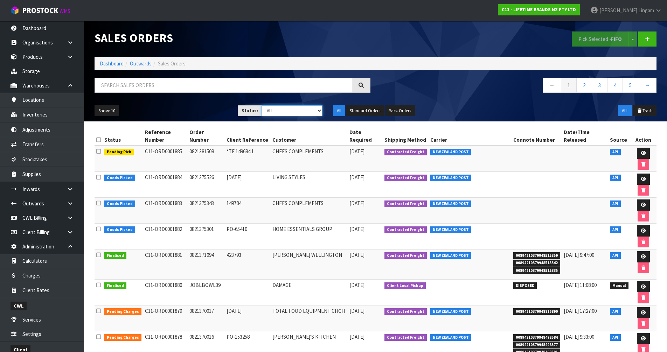
click at [300, 109] on select "Draft Pending Allocated Pending Pick Goods Picked Goods Packed Pending Charges …" at bounding box center [292, 110] width 61 height 11
select select "string:6"
click at [262, 105] on select "Draft Pending Allocated Pending Pick Goods Picked Goods Packed Pending Charges …" at bounding box center [292, 110] width 61 height 11
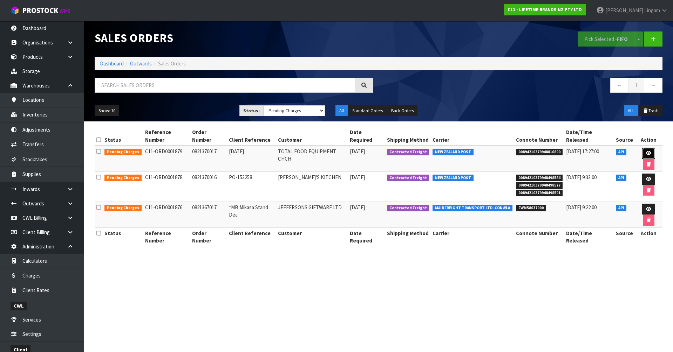
click at [642, 148] on link at bounding box center [648, 153] width 13 height 11
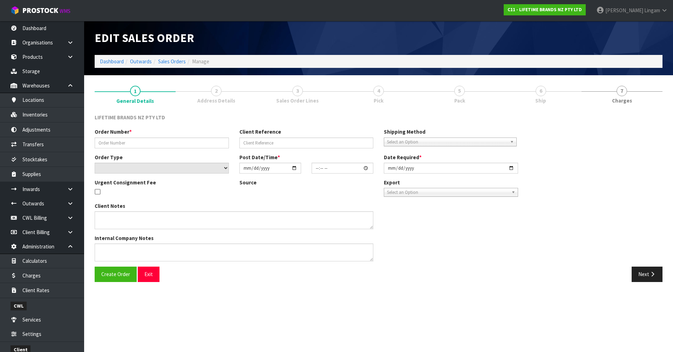
type input "0821370017"
type input "[DATE]"
select select "number:0"
type input "[DATE]"
type input "08:04:04.000"
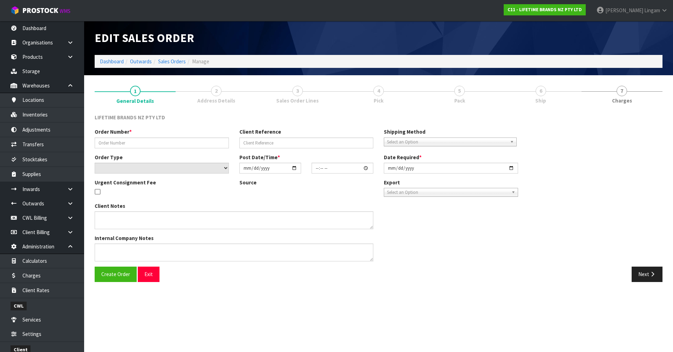
type input "[DATE]"
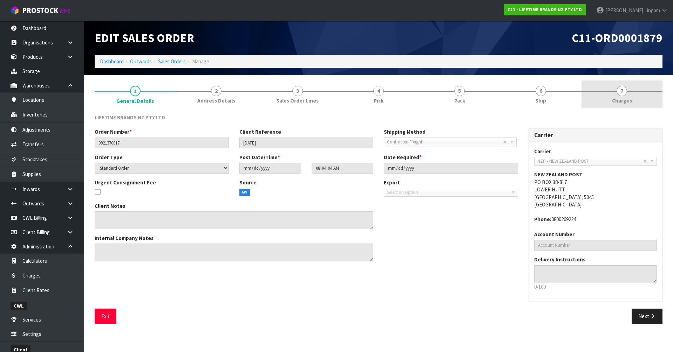
click at [650, 93] on link "7 [GEOGRAPHIC_DATA]" at bounding box center [621, 95] width 81 height 28
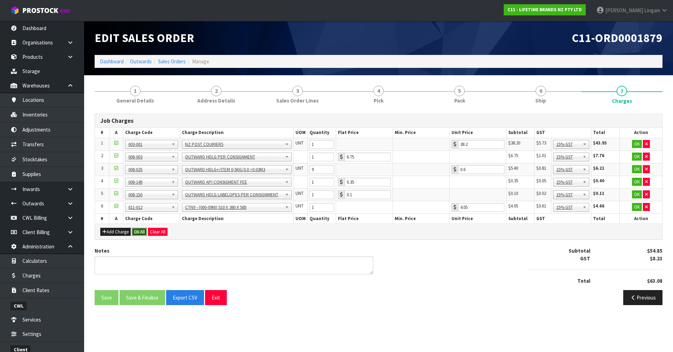
click at [140, 231] on button "Ok All" at bounding box center [139, 232] width 15 height 8
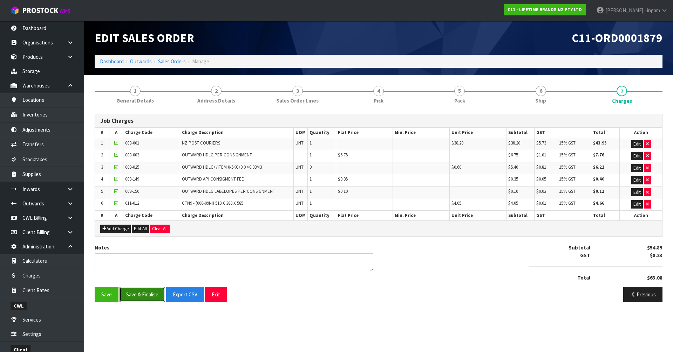
click at [151, 297] on button "Save & Finalise" at bounding box center [142, 294] width 46 height 15
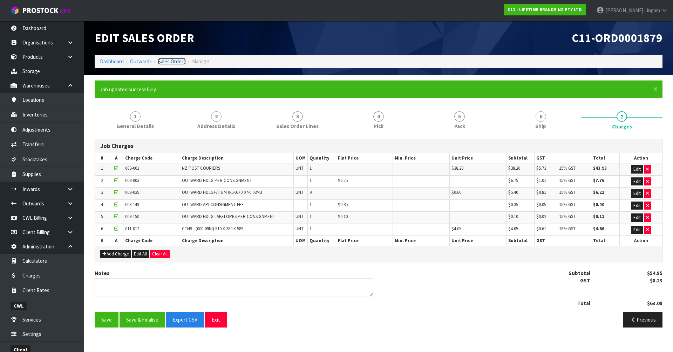
click at [180, 60] on link "Sales Orders" at bounding box center [172, 61] width 28 height 7
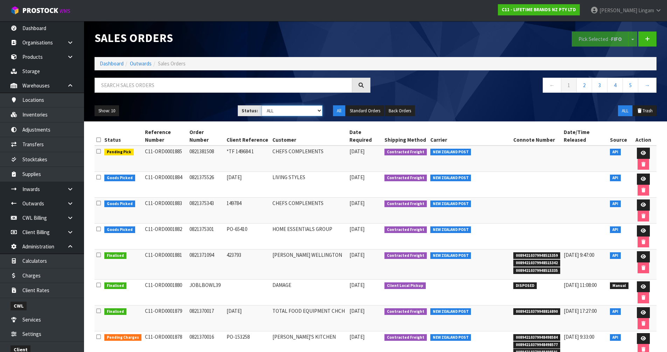
click at [313, 112] on select "Draft Pending Allocated Pending Pick Goods Picked Goods Packed Pending Charges …" at bounding box center [292, 110] width 61 height 11
select select "string:6"
click at [262, 105] on select "Draft Pending Allocated Pending Pick Goods Picked Goods Packed Pending Charges …" at bounding box center [292, 110] width 61 height 11
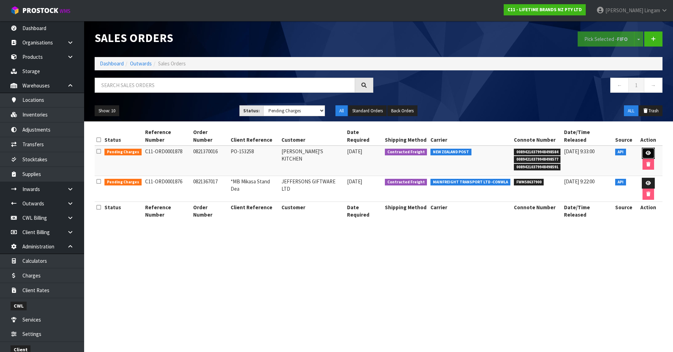
click at [645, 151] on icon at bounding box center [647, 153] width 5 height 5
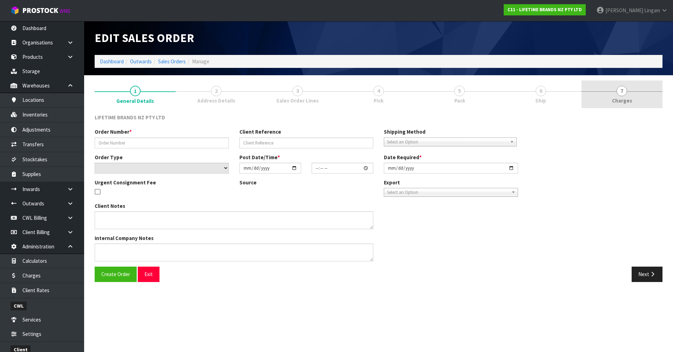
type input "0821370016"
type input "PO-153258"
select select "number:0"
type input "[DATE]"
type input "08:04:03.000"
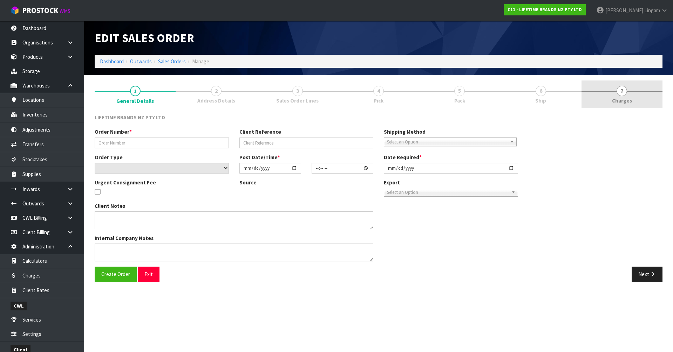
type input "[DATE]"
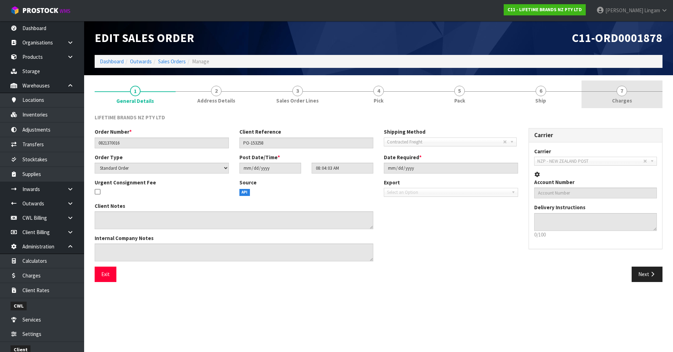
click at [621, 95] on span "7" at bounding box center [621, 91] width 11 height 11
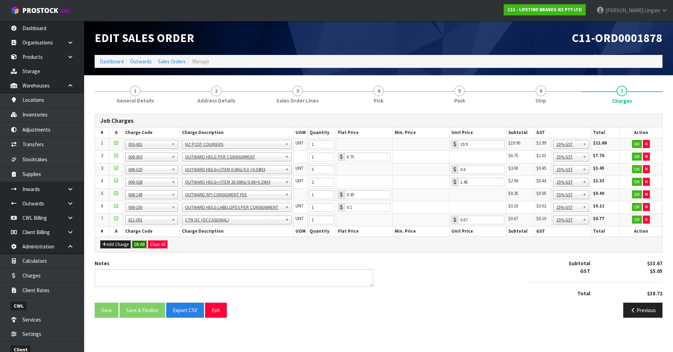
click at [138, 245] on button "Ok All" at bounding box center [139, 245] width 15 height 8
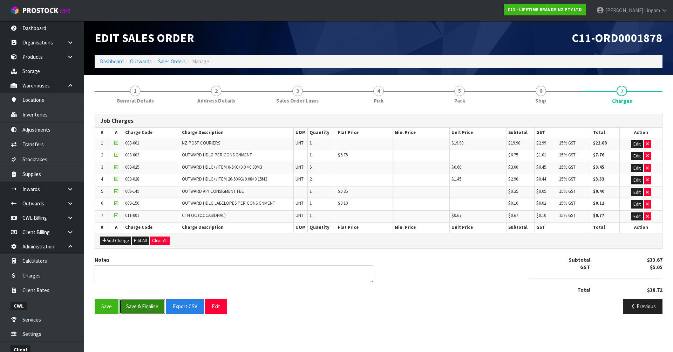
click at [136, 308] on button "Save & Finalise" at bounding box center [142, 306] width 46 height 15
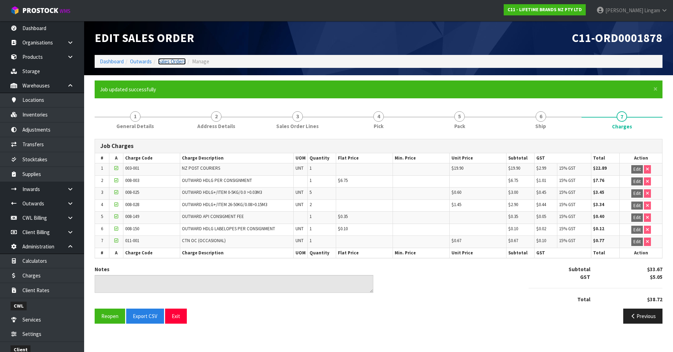
click at [174, 61] on link "Sales Orders" at bounding box center [172, 61] width 28 height 7
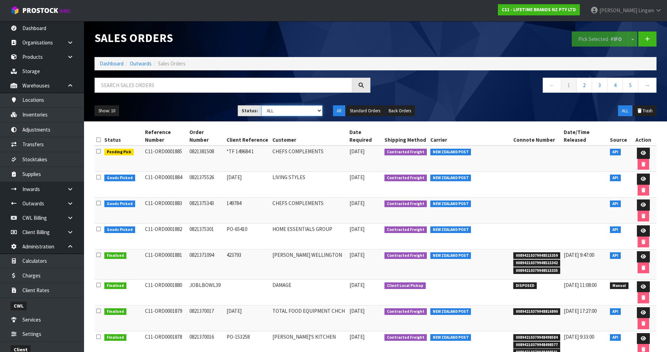
click at [311, 114] on select "Draft Pending Allocated Pending Pick Goods Picked Goods Packed Pending Charges …" at bounding box center [292, 110] width 61 height 11
select select "string:6"
click at [262, 105] on select "Draft Pending Allocated Pending Pick Goods Picked Goods Packed Pending Charges …" at bounding box center [292, 110] width 61 height 11
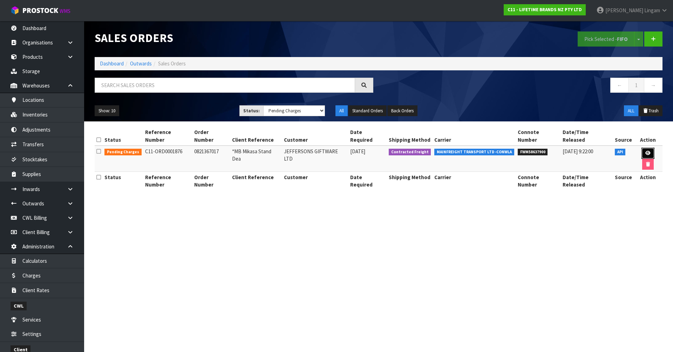
click at [645, 151] on icon at bounding box center [647, 153] width 5 height 5
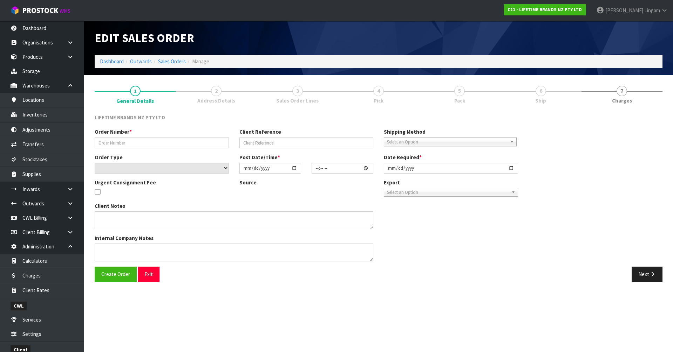
type input "0821367017"
type input "*MB Mikasa Stand Dea"
select select "number:0"
type input "[DATE]"
type input "10:23:53.000"
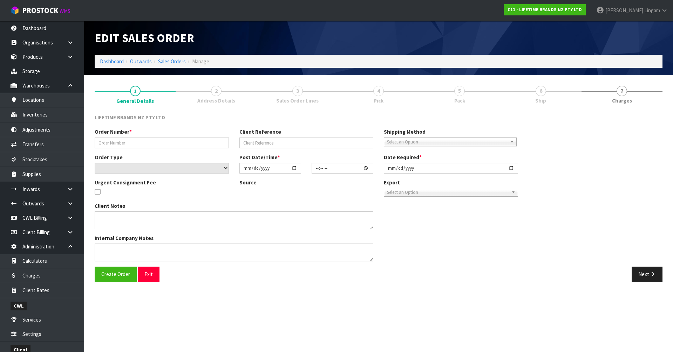
type input "[DATE]"
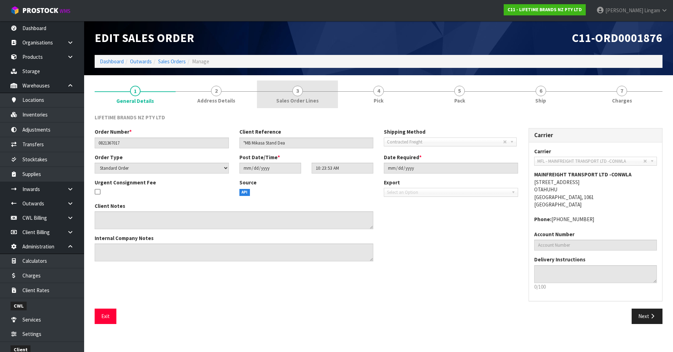
click at [317, 101] on link "3 Sales Order Lines" at bounding box center [297, 95] width 81 height 28
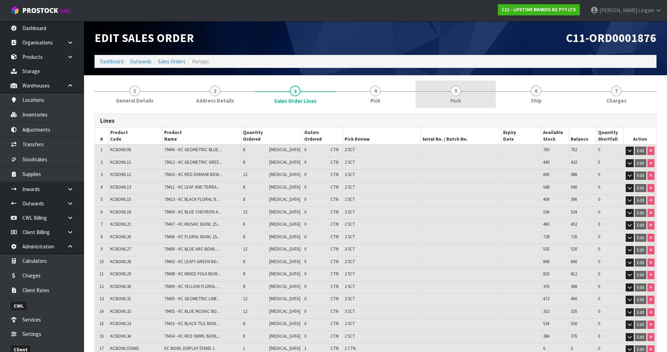
click at [470, 95] on link "5 Pack" at bounding box center [456, 95] width 80 height 28
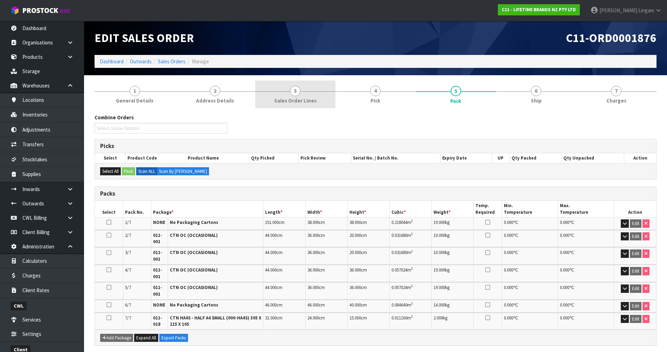
click at [290, 100] on span "Sales Order Lines" at bounding box center [295, 100] width 42 height 7
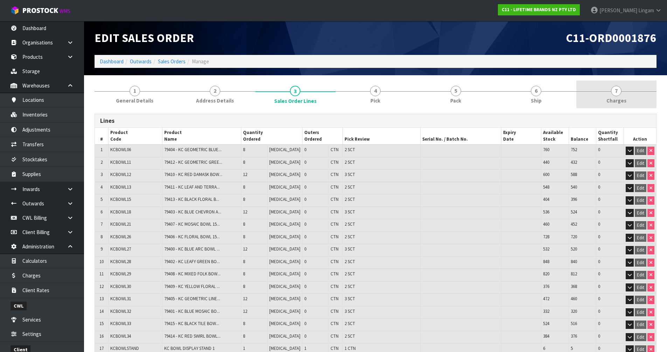
click at [629, 95] on link "7 [GEOGRAPHIC_DATA]" at bounding box center [617, 95] width 80 height 28
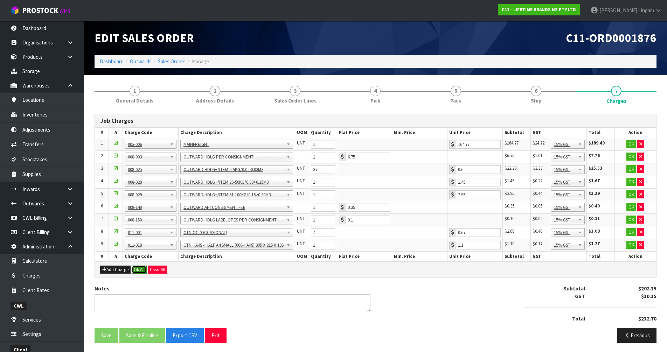
click at [143, 272] on button "Ok All" at bounding box center [139, 270] width 15 height 8
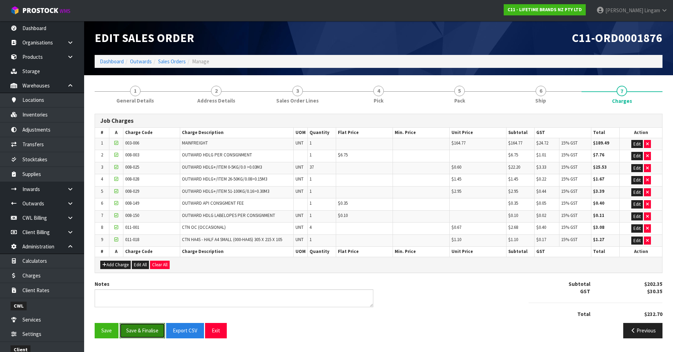
click at [151, 331] on button "Save & Finalise" at bounding box center [142, 330] width 46 height 15
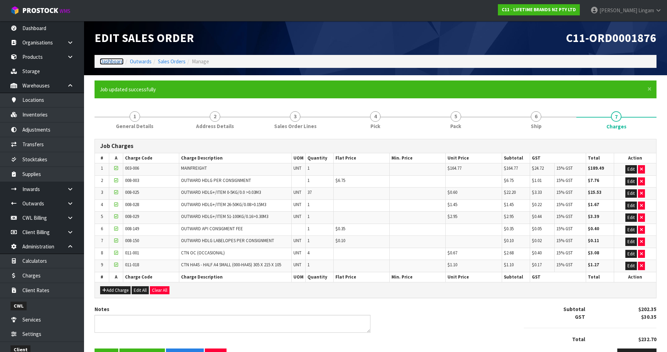
click at [107, 62] on link "Dashboard" at bounding box center [112, 61] width 24 height 7
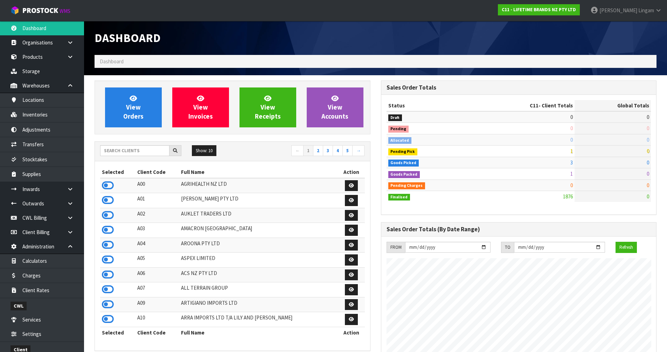
scroll to position [531, 286]
click at [143, 150] on input "text" at bounding box center [134, 150] width 69 height 11
click at [138, 153] on input "text" at bounding box center [134, 150] width 69 height 11
click at [133, 151] on input "text" at bounding box center [134, 150] width 69 height 11
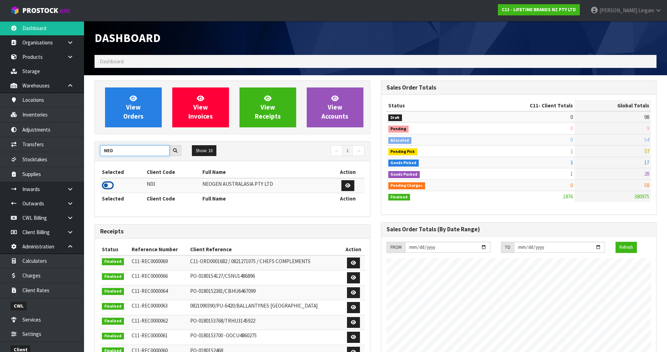
type input "NEO"
click at [108, 185] on icon at bounding box center [108, 185] width 12 height 11
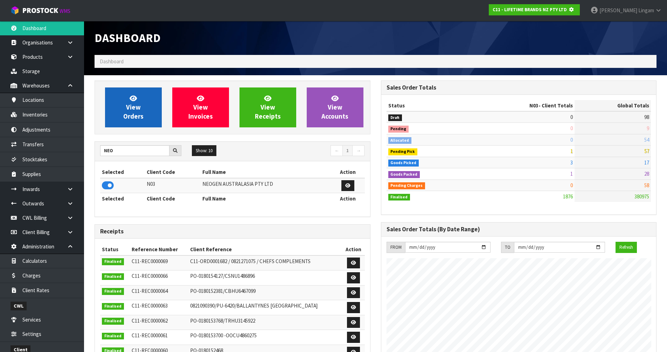
scroll to position [437, 286]
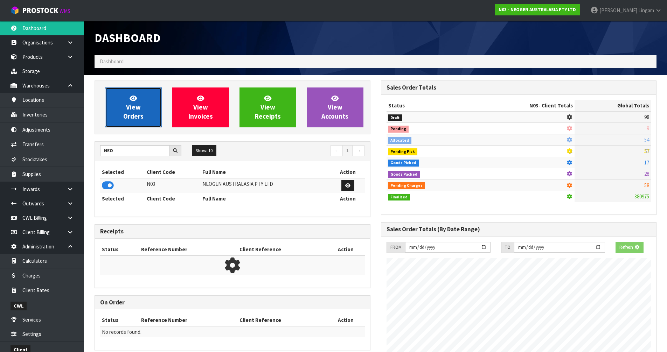
click at [123, 114] on link "View Orders" at bounding box center [133, 108] width 57 height 40
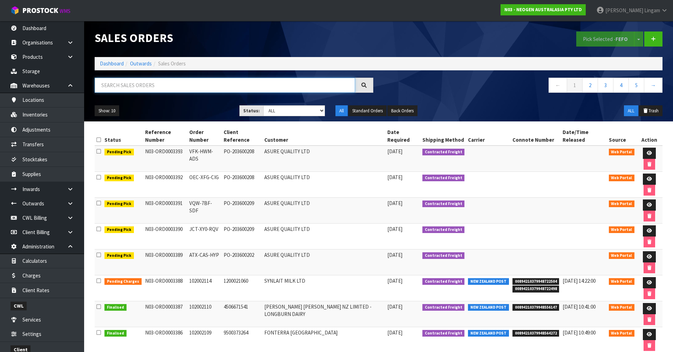
click at [198, 83] on input "text" at bounding box center [225, 85] width 260 height 15
paste input "102002111"
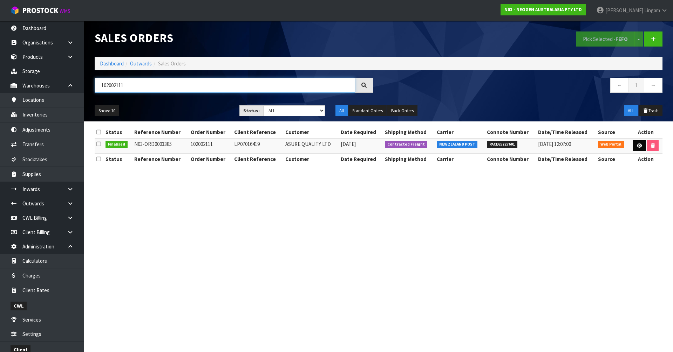
type input "102002111"
click at [640, 150] on link at bounding box center [639, 146] width 13 height 11
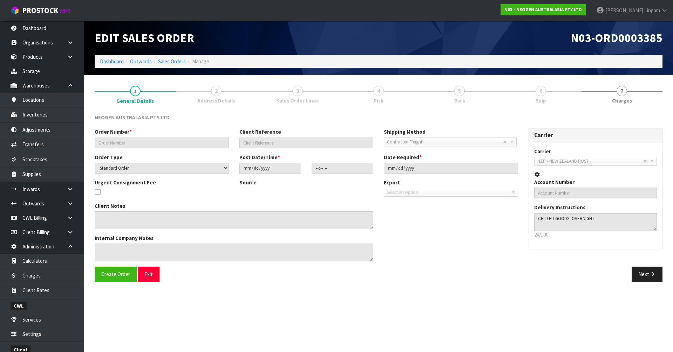
type input "102002111"
type input "LP07016419"
select select "number:0"
type input "[DATE]"
type input "11:20:00.000"
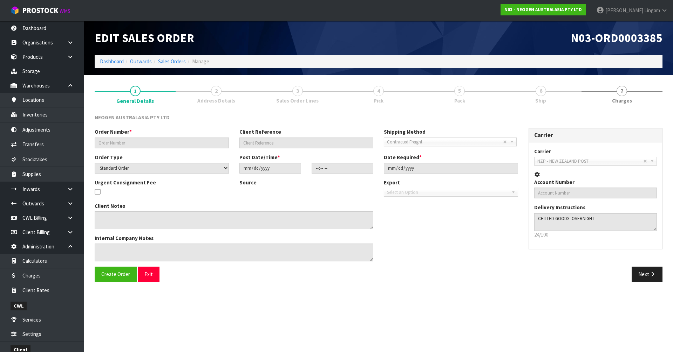
type input "[DATE]"
type textarea "URGENT SAME DAY DELIVERY REQUIRED"
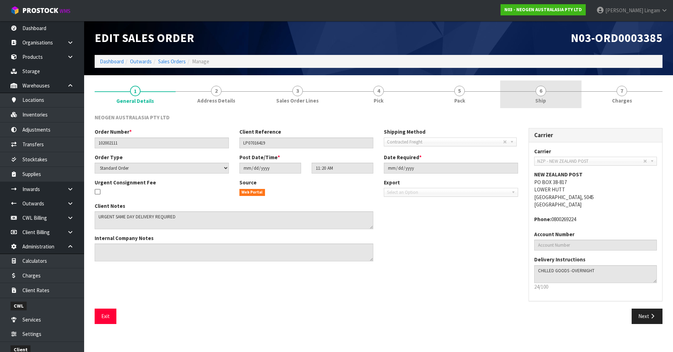
click at [555, 100] on link "6 Ship" at bounding box center [540, 95] width 81 height 28
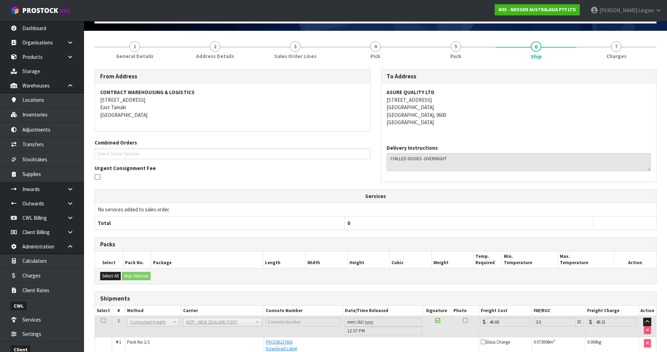
scroll to position [80, 0]
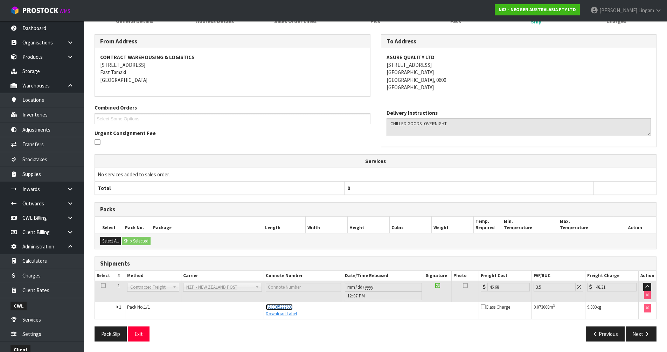
click at [286, 306] on span "PACE65227601" at bounding box center [279, 307] width 27 height 6
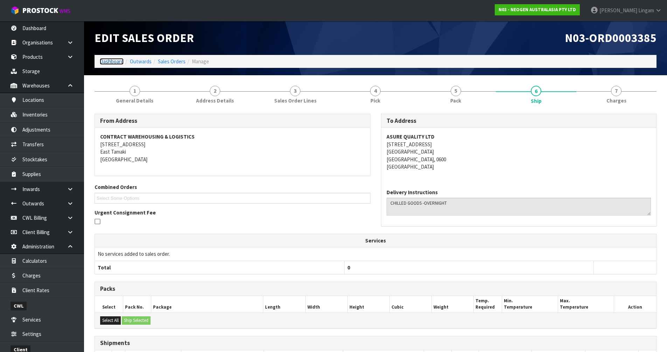
click at [108, 60] on link "Dashboard" at bounding box center [112, 61] width 24 height 7
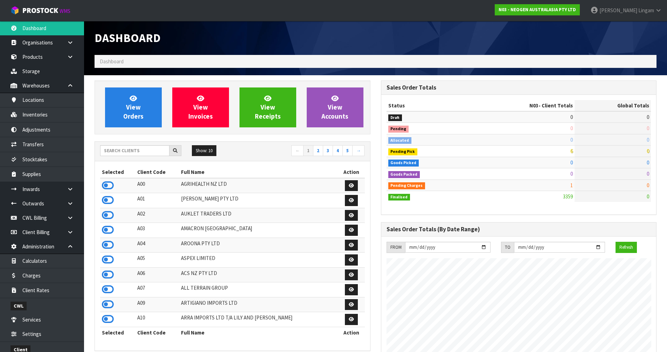
scroll to position [531, 286]
click at [115, 153] on input "text" at bounding box center [134, 150] width 69 height 11
click at [151, 153] on input "text" at bounding box center [134, 150] width 69 height 11
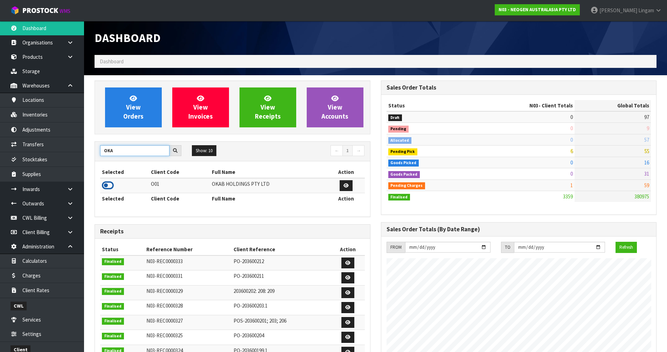
type input "OKA"
click at [105, 185] on icon at bounding box center [108, 185] width 12 height 11
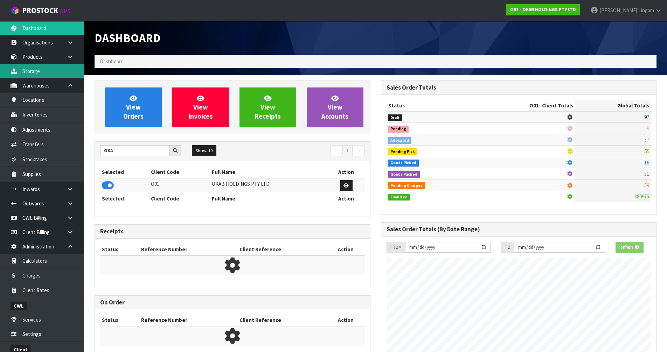
scroll to position [486, 286]
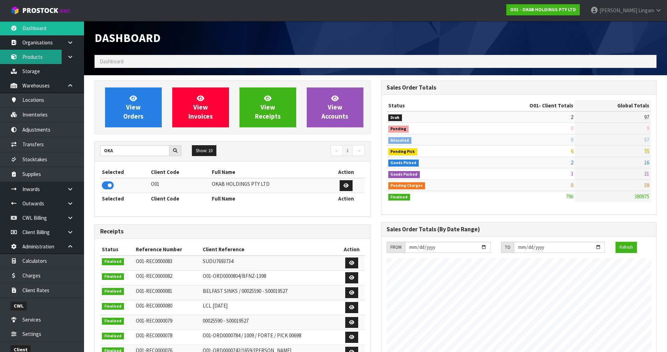
click at [35, 60] on link "Products" at bounding box center [42, 57] width 84 height 14
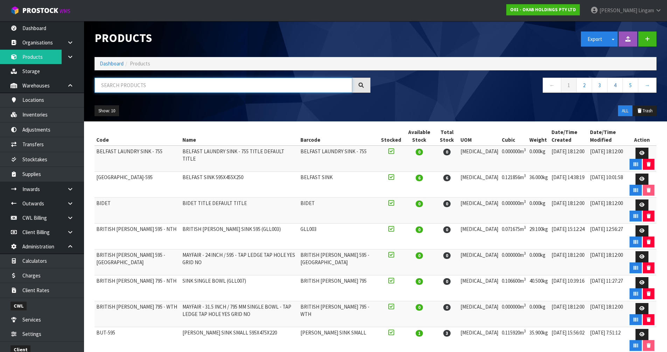
click at [213, 88] on input "text" at bounding box center [224, 85] width 258 height 15
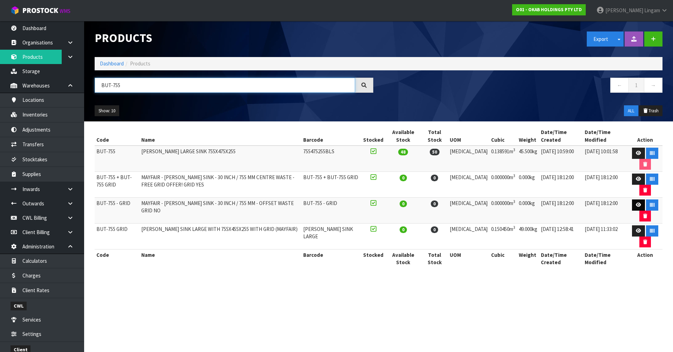
type input "BUT-755"
click at [636, 204] on icon at bounding box center [638, 205] width 5 height 5
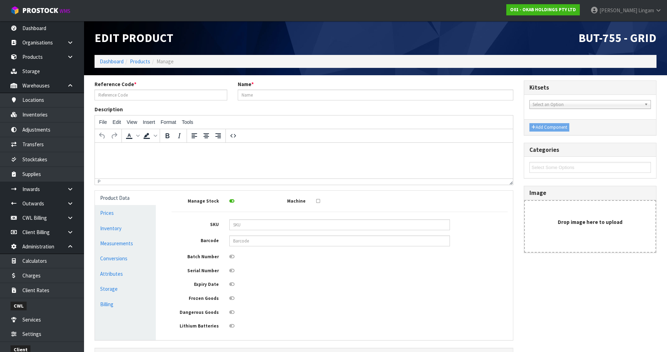
type input "BUT-755 - GRID"
type input "MAYFAIR - [PERSON_NAME] SINK - 30 INCH / 755 MM - OFFSET WASTE GRID NO"
click at [232, 200] on icon at bounding box center [231, 201] width 5 height 5
click at [0, 0] on input "checkbox" at bounding box center [0, 0] width 0 height 0
click at [558, 105] on span "Select an Option" at bounding box center [587, 105] width 109 height 8
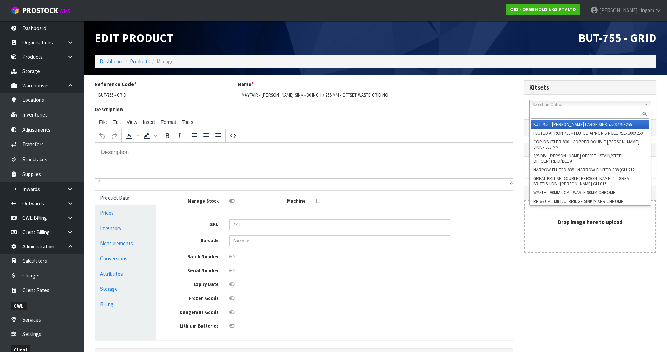
click at [550, 113] on input "text" at bounding box center [591, 114] width 118 height 9
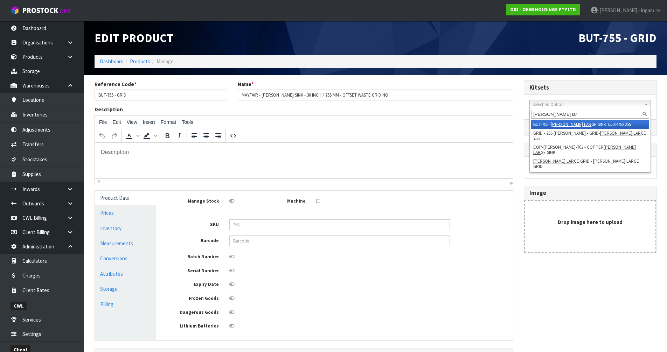
type input "[PERSON_NAME] lar"
click at [591, 124] on li "BUT-755 - [PERSON_NAME] LAR [PERSON_NAME] 755X475X255" at bounding box center [591, 124] width 118 height 9
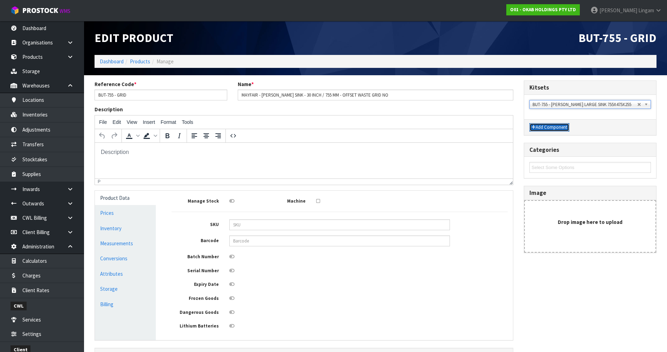
click at [556, 128] on button "Add Component" at bounding box center [550, 127] width 40 height 8
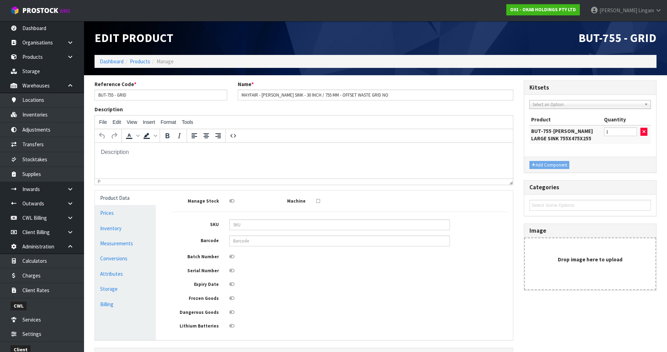
click at [560, 103] on span "Select an Option" at bounding box center [585, 105] width 105 height 8
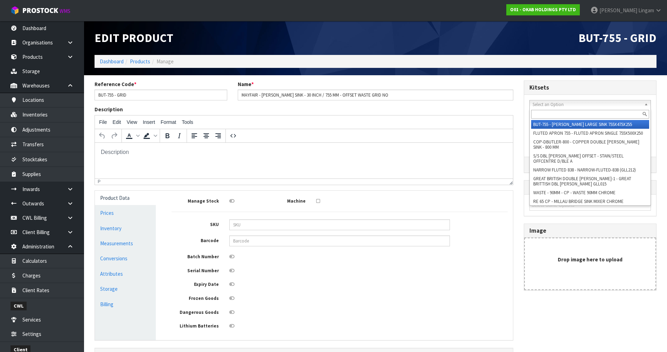
click at [548, 114] on input "text" at bounding box center [591, 114] width 118 height 9
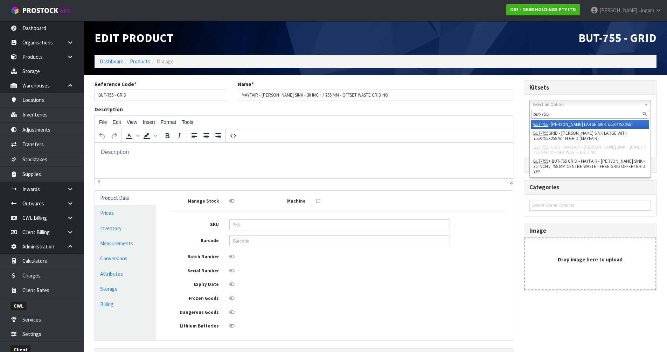
type input "but-755"
click at [549, 124] on em "BUT-755" at bounding box center [541, 125] width 15 height 6
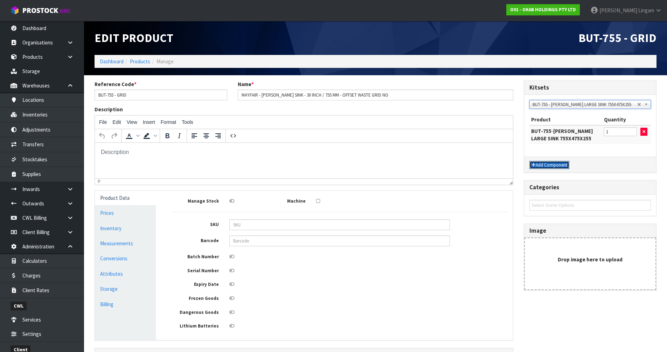
click at [544, 166] on button "Add Component" at bounding box center [550, 165] width 40 height 8
type input "2"
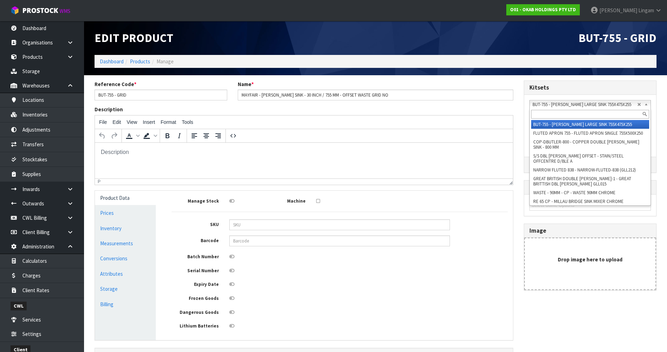
click at [637, 105] on span "BUT-755 - [PERSON_NAME] LARGE SINK 755X475X255" at bounding box center [585, 105] width 105 height 8
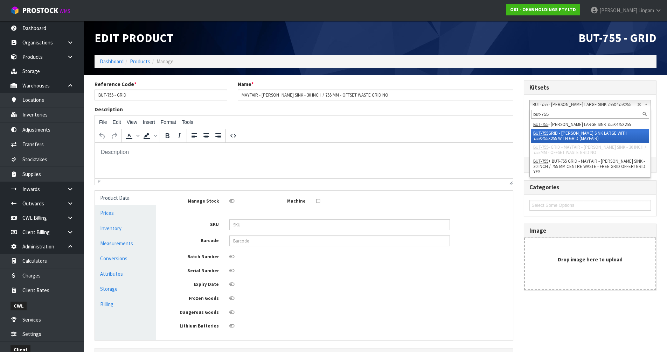
type input "but-755"
click at [547, 134] on em "BUT-755" at bounding box center [541, 133] width 15 height 6
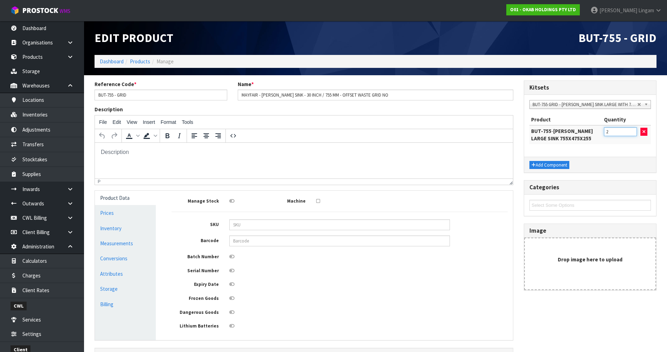
drag, startPoint x: 610, startPoint y: 132, endPoint x: 599, endPoint y: 132, distance: 10.5
click at [599, 132] on tr "BUT-755 - [PERSON_NAME] LARGE SINK 755X475X255 2" at bounding box center [591, 134] width 122 height 19
type input "1"
click at [593, 157] on div "Add Component" at bounding box center [591, 165] width 132 height 16
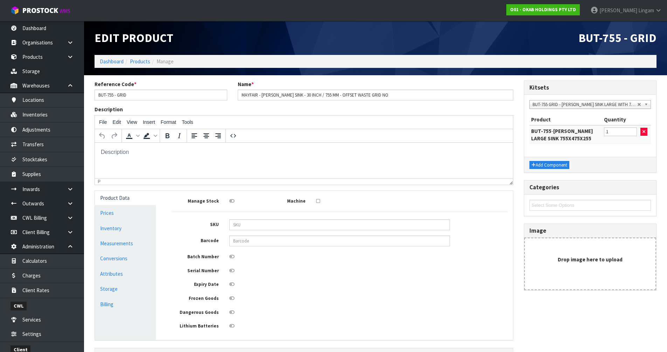
click at [568, 104] on span "BUT-755 GRID - [PERSON_NAME] SINK LARGE WITH 755X455X255 WITH GRID (MAYFAIR)" at bounding box center [585, 105] width 105 height 8
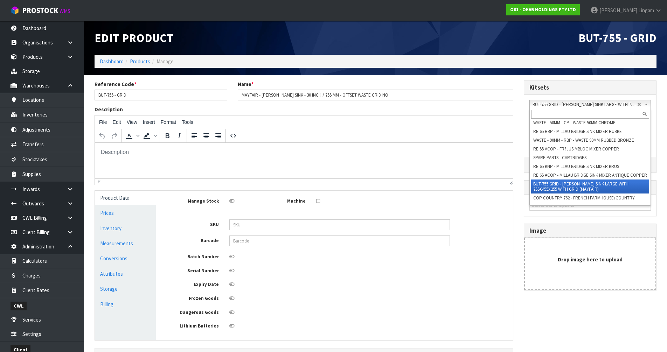
click at [560, 114] on input "text" at bounding box center [591, 114] width 118 height 9
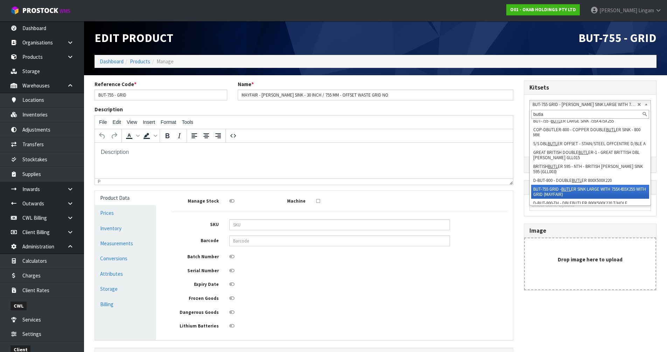
scroll to position [0, 0]
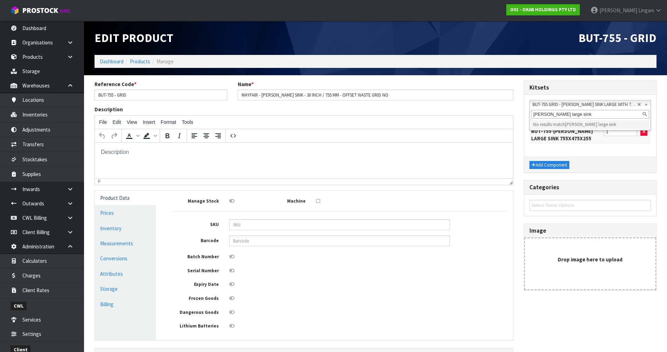
click at [543, 114] on input "[PERSON_NAME] large sink" at bounding box center [591, 114] width 118 height 9
click at [575, 114] on input "[PERSON_NAME] large sink" at bounding box center [591, 114] width 118 height 9
type input "b"
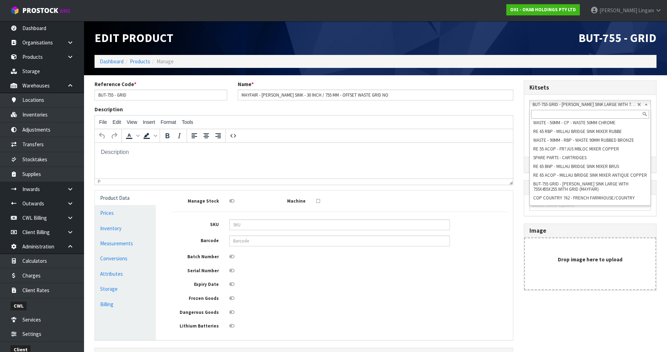
scroll to position [210, 0]
click at [414, 294] on div "Frozen Goods" at bounding box center [339, 298] width 347 height 9
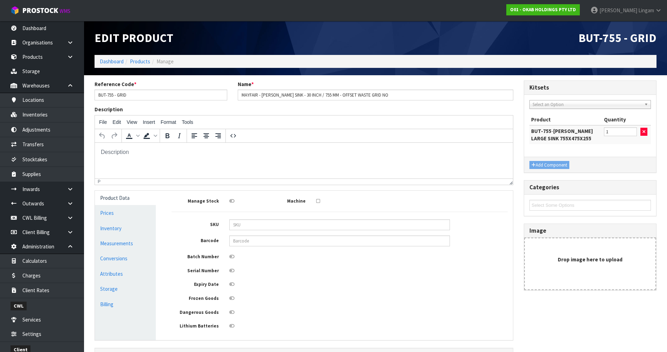
scroll to position [0, 0]
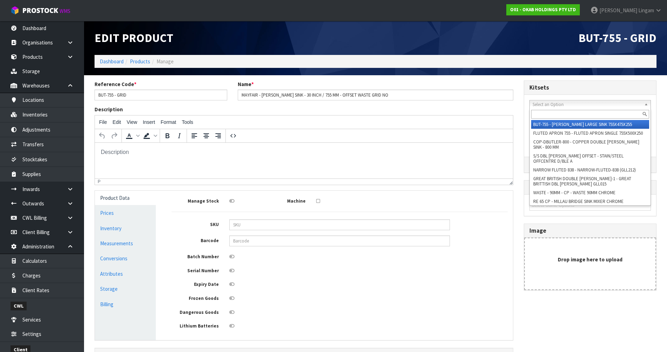
click at [566, 107] on span "Select an Option" at bounding box center [585, 105] width 105 height 8
click at [563, 117] on input "text" at bounding box center [591, 114] width 118 height 9
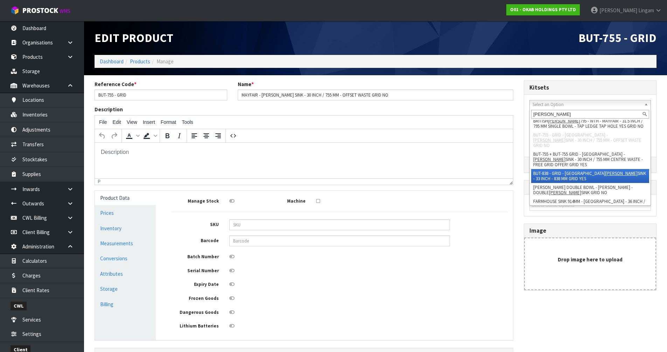
scroll to position [228, 0]
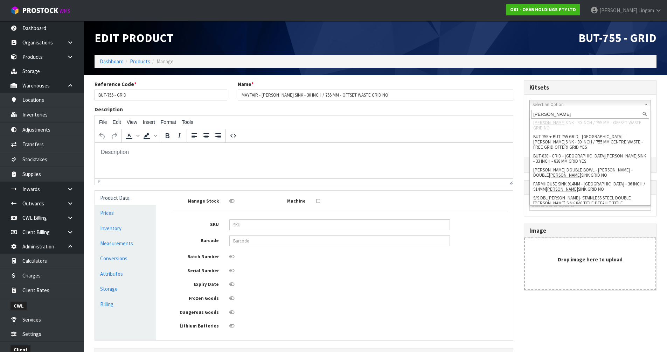
type input "[PERSON_NAME]"
click at [579, 222] on li "[PERSON_NAME] LARGE GRID - [PERSON_NAME] LARGE GRID" at bounding box center [591, 229] width 118 height 14
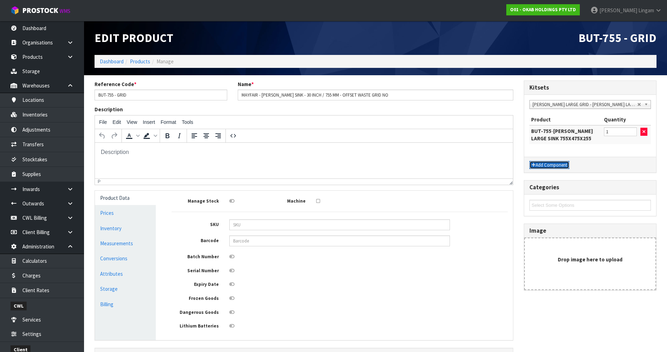
click at [553, 165] on button "Add Component" at bounding box center [550, 165] width 40 height 8
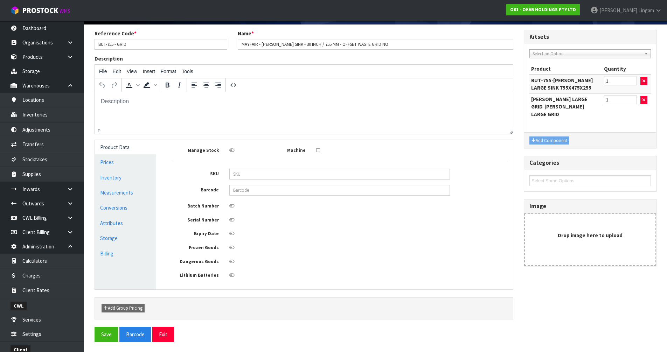
scroll to position [51, 0]
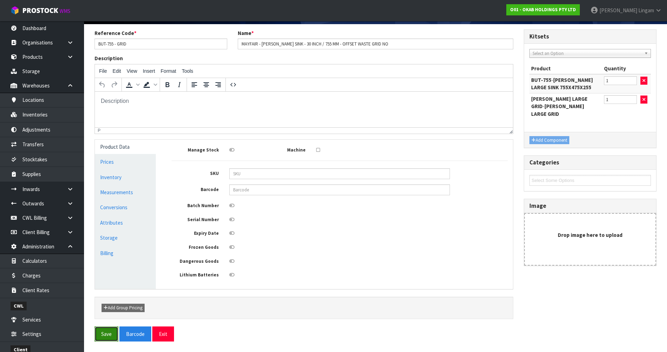
click at [105, 334] on button "Save" at bounding box center [107, 334] width 24 height 15
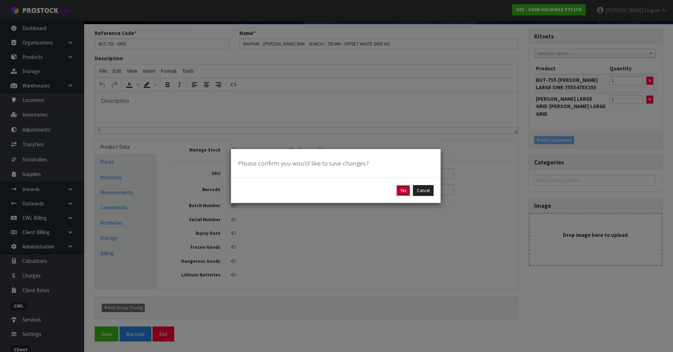
click at [406, 193] on button "Yes" at bounding box center [403, 190] width 14 height 11
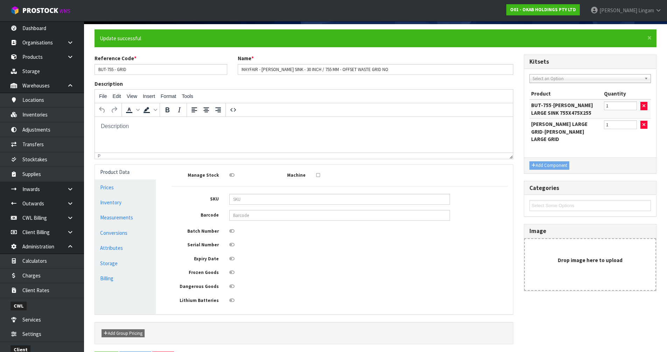
scroll to position [0, 0]
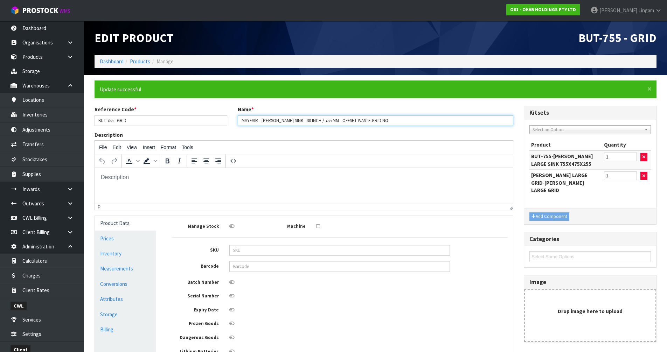
click at [384, 120] on input "MAYFAIR - [PERSON_NAME] SINK - 30 INCH / 755 MM - OFFSET WASTE GRID NO" at bounding box center [376, 120] width 276 height 11
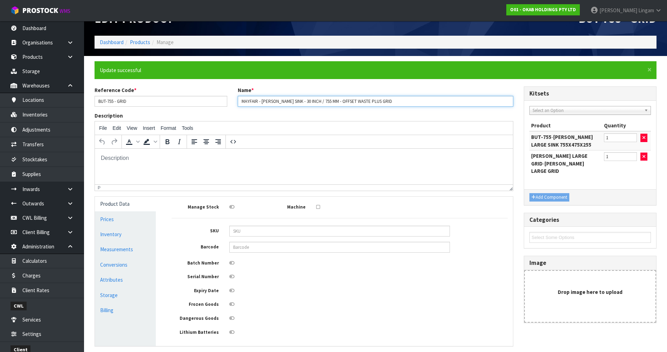
scroll to position [77, 0]
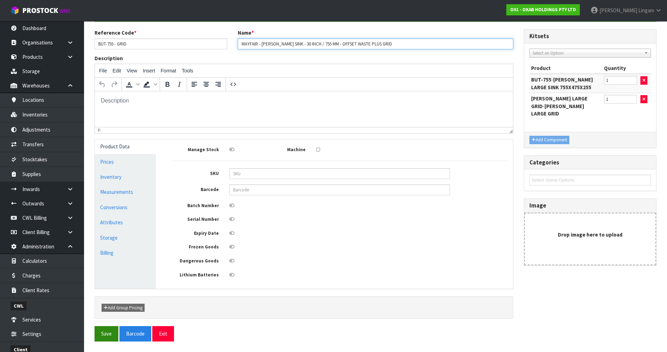
type input "MAYFAIR - [PERSON_NAME] SINK - 30 INCH / 755 MM - OFFSET WASTE PLUS GRID"
click at [113, 333] on button "Save" at bounding box center [107, 334] width 24 height 15
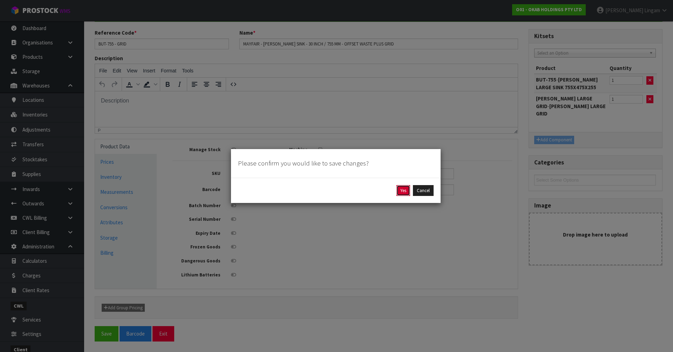
click at [402, 191] on button "Yes" at bounding box center [403, 190] width 14 height 11
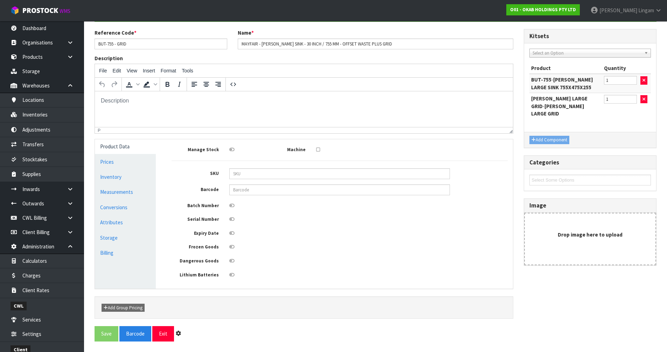
scroll to position [0, 0]
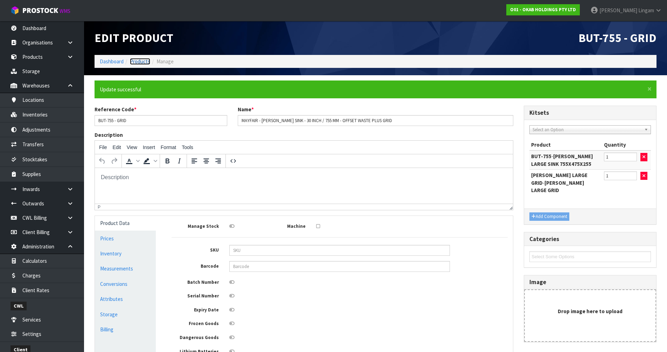
click at [140, 63] on link "Products" at bounding box center [140, 61] width 20 height 7
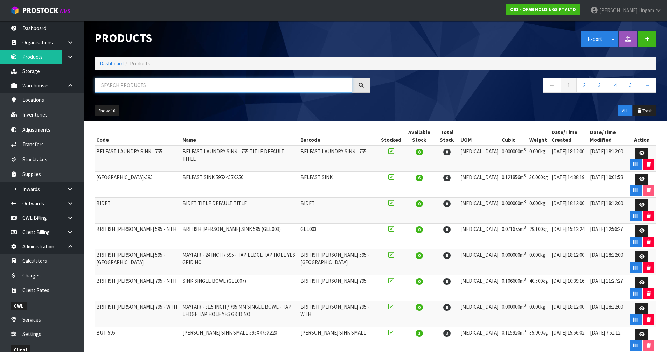
click at [177, 85] on input "text" at bounding box center [224, 85] width 258 height 15
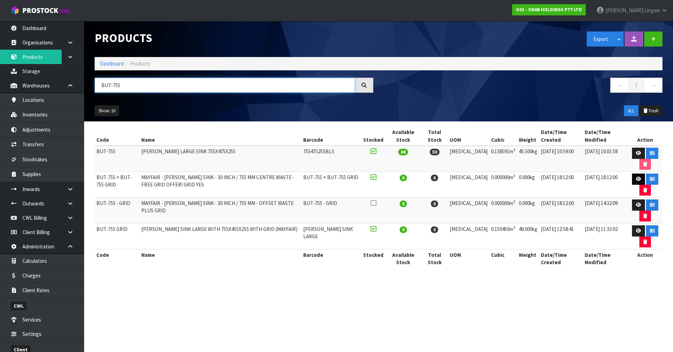
type input "BUT-755"
click at [636, 180] on icon at bounding box center [638, 179] width 5 height 5
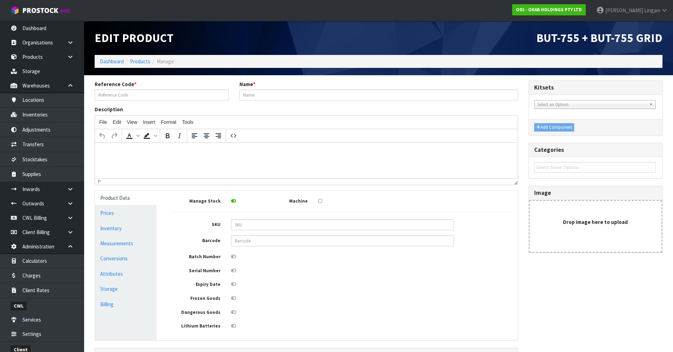
type input "BUT-755 + BUT-755 GRID"
type input "MAYFAIR - [PERSON_NAME] SINK - 30 INCH / 755 MM CENTRE WASTE - FREE GRID OFFER!…"
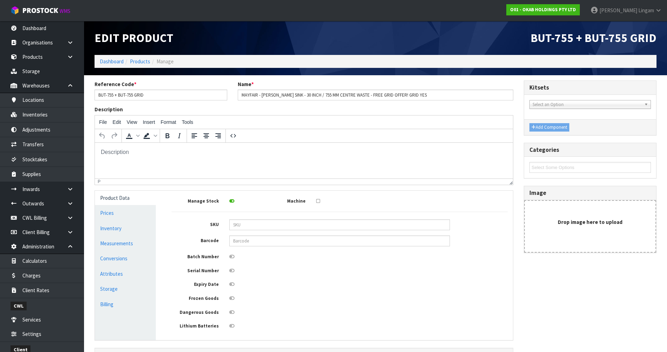
click at [231, 201] on icon at bounding box center [231, 201] width 5 height 5
click at [0, 0] on input "checkbox" at bounding box center [0, 0] width 0 height 0
click at [551, 103] on span "Select an Option" at bounding box center [587, 105] width 109 height 8
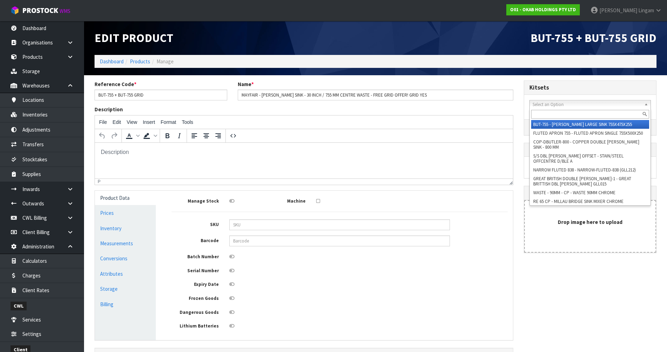
click at [549, 113] on input "text" at bounding box center [591, 114] width 118 height 9
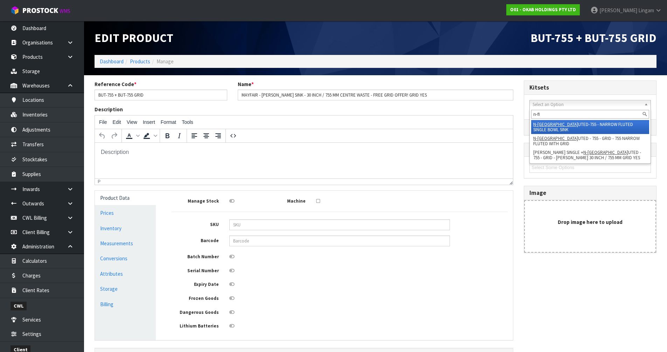
type input "n-fl"
click at [566, 125] on li "N-FL UTED-755 - NARROW FLUTED SINGLE BOWL SINK" at bounding box center [591, 127] width 118 height 14
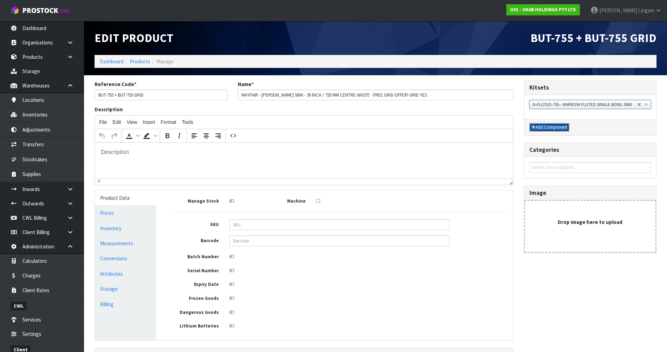
click at [541, 126] on button "Add Component" at bounding box center [550, 127] width 40 height 8
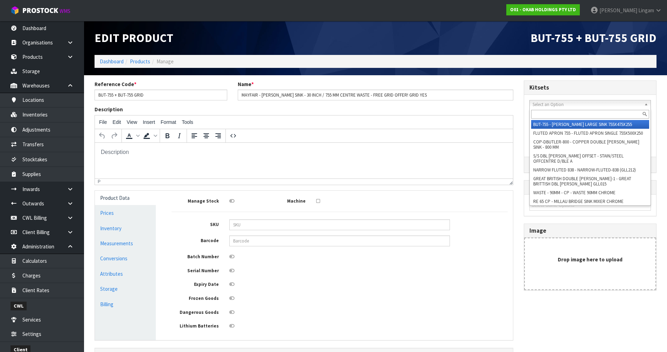
click at [546, 104] on span "Select an Option" at bounding box center [585, 105] width 105 height 8
click at [543, 114] on input "text" at bounding box center [591, 114] width 118 height 9
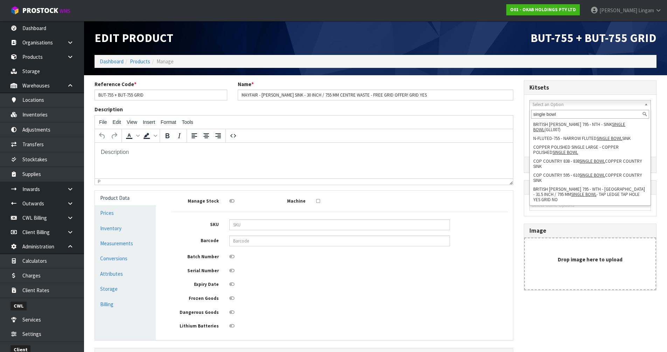
type input "single bowl"
click at [551, 206] on em "SINGLE BOWL" at bounding box center [547, 209] width 26 height 6
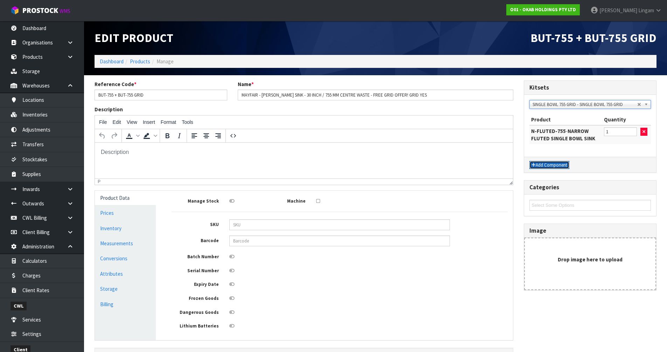
click at [553, 167] on button "Add Component" at bounding box center [550, 165] width 40 height 8
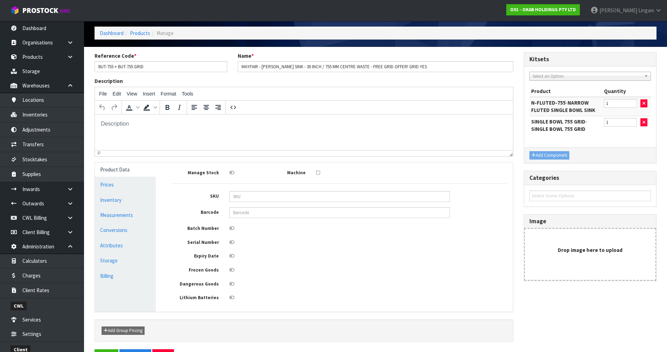
scroll to position [51, 0]
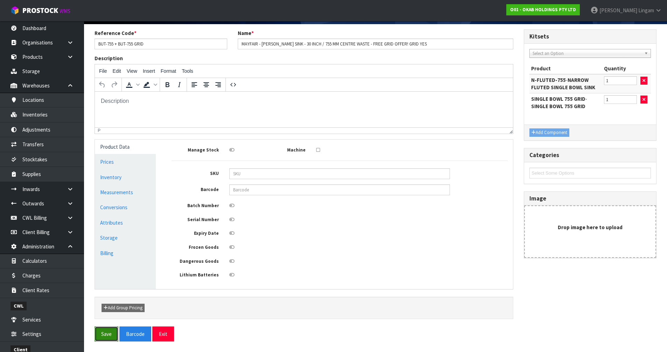
click at [109, 336] on button "Save" at bounding box center [107, 334] width 24 height 15
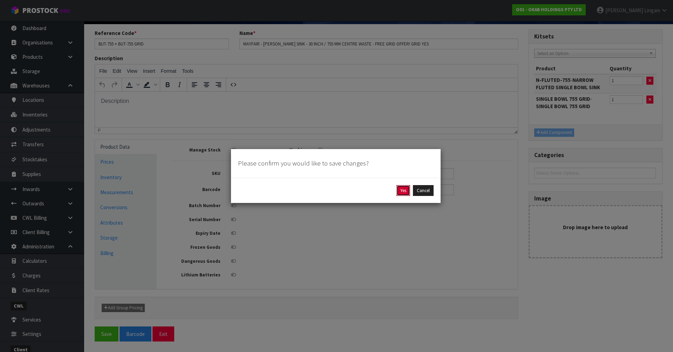
click at [403, 192] on button "Yes" at bounding box center [403, 190] width 14 height 11
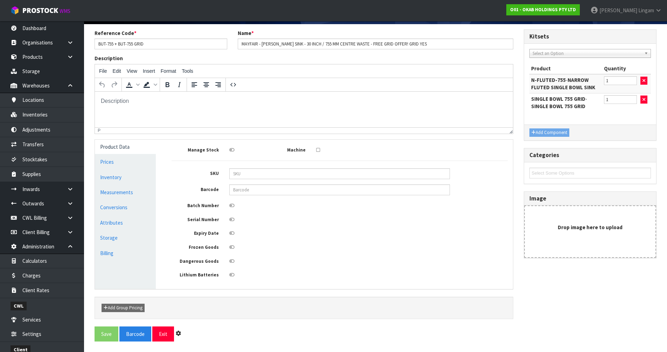
scroll to position [0, 0]
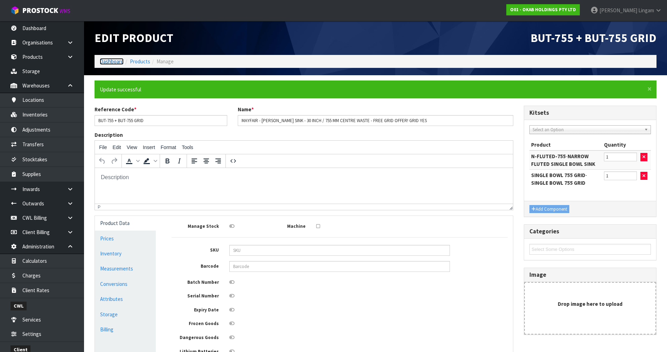
click at [115, 63] on link "Dashboard" at bounding box center [112, 61] width 24 height 7
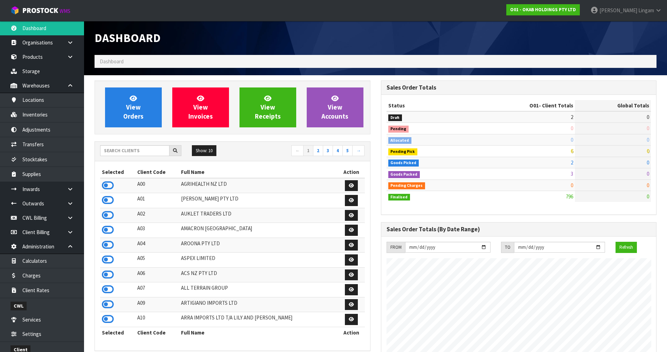
scroll to position [486, 286]
click at [144, 155] on input "text" at bounding box center [134, 150] width 69 height 11
click at [123, 152] on input "text" at bounding box center [134, 150] width 69 height 11
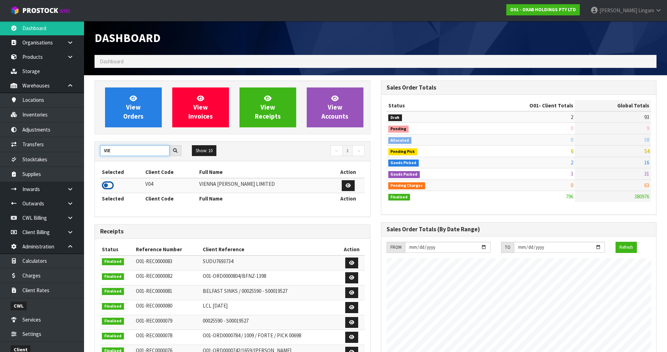
type input "VIE"
click at [105, 185] on icon at bounding box center [108, 185] width 12 height 11
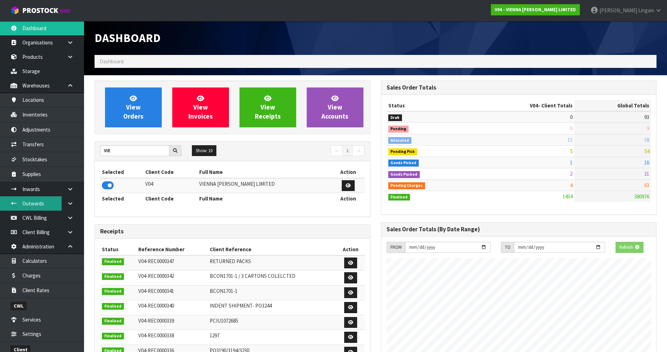
scroll to position [531, 286]
click at [69, 196] on link at bounding box center [73, 189] width 22 height 14
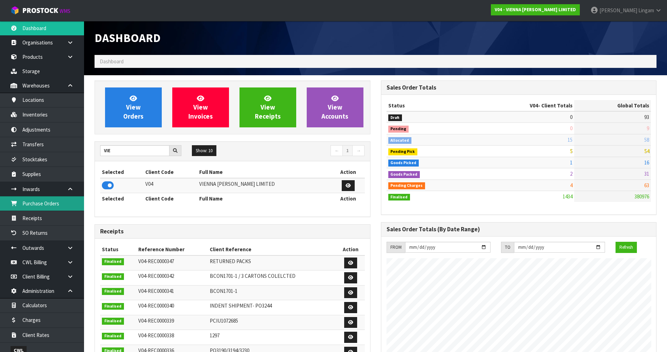
click at [41, 206] on link "Purchase Orders" at bounding box center [42, 204] width 84 height 14
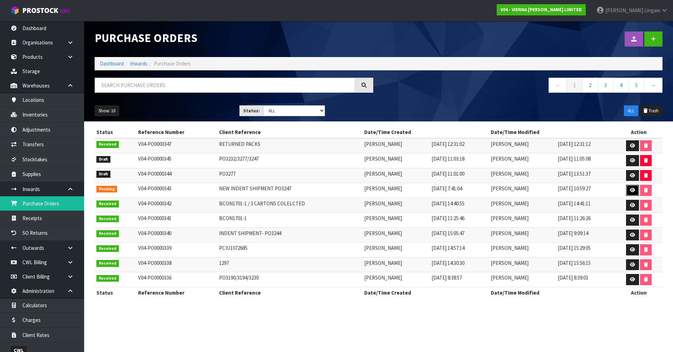
click at [635, 191] on icon at bounding box center [632, 190] width 5 height 5
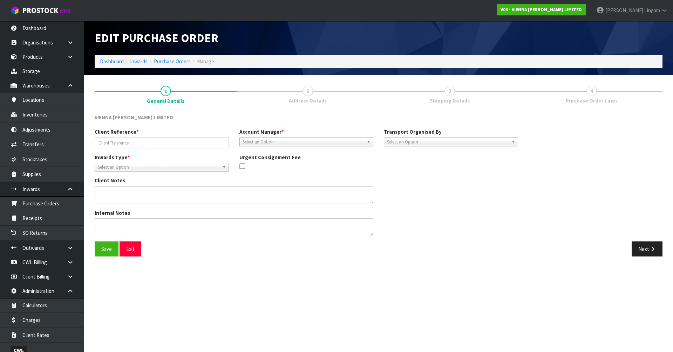
type input "NEW INDENT SHIPMENT PO3247"
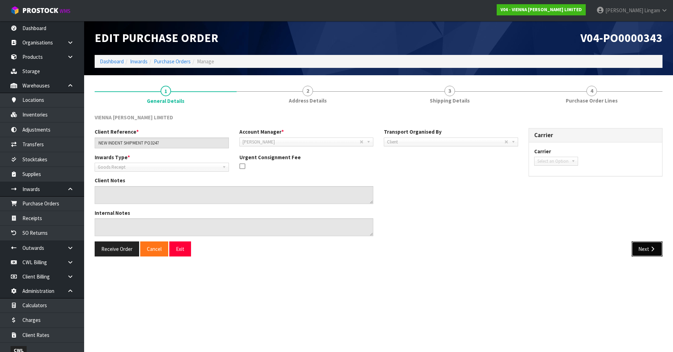
click at [643, 248] on button "Next" at bounding box center [646, 249] width 31 height 15
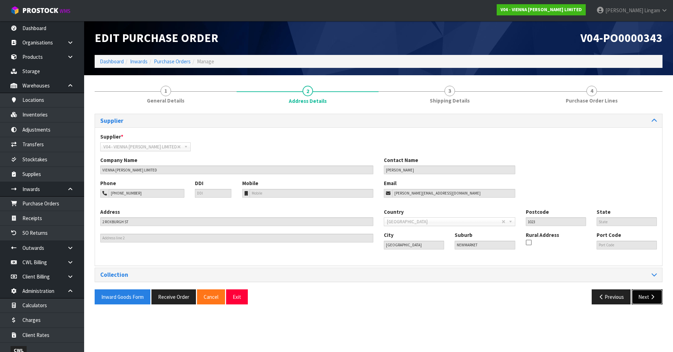
click at [643, 298] on button "Next" at bounding box center [646, 297] width 31 height 15
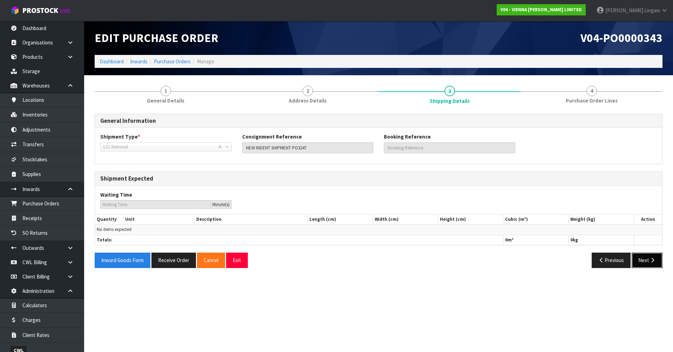
click at [644, 260] on button "Next" at bounding box center [646, 260] width 31 height 15
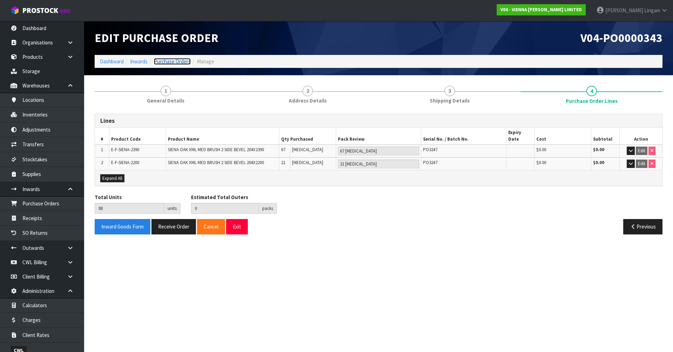
click at [184, 60] on link "Purchase Orders" at bounding box center [172, 61] width 37 height 7
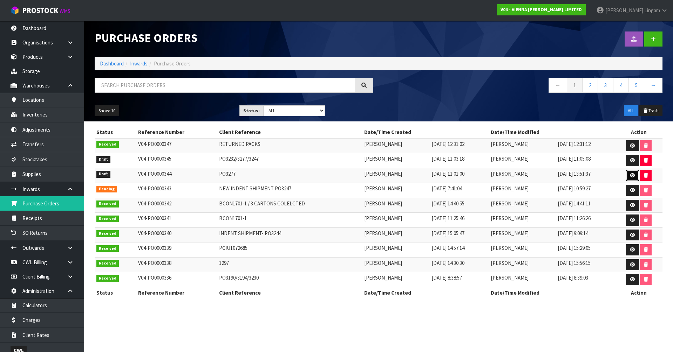
click at [631, 174] on icon at bounding box center [632, 175] width 5 height 5
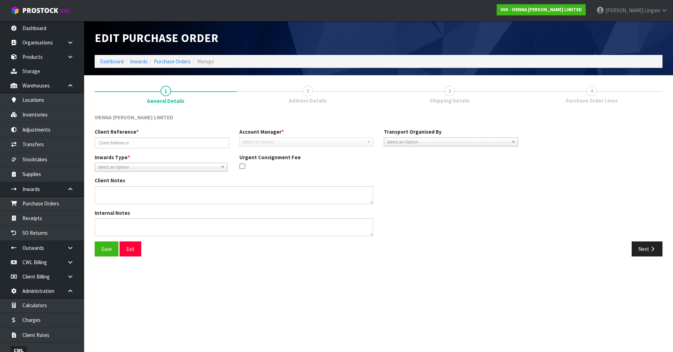
type input "PO3277"
click at [645, 248] on button "Next" at bounding box center [646, 249] width 31 height 15
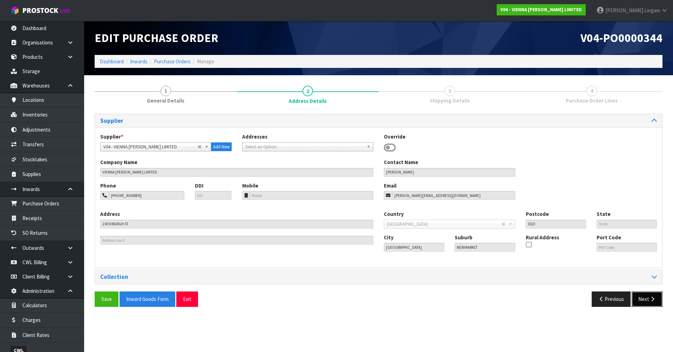
click at [644, 299] on button "Next" at bounding box center [646, 299] width 31 height 15
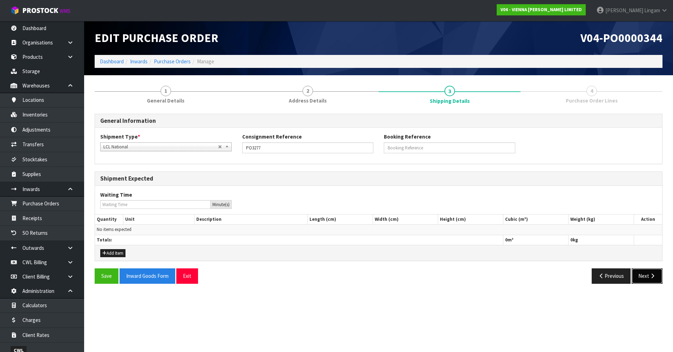
click at [646, 275] on button "Next" at bounding box center [646, 276] width 31 height 15
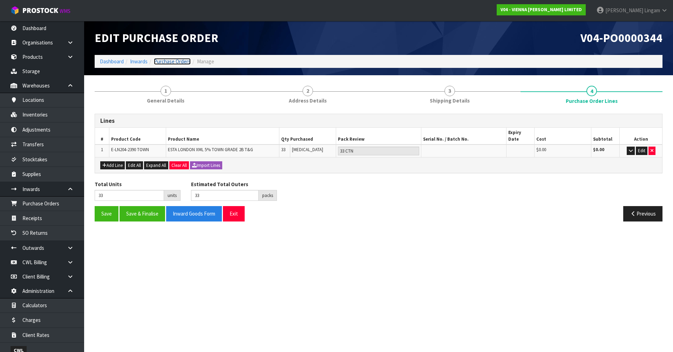
click at [180, 62] on link "Purchase Orders" at bounding box center [172, 61] width 37 height 7
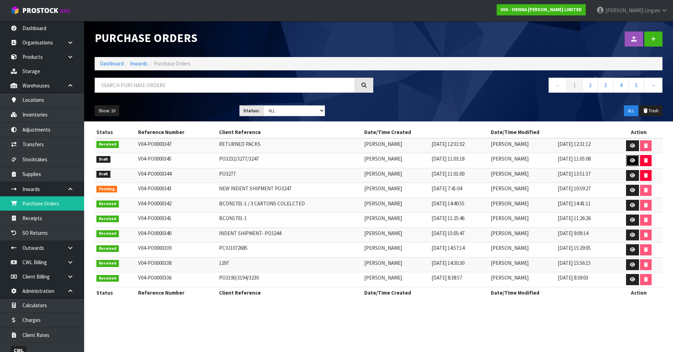
click at [631, 161] on icon at bounding box center [632, 160] width 5 height 5
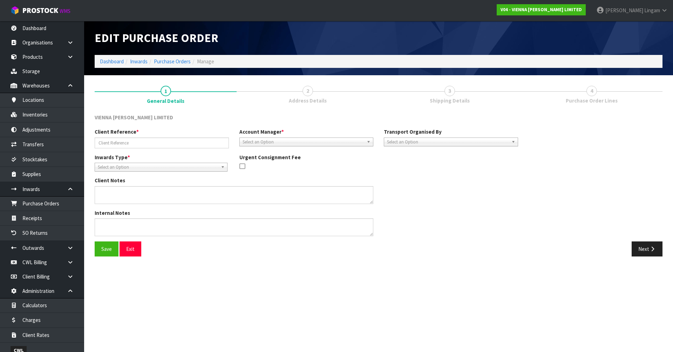
type input "PO3232/3277/3247"
click at [647, 253] on button "Next" at bounding box center [646, 249] width 31 height 15
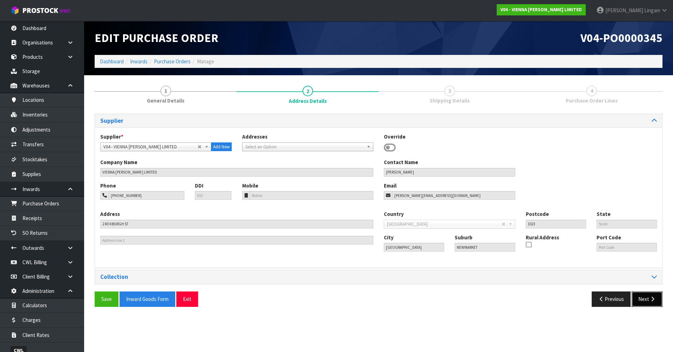
click at [645, 302] on button "Next" at bounding box center [646, 299] width 31 height 15
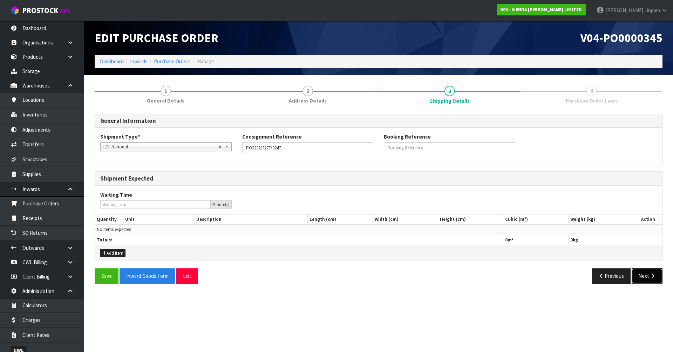
click at [645, 272] on button "Next" at bounding box center [646, 276] width 31 height 15
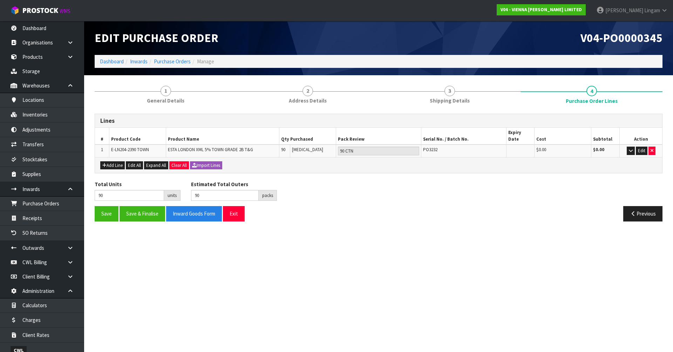
click at [387, 245] on section "Edit Purchase Order V04-PO0000345 Dashboard Inwards Purchase Orders Manage 1 Ge…" at bounding box center [336, 176] width 673 height 352
click at [184, 61] on link "Purchase Orders" at bounding box center [172, 61] width 37 height 7
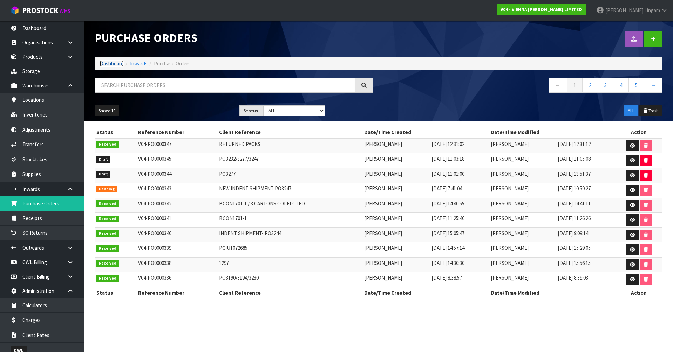
click at [111, 64] on link "Dashboard" at bounding box center [112, 63] width 24 height 7
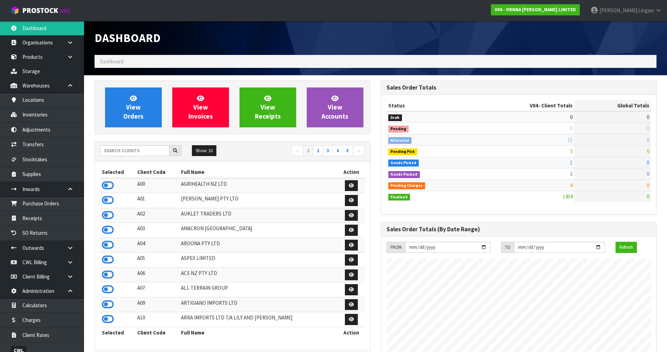
scroll to position [531, 286]
click at [144, 103] on link "View Orders" at bounding box center [133, 108] width 57 height 40
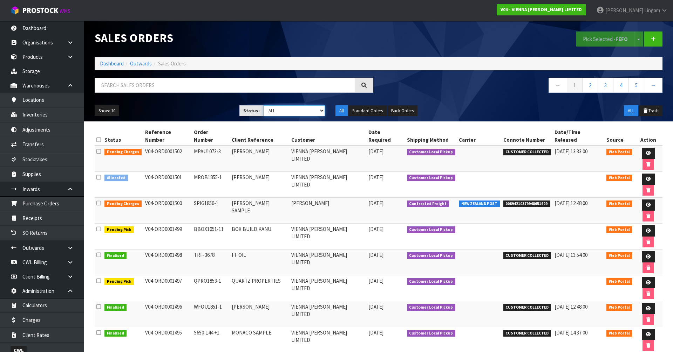
click at [312, 113] on select "Draft Pending Allocated Pending Pick Goods Picked Goods Packed Pending Charges …" at bounding box center [294, 110] width 62 height 11
select select "string:6"
click at [263, 105] on select "Draft Pending Allocated Pending Pick Goods Picked Goods Packed Pending Charges …" at bounding box center [294, 110] width 62 height 11
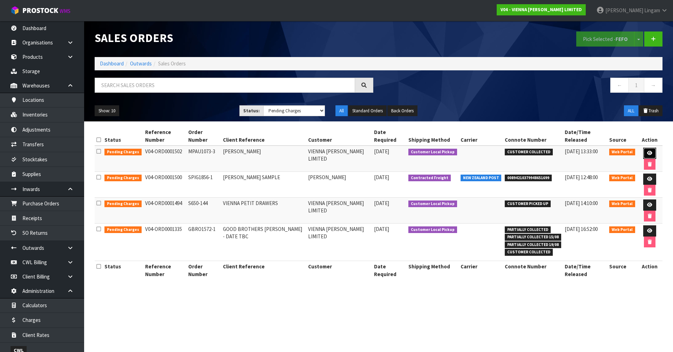
click at [648, 153] on icon at bounding box center [649, 153] width 5 height 5
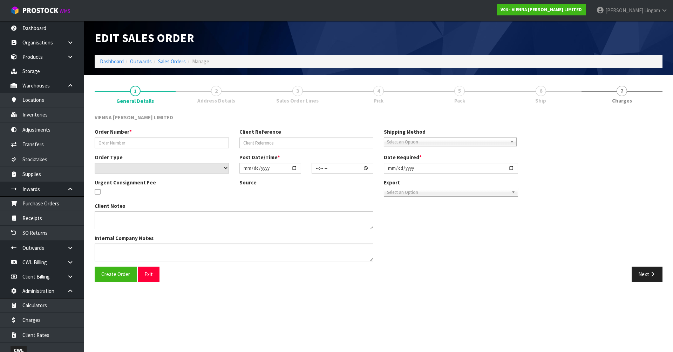
type input "MPAU1073-3"
type input "[PERSON_NAME]"
select select "number:0"
type input "[DATE]"
type input "11:53:00.000"
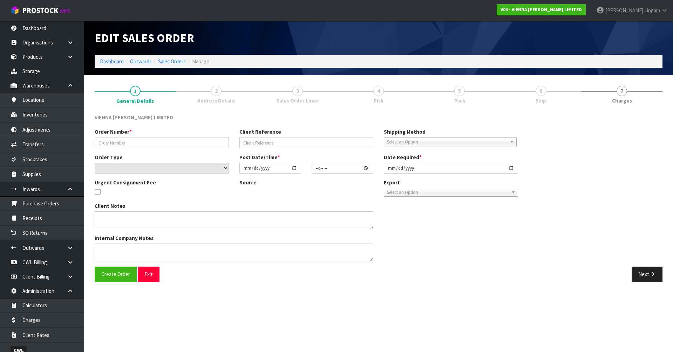
type input "[DATE]"
type textarea "[PERSON_NAME]"
type textarea "URGENT CONSIGNMENT FEE"
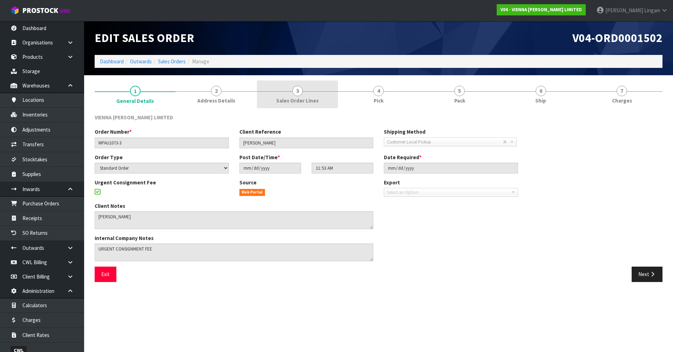
click at [286, 104] on span "Sales Order Lines" at bounding box center [297, 100] width 42 height 7
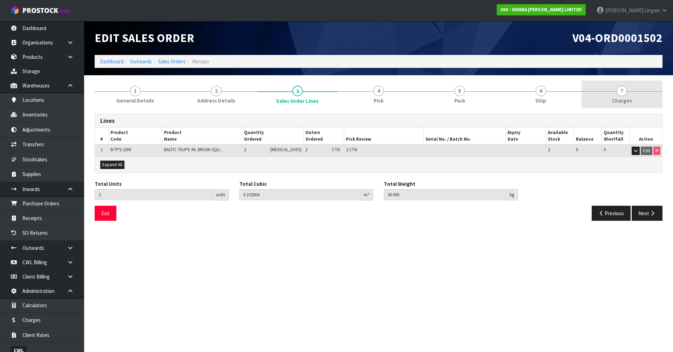
click at [638, 93] on link "7 [GEOGRAPHIC_DATA]" at bounding box center [621, 95] width 81 height 28
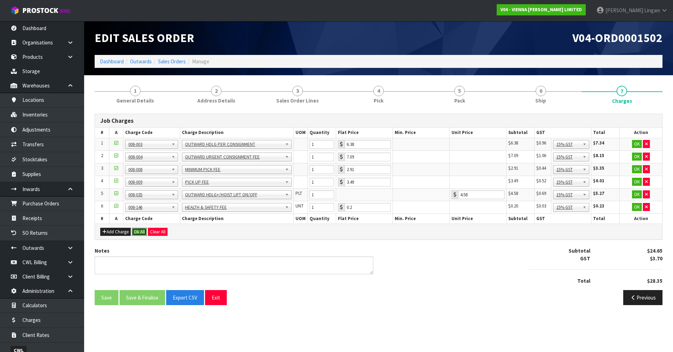
click at [136, 230] on button "Ok All" at bounding box center [139, 232] width 15 height 8
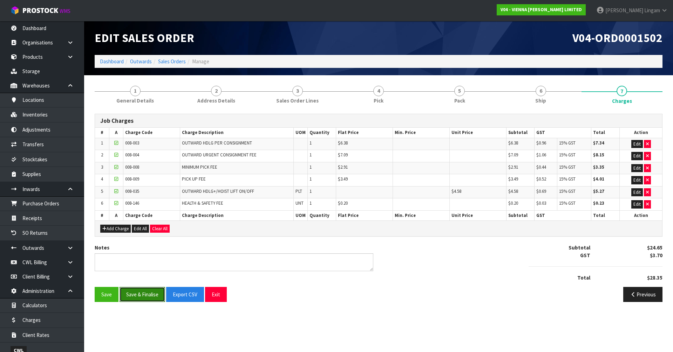
click at [144, 295] on button "Save & Finalise" at bounding box center [142, 294] width 46 height 15
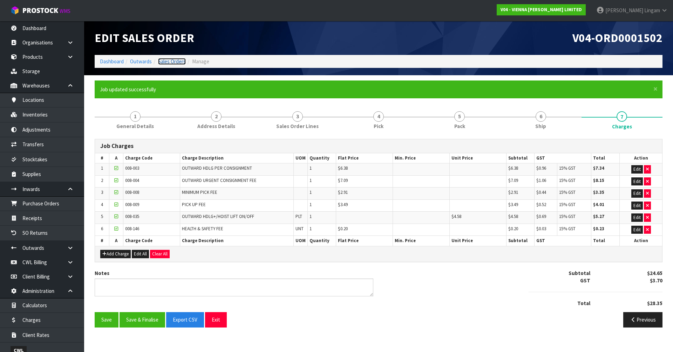
click at [175, 62] on link "Sales Orders" at bounding box center [172, 61] width 28 height 7
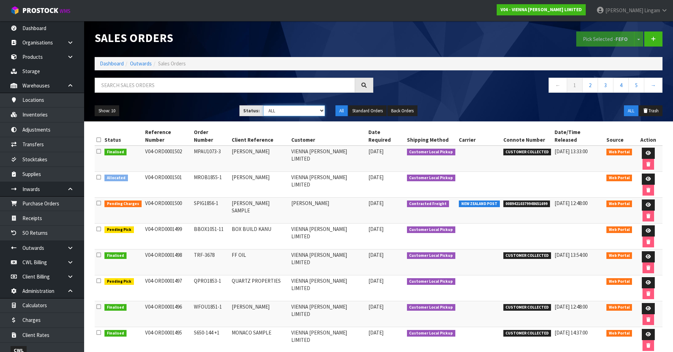
click at [309, 110] on select "Draft Pending Allocated Pending Pick Goods Picked Goods Packed Pending Charges …" at bounding box center [294, 110] width 62 height 11
select select "string:6"
click at [263, 105] on select "Draft Pending Allocated Pending Pick Goods Picked Goods Packed Pending Charges …" at bounding box center [294, 110] width 62 height 11
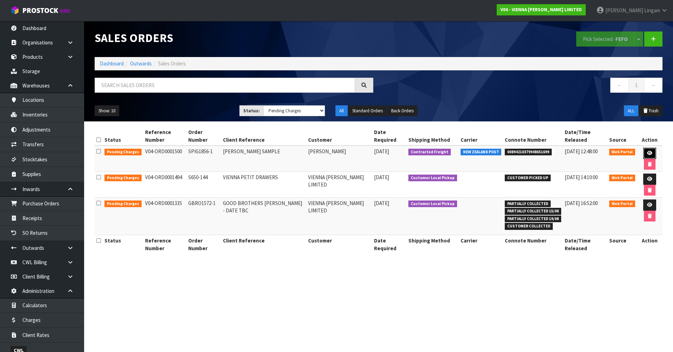
click at [651, 151] on link at bounding box center [649, 153] width 13 height 11
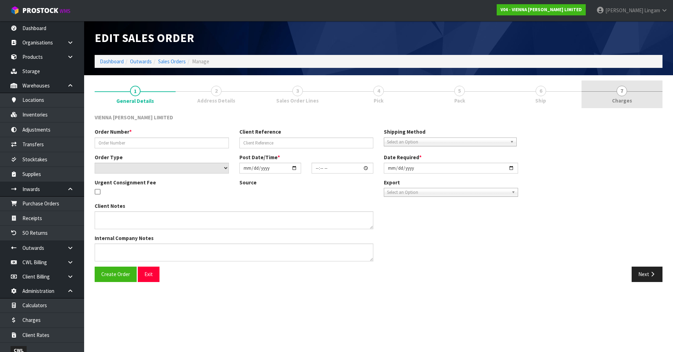
type input "SPIG1856-1"
type input "[PERSON_NAME] SAMPLE"
select select "number:0"
type input "[DATE]"
type input "12:10:00.000"
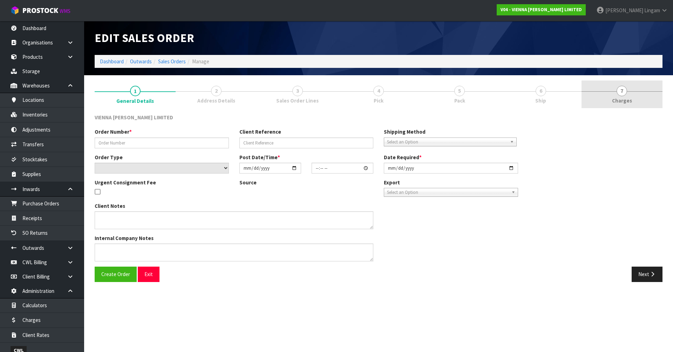
type input "[DATE]"
type textarea "[PERSON_NAME] SAMPLE PRODUCT CAN WE PLEASE SEND THIS CARTON BY COURIER TO THE A…"
click at [639, 101] on link "7 [GEOGRAPHIC_DATA]" at bounding box center [621, 95] width 81 height 28
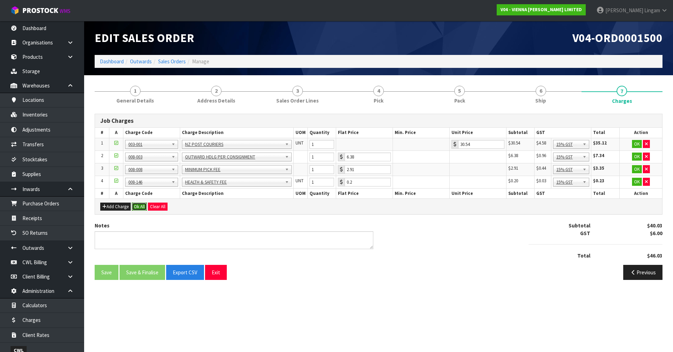
click at [140, 205] on button "Ok All" at bounding box center [139, 207] width 15 height 8
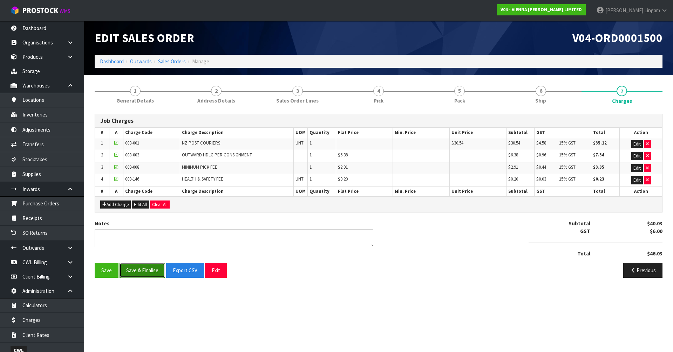
click at [145, 269] on button "Save & Finalise" at bounding box center [142, 270] width 46 height 15
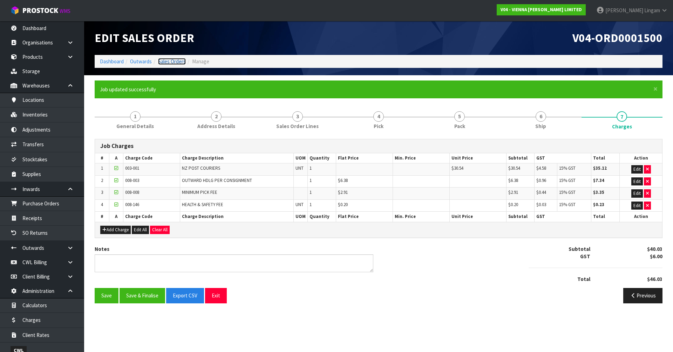
click at [175, 59] on link "Sales Orders" at bounding box center [172, 61] width 28 height 7
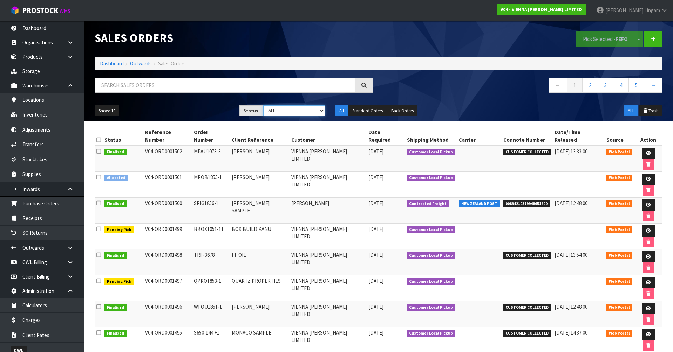
drag, startPoint x: 305, startPoint y: 110, endPoint x: 305, endPoint y: 115, distance: 4.6
click at [305, 110] on select "Draft Pending Allocated Pending Pick Goods Picked Goods Packed Pending Charges …" at bounding box center [294, 110] width 62 height 11
select select "string:6"
click at [263, 105] on select "Draft Pending Allocated Pending Pick Goods Picked Goods Packed Pending Charges …" at bounding box center [294, 110] width 62 height 11
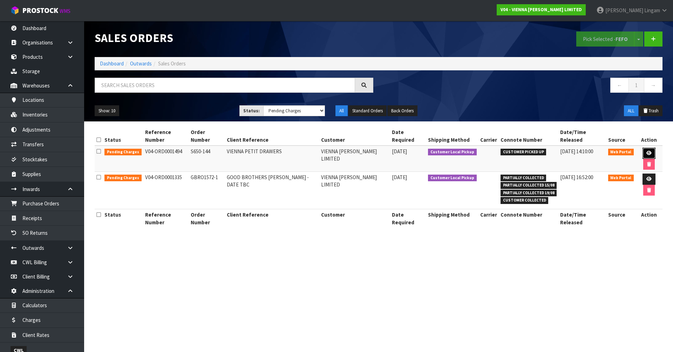
click at [646, 151] on icon at bounding box center [648, 153] width 5 height 5
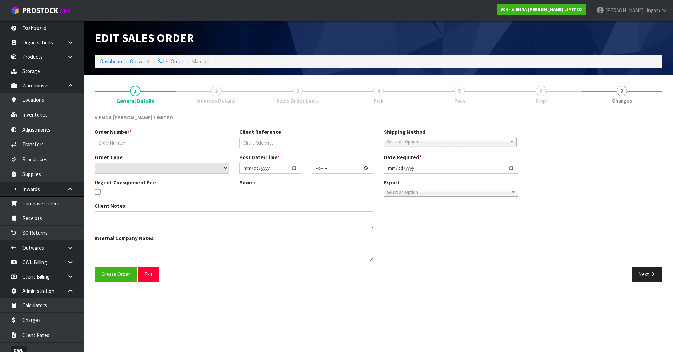
type input "S650-144"
type input "VIENNA PETIT DRAWERS"
select select "number:0"
type input "[DATE]"
type input "12:19:00.000"
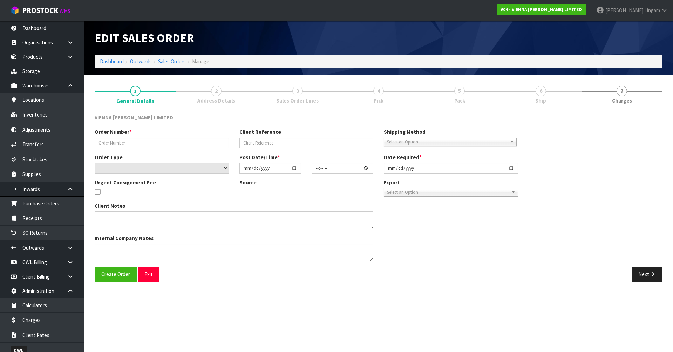
type input "[DATE]"
type textarea "PETIT DRAWERS SHOWROOM"
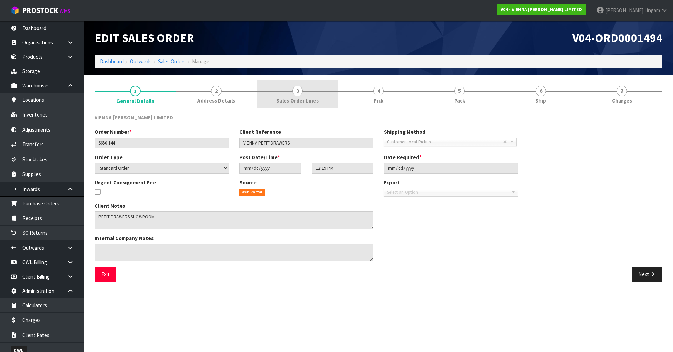
click at [303, 90] on link "3 Sales Order Lines" at bounding box center [297, 95] width 81 height 28
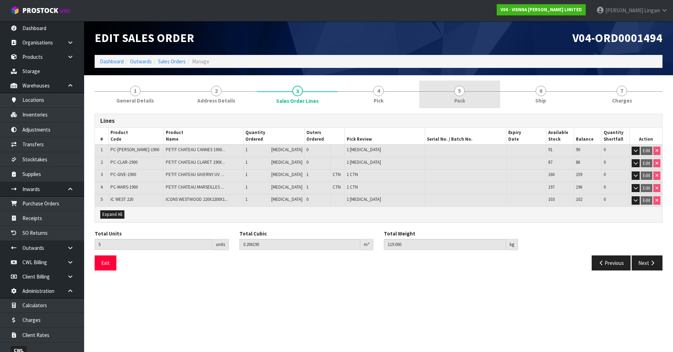
click at [456, 99] on span "Pack" at bounding box center [459, 100] width 11 height 7
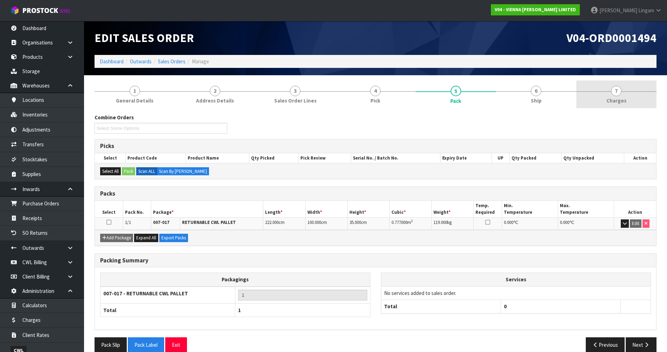
click at [633, 104] on link "7 [GEOGRAPHIC_DATA]" at bounding box center [617, 95] width 80 height 28
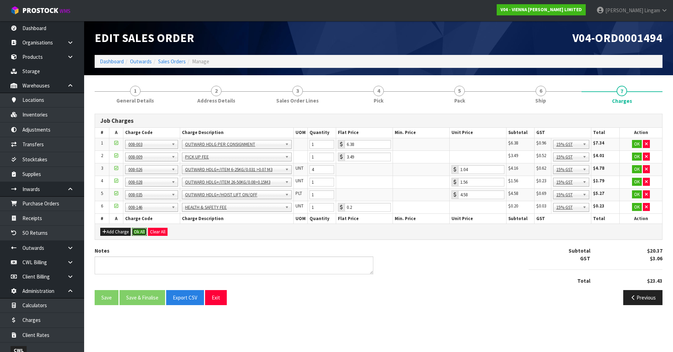
click at [142, 233] on button "Ok All" at bounding box center [139, 232] width 15 height 8
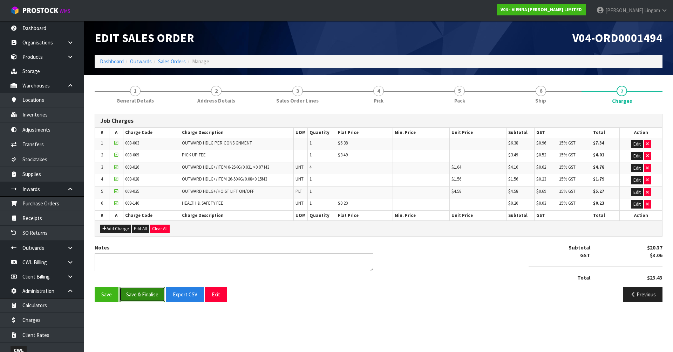
click at [147, 297] on button "Save & Finalise" at bounding box center [142, 294] width 46 height 15
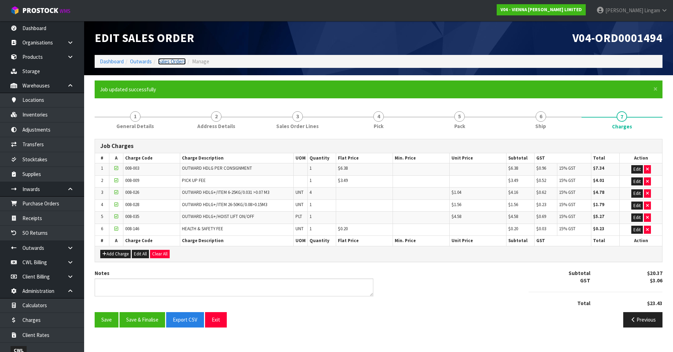
click at [179, 61] on link "Sales Orders" at bounding box center [172, 61] width 28 height 7
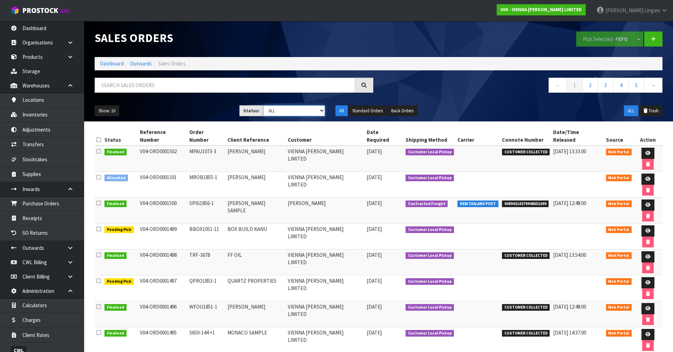
drag, startPoint x: 313, startPoint y: 111, endPoint x: 317, endPoint y: 98, distance: 13.6
click at [313, 110] on select "Draft Pending Allocated Pending Pick Goods Picked Goods Packed Pending Charges …" at bounding box center [294, 110] width 62 height 11
select select "string:6"
click at [263, 105] on select "Draft Pending Allocated Pending Pick Goods Picked Goods Packed Pending Charges …" at bounding box center [294, 110] width 62 height 11
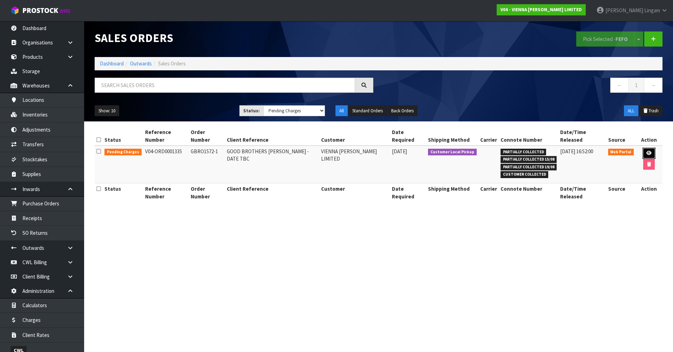
click at [646, 151] on icon at bounding box center [648, 153] width 5 height 5
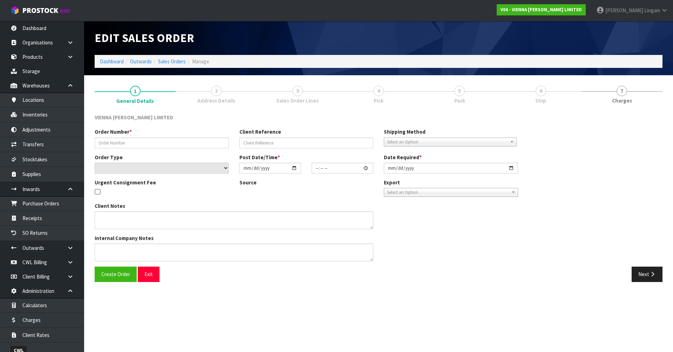
type input "GBRO1572-1"
type input "GOOD BROTHERS [PERSON_NAME] - DATE TBC"
select select "number:0"
type input "[DATE]"
type input "16:04:00.000"
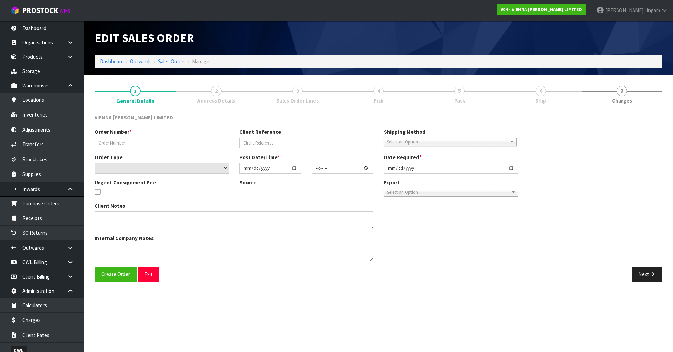
type input "[DATE]"
type textarea "GOOD BROTHERS [PERSON_NAME]"
type textarea "[PERSON_NAME] WANTS TO COLLECT 1 X PACK – PARTIAL PICK FROM THIS ORDER. CAN [PE…"
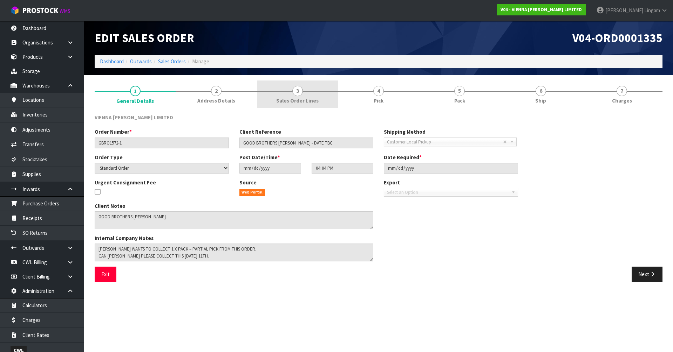
click at [332, 93] on link "3 Sales Order Lines" at bounding box center [297, 95] width 81 height 28
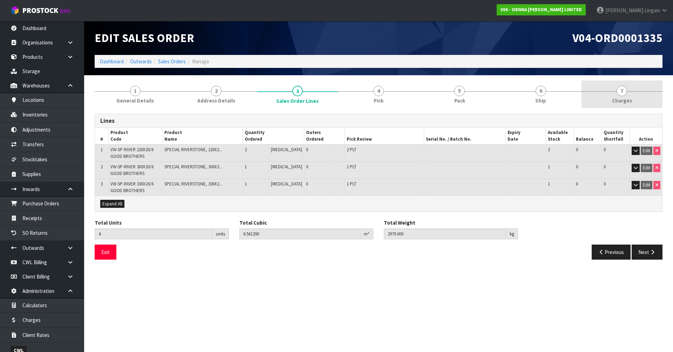
click at [629, 98] on span "Charges" at bounding box center [622, 100] width 20 height 7
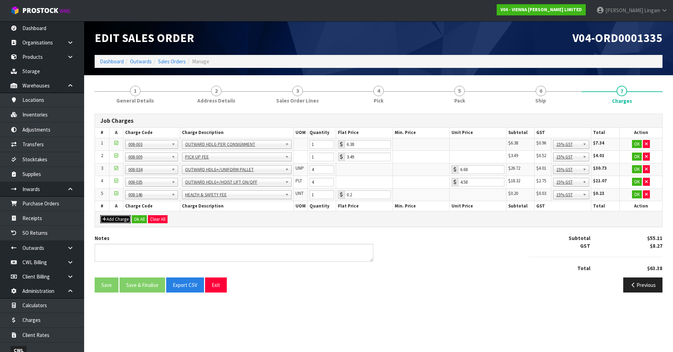
click at [119, 220] on button "Add Charge" at bounding box center [115, 219] width 30 height 8
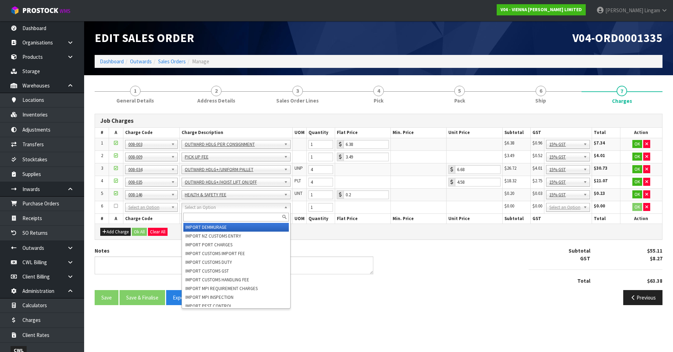
click at [197, 218] on input "text" at bounding box center [235, 217] width 105 height 9
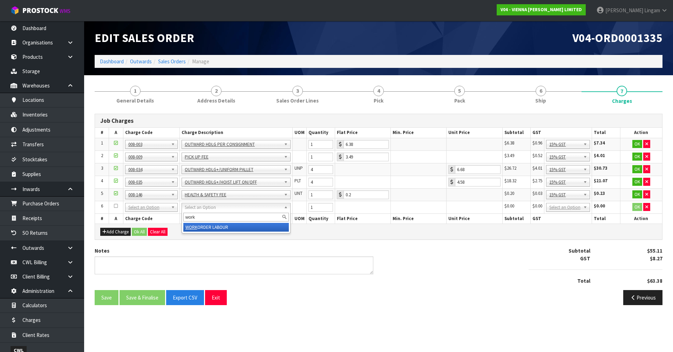
type input "work"
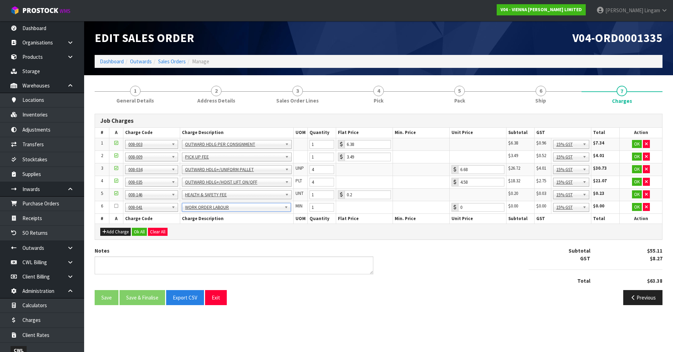
type input "0.91"
drag, startPoint x: 320, startPoint y: 208, endPoint x: 296, endPoint y: 208, distance: 23.8
click at [296, 208] on tr "6 001-001 001-002 001-003 001-004 001-005 001-006 001-007 001-008 001-009 001-0…" at bounding box center [378, 207] width 567 height 13
type input "30"
click at [163, 265] on textarea at bounding box center [234, 266] width 279 height 18
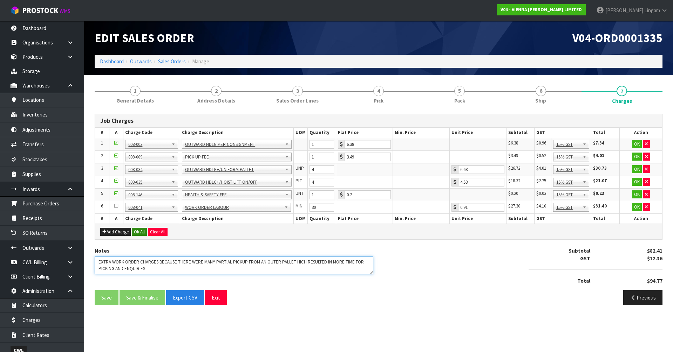
type textarea "EXTRA WORK ORDER CHARGES BECAUSE THERE WERE MANY PARTIAL PICKUP FROM AN OUTER P…"
drag, startPoint x: 143, startPoint y: 232, endPoint x: 144, endPoint y: 226, distance: 5.4
click at [142, 232] on button "Ok All" at bounding box center [139, 232] width 15 height 8
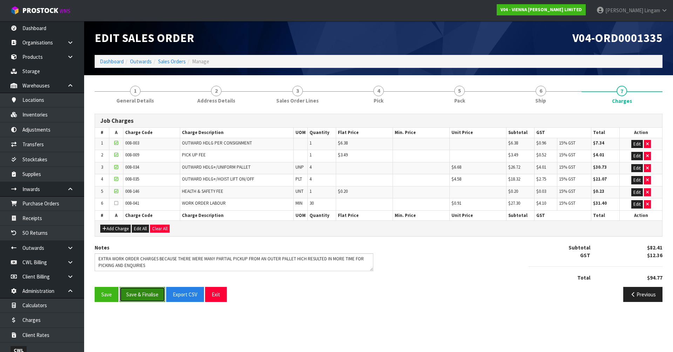
click at [152, 298] on button "Save & Finalise" at bounding box center [142, 294] width 46 height 15
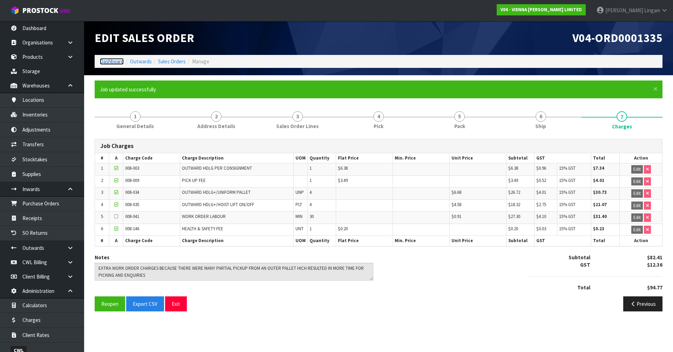
click at [112, 64] on link "Dashboard" at bounding box center [112, 61] width 24 height 7
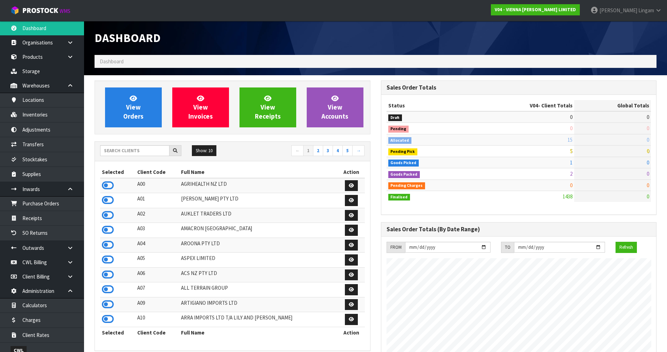
scroll to position [531, 286]
click at [152, 152] on input "text" at bounding box center [134, 150] width 69 height 11
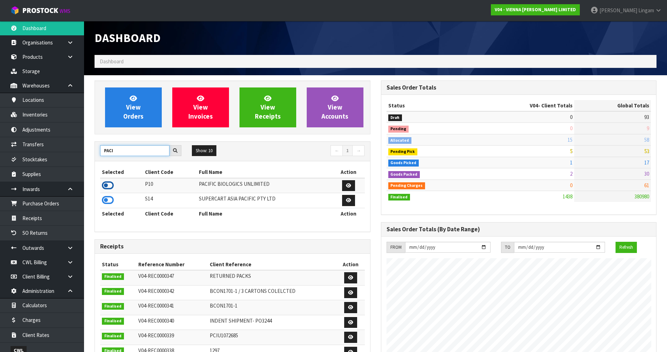
type input "PACI"
click at [107, 185] on icon at bounding box center [108, 185] width 12 height 11
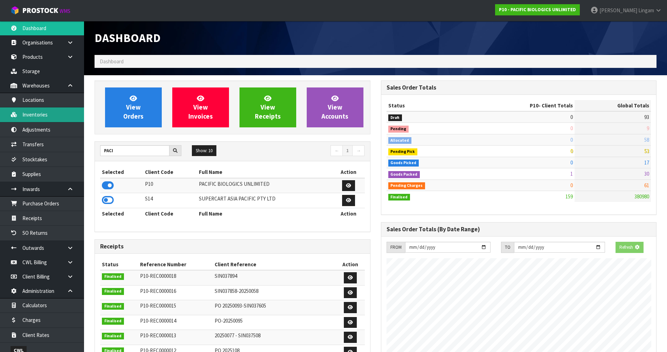
click at [44, 118] on link "Inventories" at bounding box center [42, 115] width 84 height 14
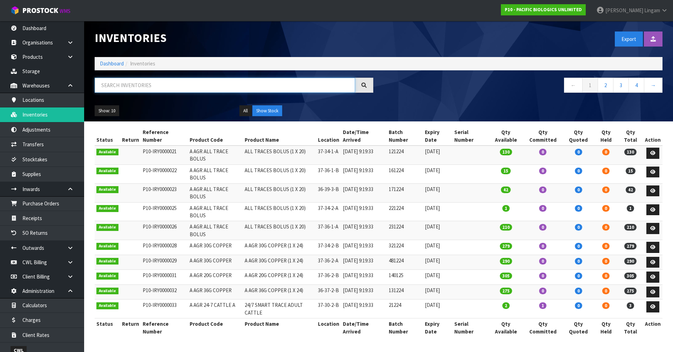
click at [190, 89] on input "text" at bounding box center [225, 85] width 260 height 15
paste input "A AGR ALL TRACE BOLUS"
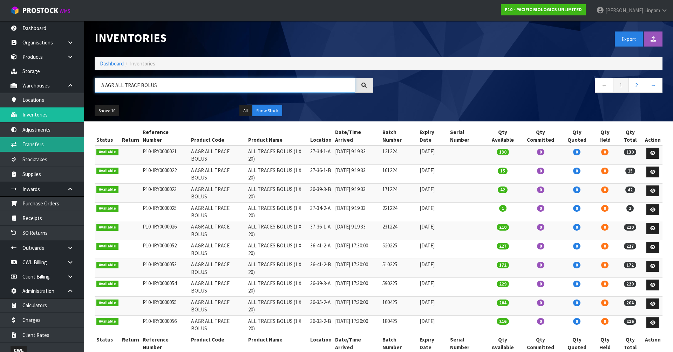
type input "A AGR ALL TRACE BOLUS"
click at [112, 64] on link "Dashboard" at bounding box center [112, 63] width 24 height 7
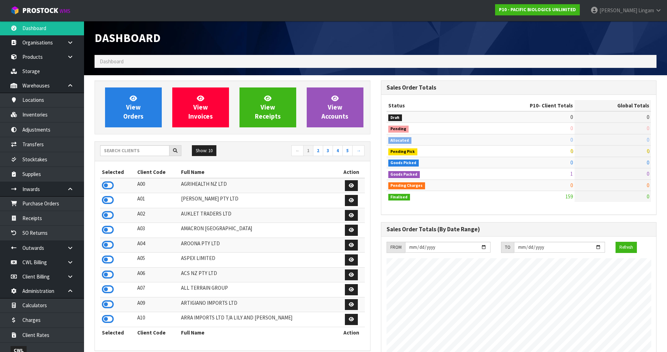
scroll to position [531, 286]
click at [136, 152] on input "text" at bounding box center [134, 150] width 69 height 11
click at [154, 151] on input "text" at bounding box center [134, 150] width 69 height 11
click at [117, 149] on input "text" at bounding box center [134, 150] width 69 height 11
click at [125, 153] on input "text" at bounding box center [134, 150] width 69 height 11
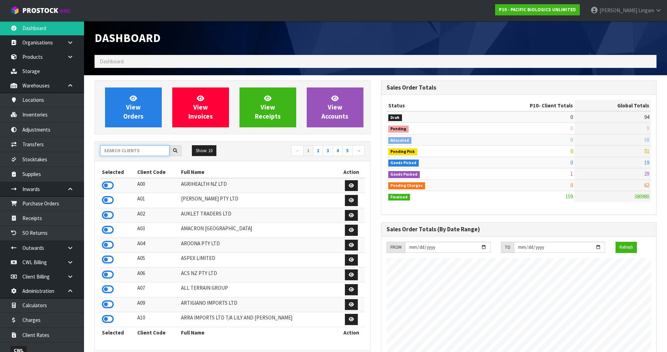
paste input "1036"
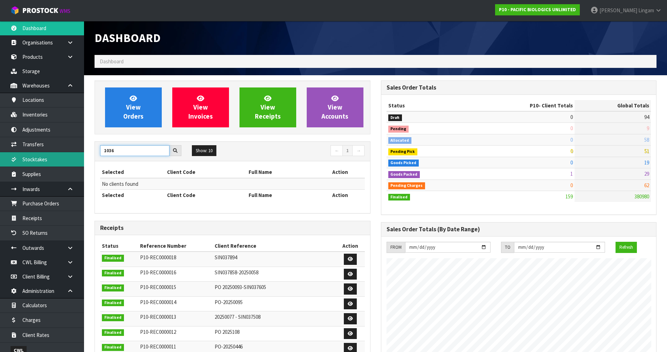
drag, startPoint x: 130, startPoint y: 153, endPoint x: 75, endPoint y: 152, distance: 54.7
click at [75, 152] on body "Toggle navigation ProStock WMS P10 - PACIFIC BIOLOGICS UNLIMITED [PERSON_NAME] …" at bounding box center [333, 176] width 667 height 352
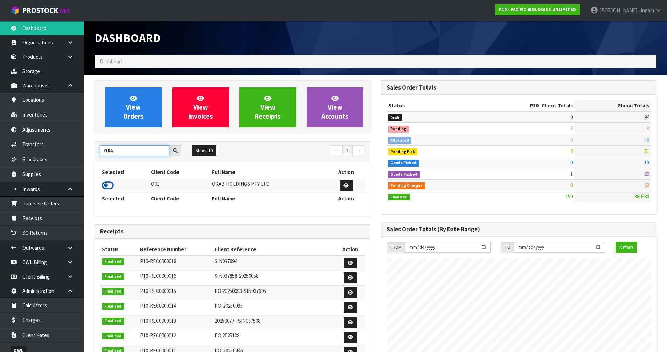
type input "OKA"
drag, startPoint x: 107, startPoint y: 182, endPoint x: 135, endPoint y: 137, distance: 53.5
click at [108, 182] on icon at bounding box center [108, 185] width 12 height 11
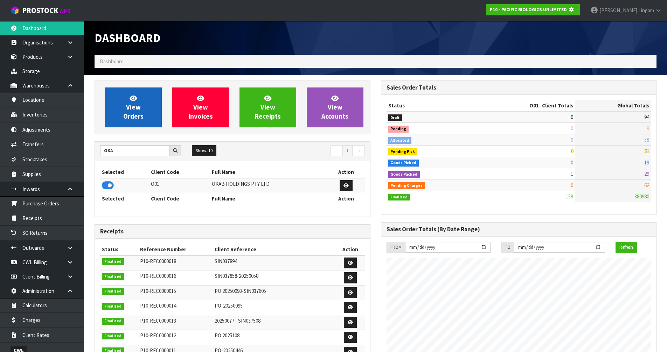
scroll to position [437, 286]
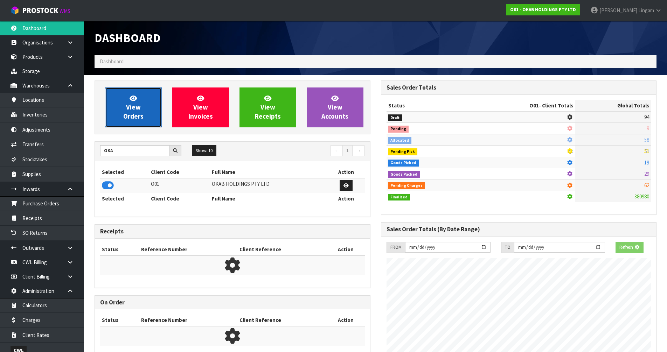
click at [135, 120] on span "View Orders" at bounding box center [133, 107] width 20 height 26
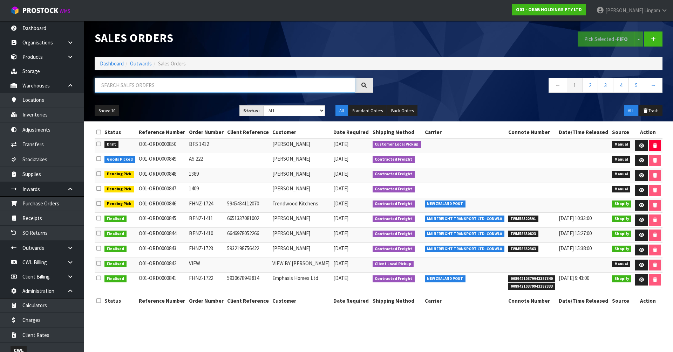
click at [243, 88] on input "text" at bounding box center [225, 85] width 260 height 15
paste input "1036"
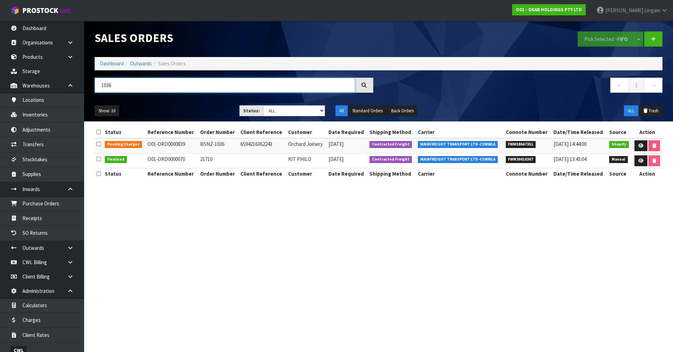
type input "1036"
click at [640, 144] on icon at bounding box center [640, 146] width 5 height 5
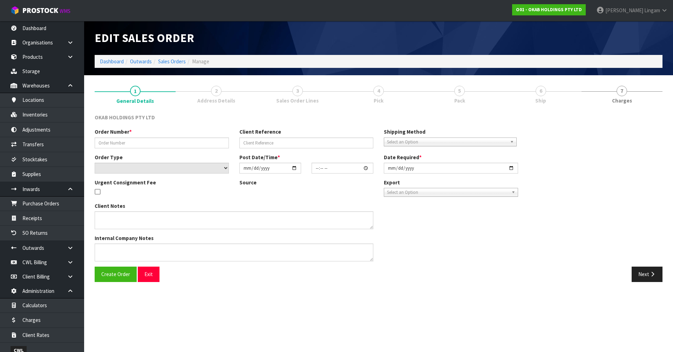
type input "BSNZ-1036"
type input "6594216362243"
select select "number:0"
type input "[DATE]"
type input "07:22:43.000"
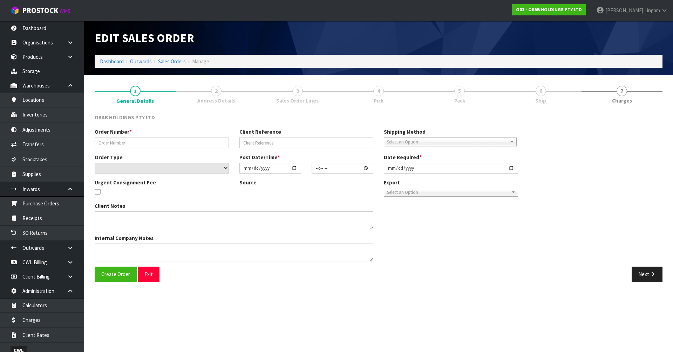
type input "[DATE]"
type textarea "#1036 [DATE] 8:22 PM ORCHARD JOINERY ONLINE STORE $1,260.00 COMPLETEPAID ATTENT…"
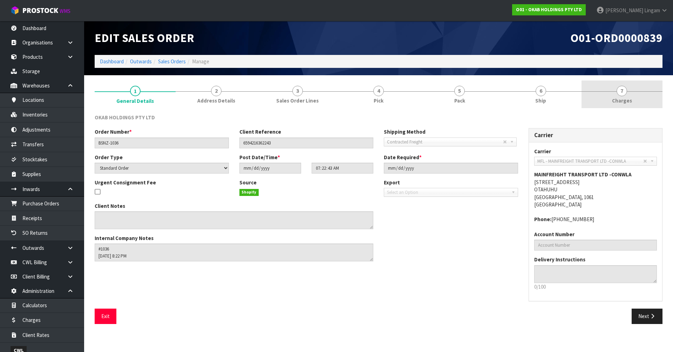
click at [638, 99] on link "7 [GEOGRAPHIC_DATA]" at bounding box center [621, 95] width 81 height 28
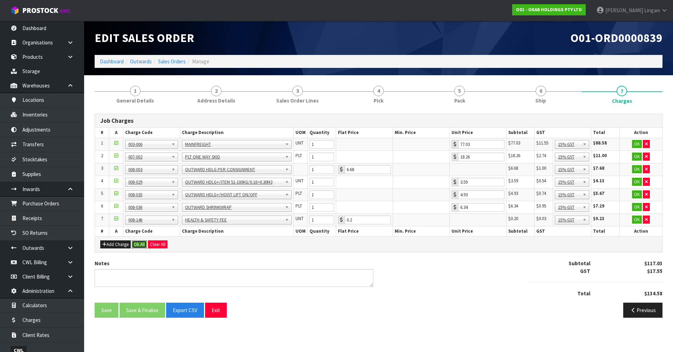
click at [141, 246] on button "Ok All" at bounding box center [139, 245] width 15 height 8
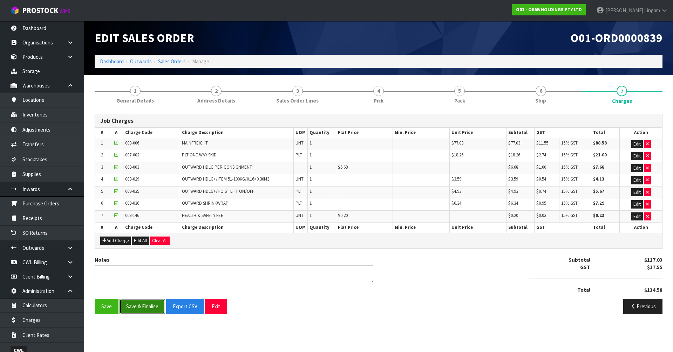
click at [137, 306] on button "Save & Finalise" at bounding box center [142, 306] width 46 height 15
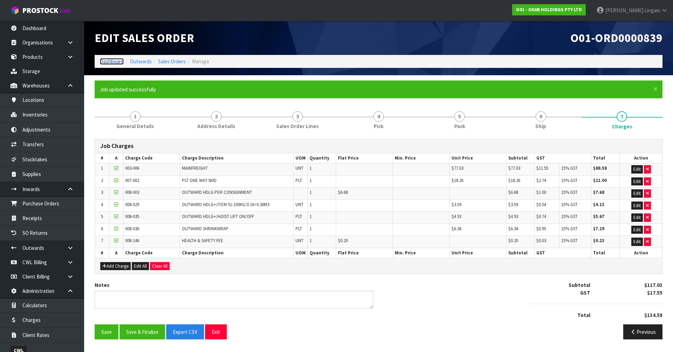
click at [122, 58] on link "Dashboard" at bounding box center [112, 61] width 24 height 7
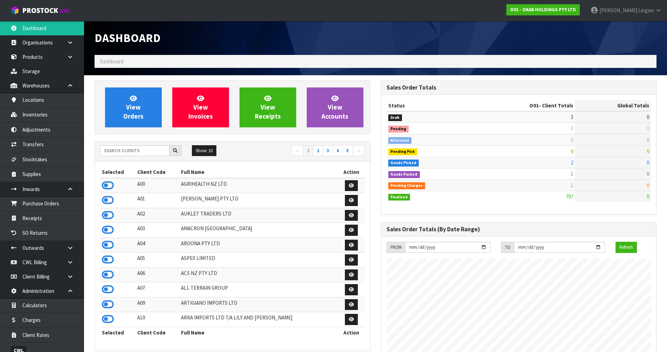
scroll to position [531, 286]
click at [131, 104] on span "View Orders" at bounding box center [133, 107] width 20 height 26
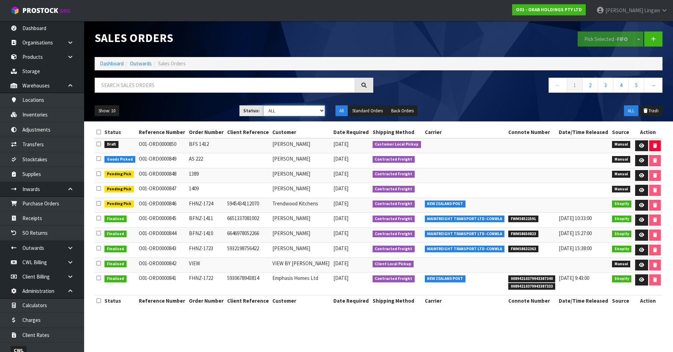
click at [315, 106] on select "Draft Pending Allocated Pending Pick Goods Picked Goods Packed Pending Charges …" at bounding box center [294, 110] width 62 height 11
select select "string:6"
click at [263, 105] on select "Draft Pending Allocated Pending Pick Goods Picked Goods Packed Pending Charges …" at bounding box center [294, 110] width 62 height 11
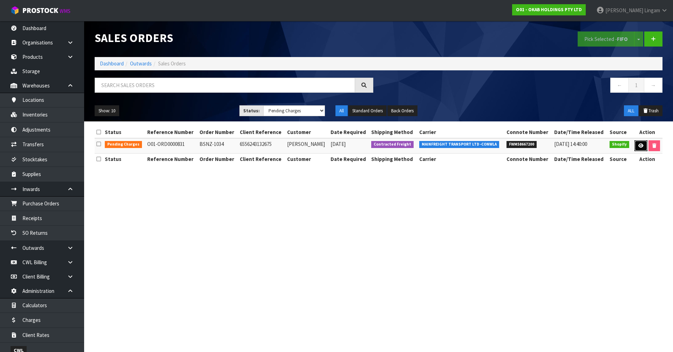
click at [638, 146] on icon at bounding box center [640, 146] width 5 height 5
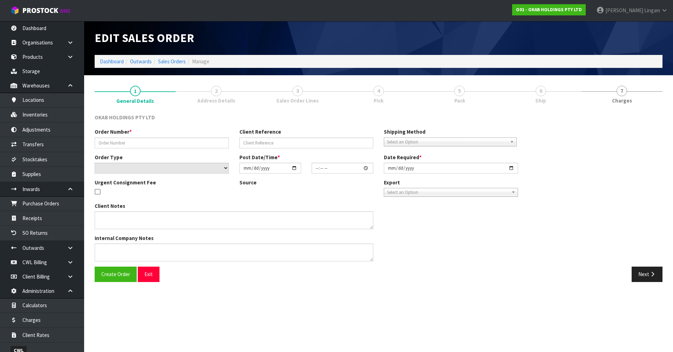
type input "BSNZ-1034"
type input "6556243132675"
select select "number:0"
type input "[DATE]"
type input "17:06:59.000"
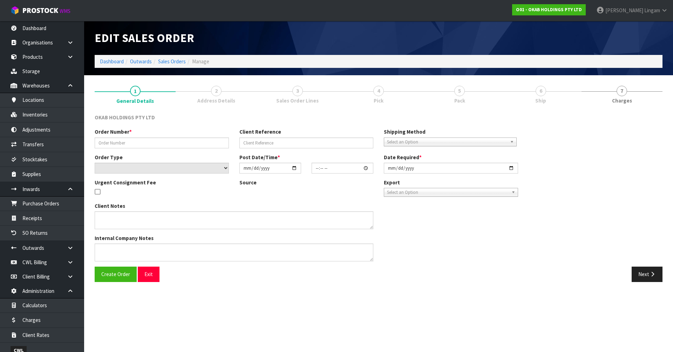
type input "[DATE]"
type textarea "#1034 [DATE] 5:39 AM [PERSON_NAME] ONLINE STORE $980.00 COMPLETEPAID ATTENTION …"
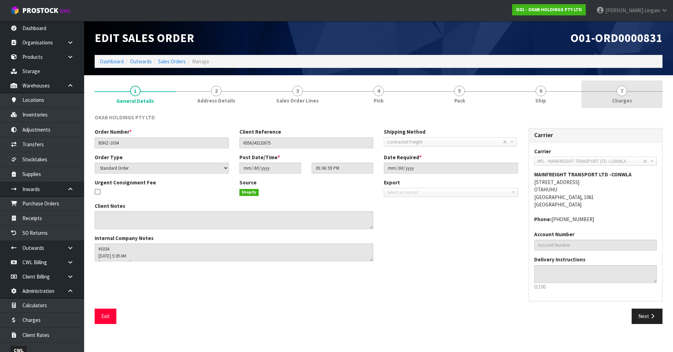
click at [639, 102] on link "7 [GEOGRAPHIC_DATA]" at bounding box center [621, 95] width 81 height 28
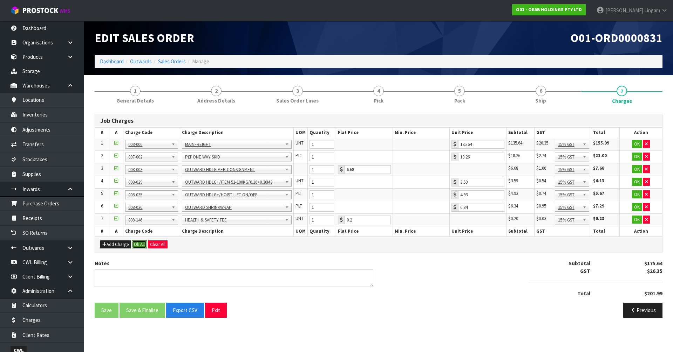
click at [140, 241] on button "Ok All" at bounding box center [139, 245] width 15 height 8
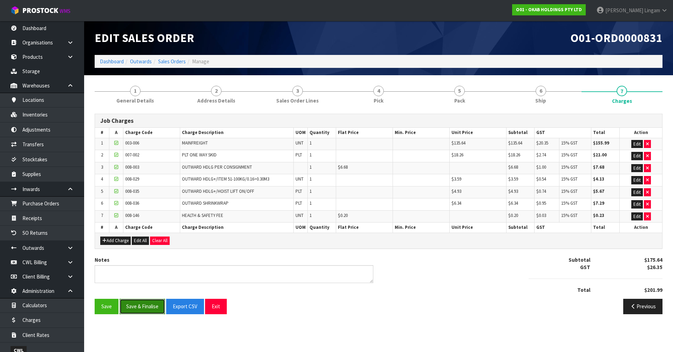
click at [137, 307] on button "Save & Finalise" at bounding box center [142, 306] width 46 height 15
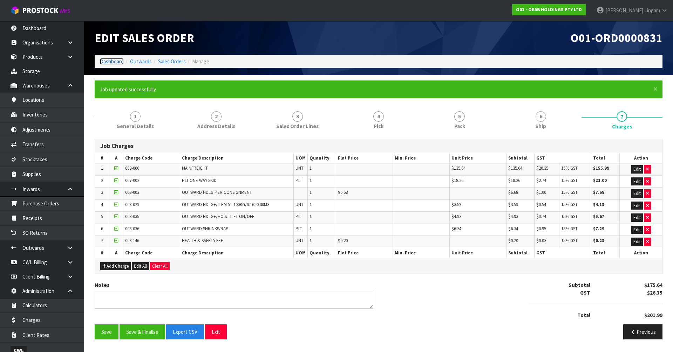
click at [113, 61] on link "Dashboard" at bounding box center [112, 61] width 24 height 7
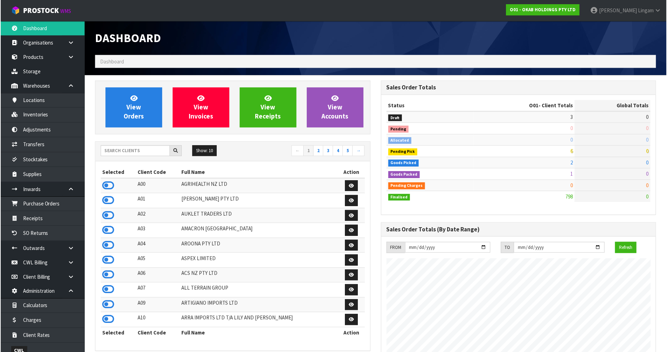
scroll to position [531, 286]
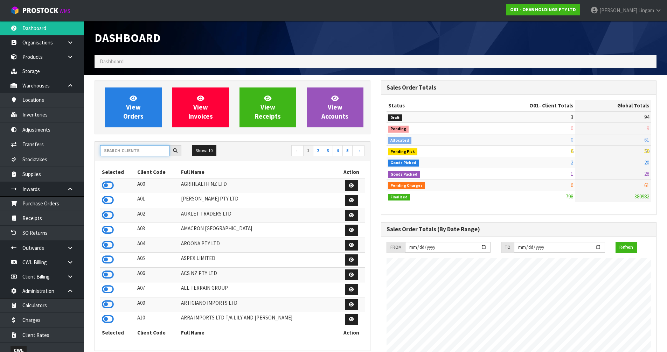
click at [137, 156] on input "text" at bounding box center [134, 150] width 69 height 11
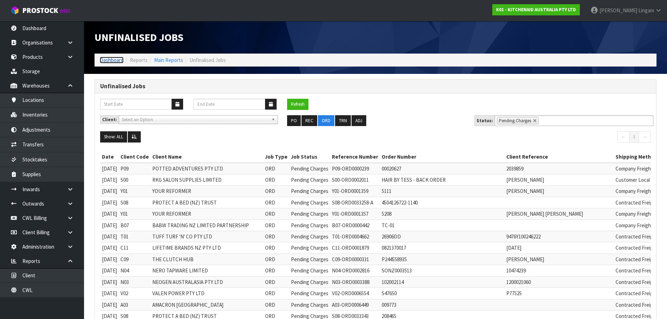
click at [108, 60] on link "Dashboard" at bounding box center [112, 60] width 24 height 7
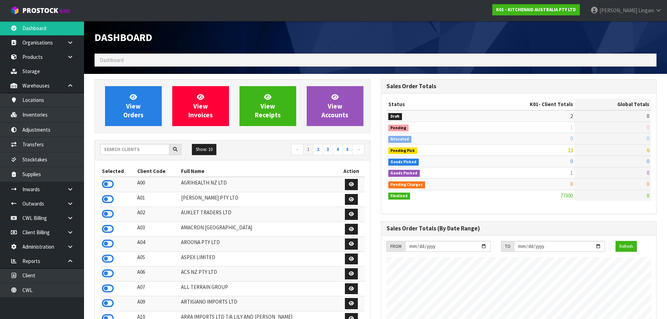
scroll to position [531, 286]
